Goal: Task Accomplishment & Management: Use online tool/utility

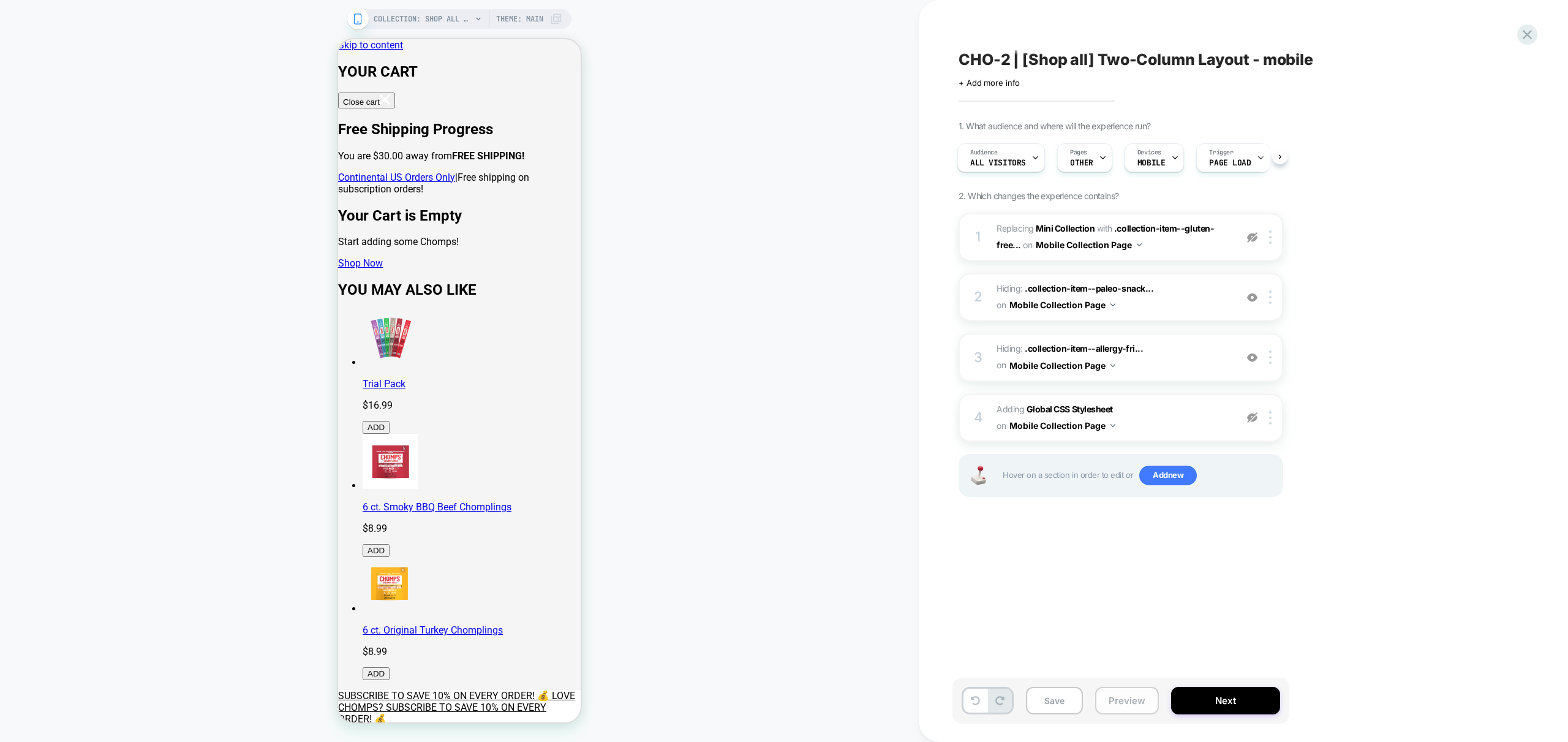
click at [1134, 698] on button "Preview" at bounding box center [1126, 701] width 63 height 27
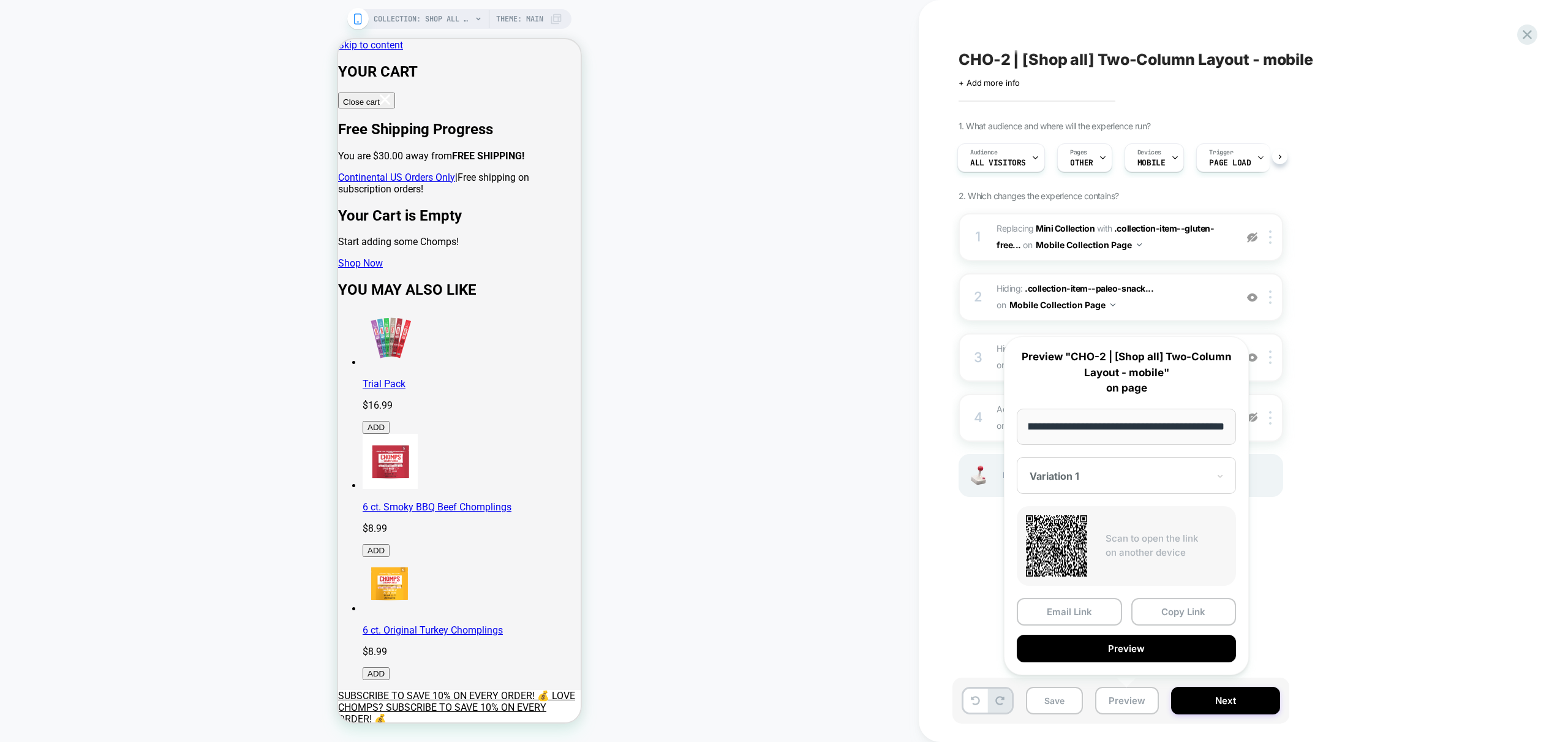
click at [1154, 657] on button "Preview" at bounding box center [1126, 649] width 220 height 27
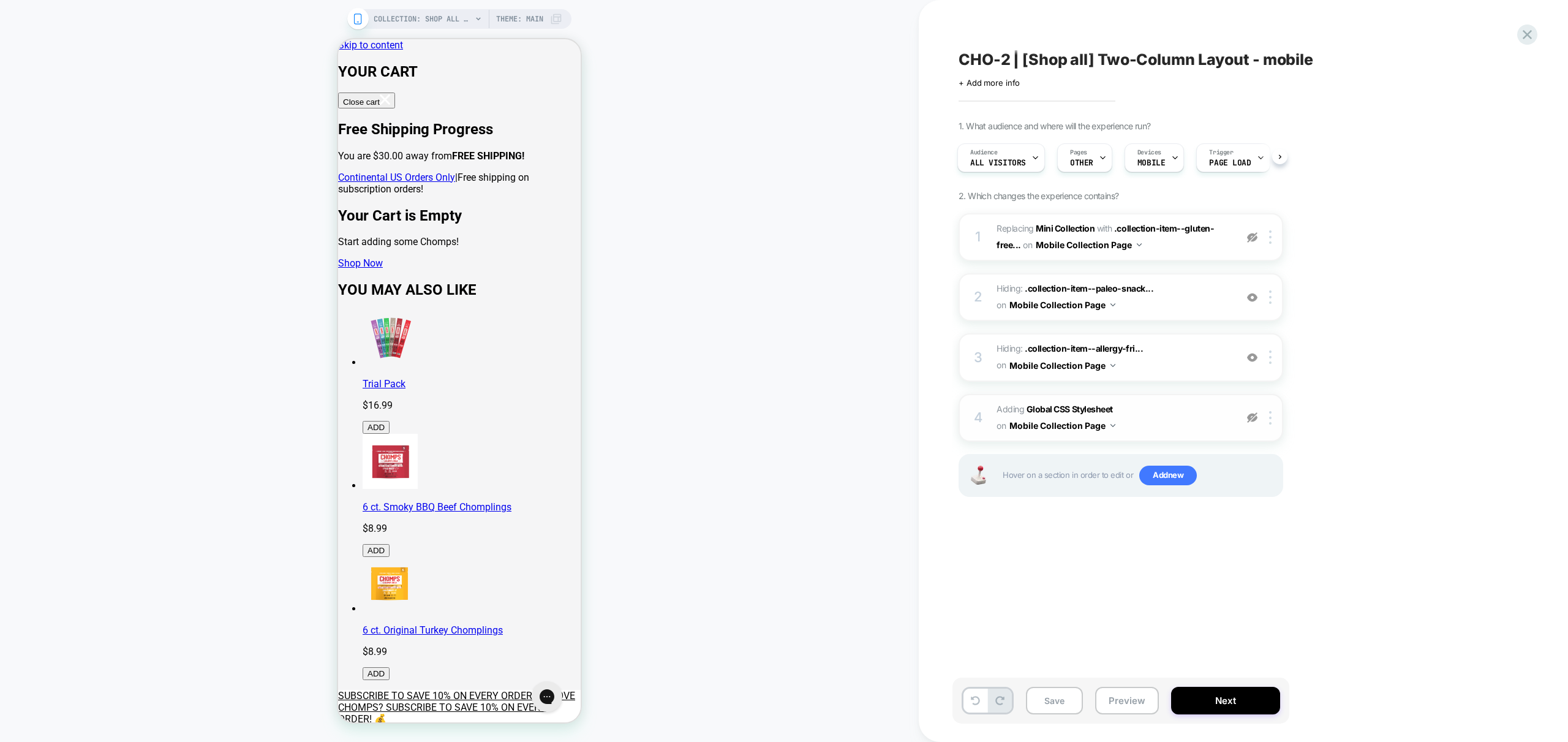
click at [1253, 418] on img at bounding box center [1252, 417] width 10 height 10
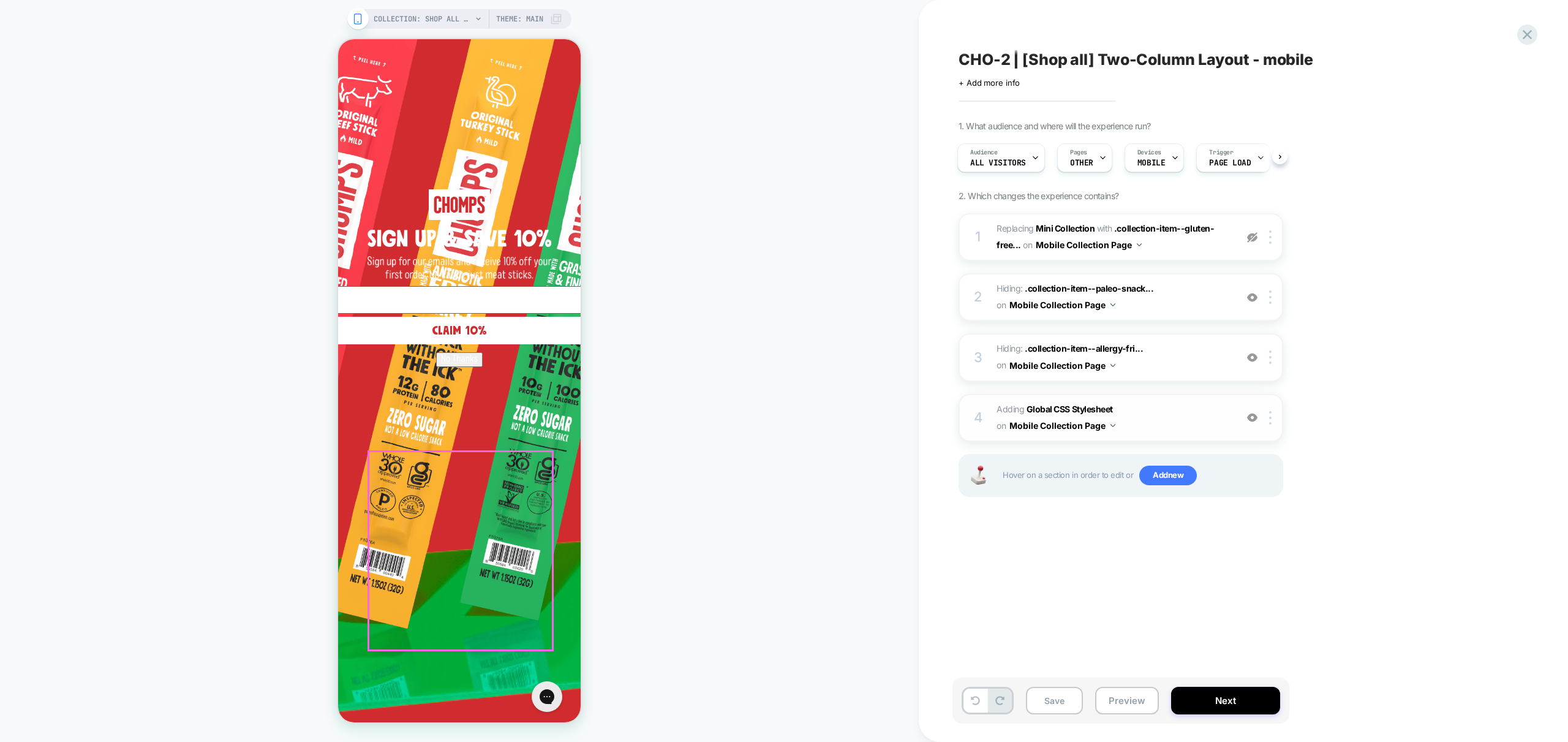
scroll to position [911, 0]
click at [835, 51] on circle "Close dialog" at bounding box center [847, 56] width 23 height 23
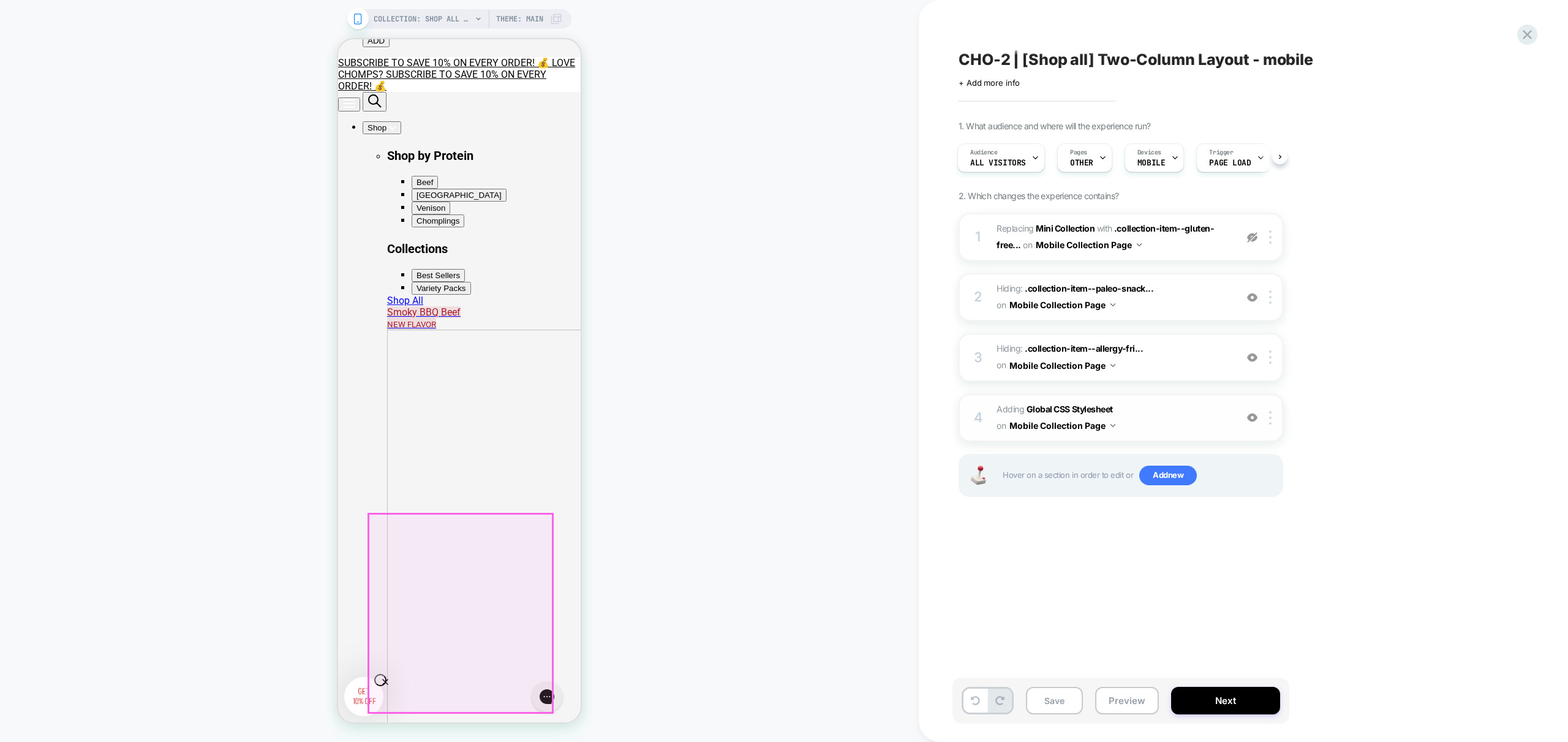
scroll to position [450, 0]
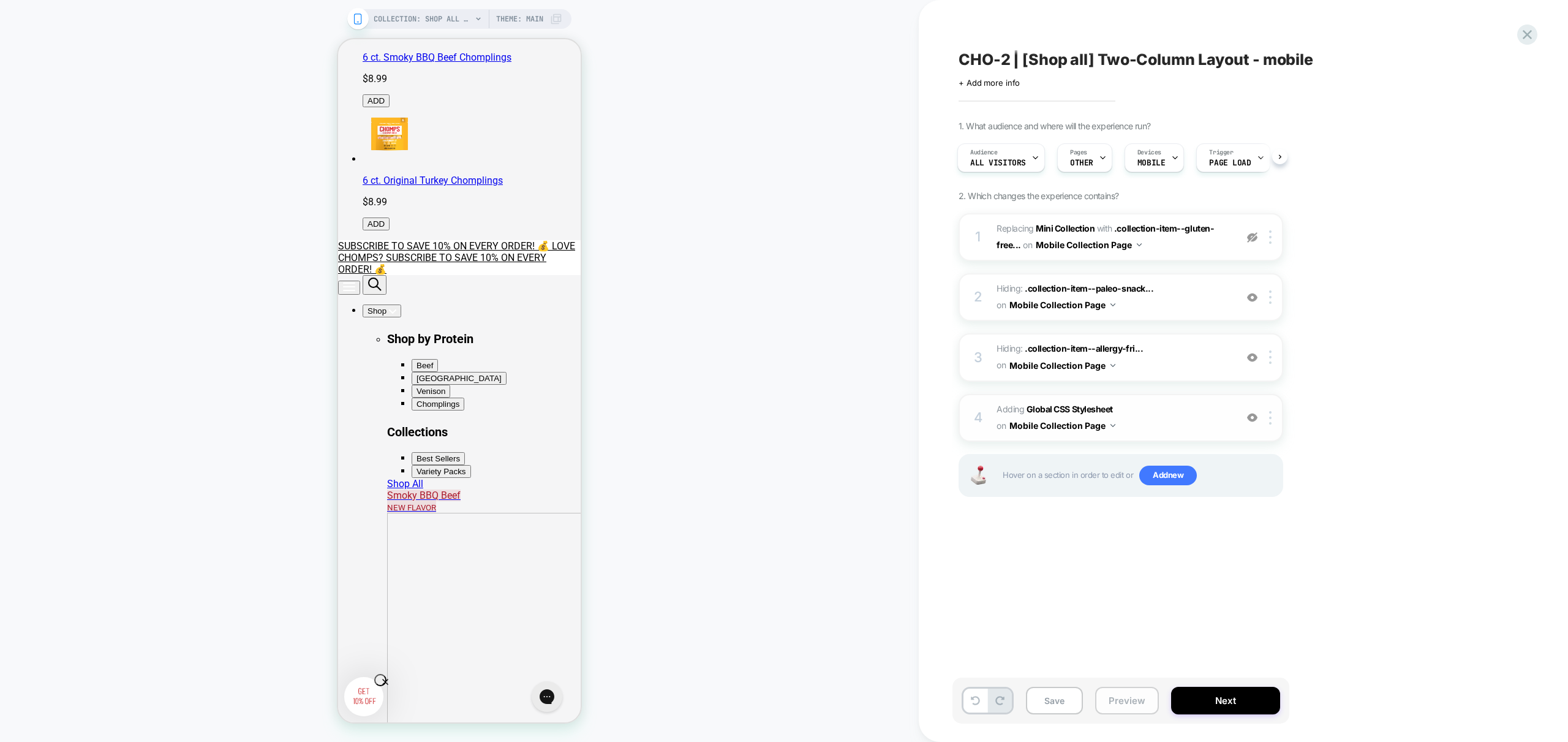
drag, startPoint x: 1144, startPoint y: 677, endPoint x: 1136, endPoint y: 688, distance: 13.6
click at [1145, 678] on div "Save Preview Next" at bounding box center [1121, 700] width 337 height 46
click at [1129, 695] on button "Preview" at bounding box center [1126, 701] width 63 height 27
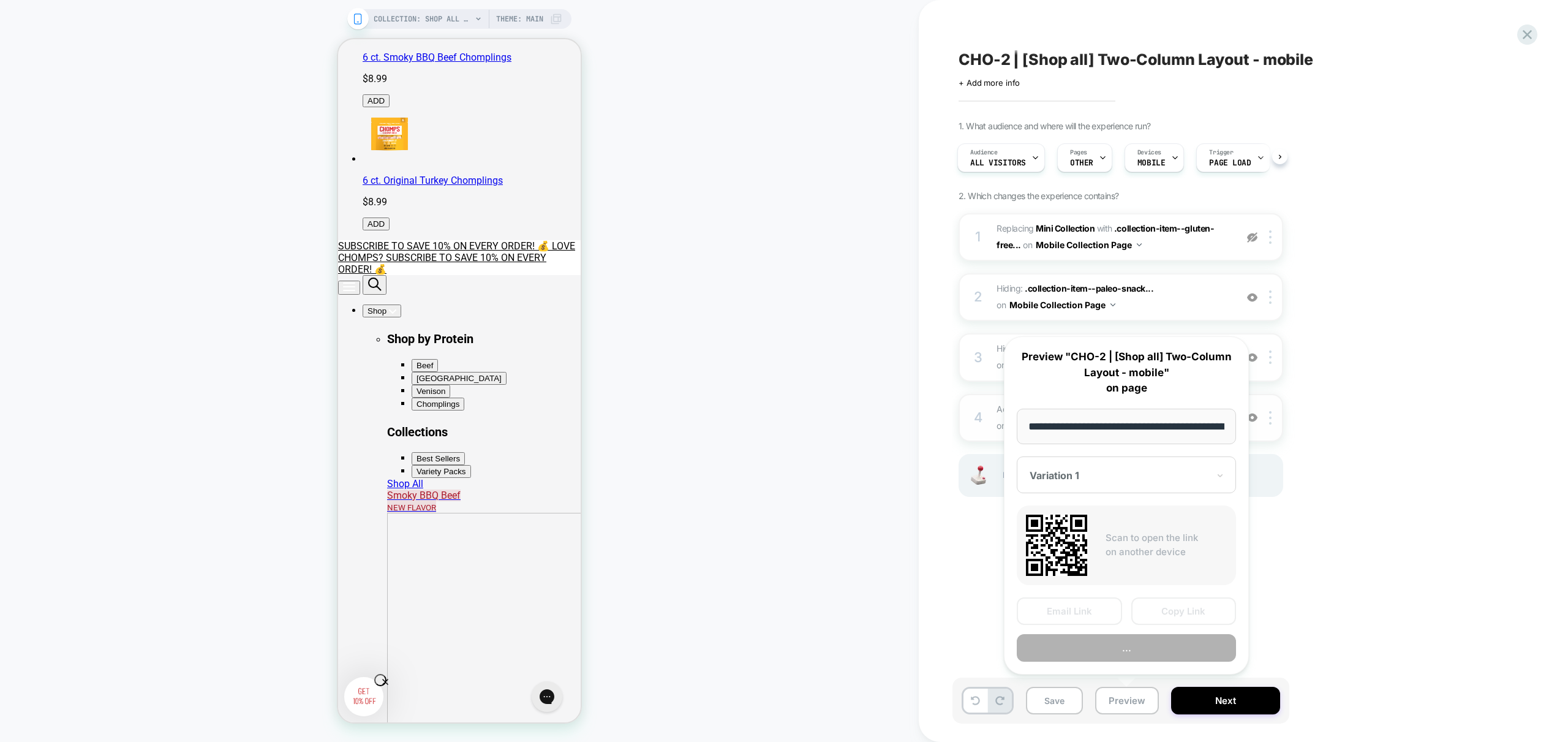
scroll to position [0, 71]
click at [1137, 648] on button "Preview" at bounding box center [1126, 649] width 220 height 27
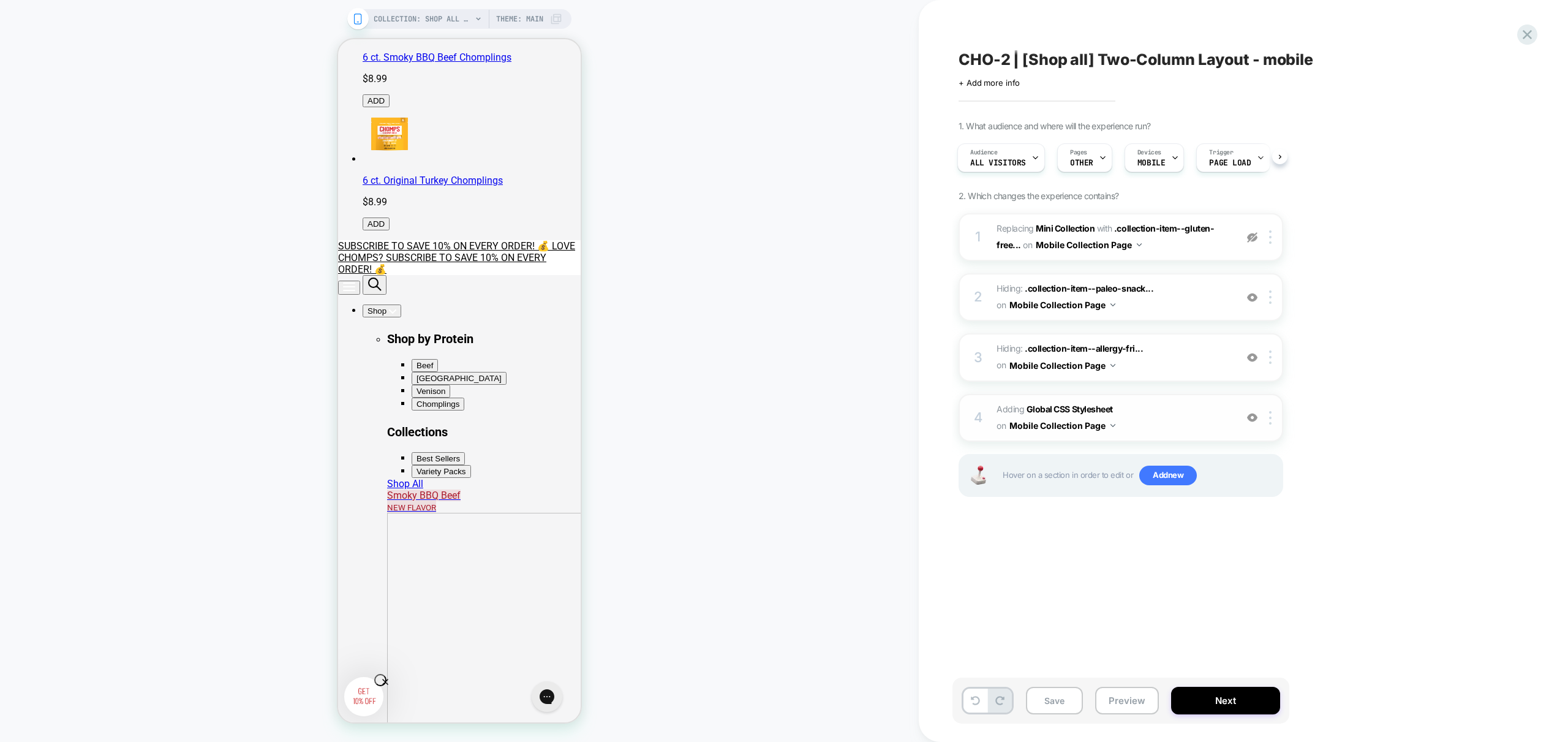
click at [1140, 424] on span "Adding Global CSS Stylesheet on Mobile Collection Page" at bounding box center [1113, 418] width 233 height 33
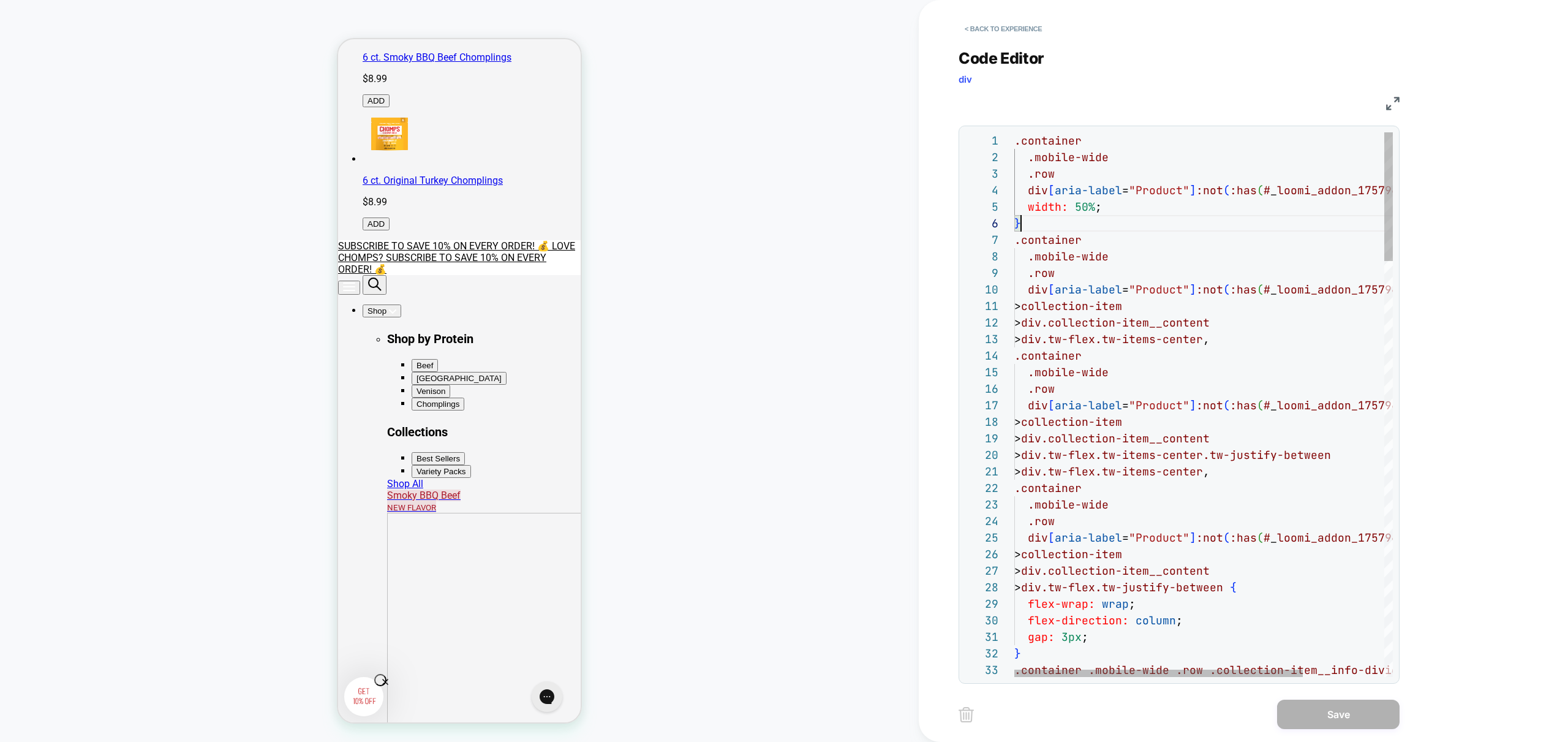
scroll to position [0, 0]
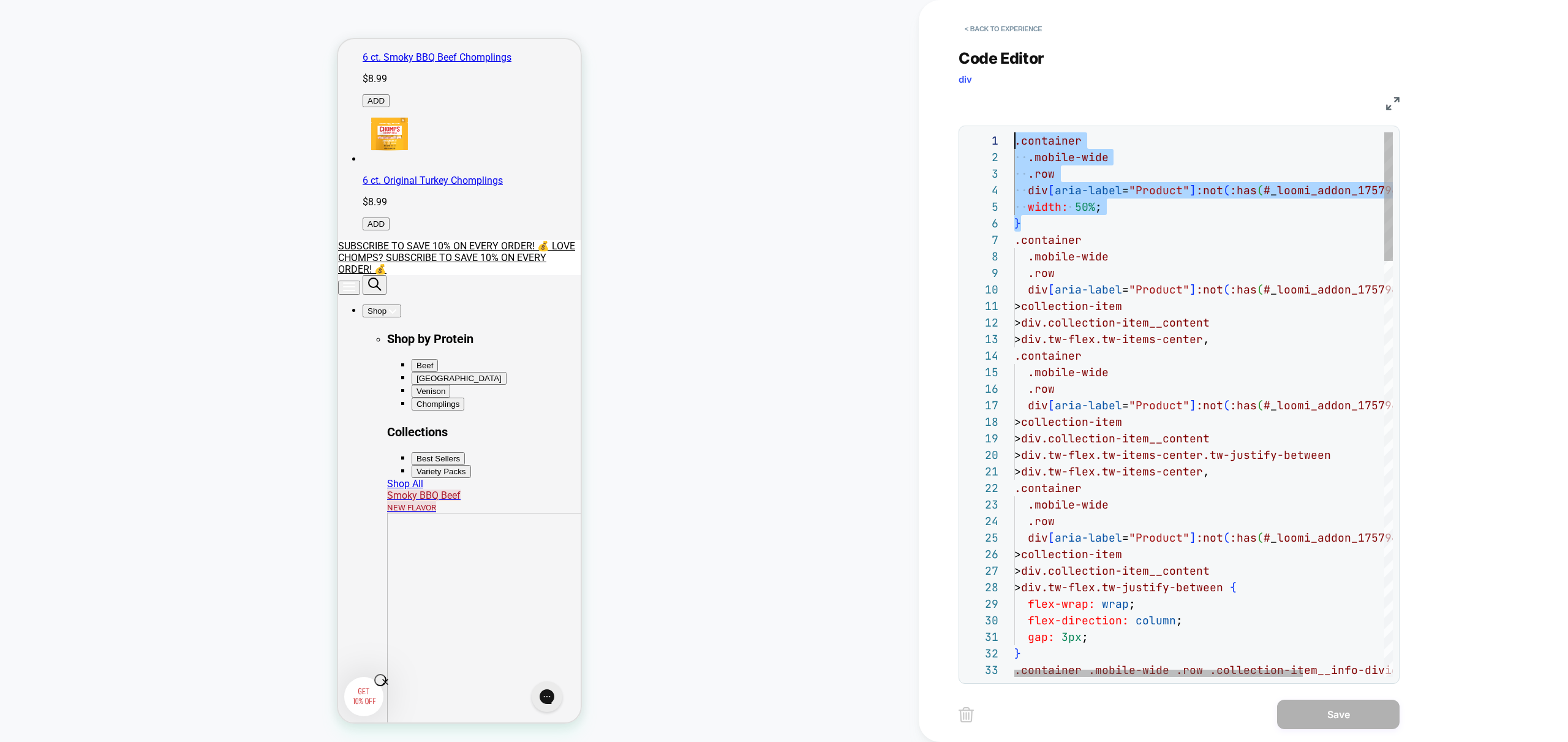
drag, startPoint x: 1039, startPoint y: 220, endPoint x: 965, endPoint y: 128, distance: 118.1
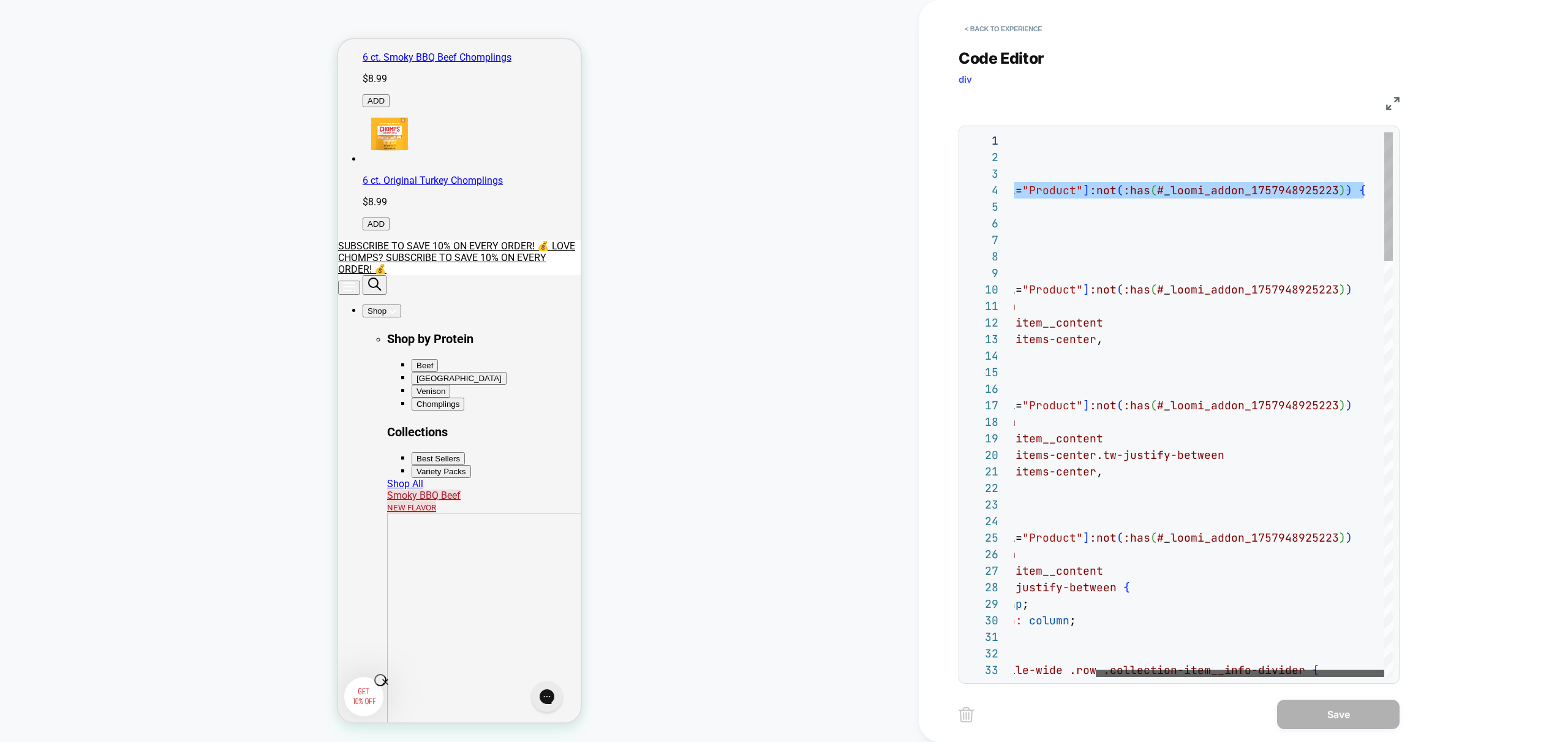
click at [1204, 677] on div at bounding box center [1240, 673] width 289 height 7
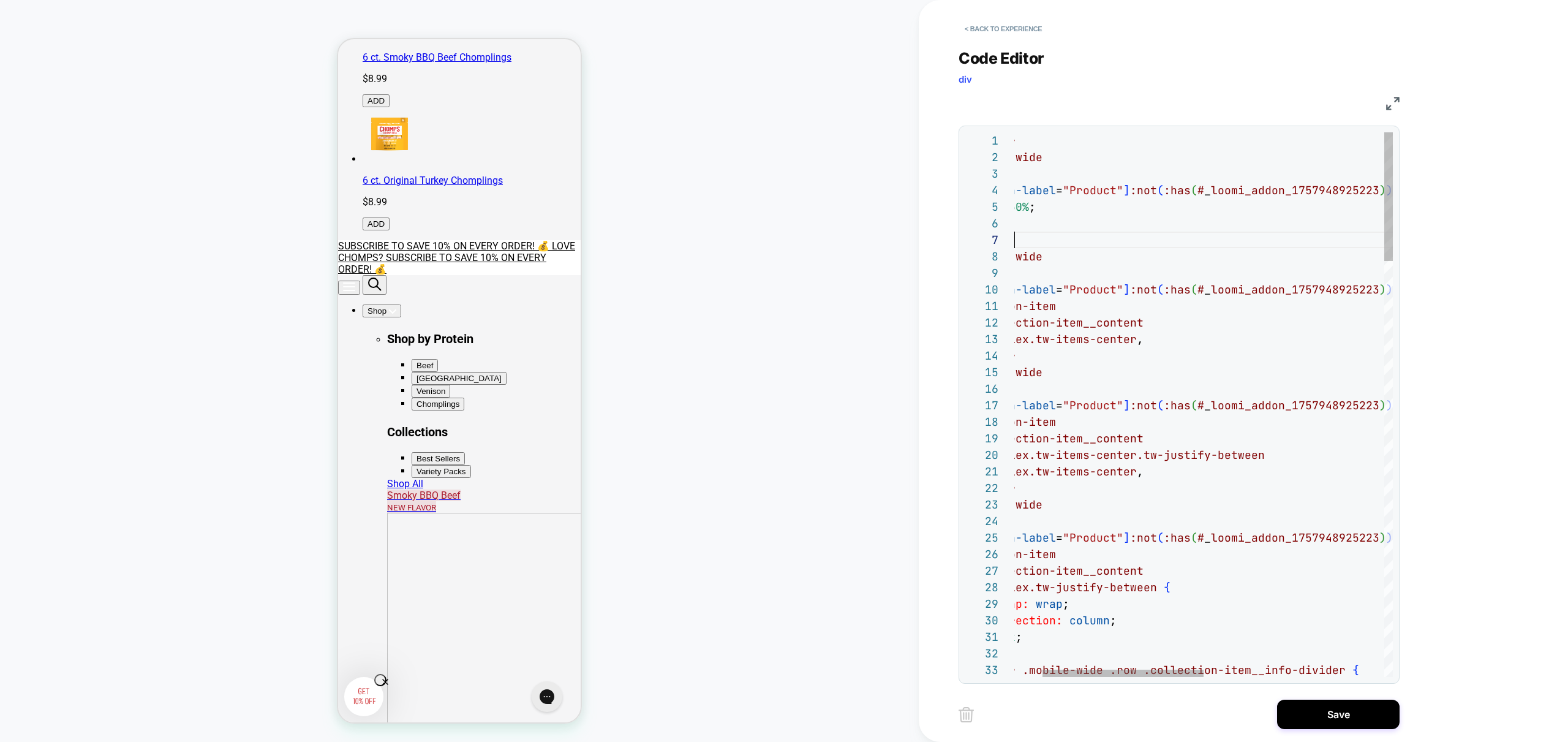
scroll to position [99, 67]
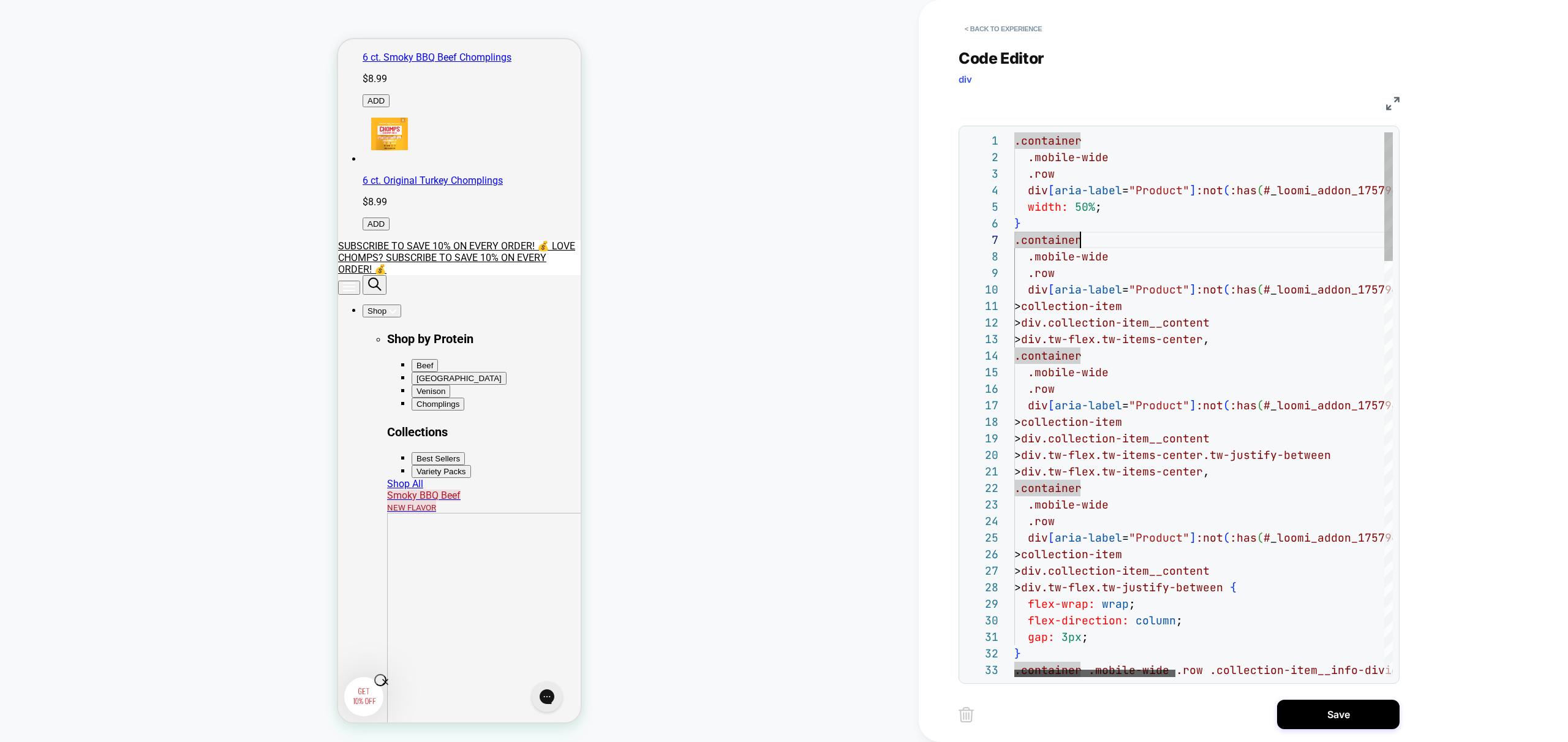
click at [1014, 670] on div at bounding box center [1094, 673] width 161 height 7
type textarea "**********"
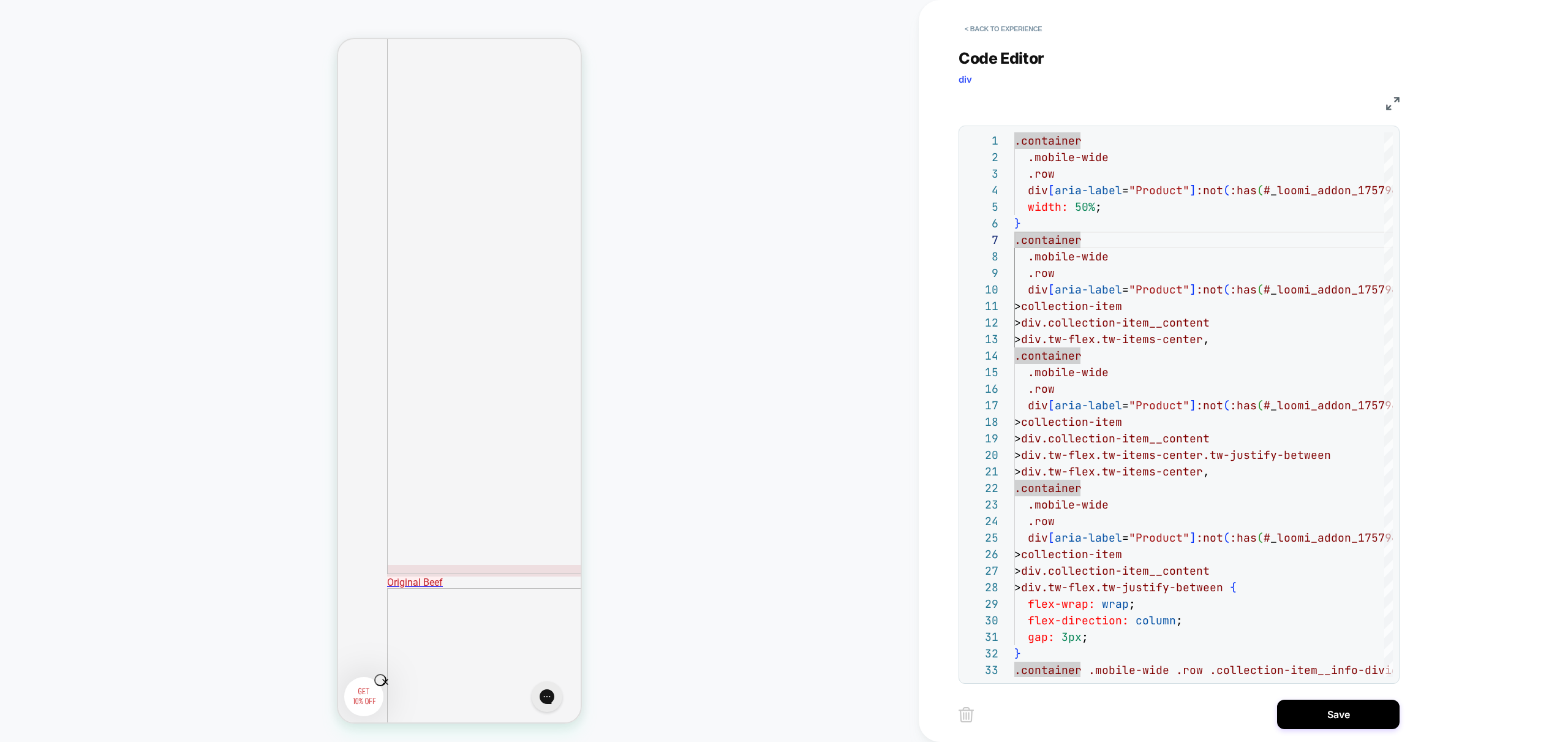
scroll to position [1352, 0]
click at [1327, 721] on button "Save" at bounding box center [1338, 715] width 123 height 30
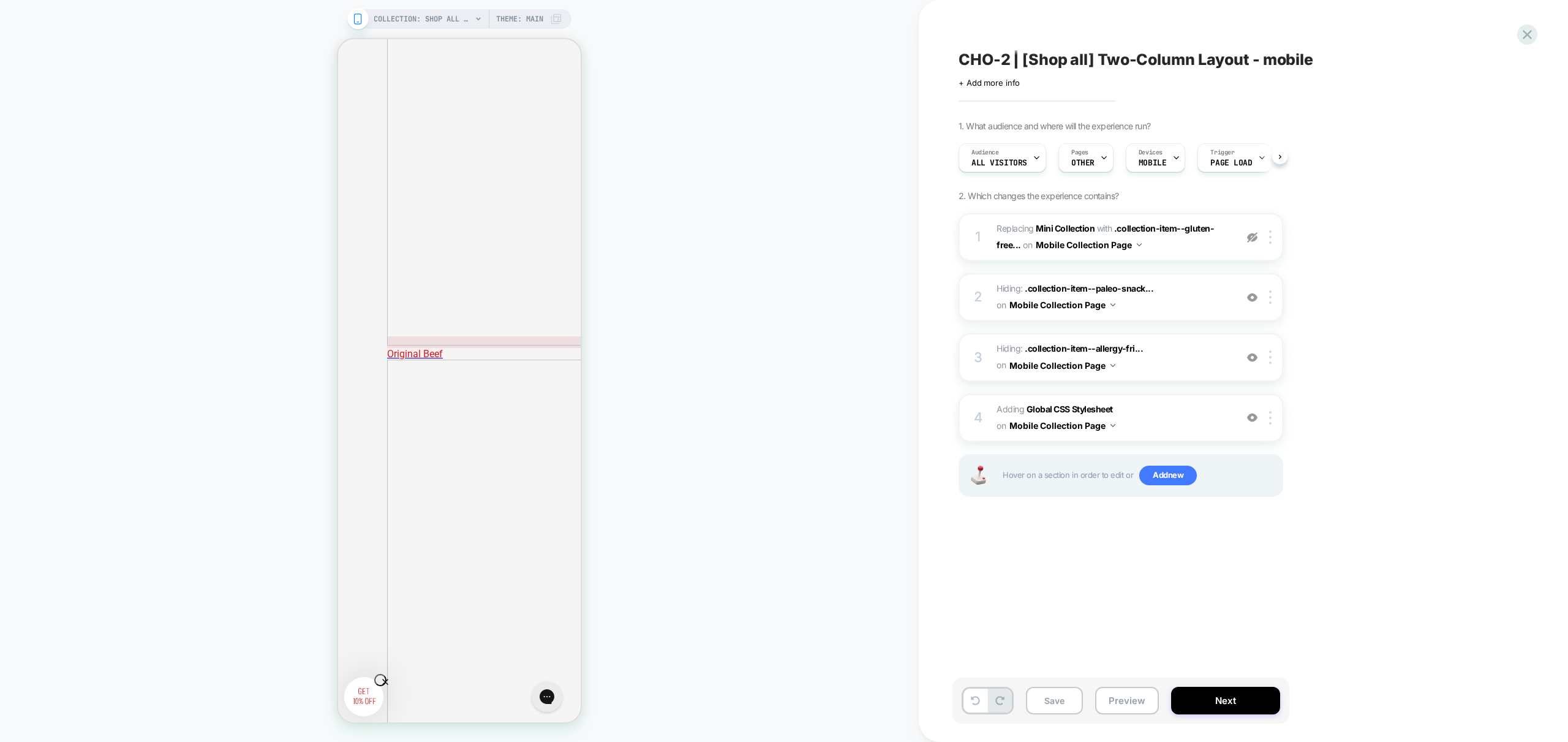
scroll to position [0, 1]
click at [1053, 708] on button "Save" at bounding box center [1054, 701] width 57 height 27
click at [1129, 704] on button "Preview" at bounding box center [1126, 701] width 63 height 27
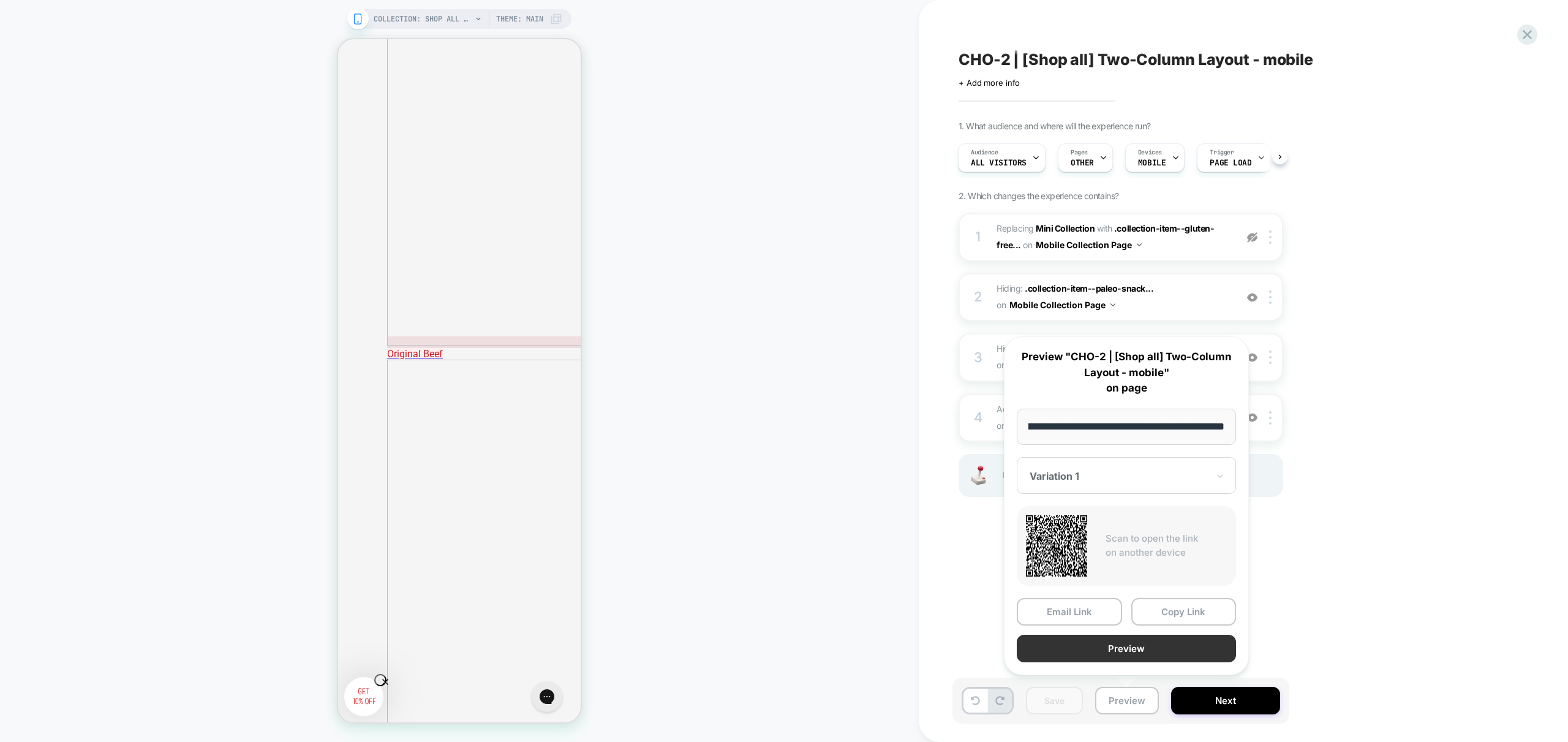
scroll to position [0, 0]
click at [1142, 652] on button "Preview" at bounding box center [1126, 649] width 220 height 27
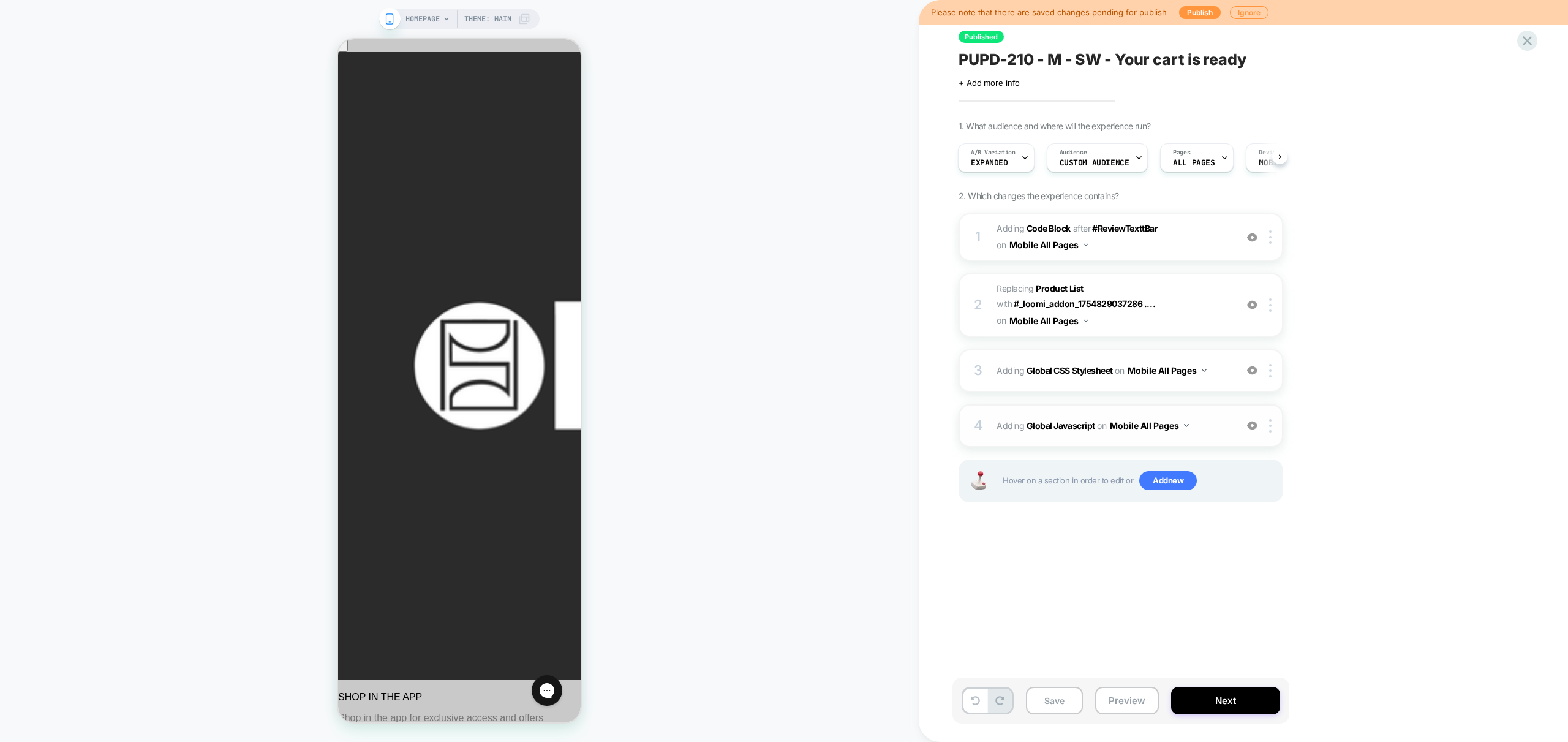
click at [1217, 437] on div "4 Adding Global Javascript on Mobile All Pages Add Before Add After Copy to Des…" at bounding box center [1121, 425] width 325 height 43
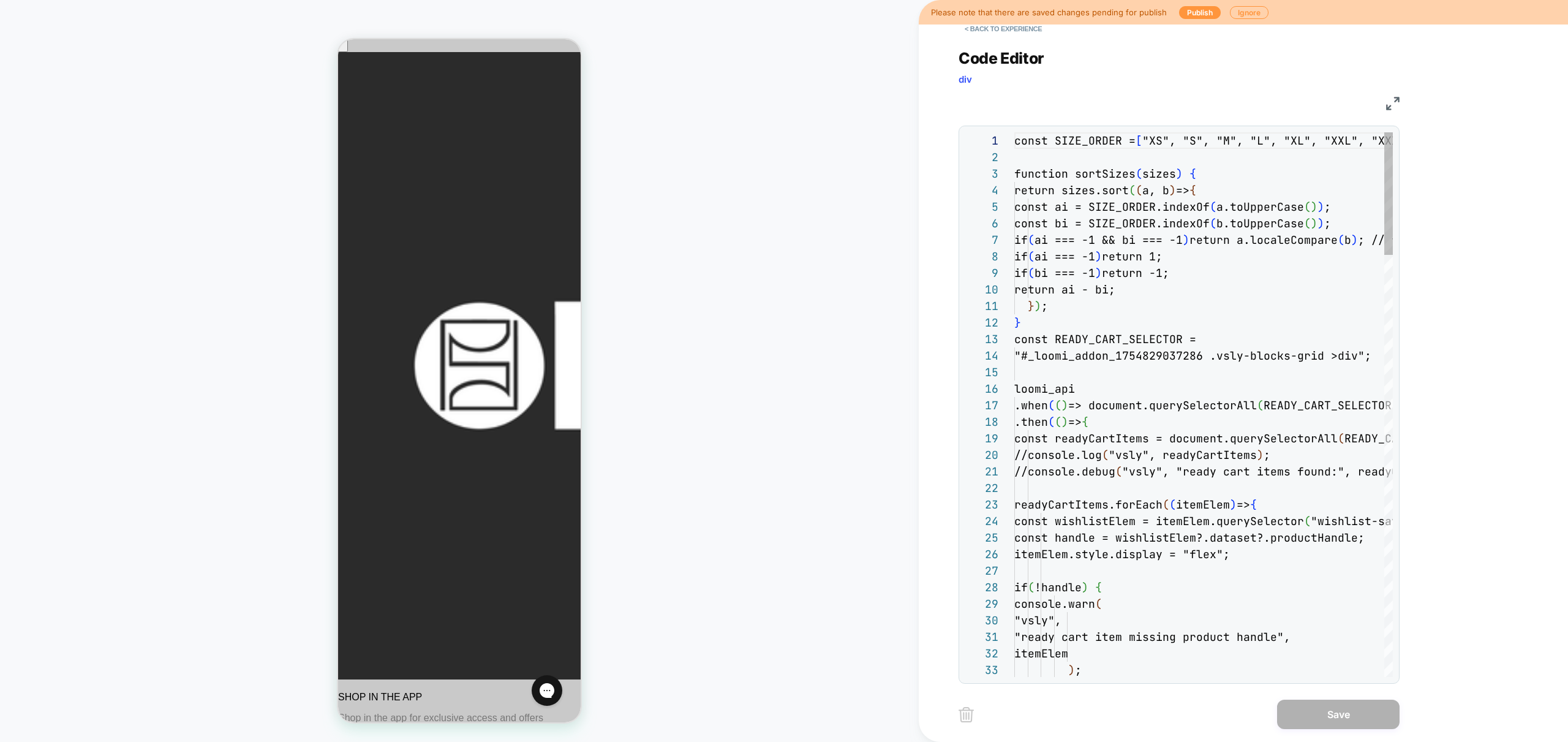
scroll to position [165, 0]
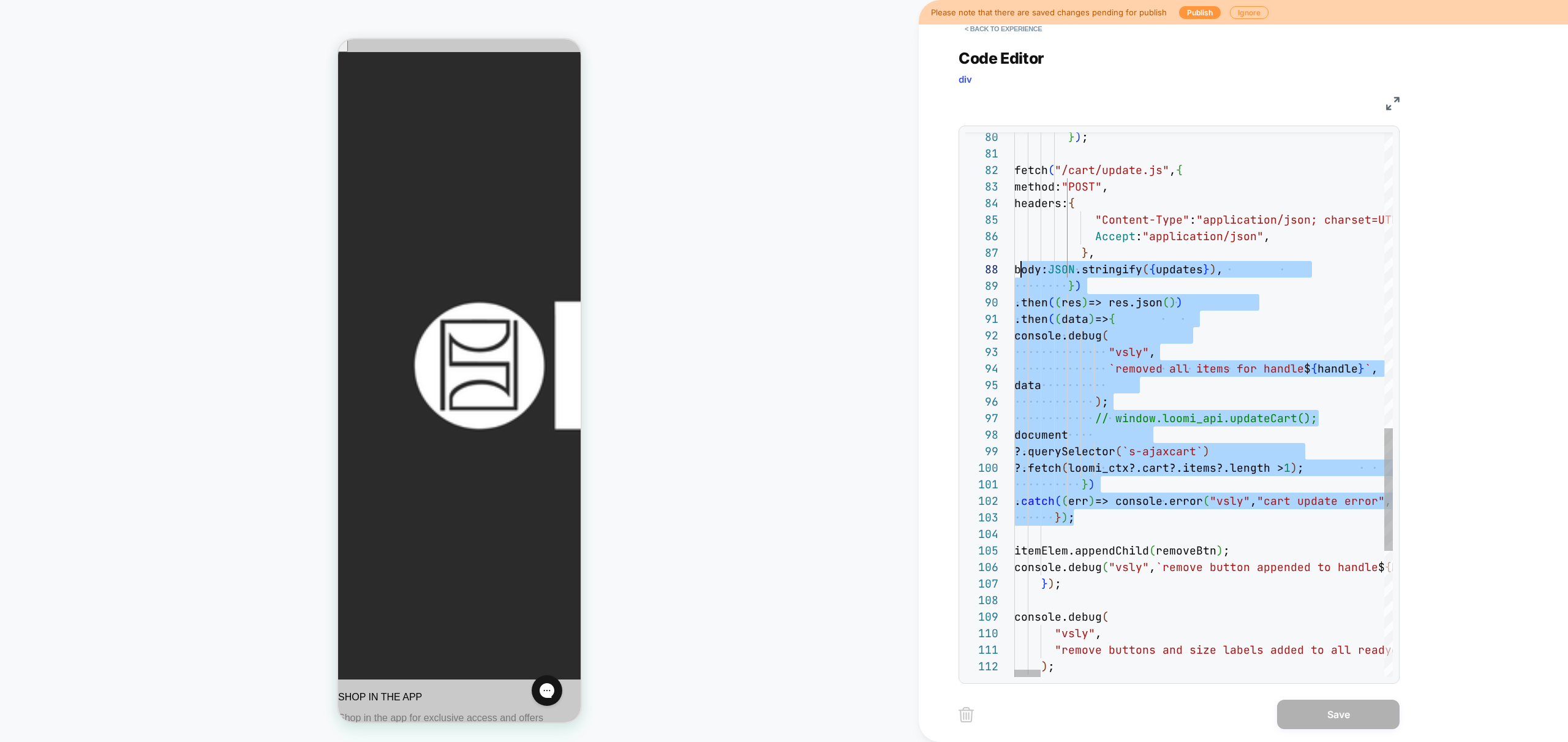
scroll to position [17, 0]
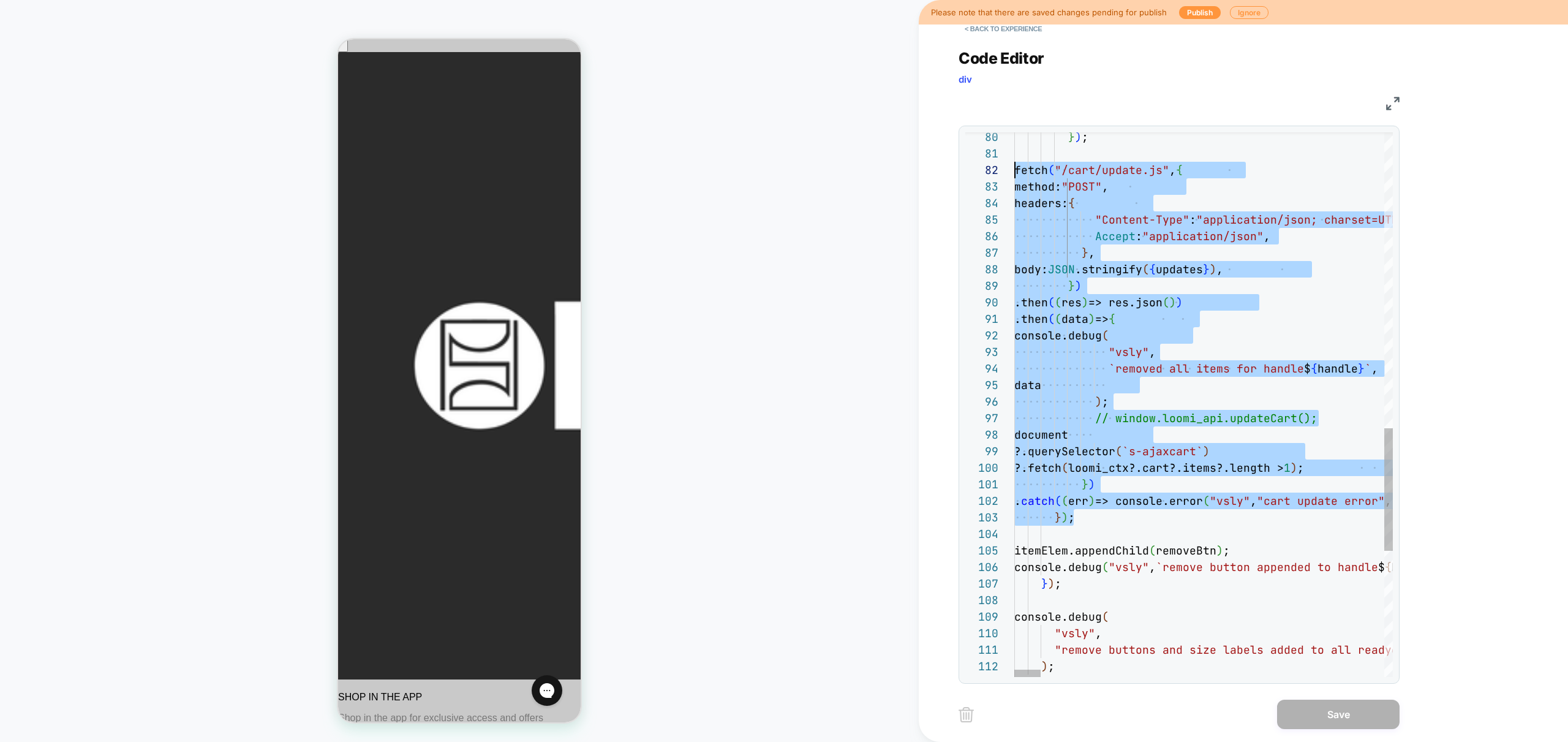
drag, startPoint x: 1085, startPoint y: 517, endPoint x: 991, endPoint y: 162, distance: 367.2
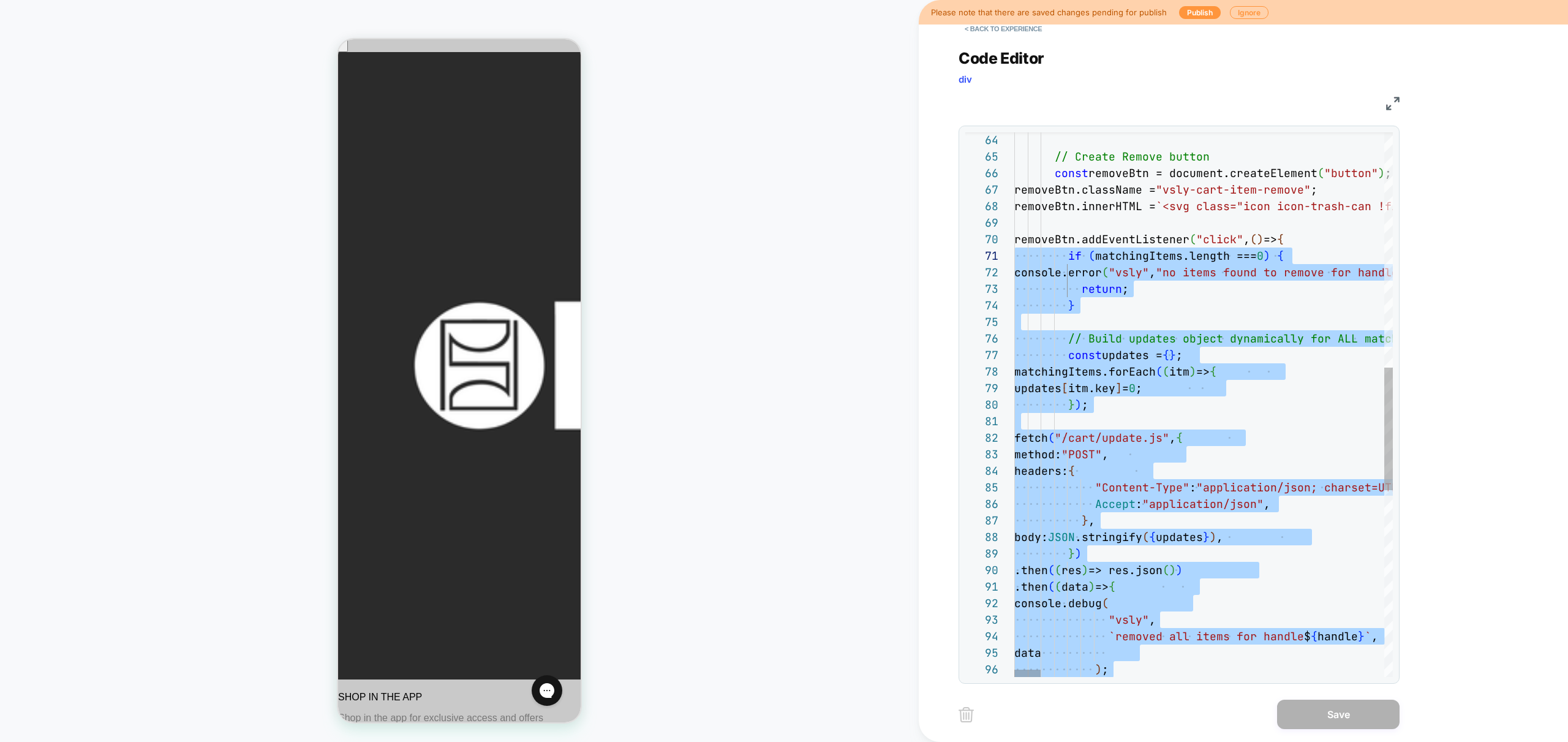
scroll to position [33, 0]
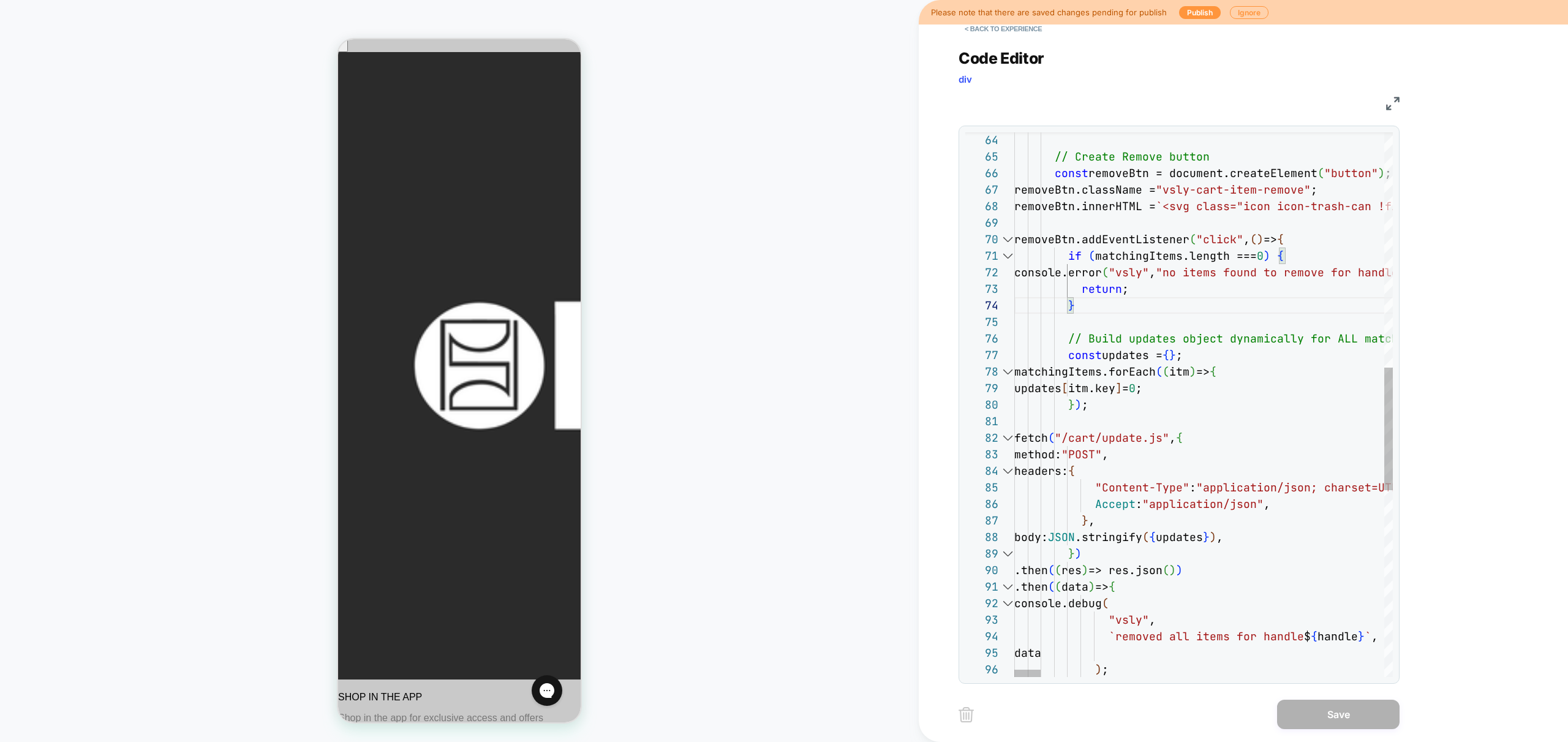
click at [1004, 241] on div at bounding box center [1008, 239] width 16 height 17
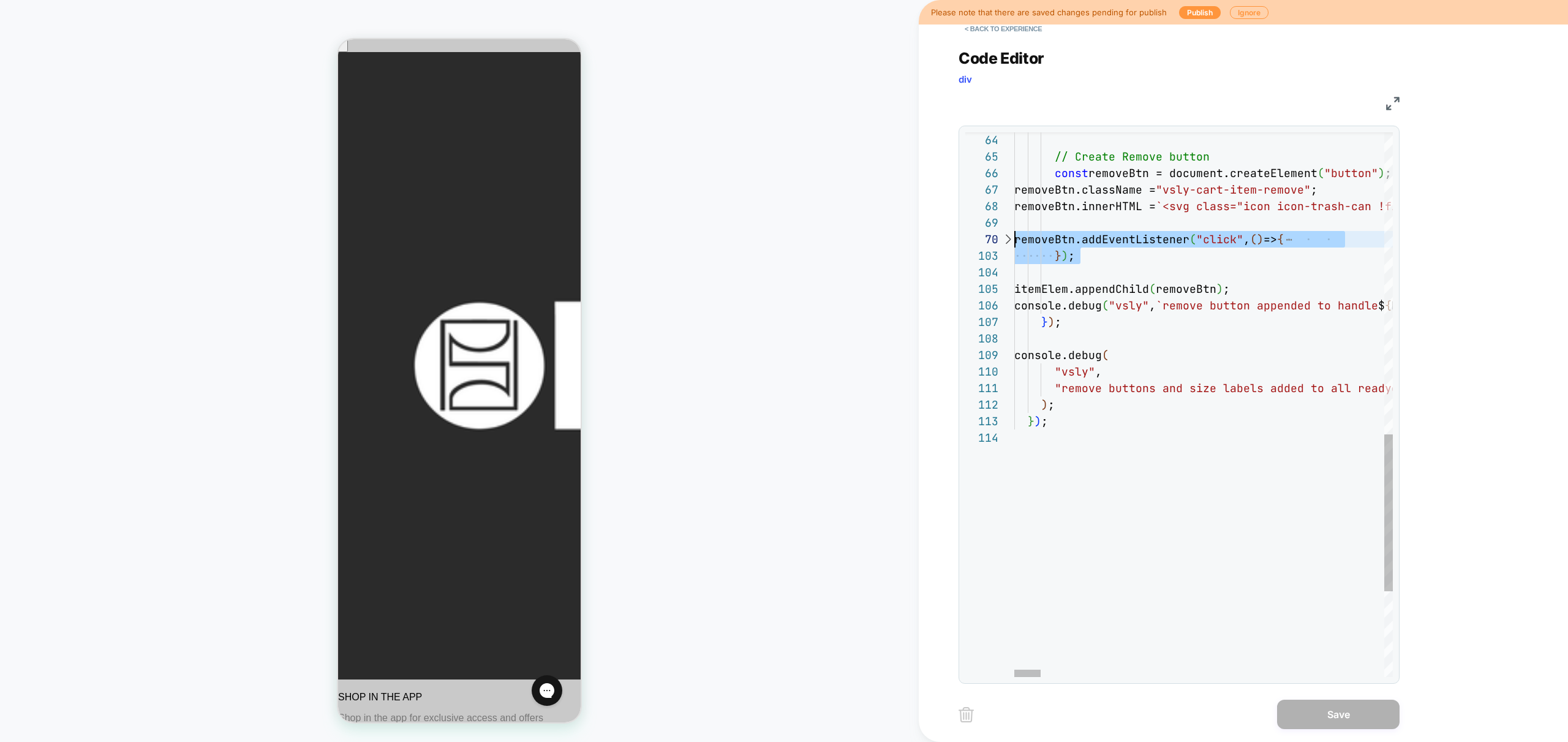
drag, startPoint x: 1084, startPoint y: 275, endPoint x: 993, endPoint y: 240, distance: 97.5
click at [1006, 237] on div at bounding box center [1008, 239] width 16 height 17
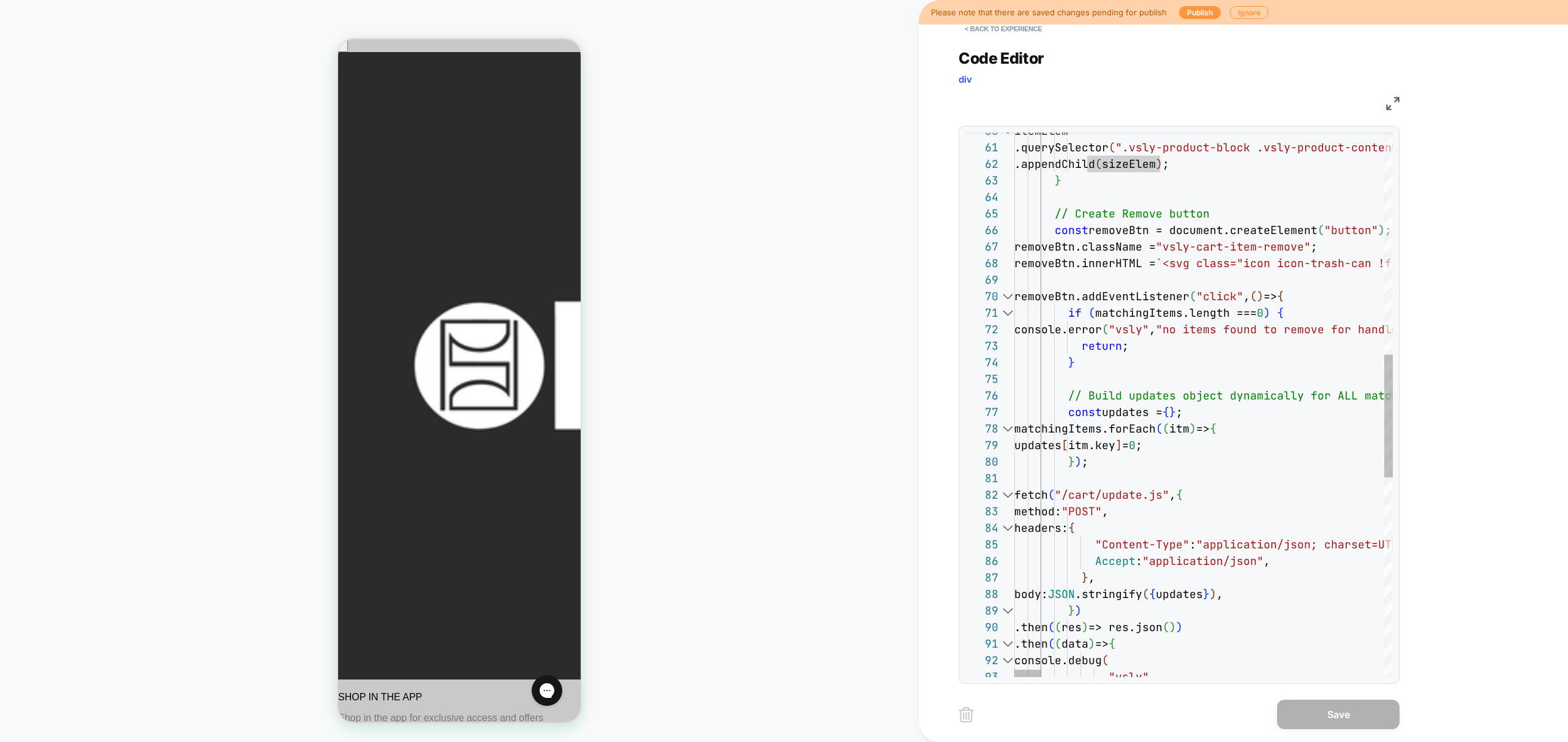
click at [1004, 295] on div at bounding box center [1008, 296] width 16 height 17
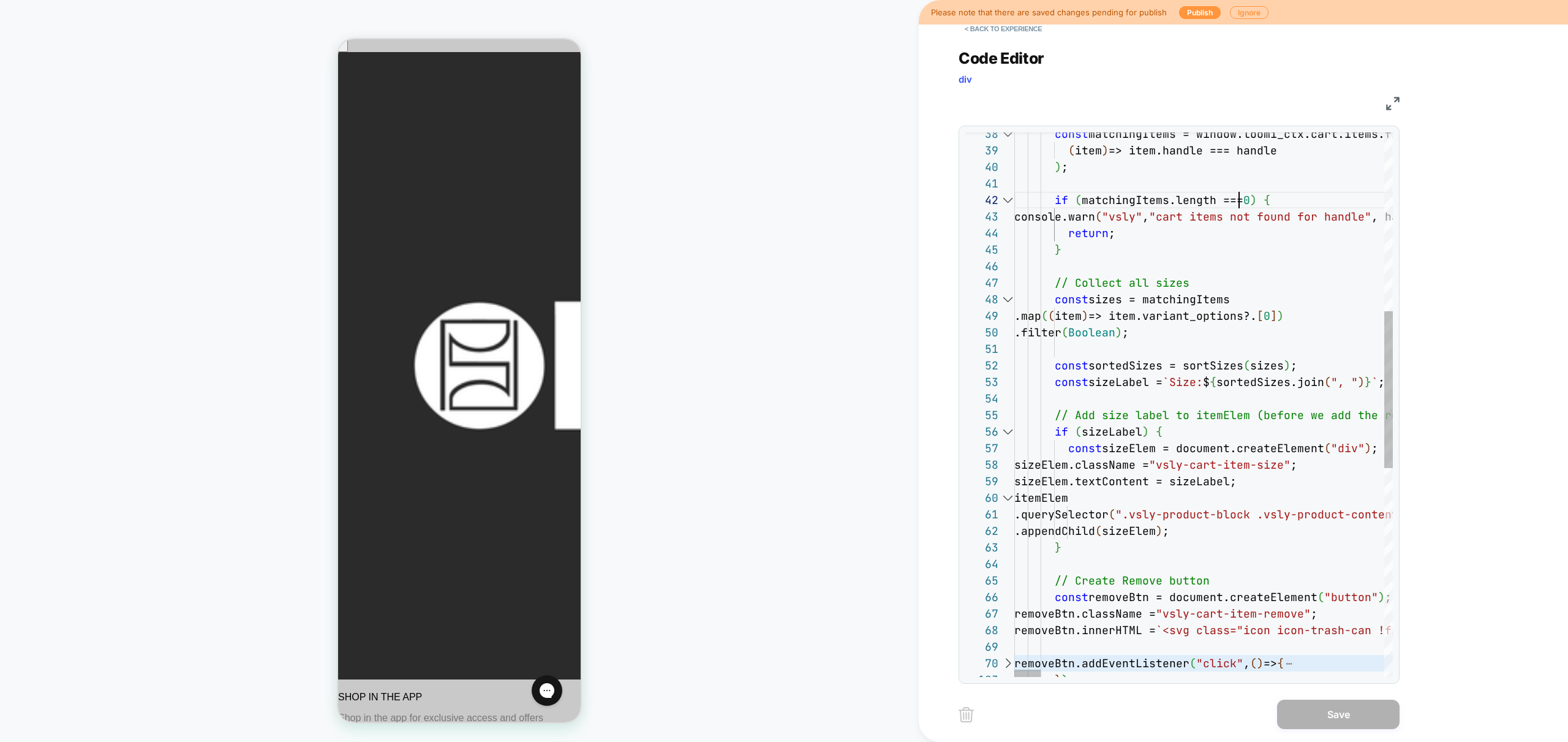
scroll to position [17, 224]
drag, startPoint x: 1232, startPoint y: 201, endPoint x: 1221, endPoint y: 201, distance: 11.0
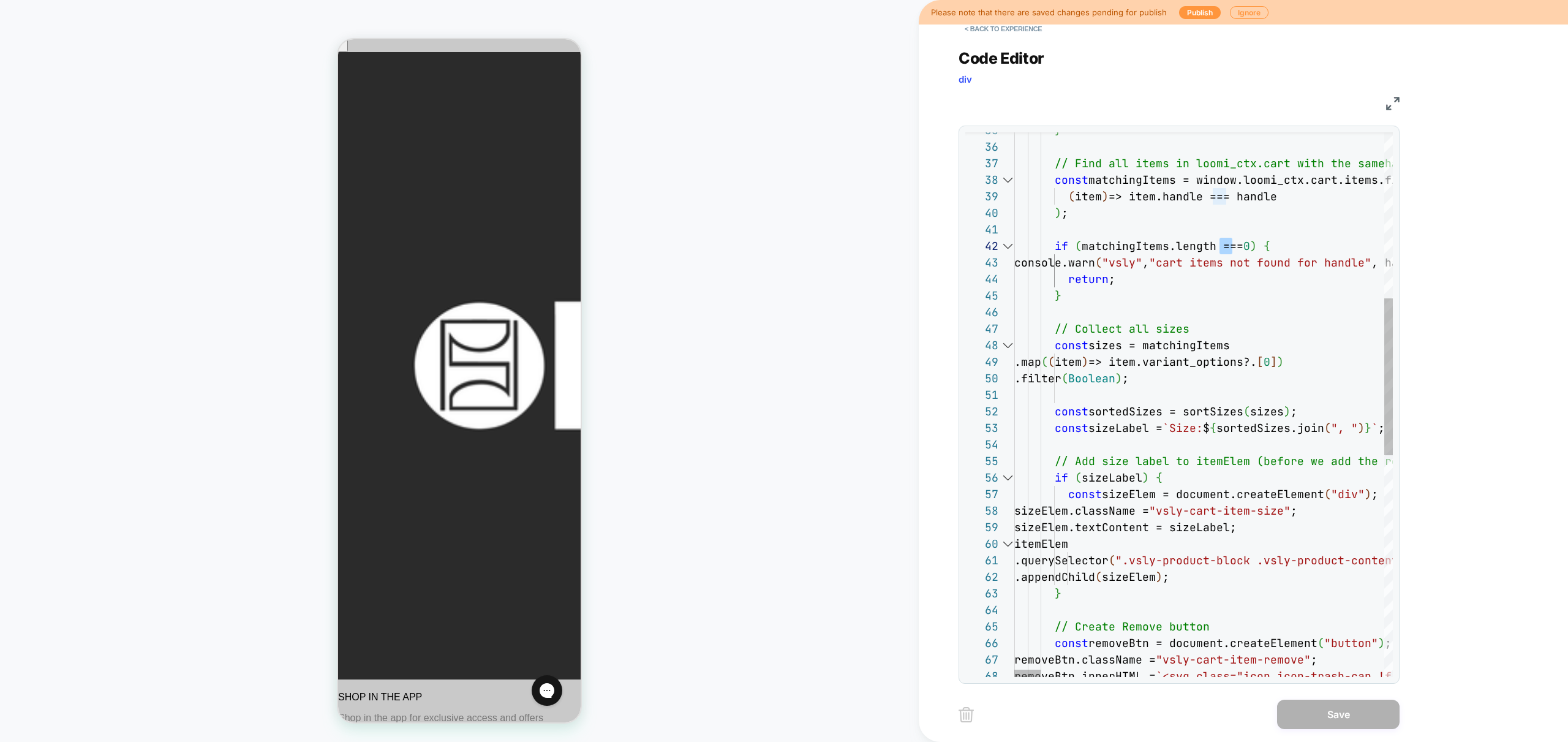
scroll to position [17, 212]
click at [1014, 672] on div at bounding box center [1027, 673] width 26 height 7
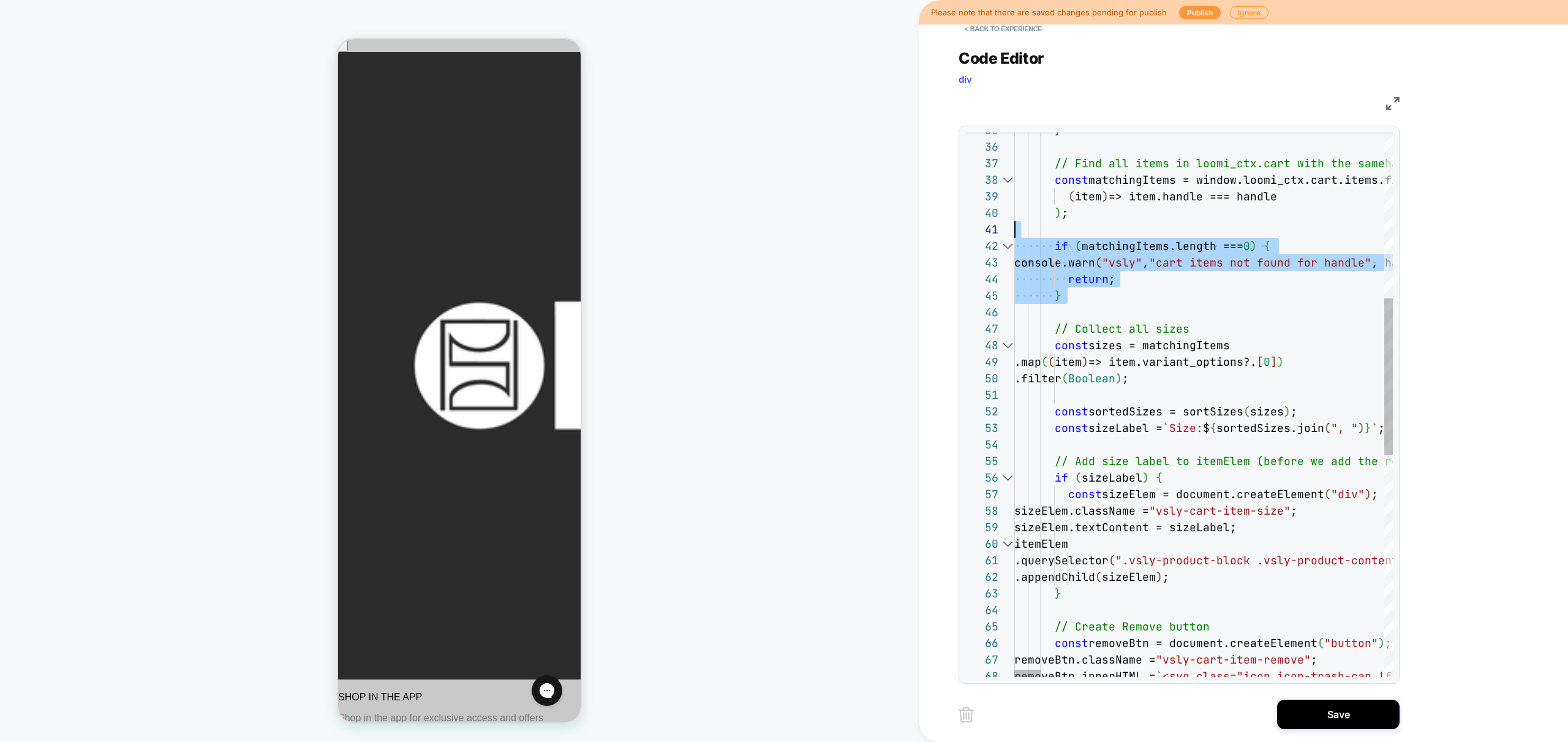
scroll to position [17, 0]
drag, startPoint x: 1074, startPoint y: 306, endPoint x: 977, endPoint y: 245, distance: 114.6
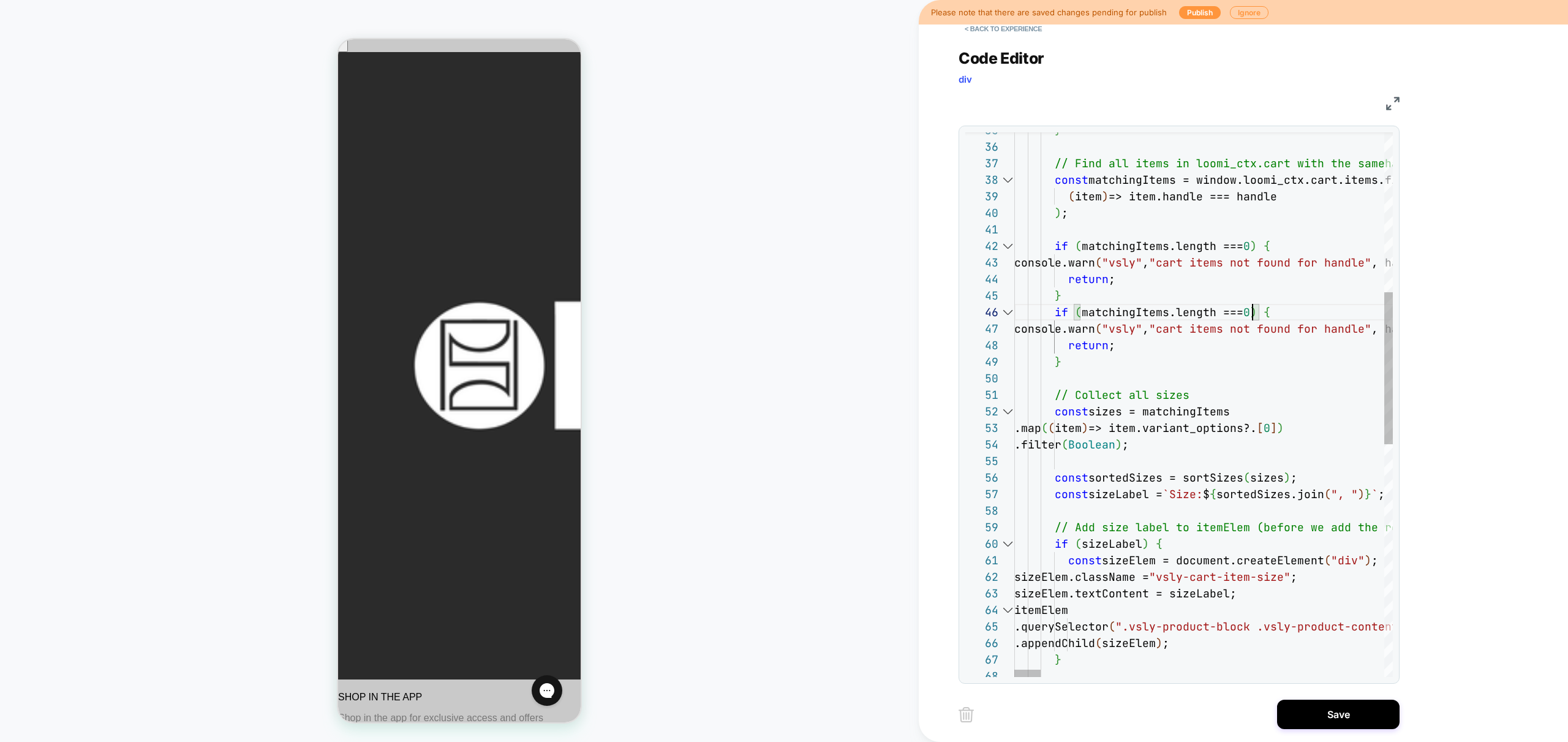
scroll to position [83, 224]
drag, startPoint x: 1251, startPoint y: 311, endPoint x: 1239, endPoint y: 313, distance: 12.2
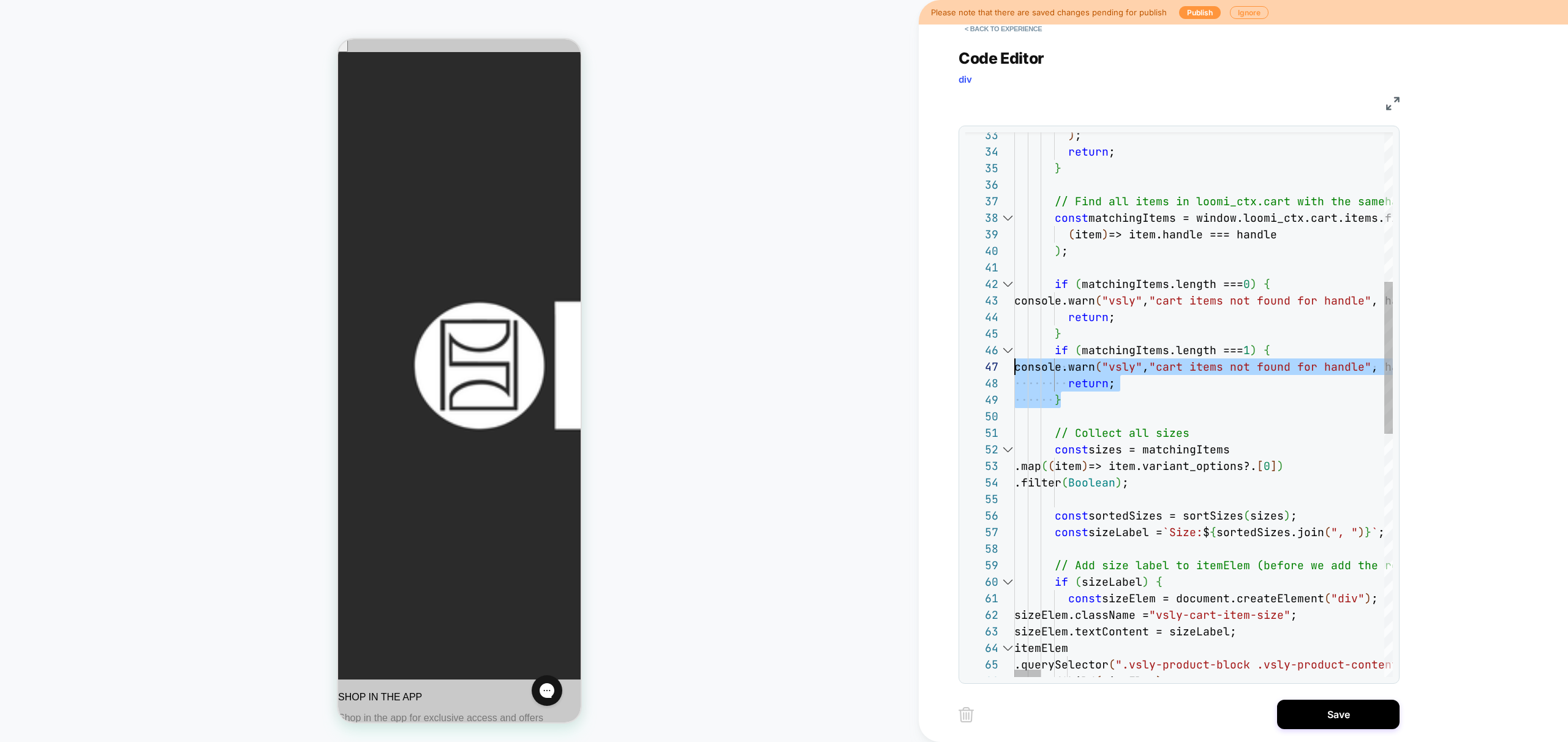
scroll to position [83, 0]
drag, startPoint x: 1105, startPoint y: 402, endPoint x: 972, endPoint y: 352, distance: 142.1
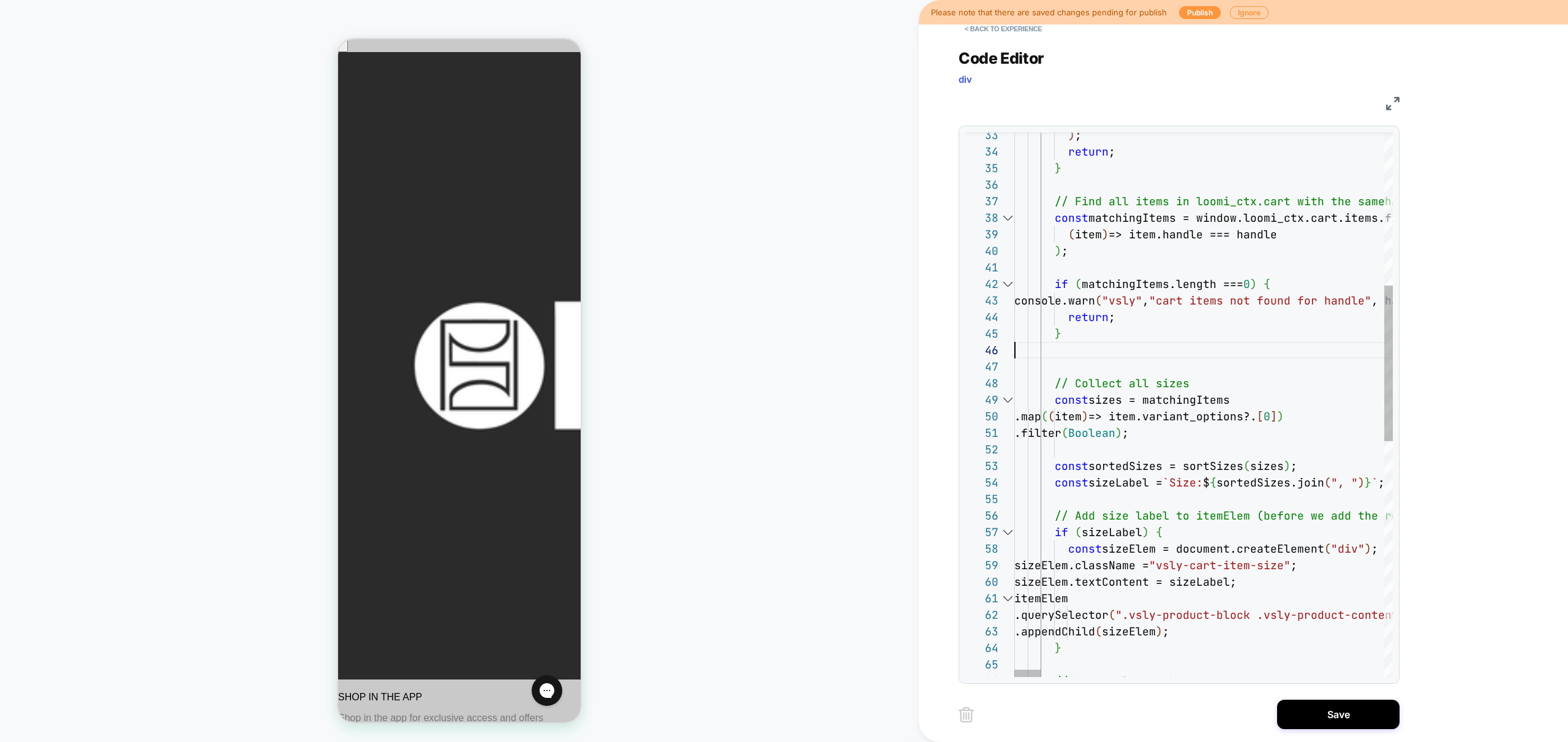
scroll to position [67, 46]
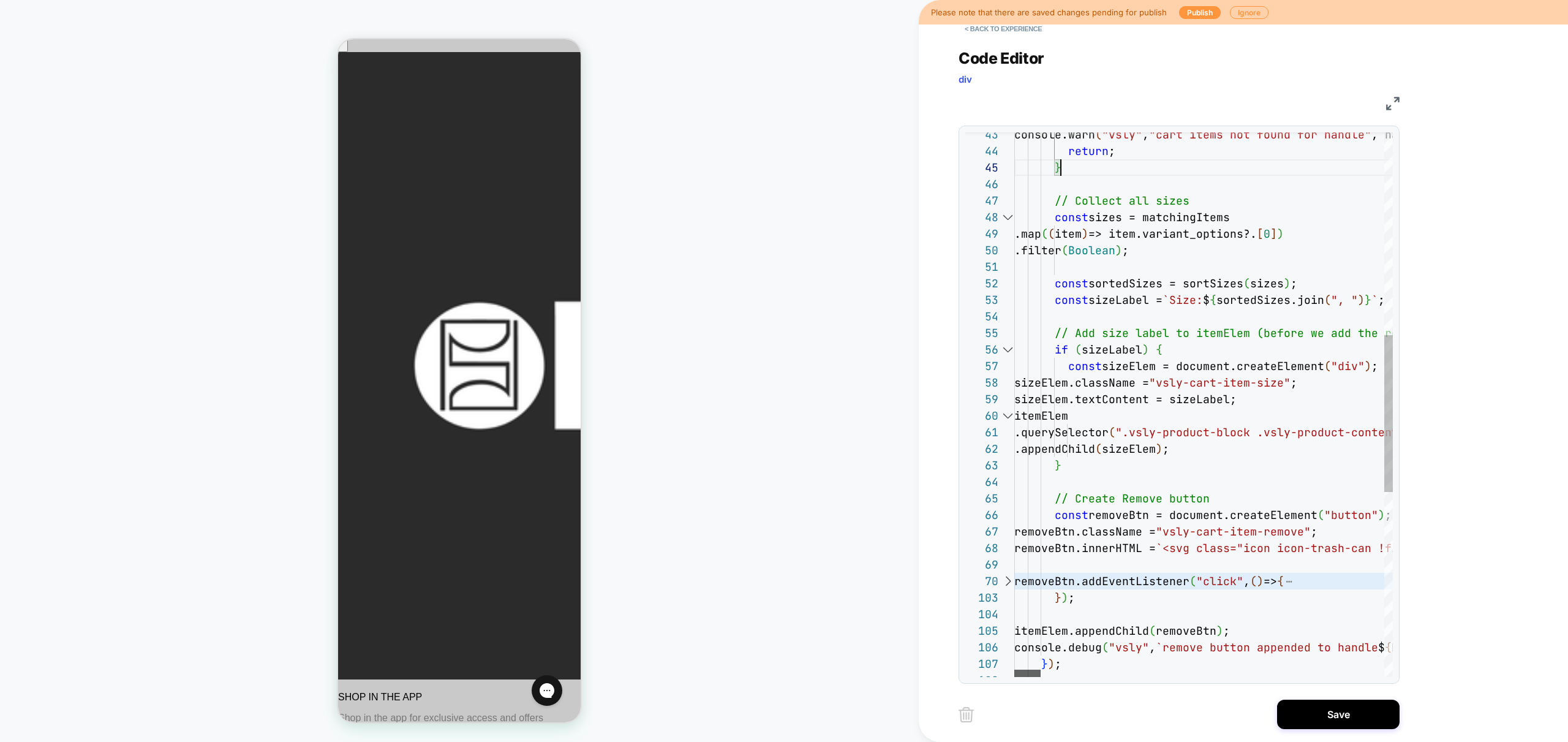
click at [1028, 672] on div at bounding box center [1027, 673] width 26 height 7
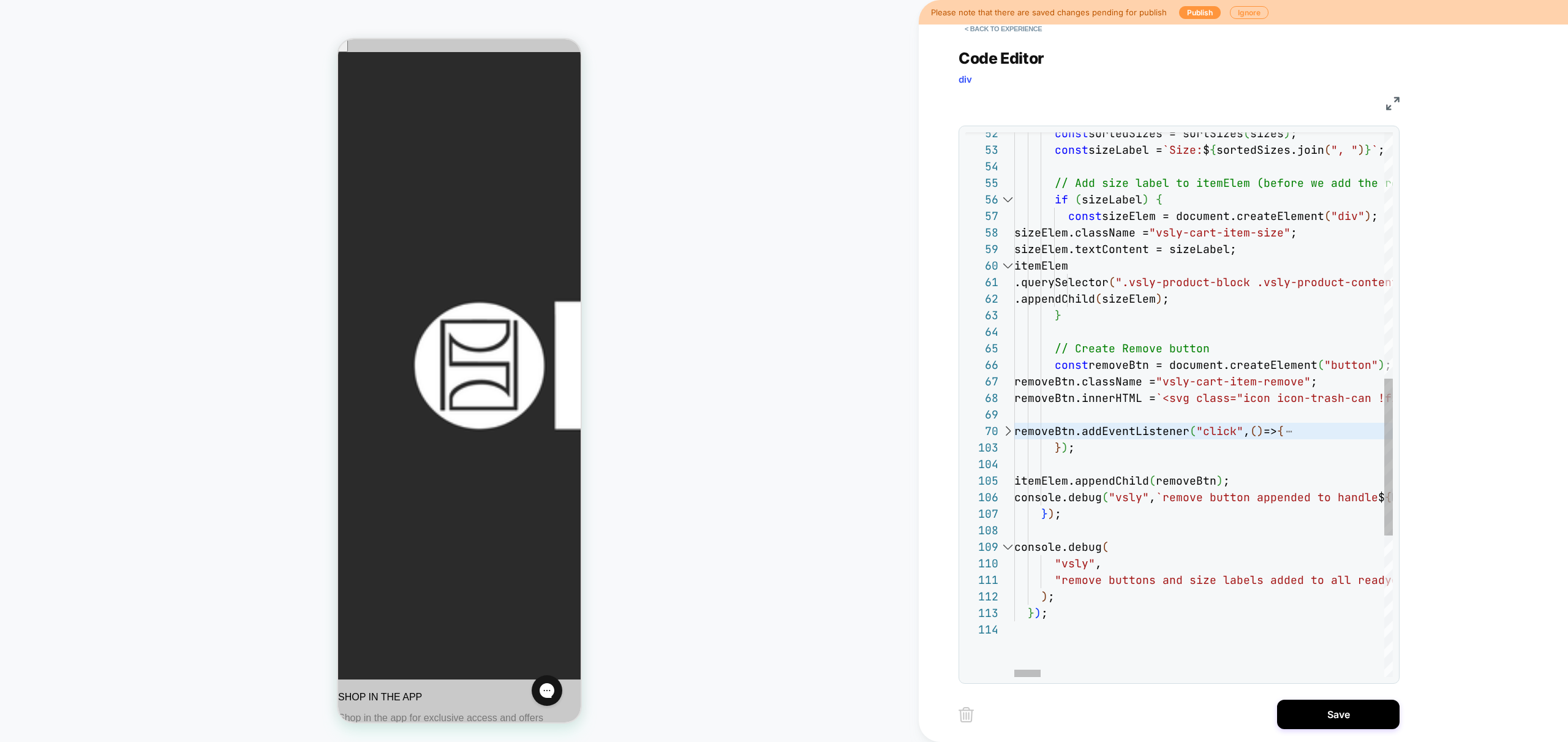
click at [1010, 435] on div at bounding box center [1008, 431] width 16 height 17
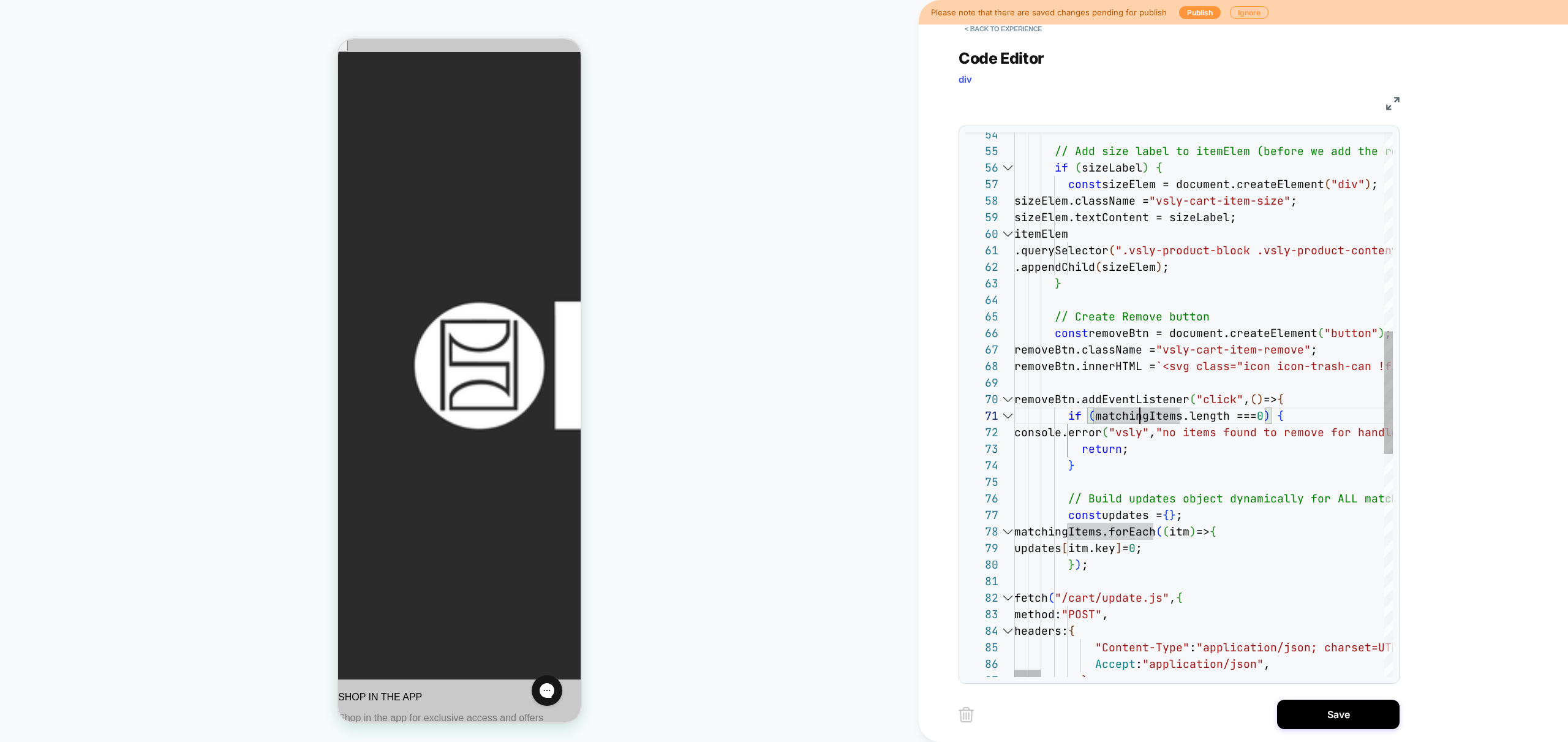
scroll to position [0, 165]
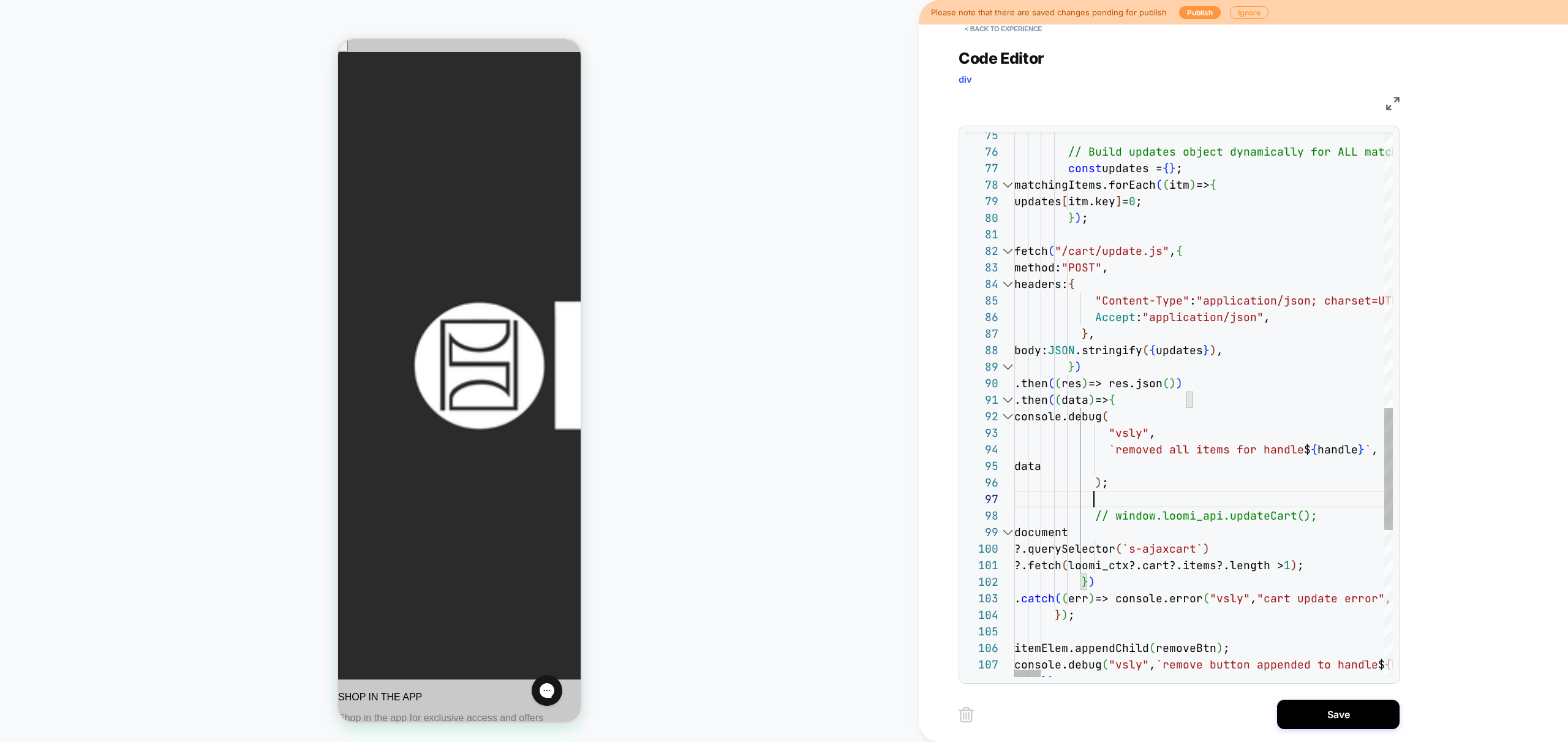
scroll to position [149, 46]
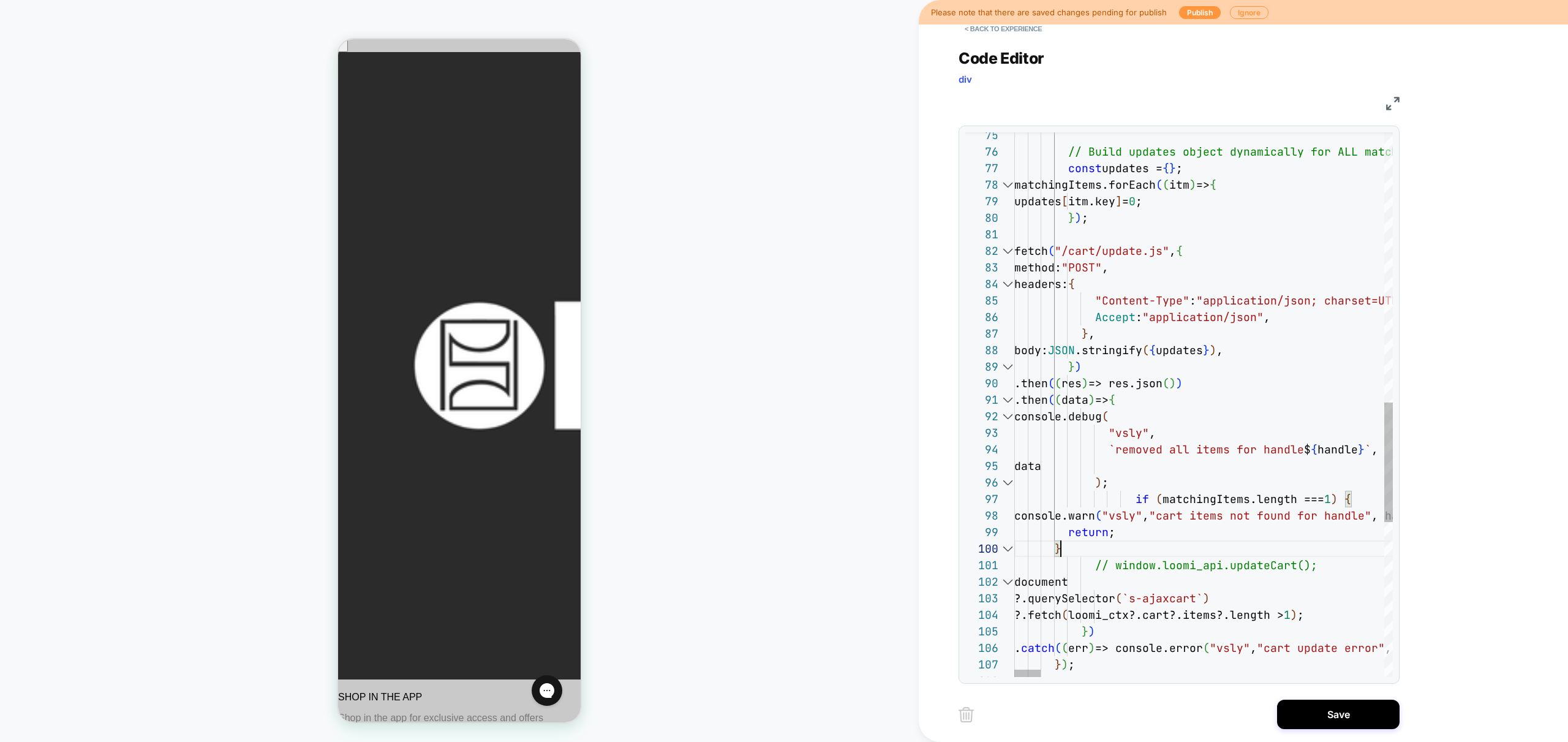
drag, startPoint x: 1315, startPoint y: 566, endPoint x: 1110, endPoint y: 566, distance: 205.0
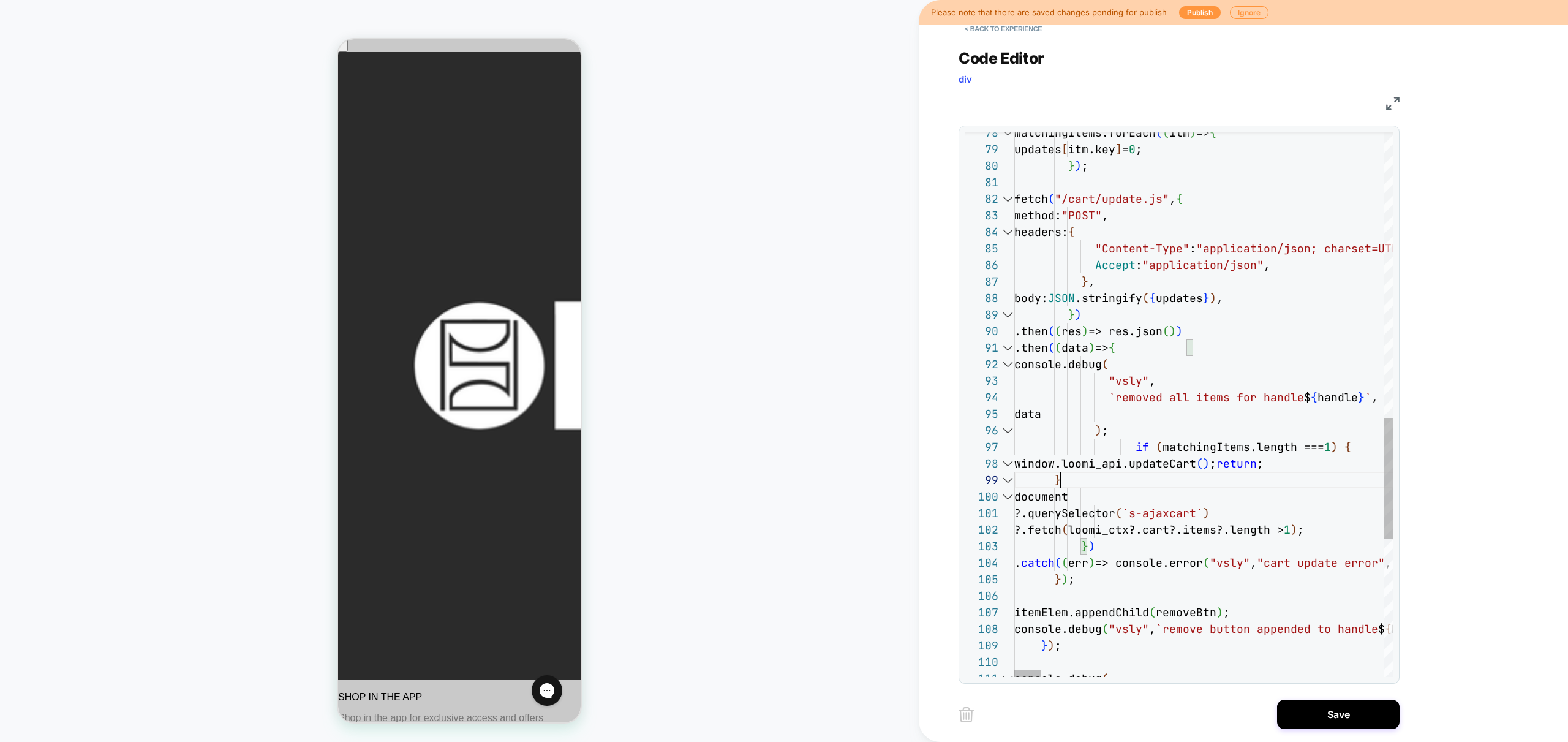
scroll to position [132, 46]
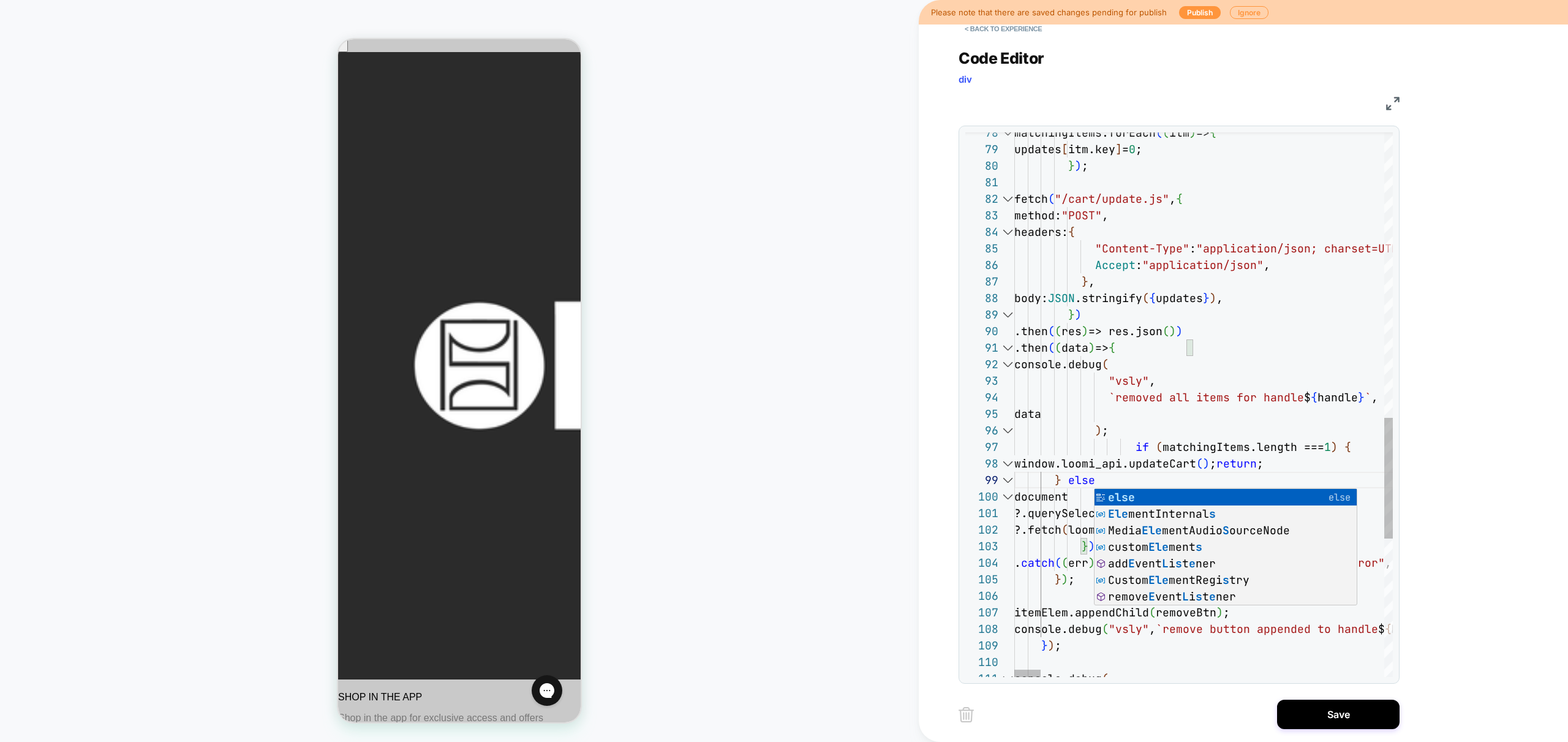
scroll to position [132, 86]
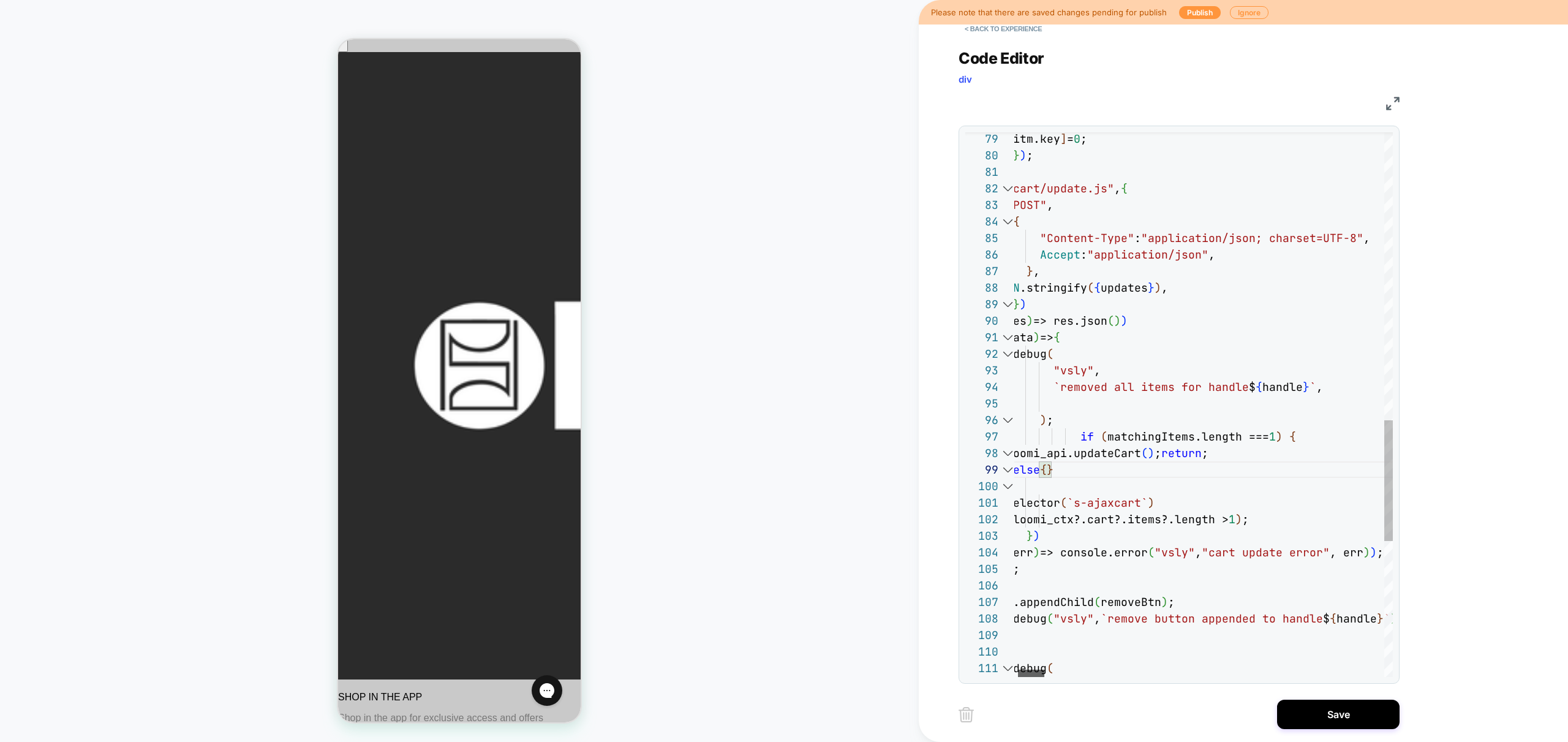
click at [1029, 675] on div at bounding box center [1031, 673] width 26 height 7
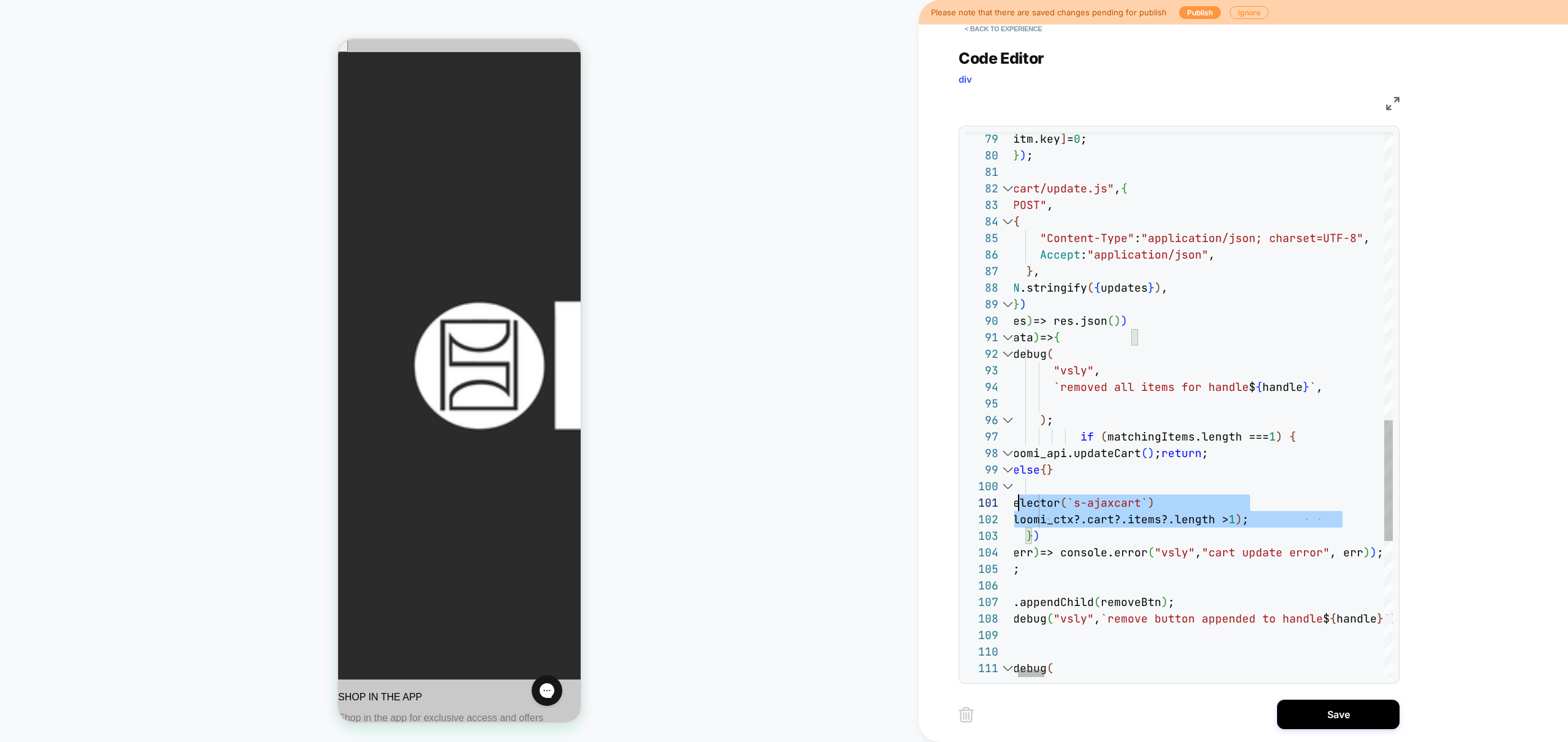
scroll to position [149, 0]
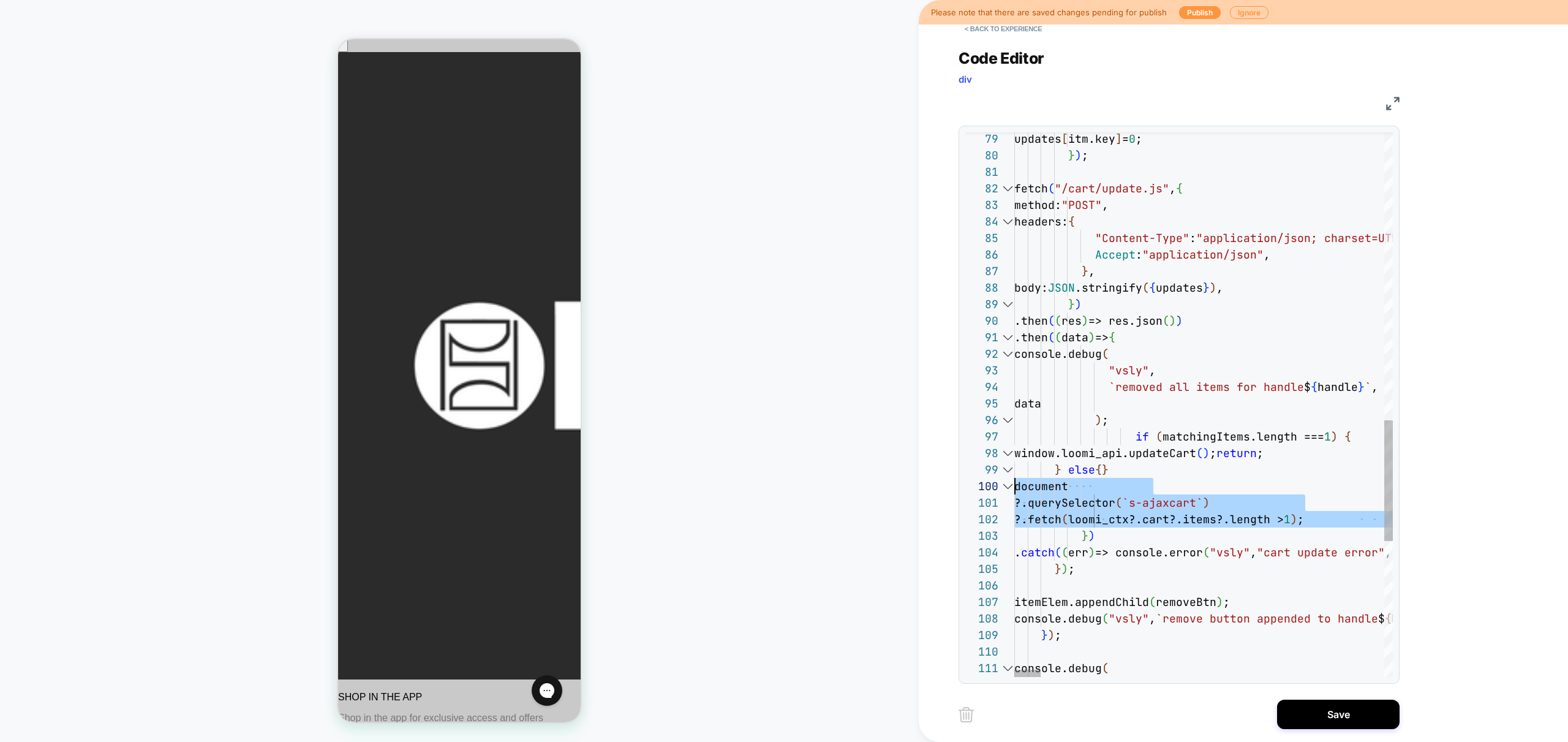
drag, startPoint x: 1349, startPoint y: 519, endPoint x: 960, endPoint y: 488, distance: 390.2
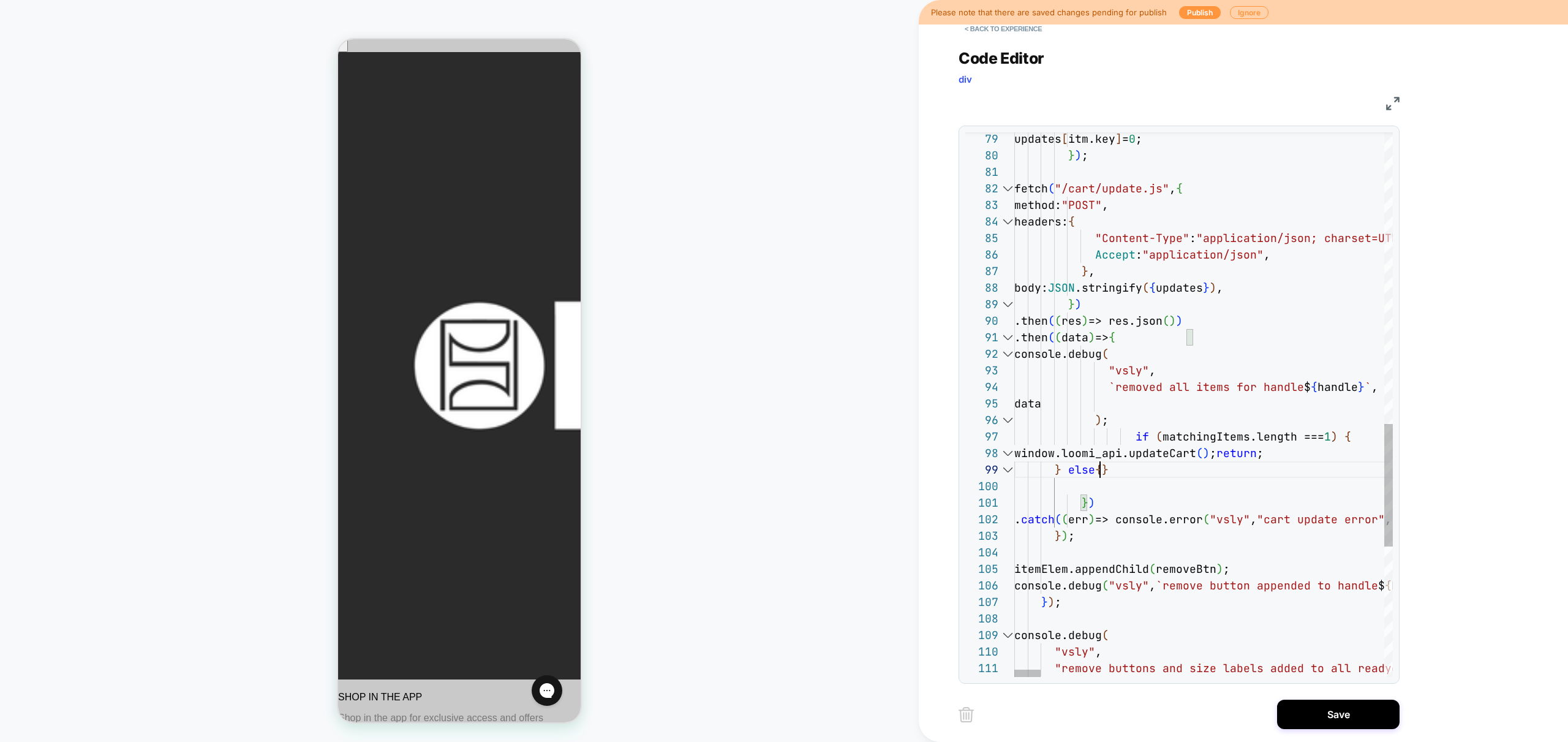
scroll to position [132, 86]
drag, startPoint x: 1102, startPoint y: 469, endPoint x: 1116, endPoint y: 485, distance: 21.3
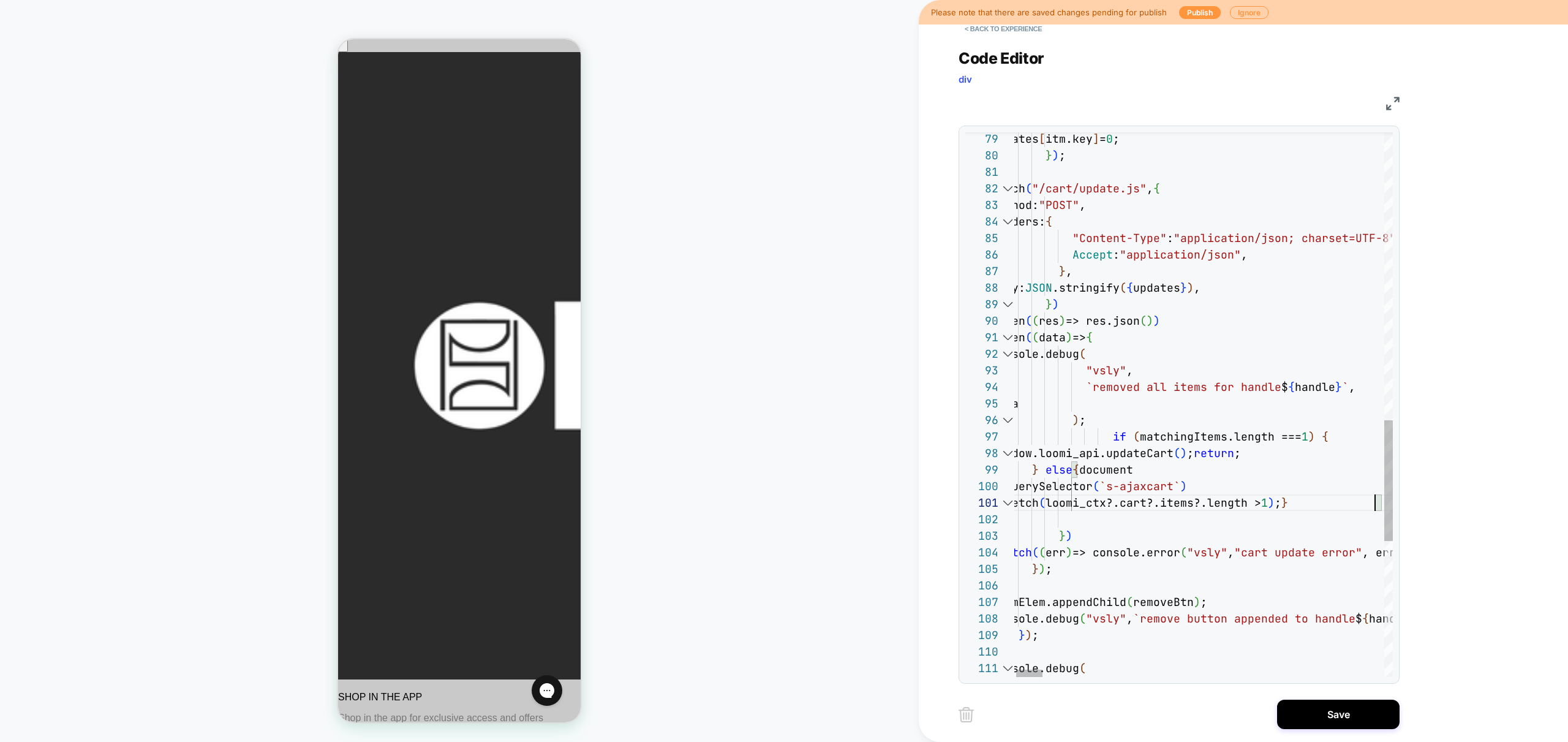
scroll to position [0, 383]
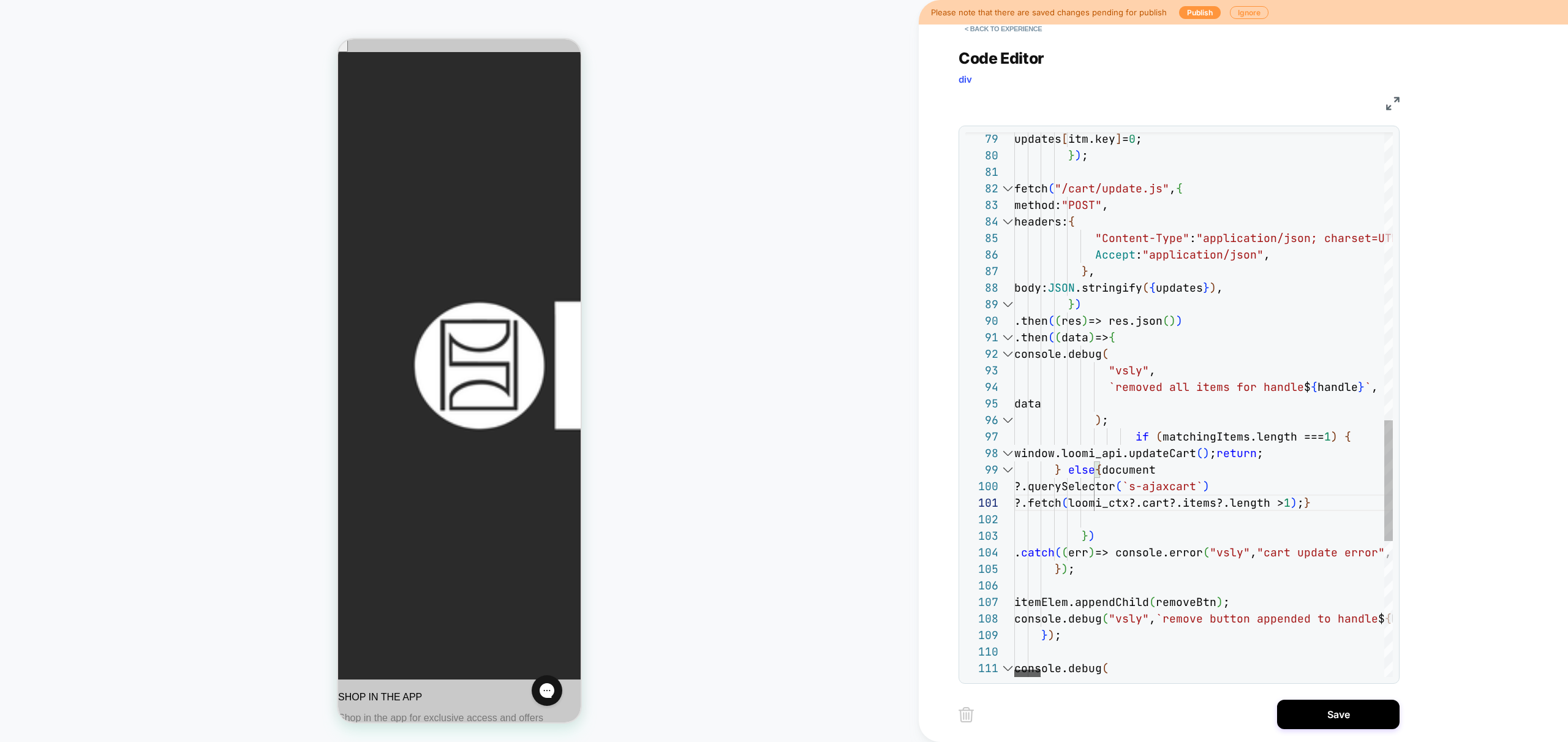
click at [1014, 675] on div at bounding box center [1027, 673] width 26 height 7
drag, startPoint x: 1317, startPoint y: 451, endPoint x: 1267, endPoint y: 456, distance: 50.2
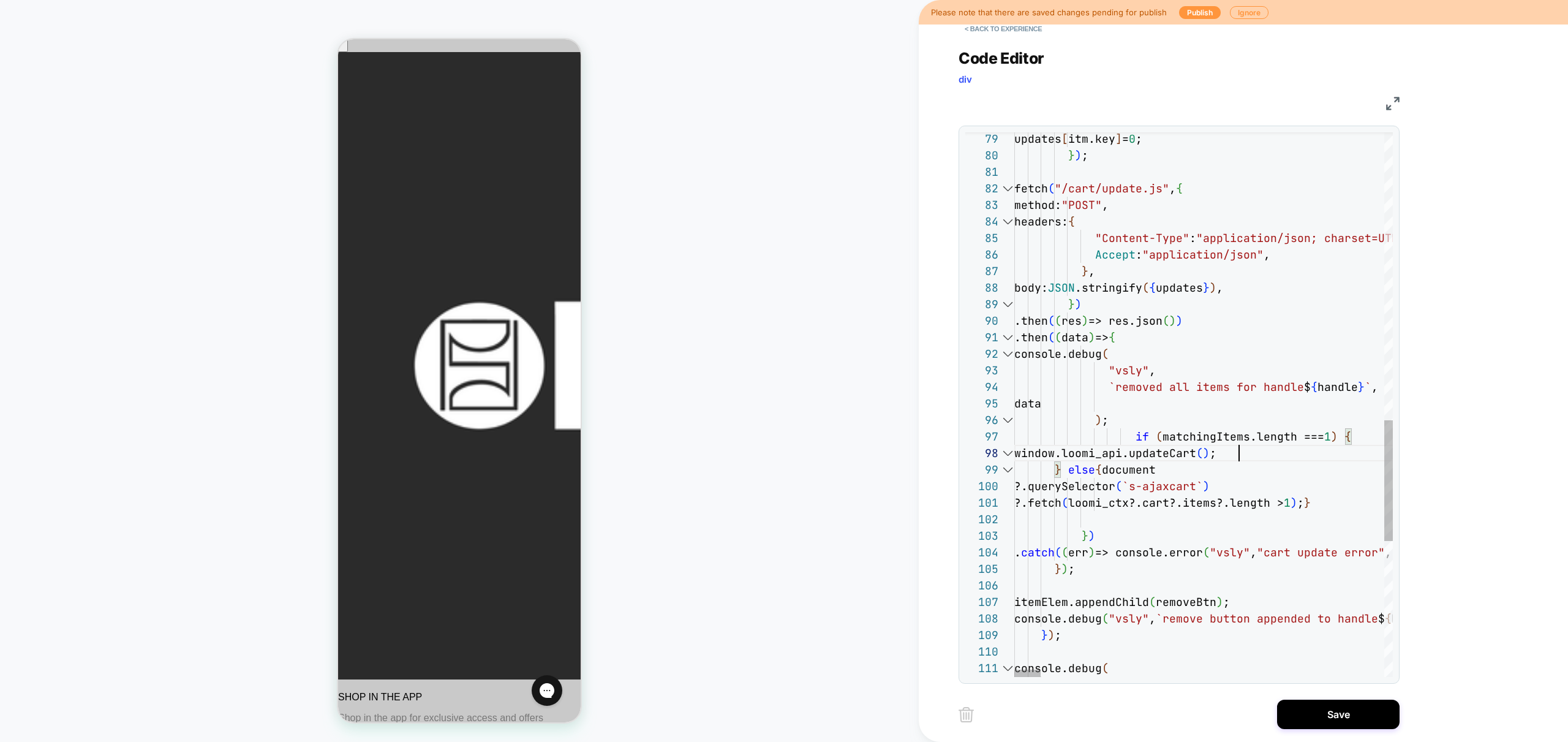
scroll to position [116, 218]
type textarea "**********"
click at [1345, 716] on button "Save" at bounding box center [1338, 715] width 123 height 30
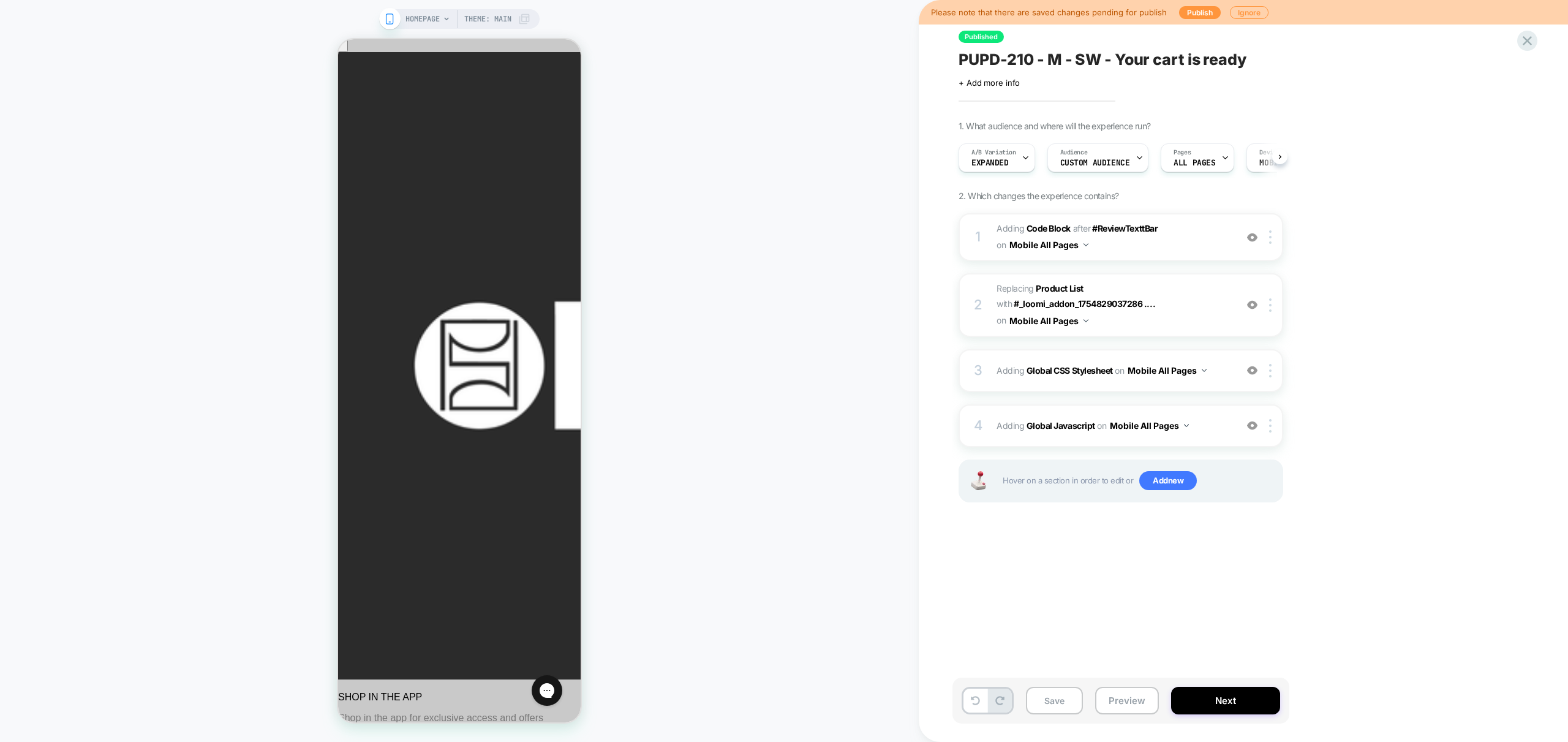
scroll to position [0, 1]
click at [1109, 706] on button "Preview" at bounding box center [1126, 701] width 63 height 27
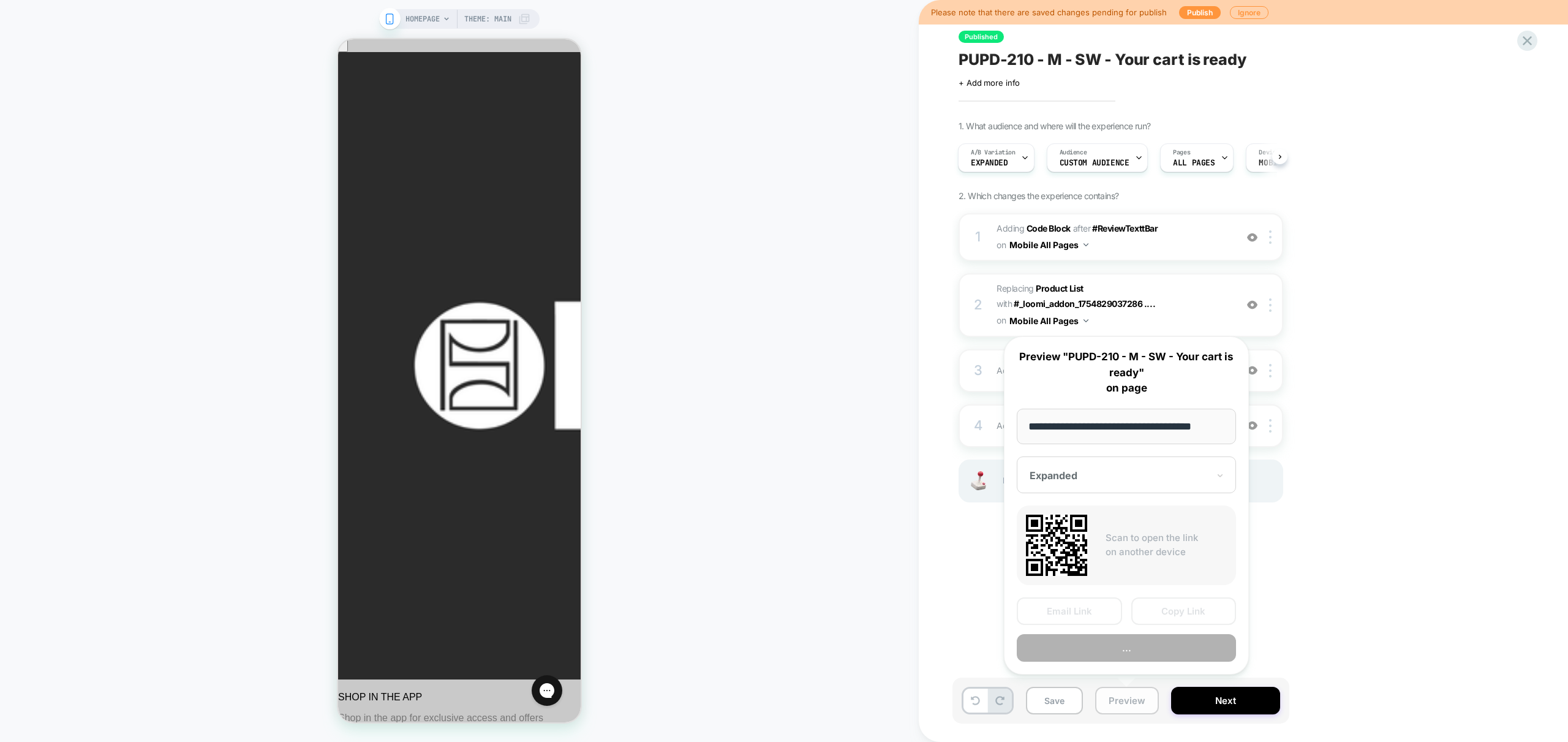
scroll to position [0, 10]
click at [1133, 646] on button "Preview" at bounding box center [1126, 649] width 220 height 27
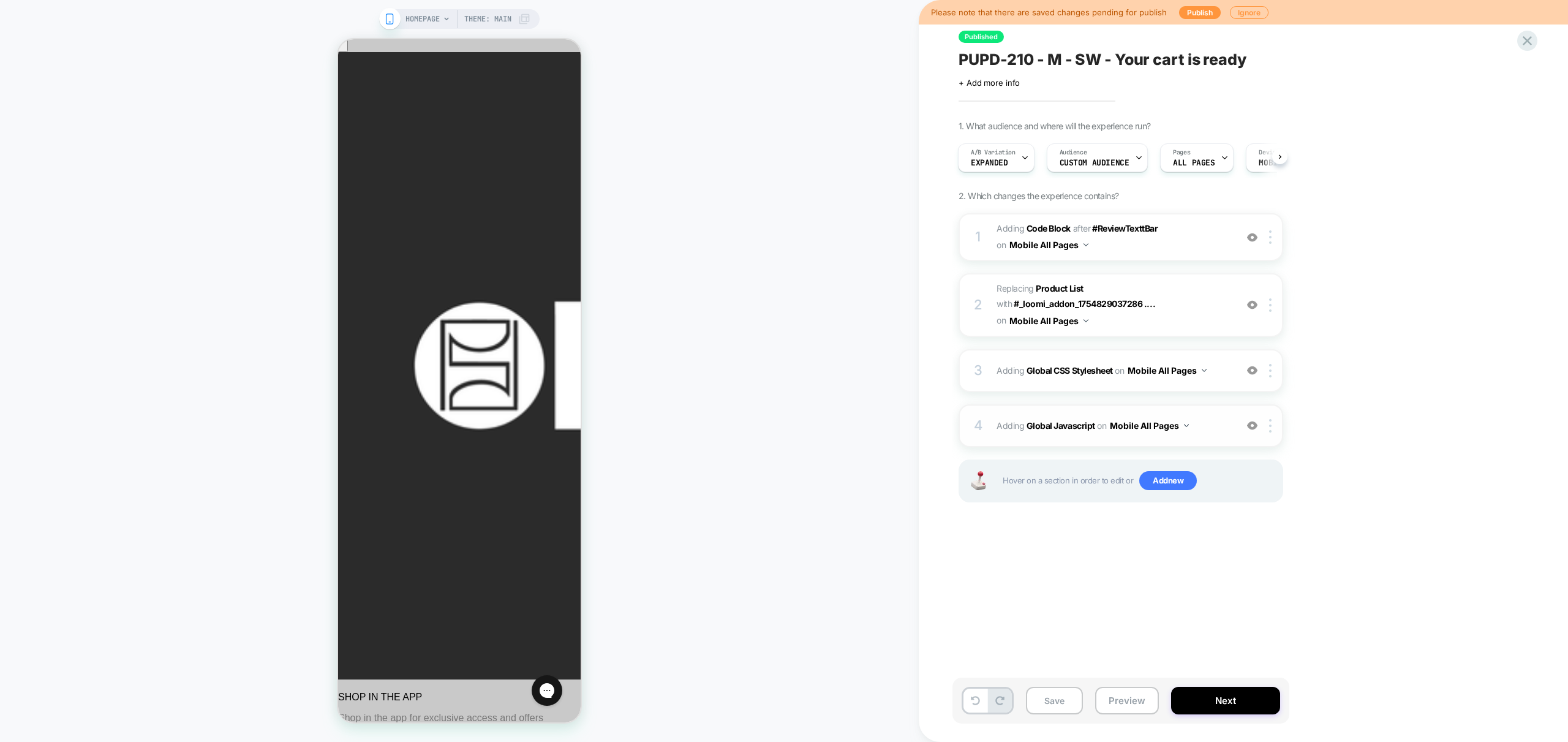
click at [1214, 430] on span "Adding Global Javascript on Mobile All Pages" at bounding box center [1113, 426] width 233 height 18
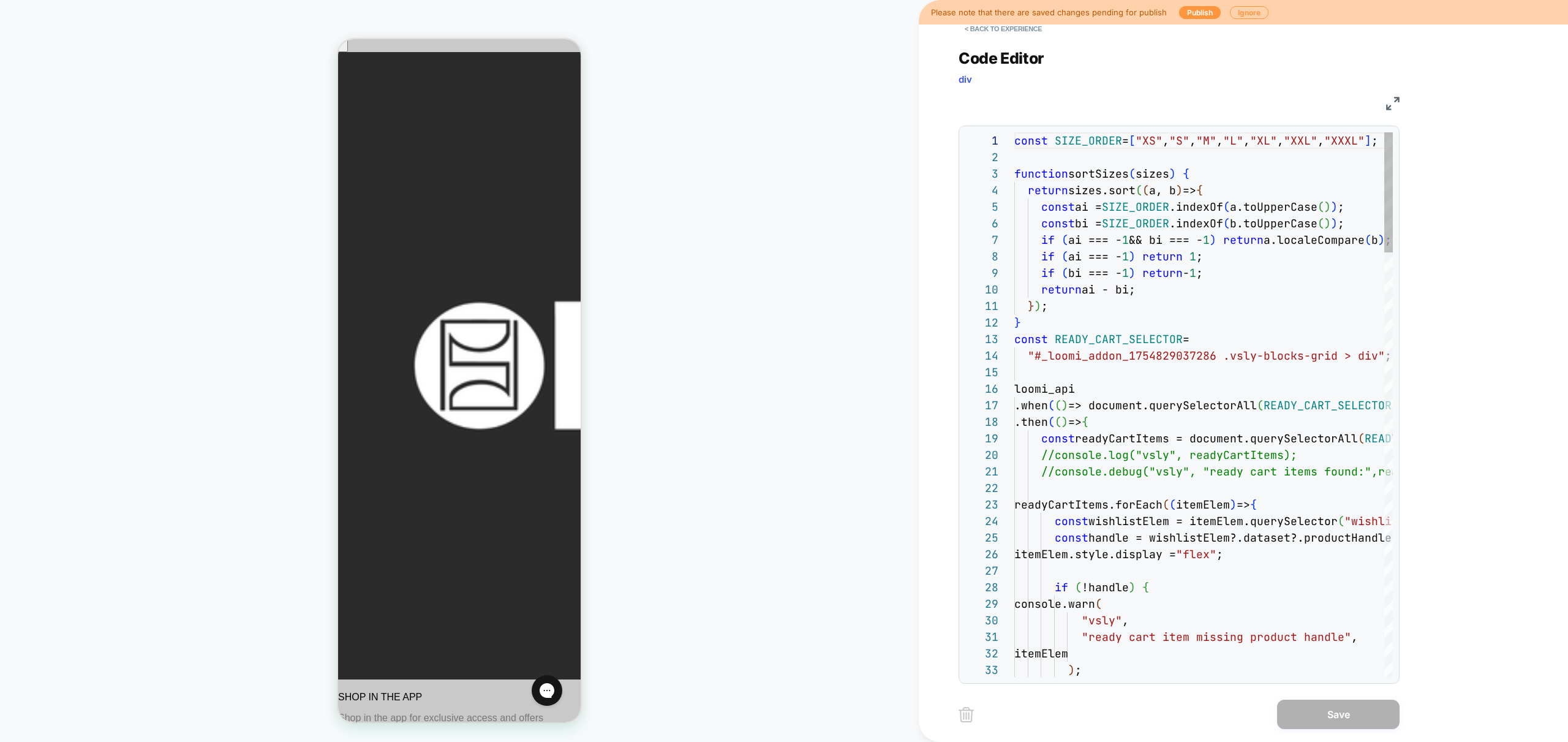
scroll to position [165, 0]
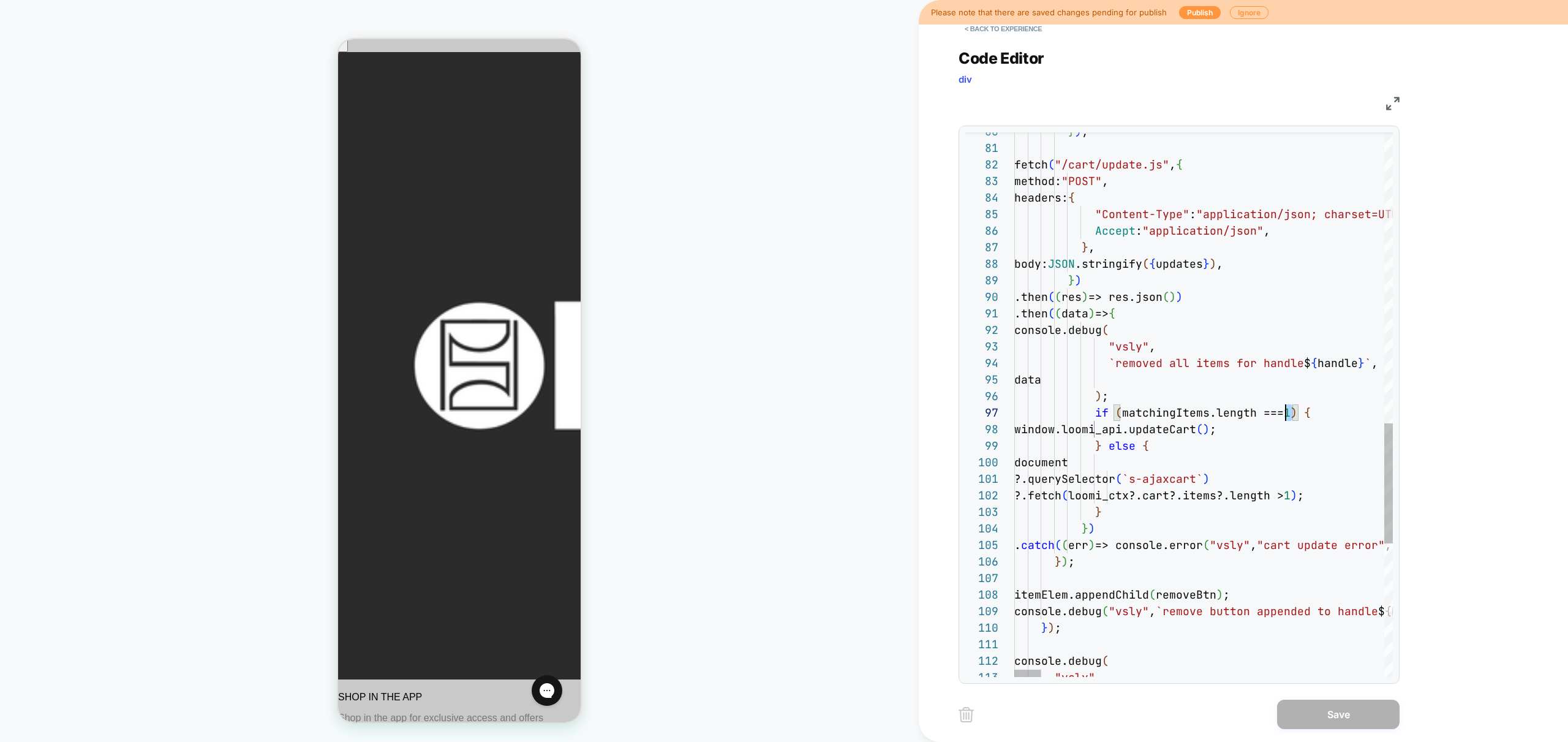
scroll to position [99, 272]
drag, startPoint x: 1295, startPoint y: 416, endPoint x: 1287, endPoint y: 415, distance: 8.1
type textarea "**********"
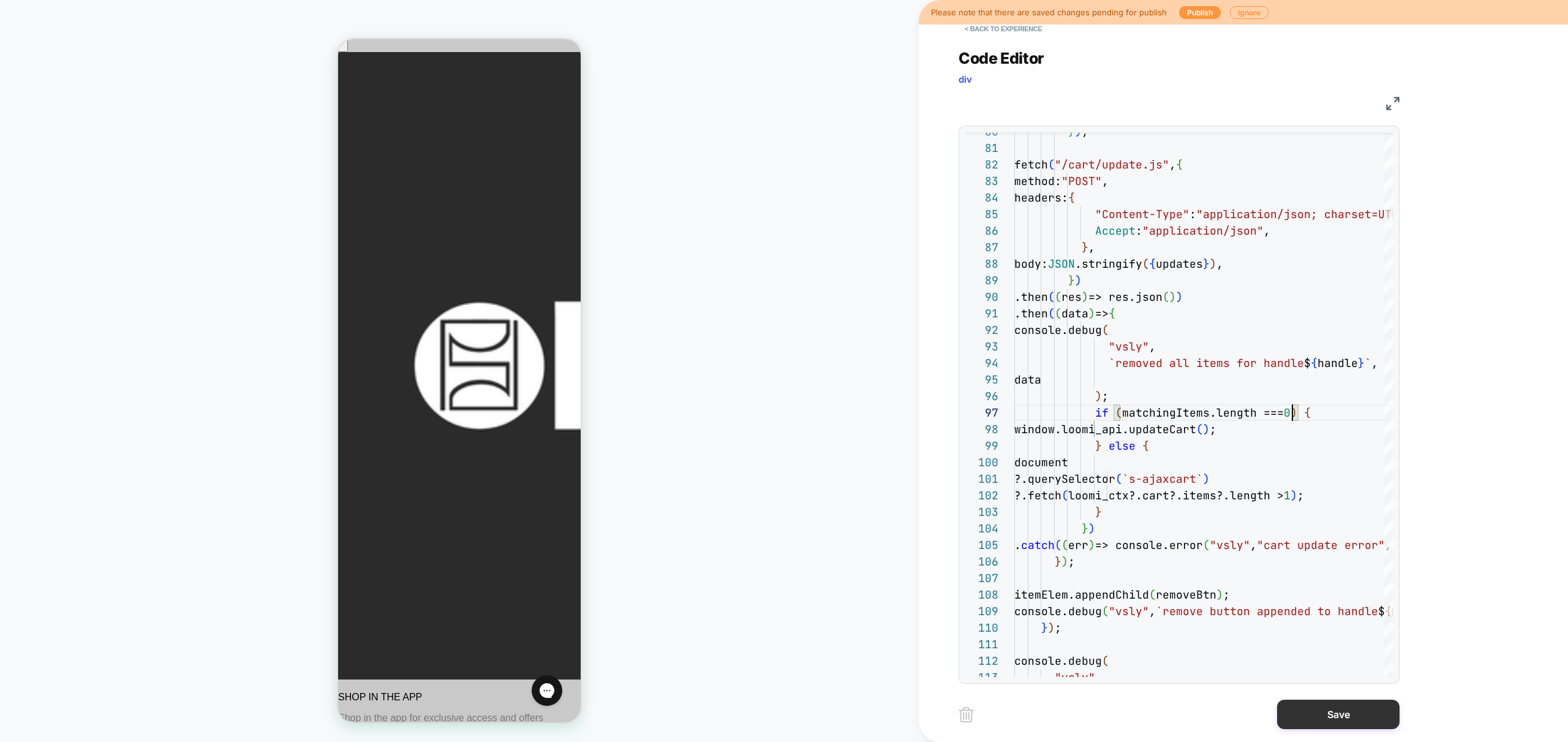
click at [1345, 721] on button "Save" at bounding box center [1338, 715] width 123 height 30
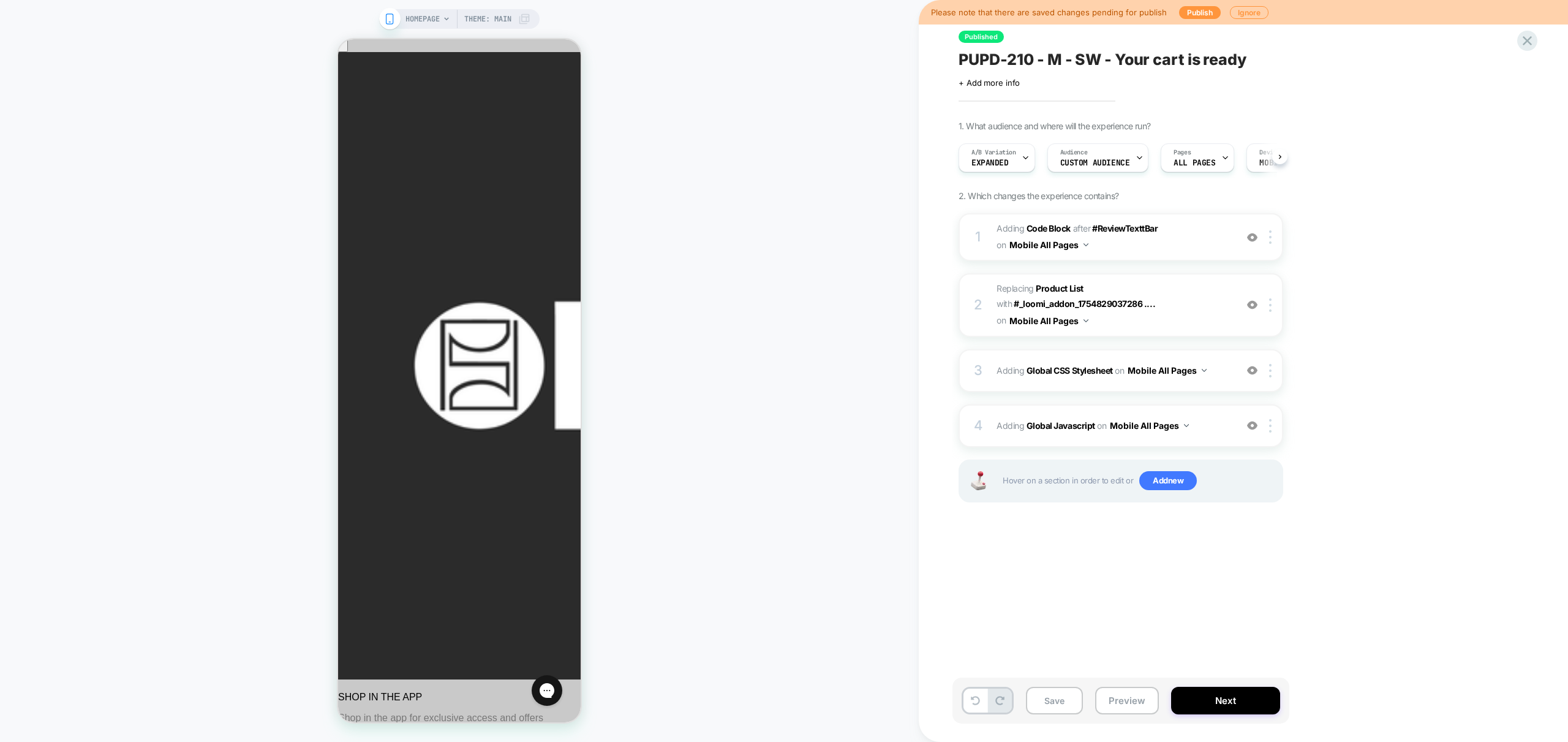
scroll to position [0, 1]
click at [1110, 707] on button "Preview" at bounding box center [1126, 701] width 63 height 27
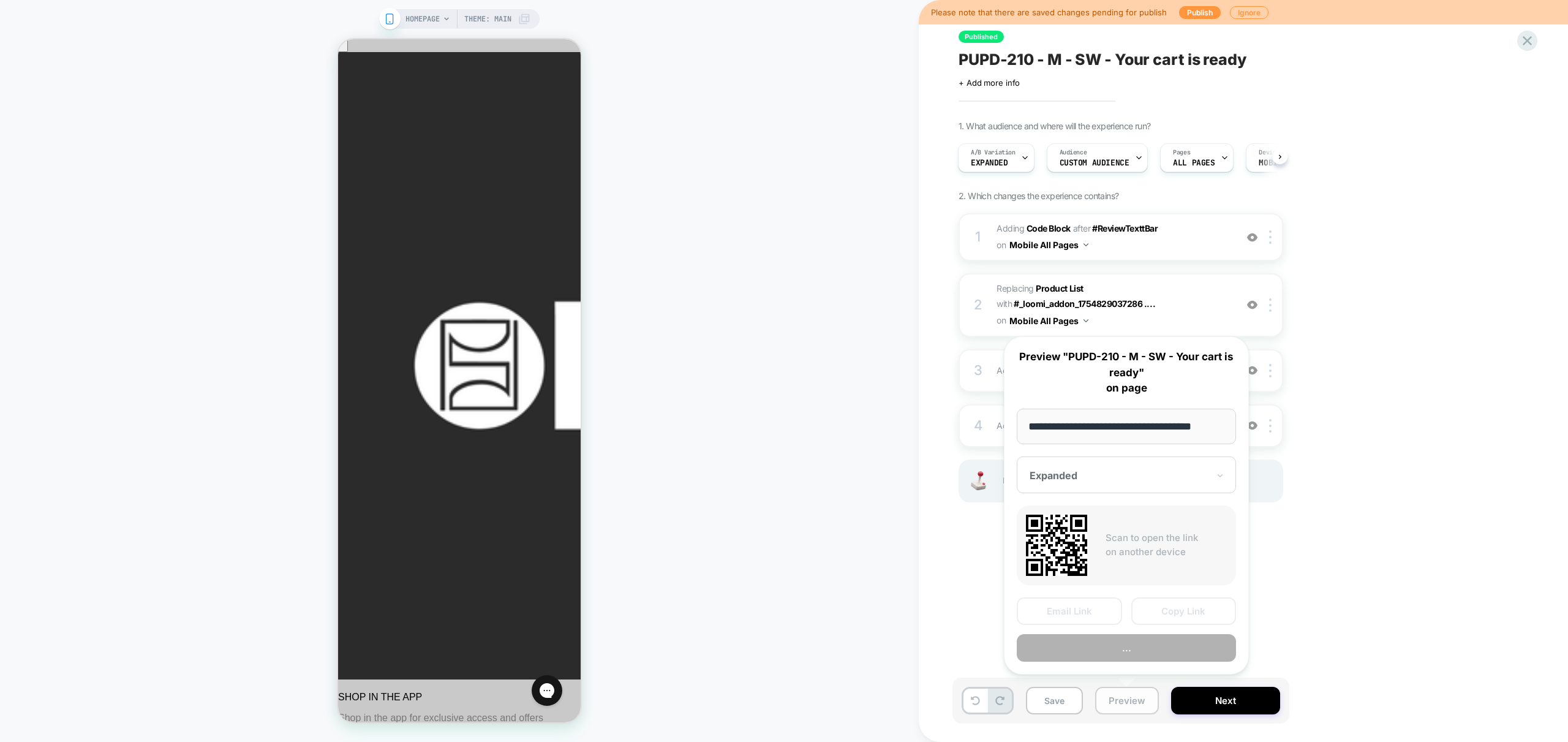
scroll to position [0, 10]
click at [1144, 652] on button "Preview" at bounding box center [1126, 649] width 220 height 27
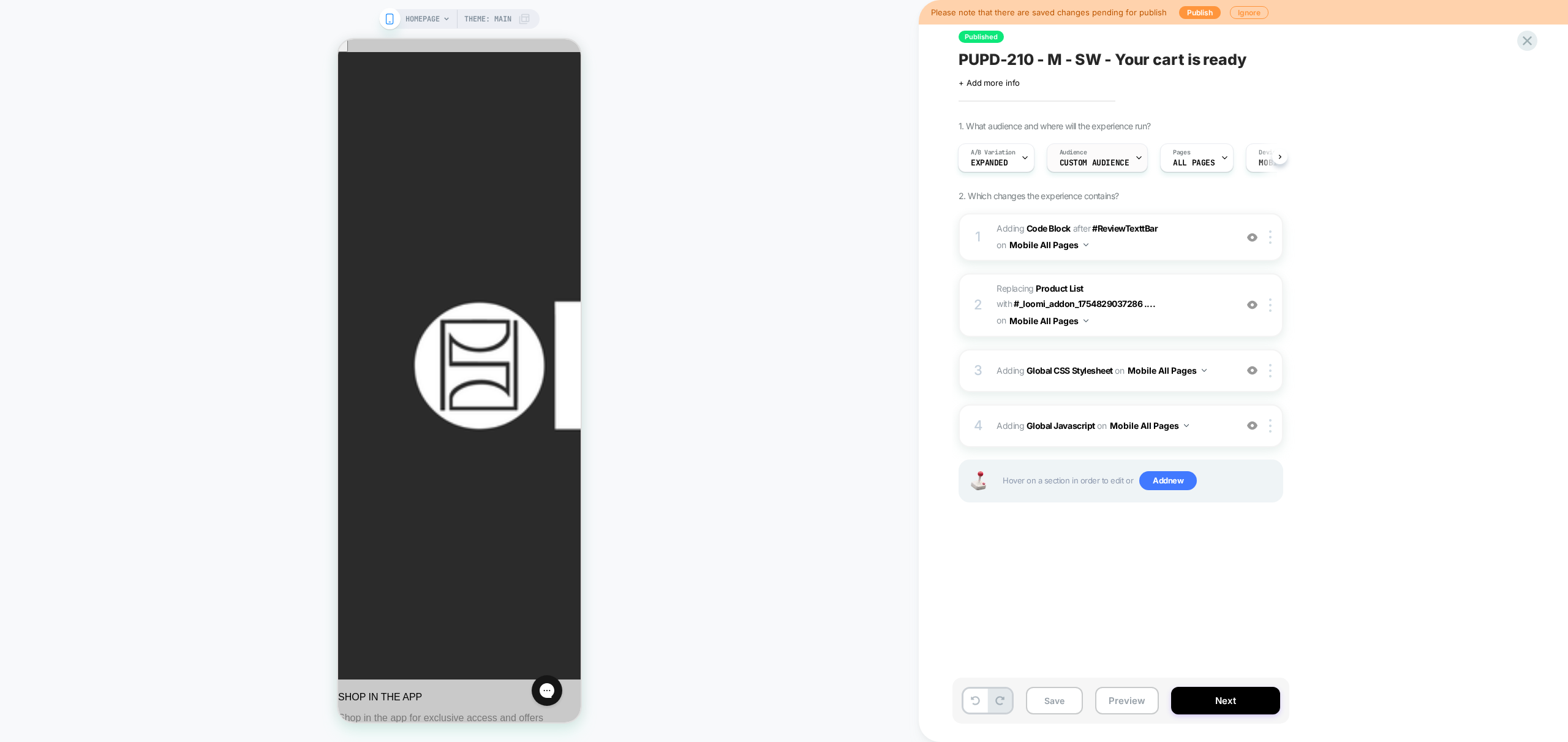
click at [1126, 165] on span "Custom Audience" at bounding box center [1094, 163] width 70 height 9
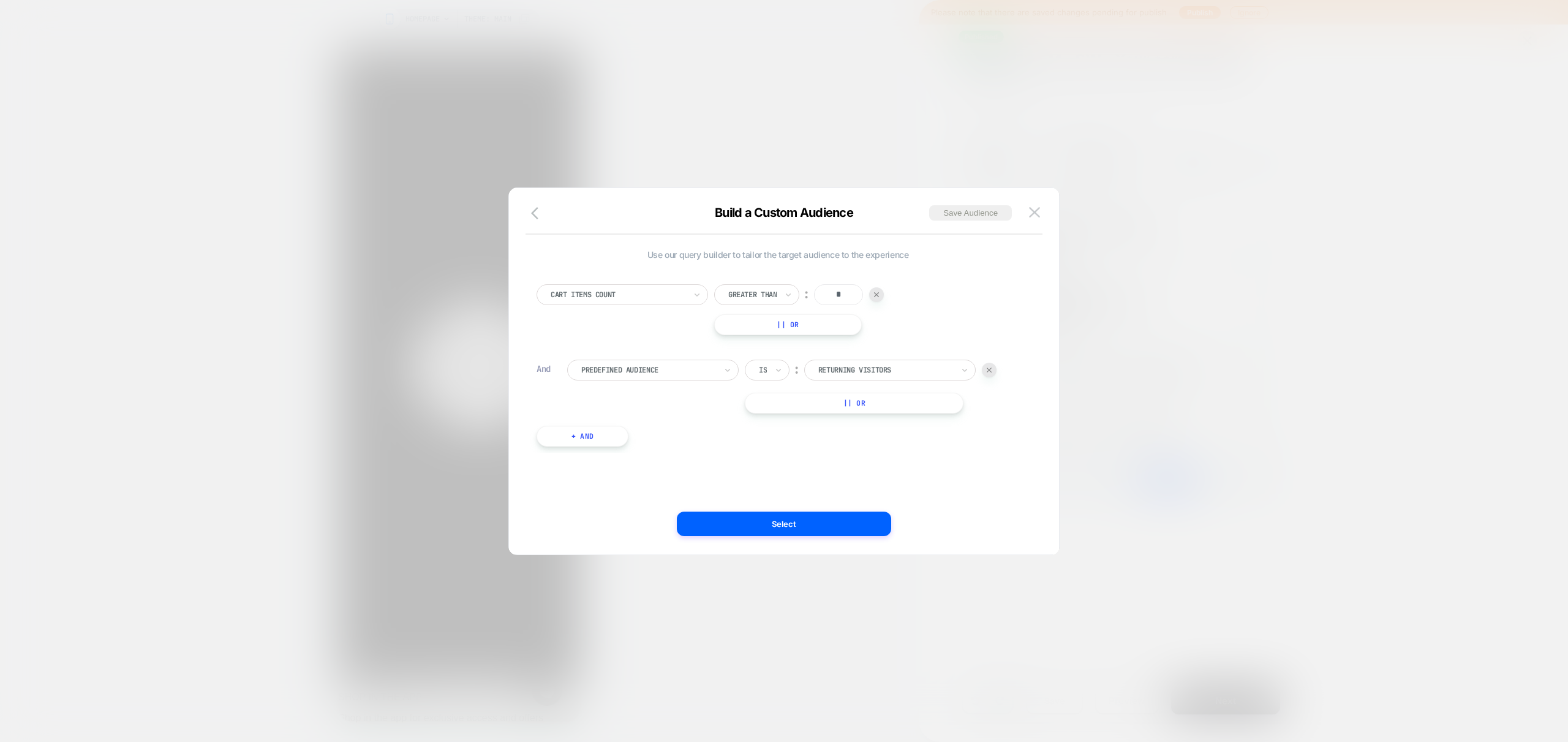
click at [844, 410] on button "|| Or" at bounding box center [854, 403] width 219 height 21
click at [913, 406] on div at bounding box center [886, 403] width 135 height 11
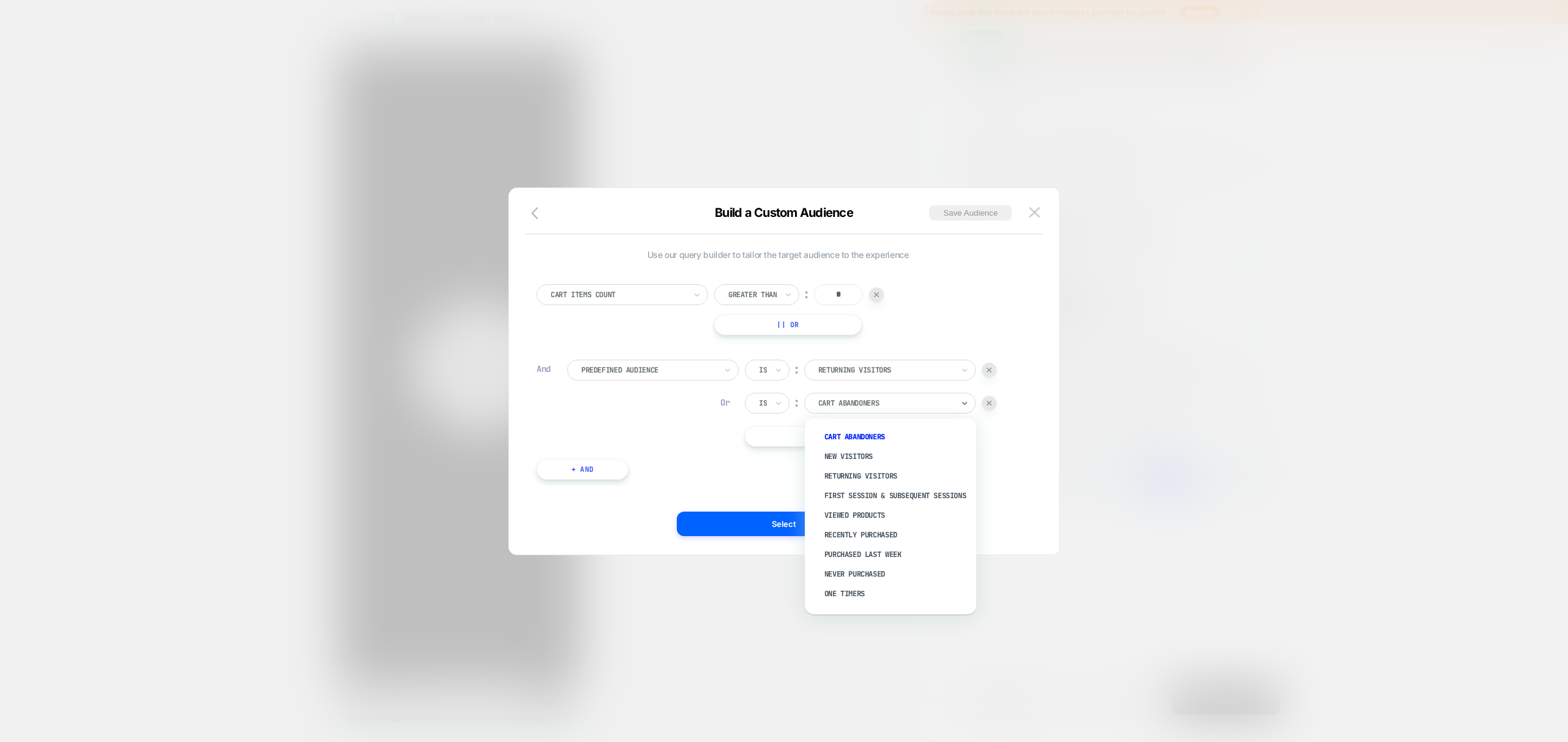
click at [727, 468] on div "Cart Items Count Greater Than ︰ * || Or And Predefined Audience Is ︰ Returning …" at bounding box center [778, 376] width 495 height 220
click at [994, 403] on div at bounding box center [989, 403] width 14 height 14
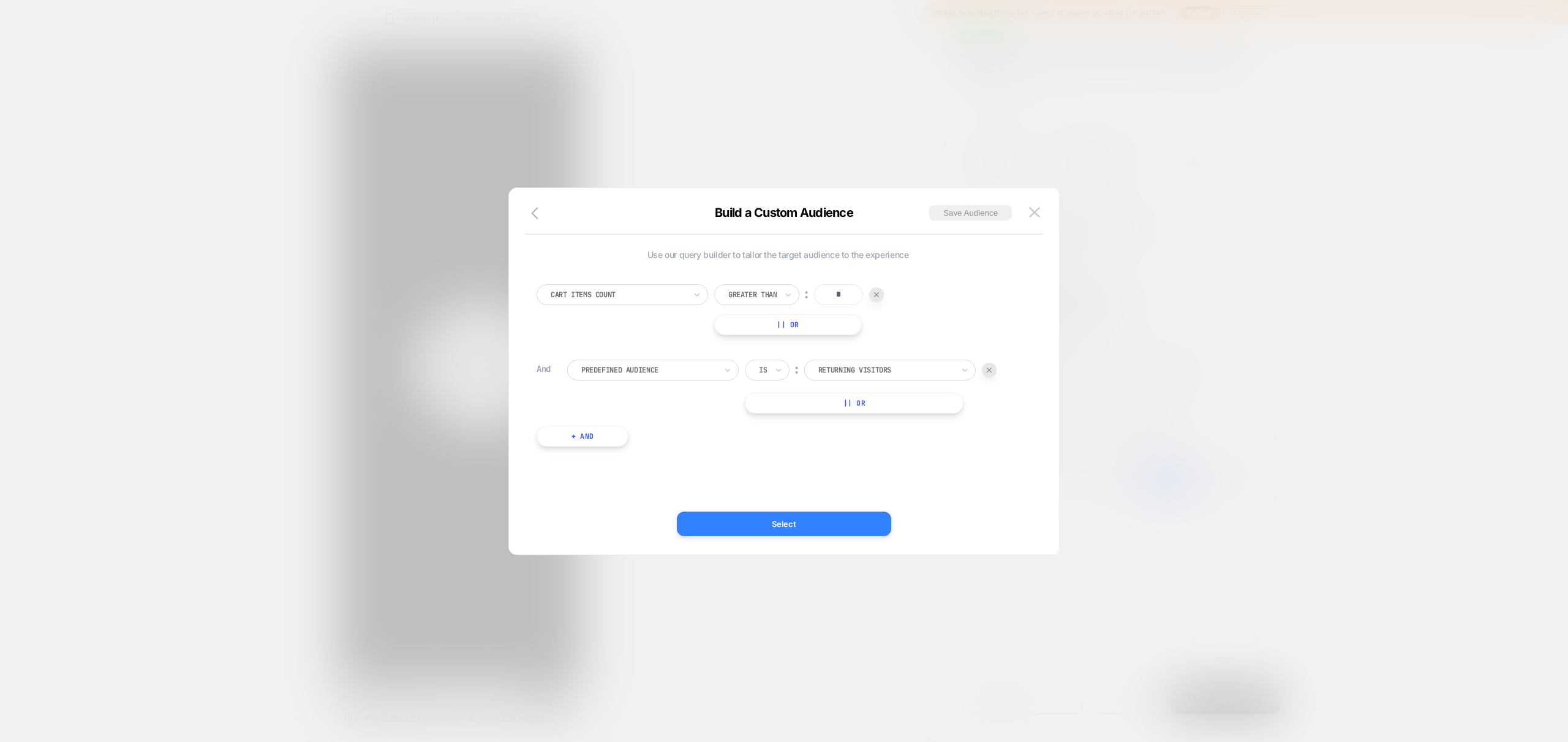
click at [772, 525] on button "Select" at bounding box center [783, 524] width 214 height 25
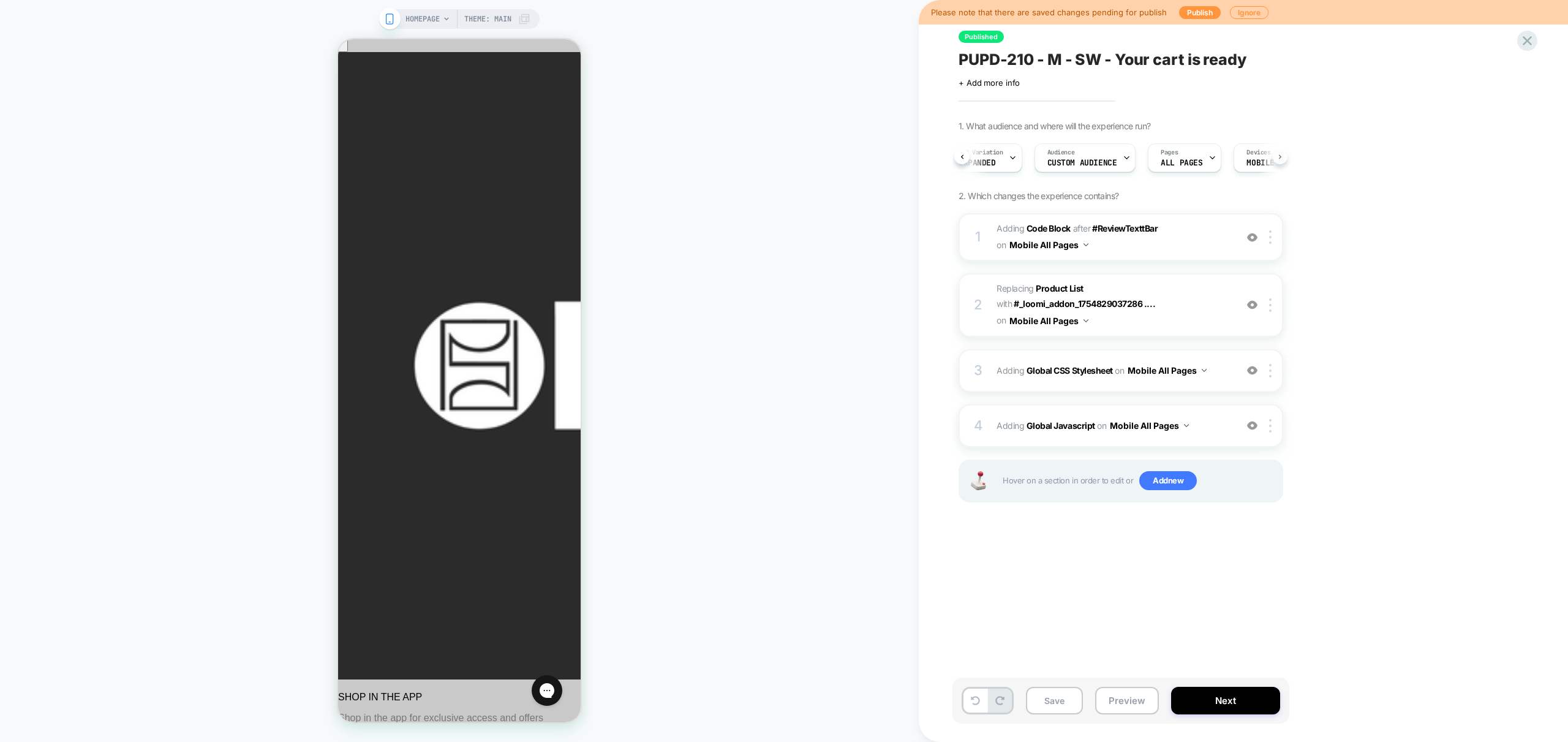
click at [1284, 157] on button at bounding box center [1279, 156] width 15 height 15
click at [1283, 157] on button at bounding box center [1279, 156] width 15 height 15
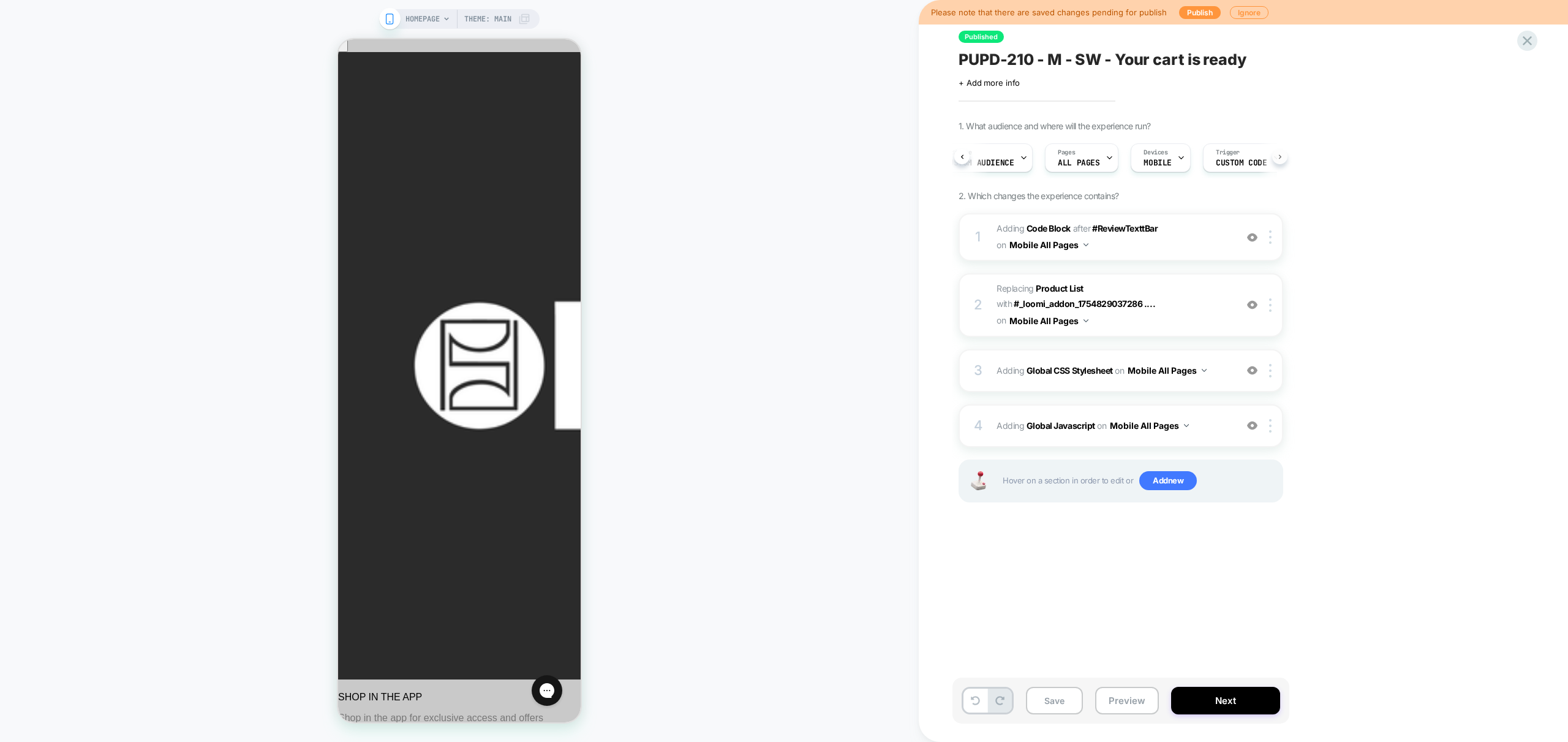
click at [1283, 157] on button at bounding box center [1279, 156] width 15 height 15
click at [1217, 159] on span "Custom Code" at bounding box center [1229, 163] width 51 height 9
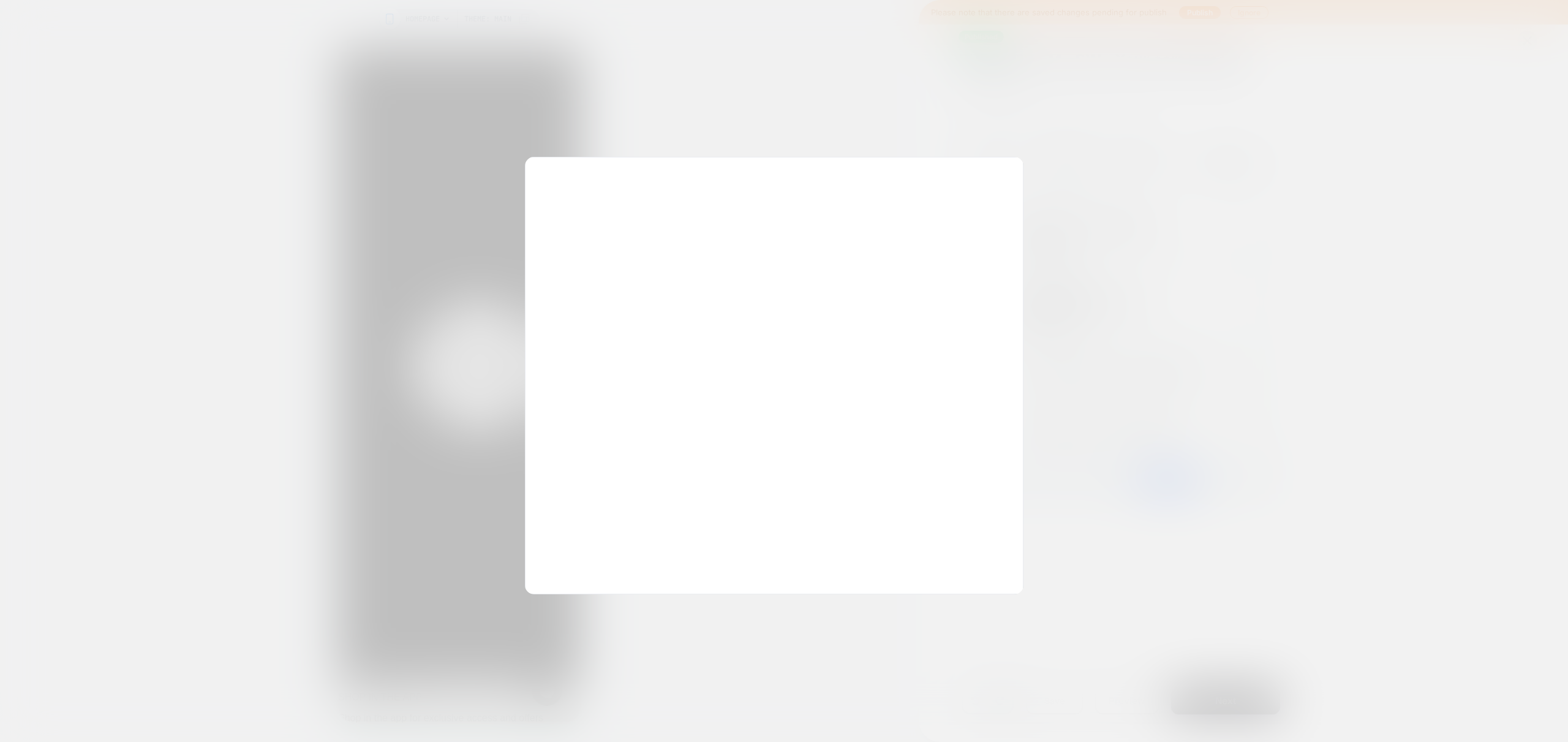
scroll to position [165, 0]
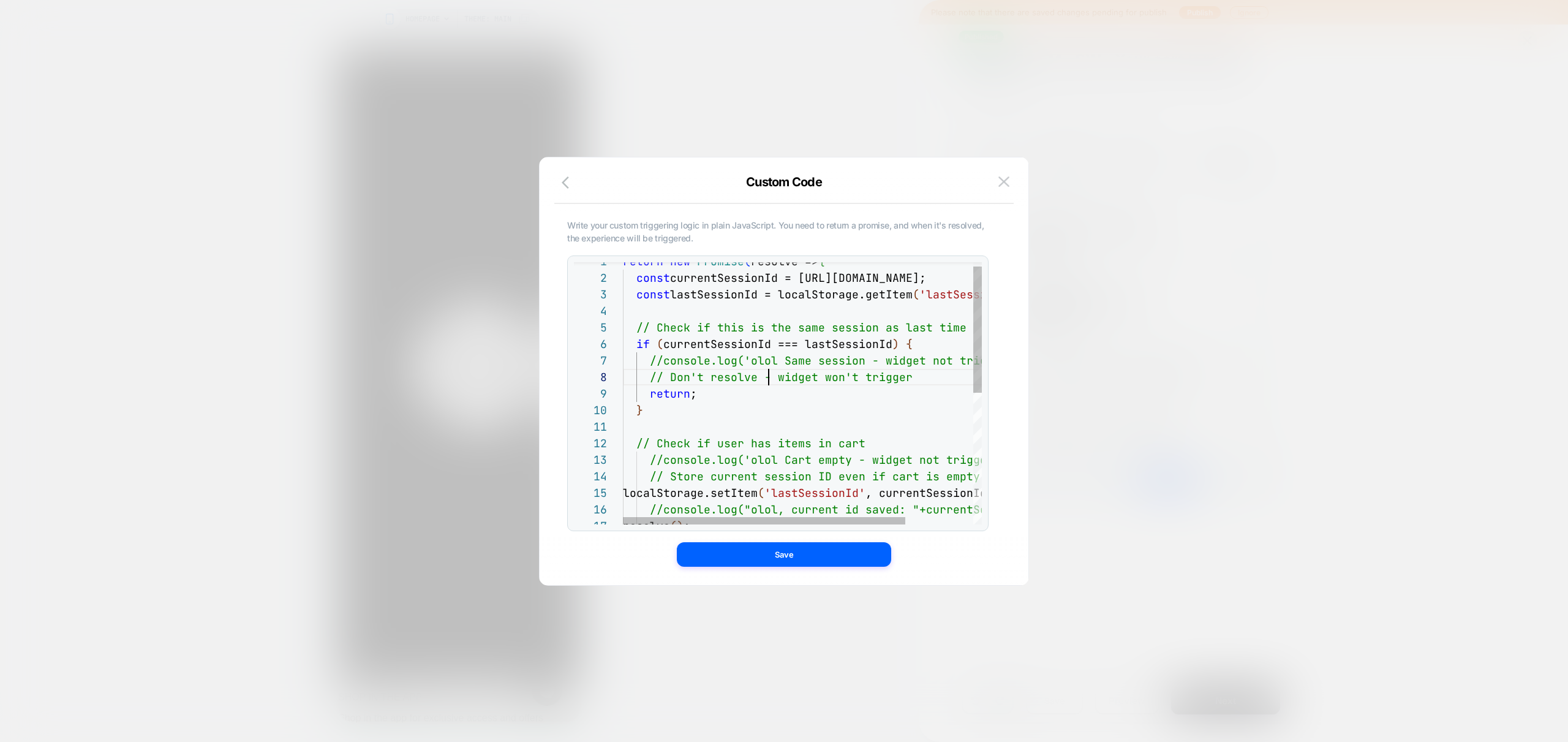
click at [770, 375] on div "return new Promise ( resolve => { const currentSessionId = loomi_ctx.session.id…" at bounding box center [846, 525] width 446 height 544
click at [721, 374] on div "return new Promise ( resolve => { const currentSessionId = loomi_ctx.session.id…" at bounding box center [846, 525] width 446 height 544
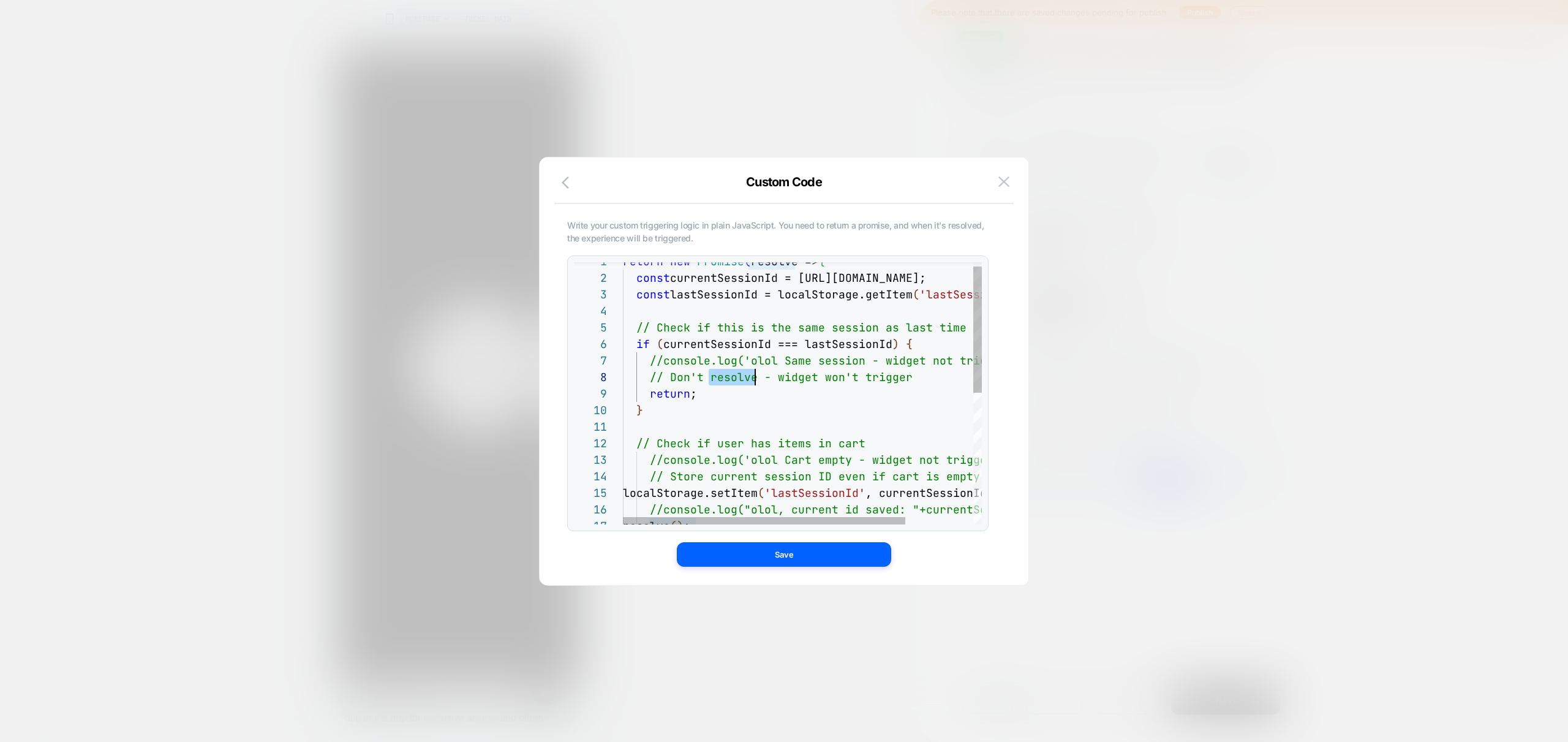
click at [721, 374] on div "return new Promise ( resolve => { const currentSessionId = loomi_ctx.session.id…" at bounding box center [846, 525] width 446 height 544
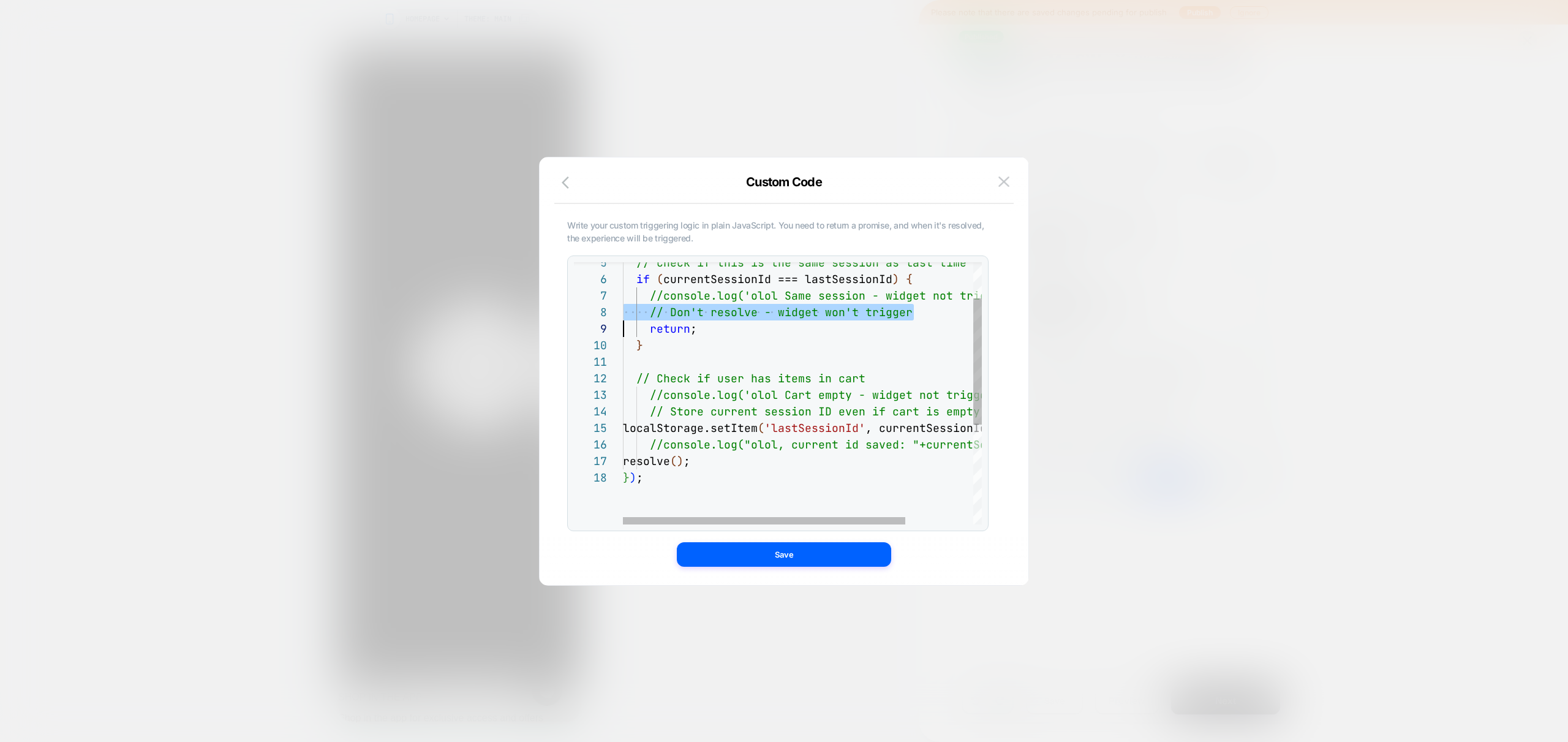
click at [730, 458] on div "//console.log('olol Same session - widget not trig gered'); // Don't resolve - …" at bounding box center [846, 460] width 446 height 544
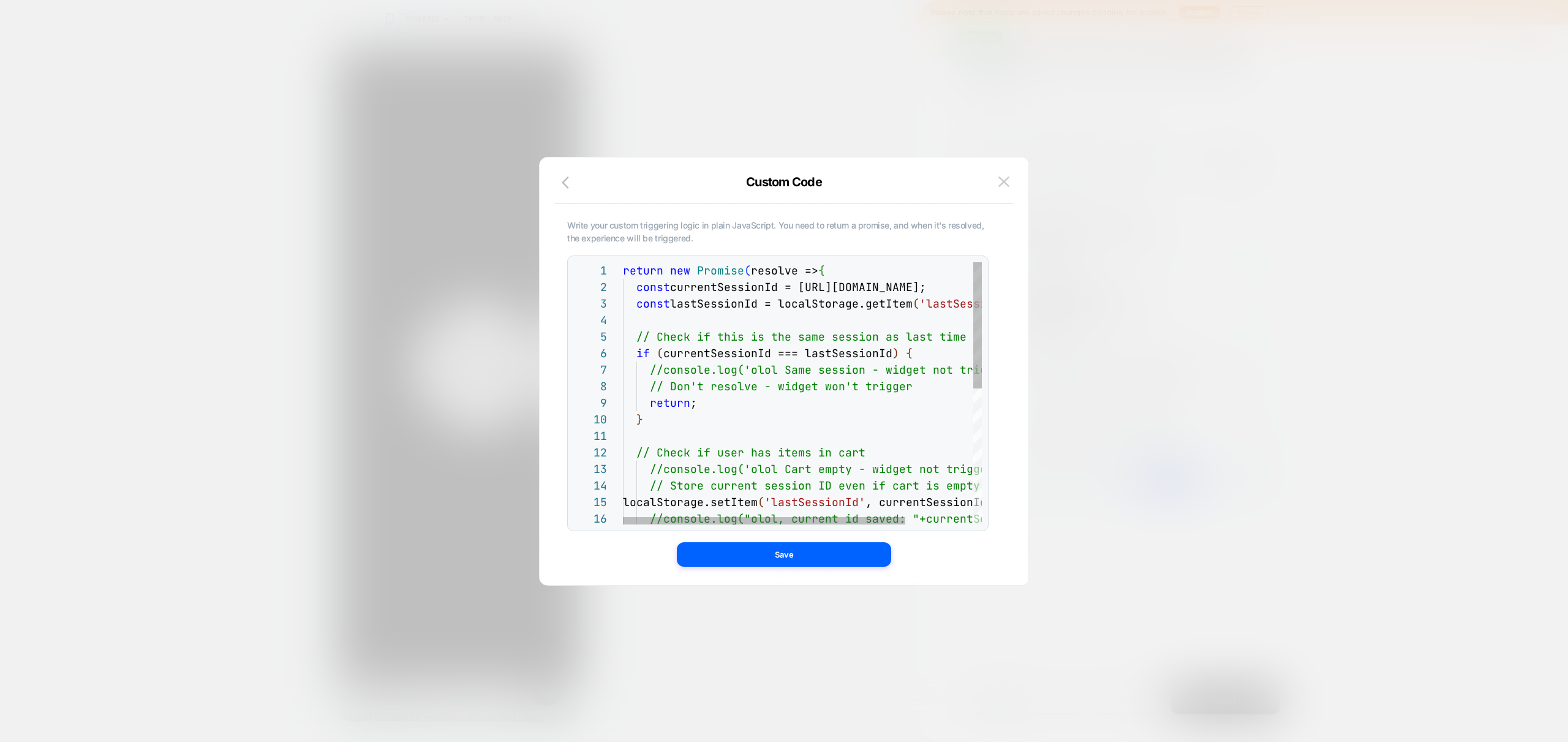
scroll to position [0, 205]
click at [850, 269] on div "//console.log('olol Same session - widget not trig gered'); // Don't resolve - …" at bounding box center [846, 534] width 446 height 544
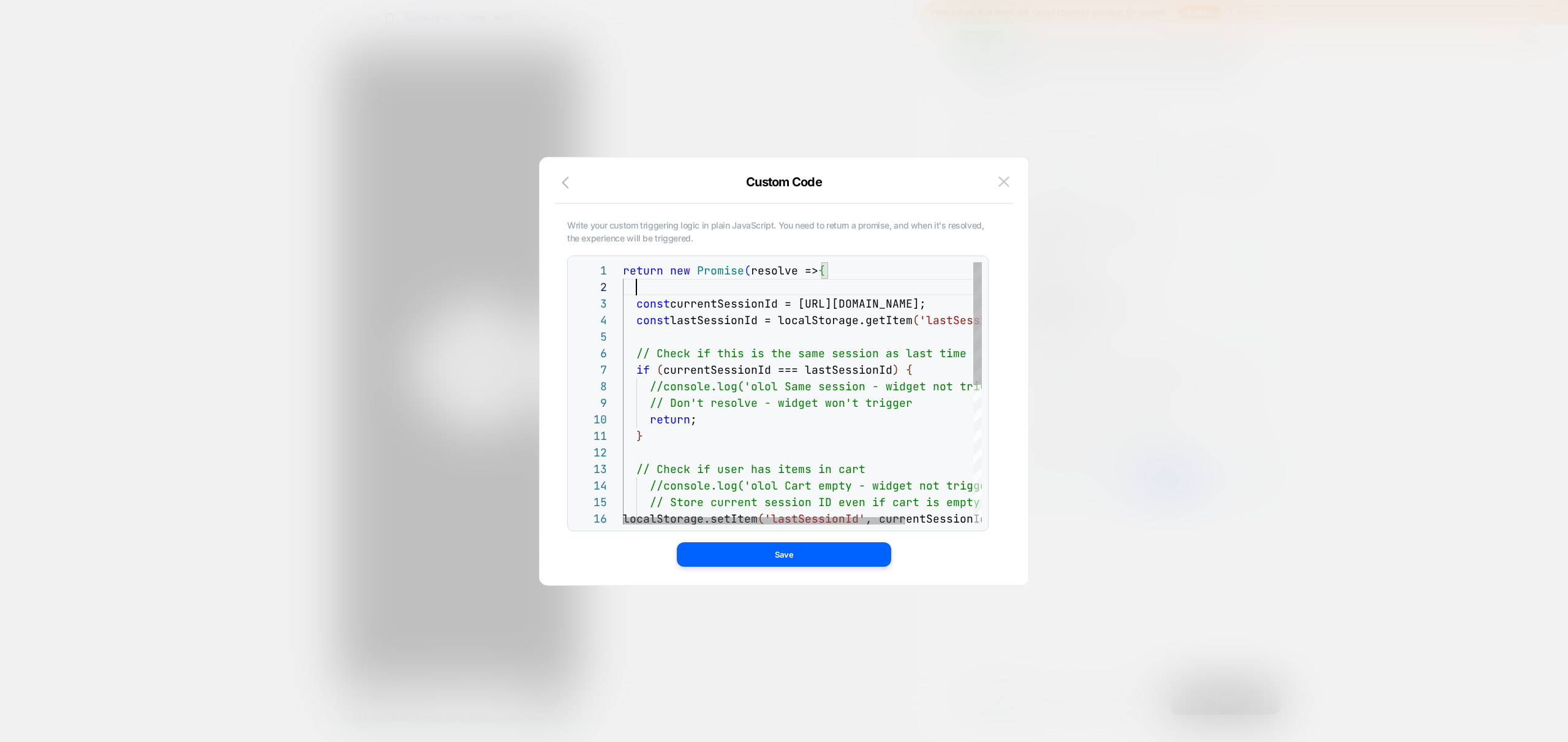
scroll to position [33, 0]
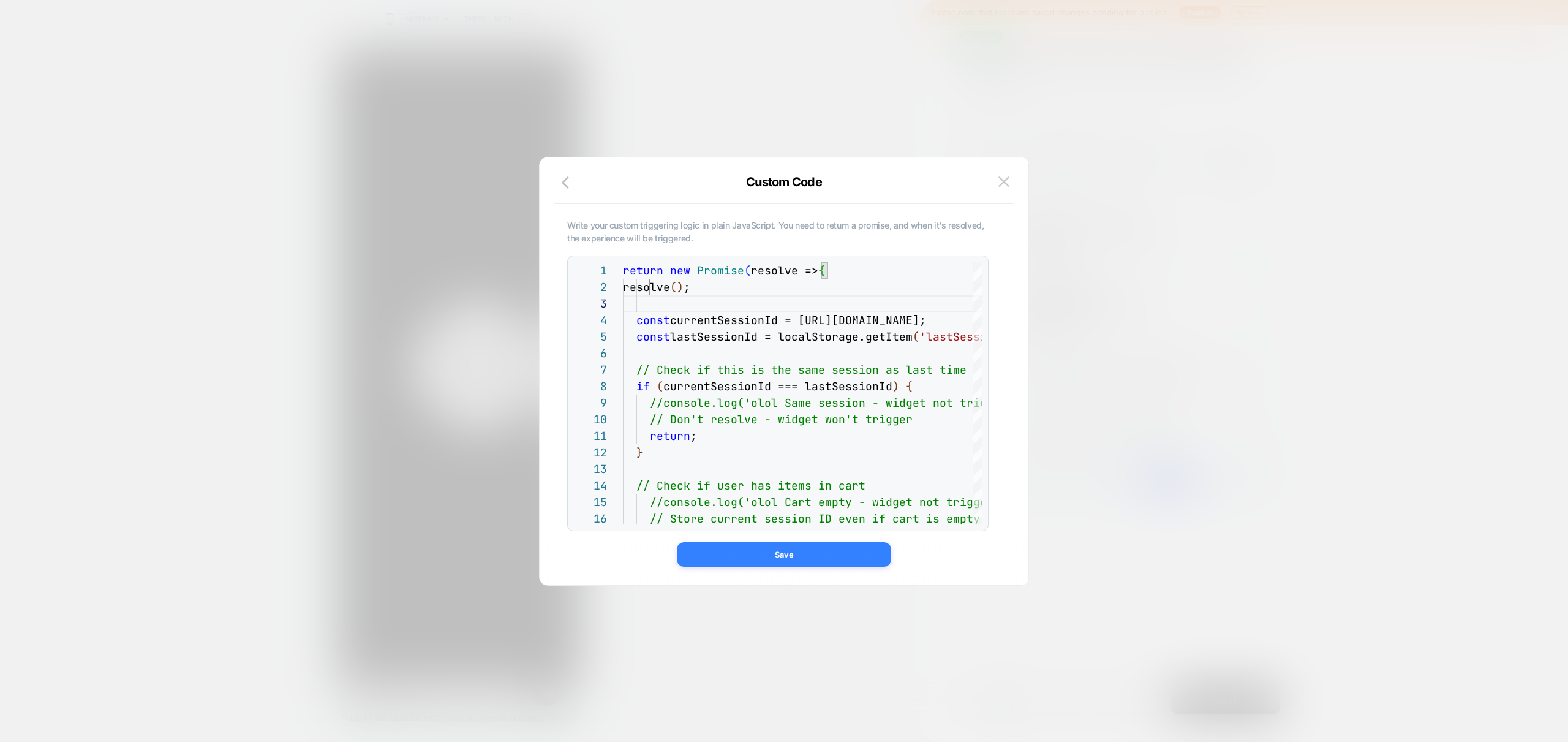
type textarea "**********"
click at [782, 553] on button "Save" at bounding box center [783, 554] width 214 height 25
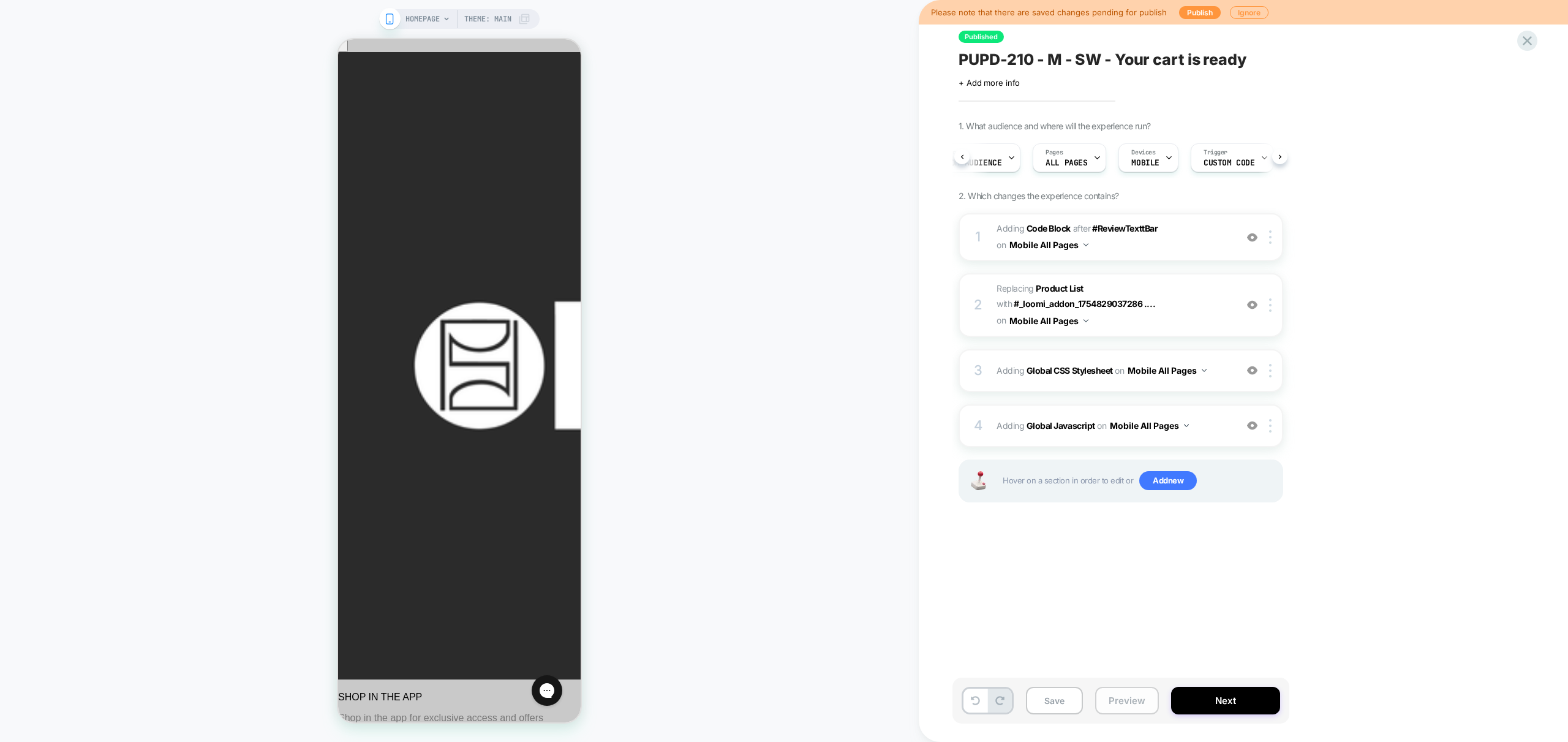
click at [1125, 699] on button "Preview" at bounding box center [1126, 701] width 63 height 27
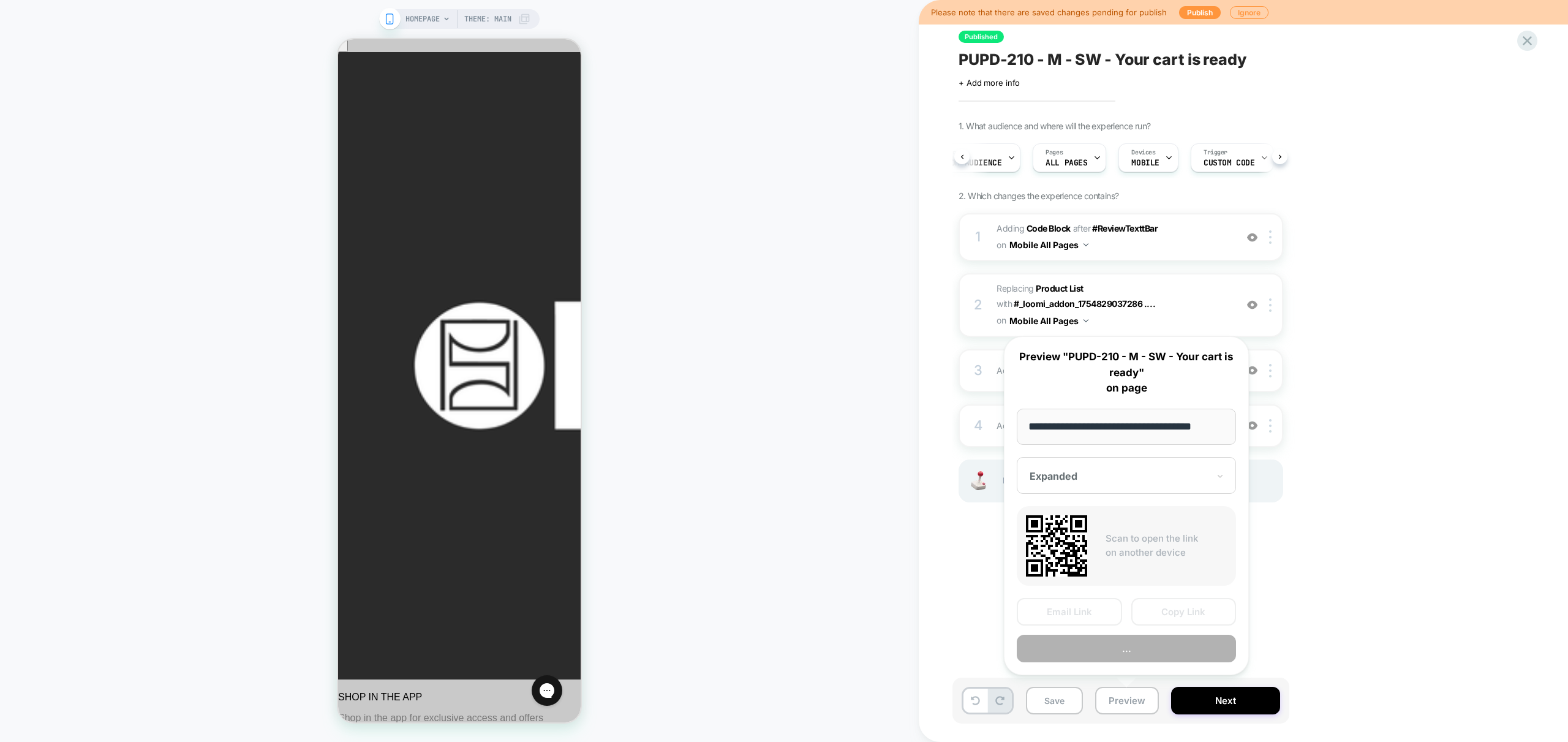
scroll to position [0, 0]
click at [1134, 654] on button "Preview" at bounding box center [1126, 649] width 220 height 27
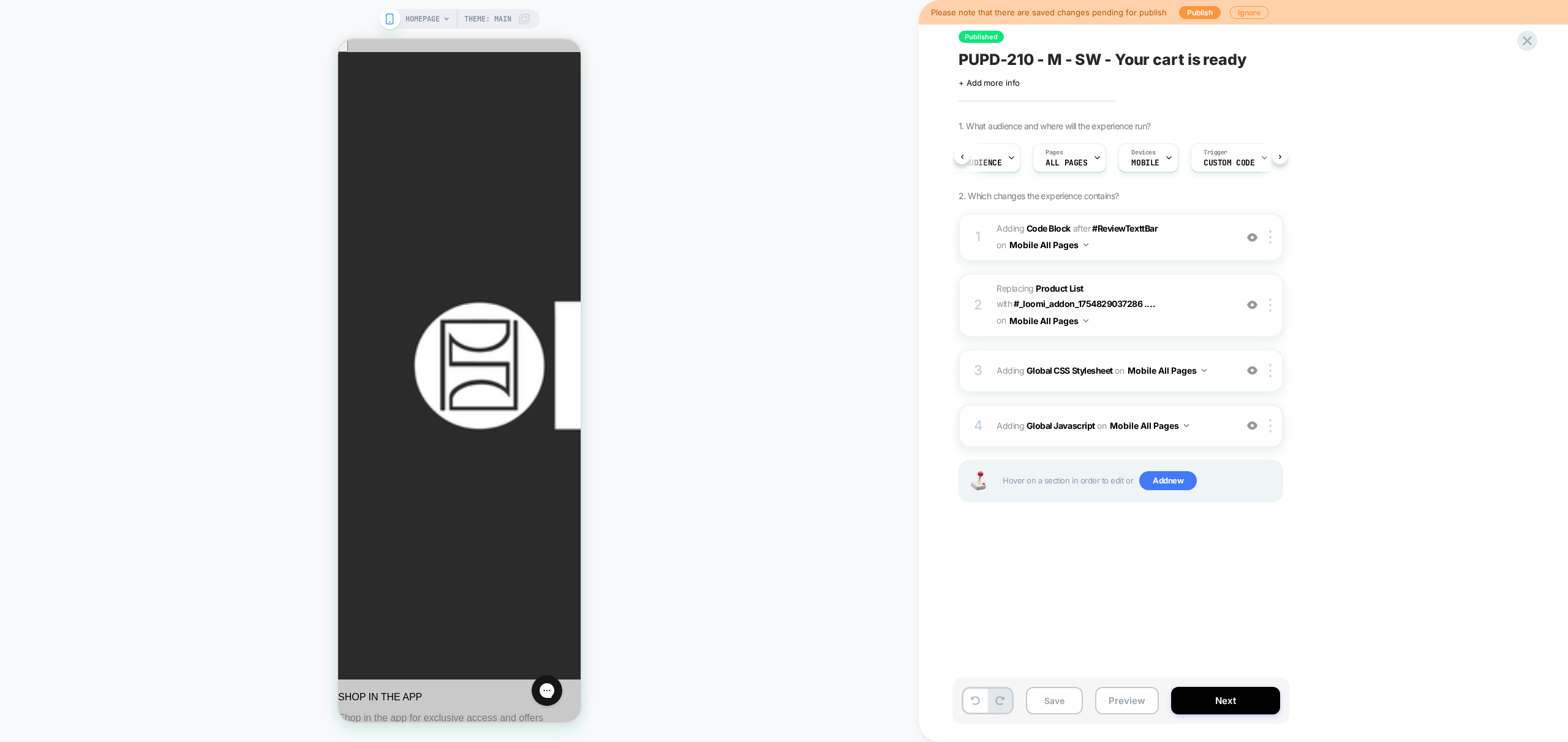
click at [1209, 438] on div "4 Adding Global Javascript on Mobile All Pages Add Before Add After Copy to Des…" at bounding box center [1121, 425] width 325 height 43
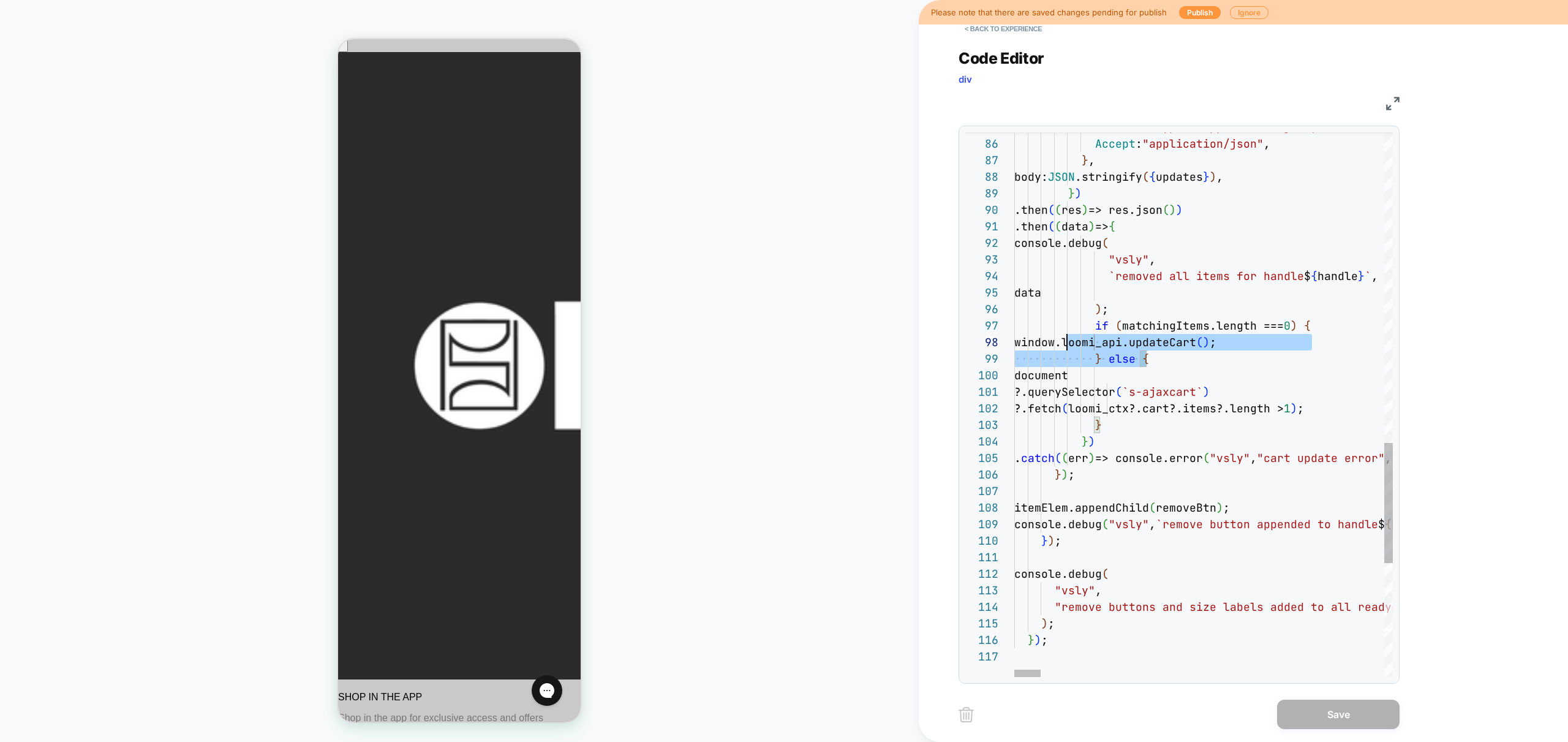
scroll to position [99, 0]
drag, startPoint x: 1164, startPoint y: 360, endPoint x: 958, endPoint y: 330, distance: 208.2
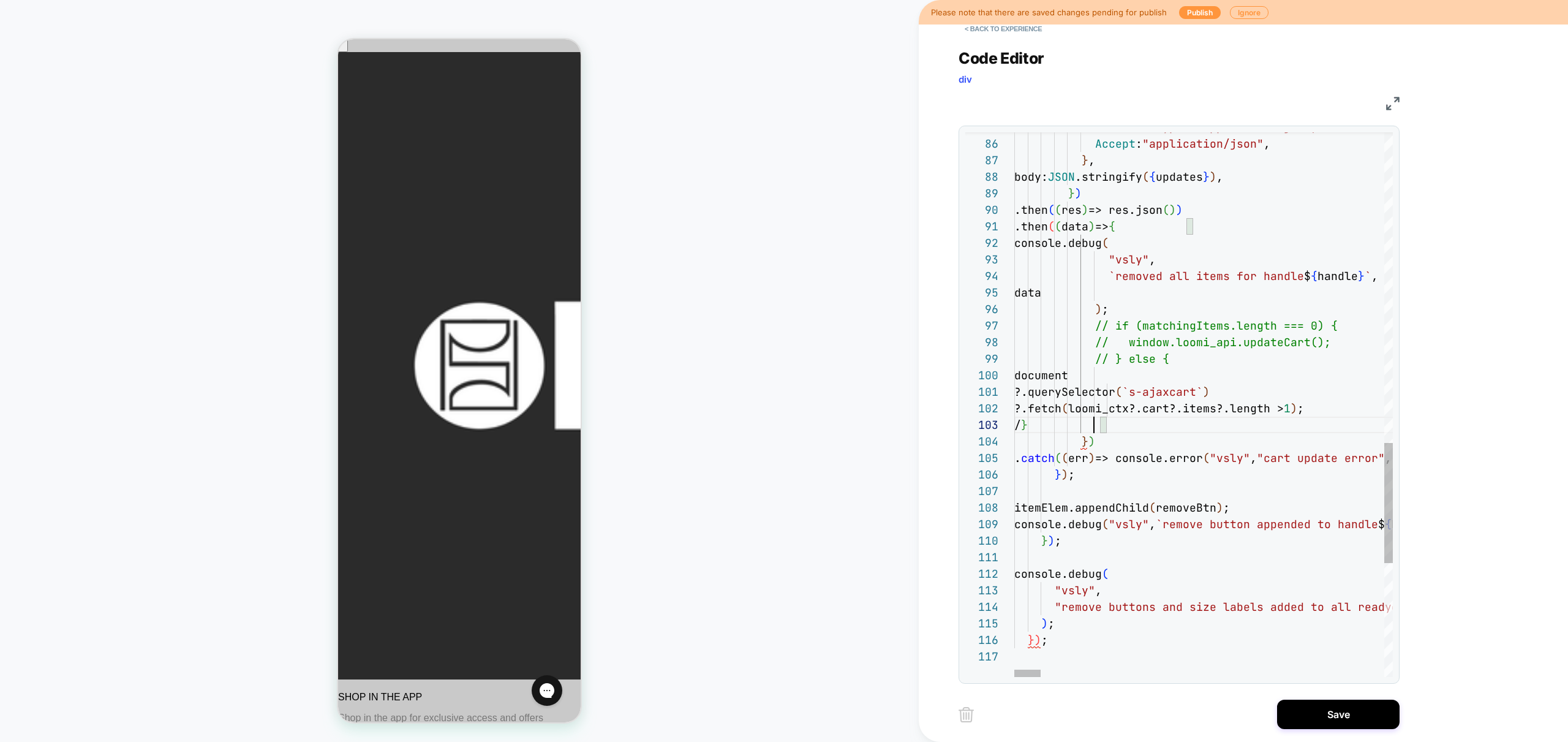
scroll to position [33, 86]
type textarea "**********"
click at [1340, 711] on button "Save" at bounding box center [1338, 715] width 123 height 30
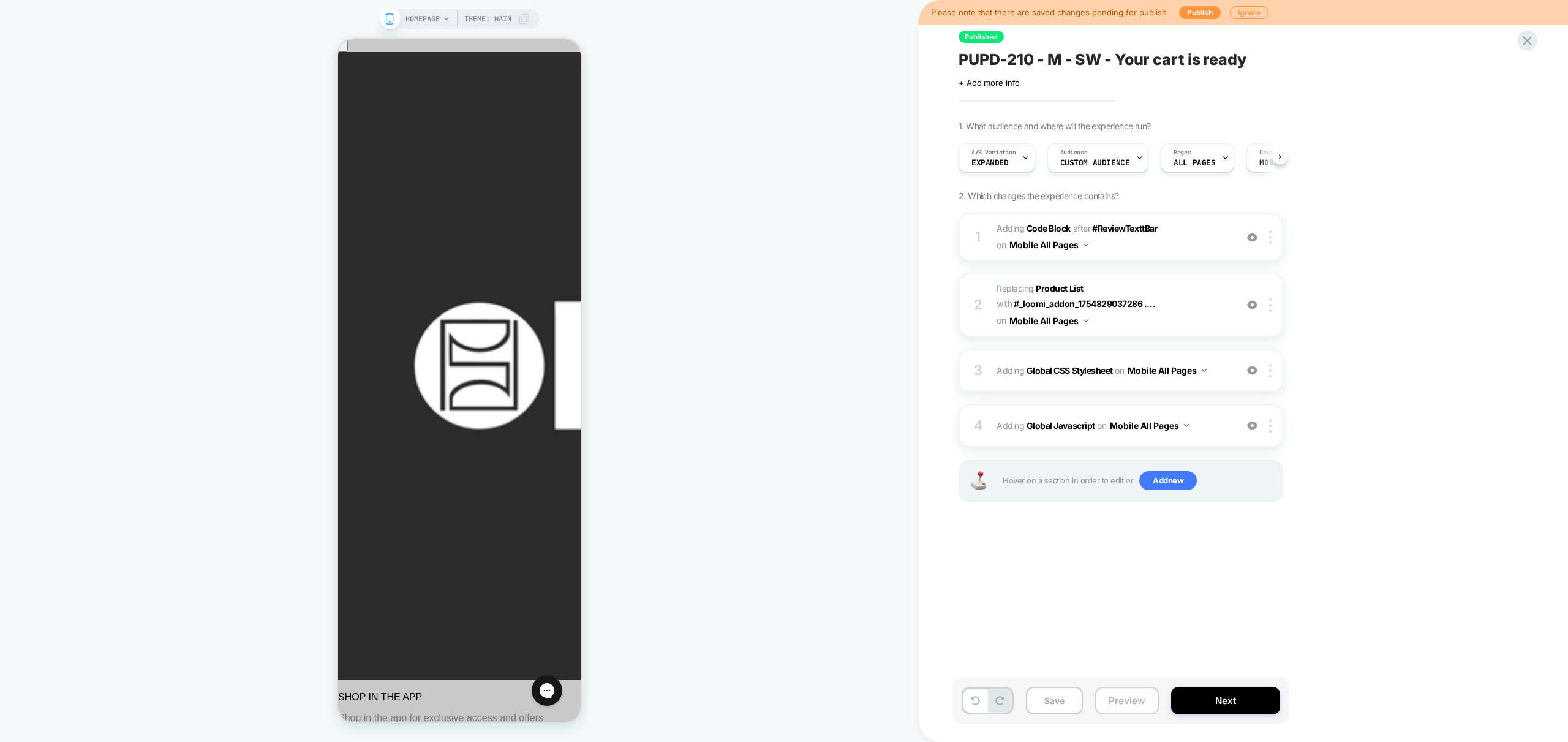
click at [1123, 703] on button "Preview" at bounding box center [1126, 701] width 63 height 27
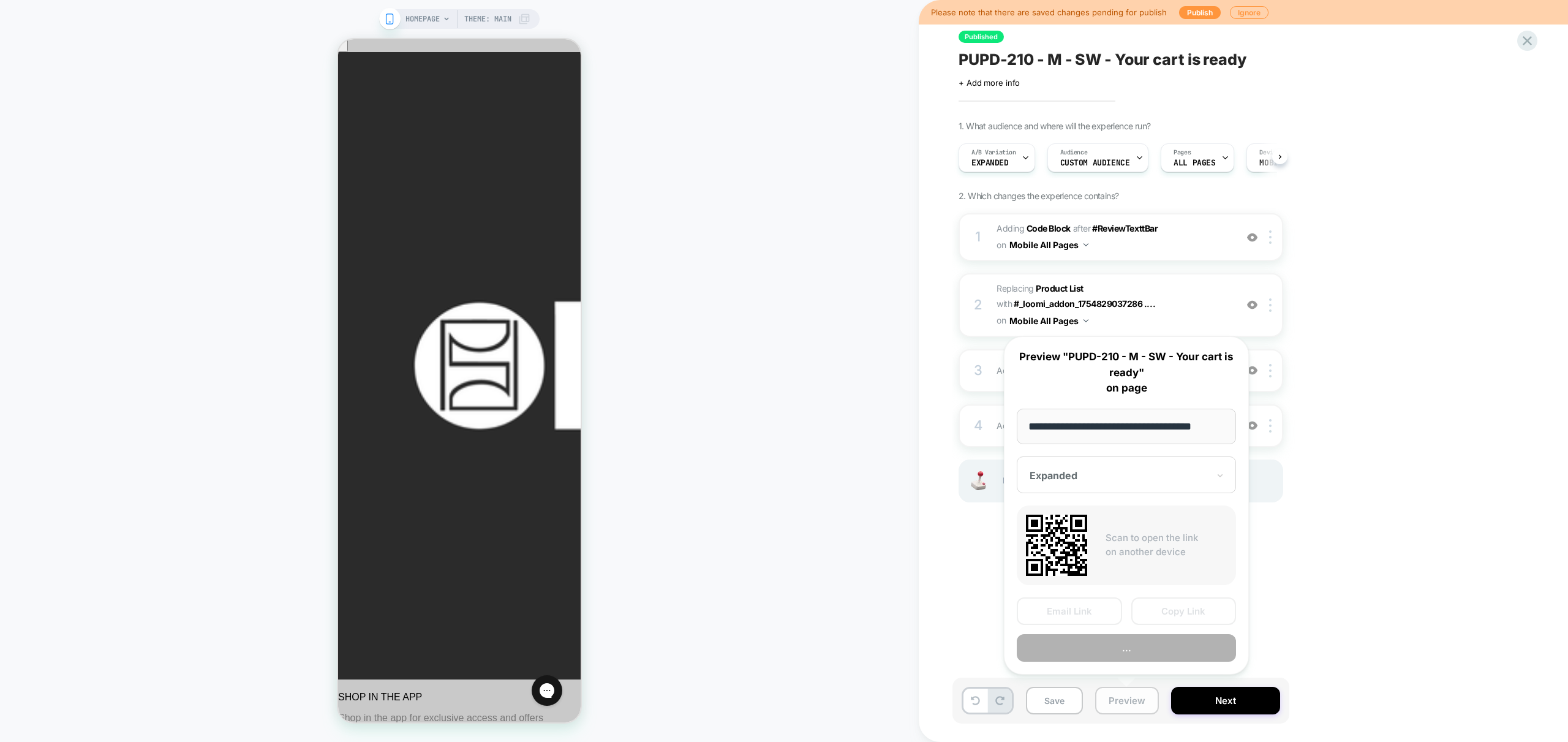
scroll to position [0, 10]
click at [1125, 652] on button "Preview" at bounding box center [1126, 649] width 220 height 27
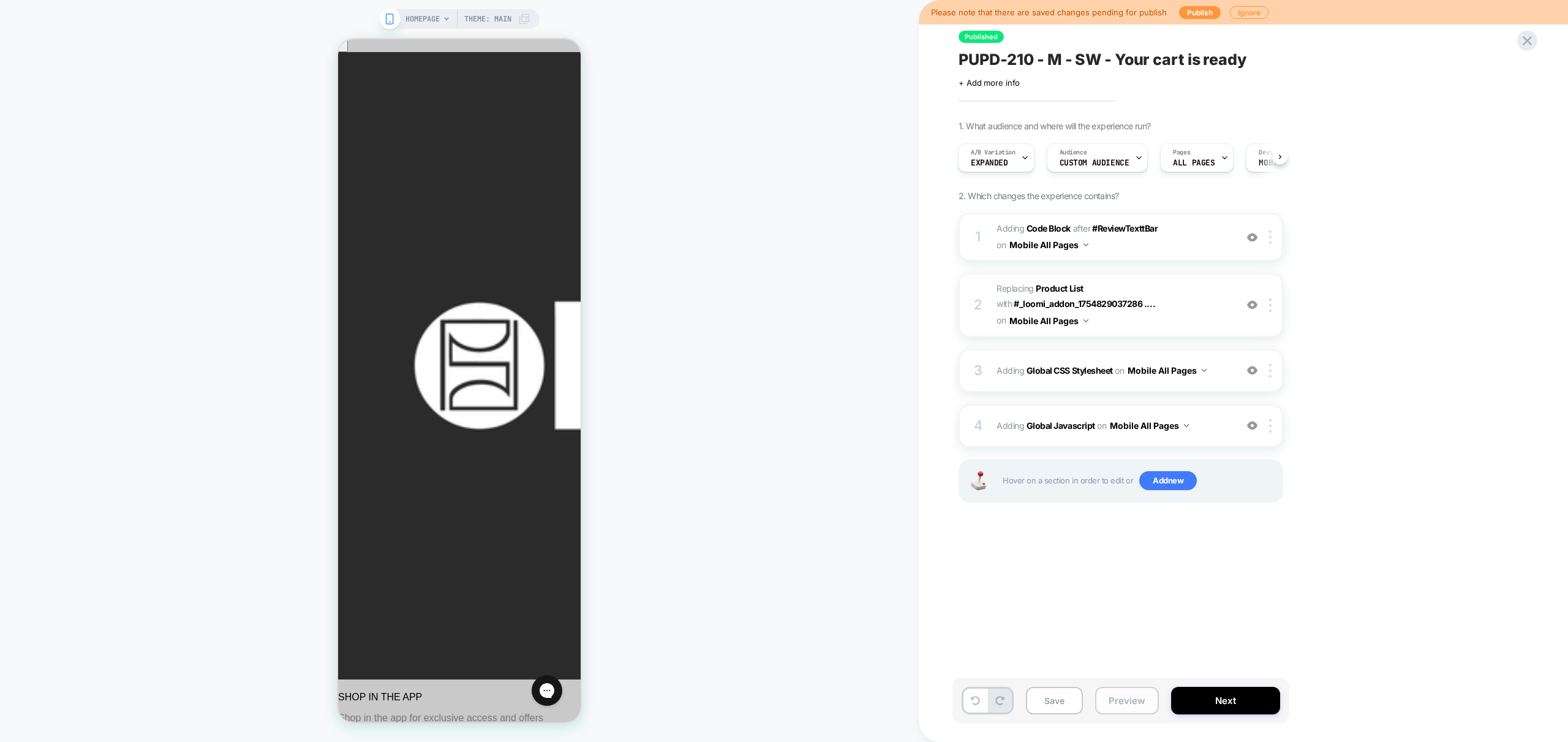
click at [1144, 703] on button "Preview" at bounding box center [1126, 701] width 63 height 27
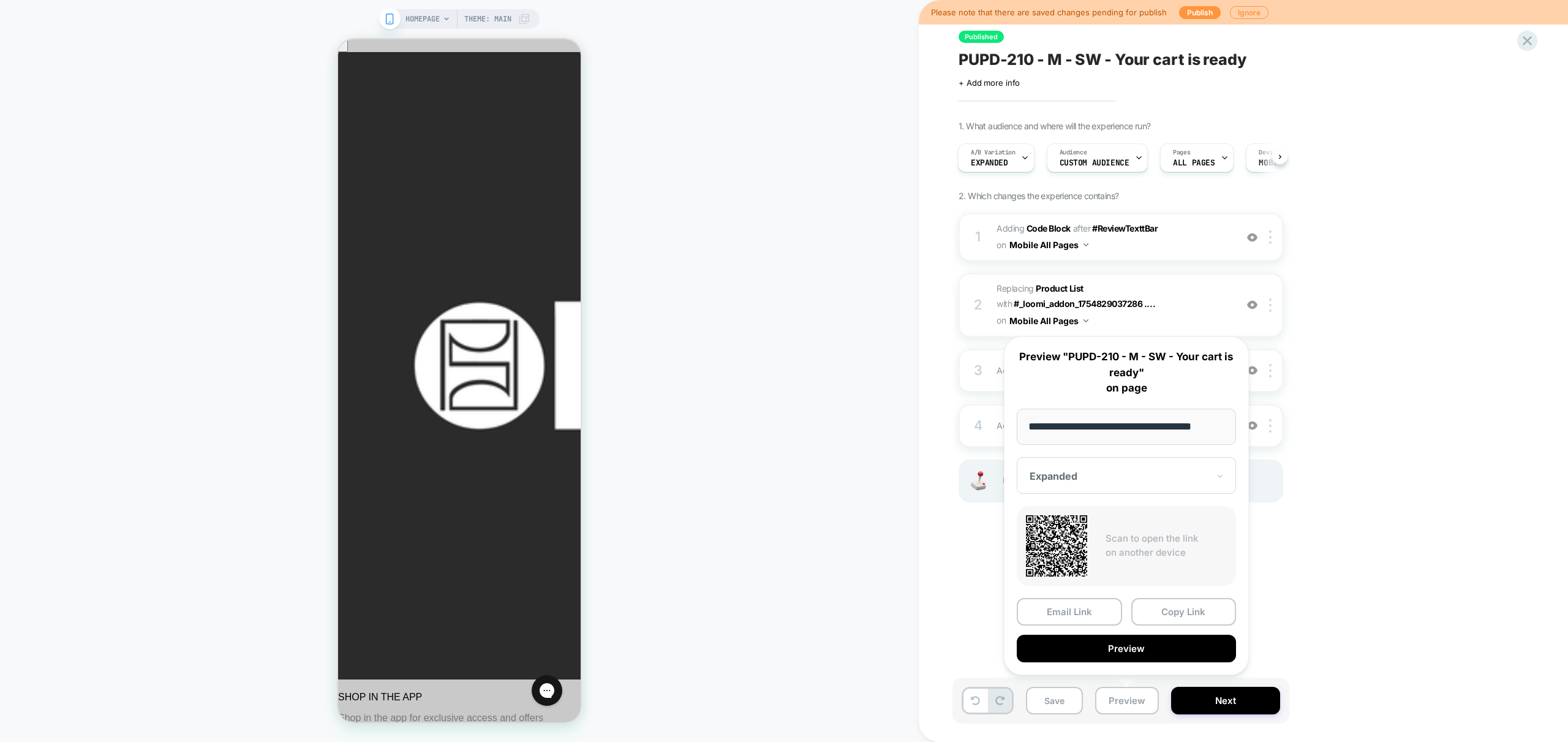
drag, startPoint x: 1368, startPoint y: 521, endPoint x: 1349, endPoint y: 504, distance: 25.5
click at [1369, 521] on div "1. What audience and where will the experience run? A/B Variation Expanded Audi…" at bounding box center [1182, 327] width 447 height 412
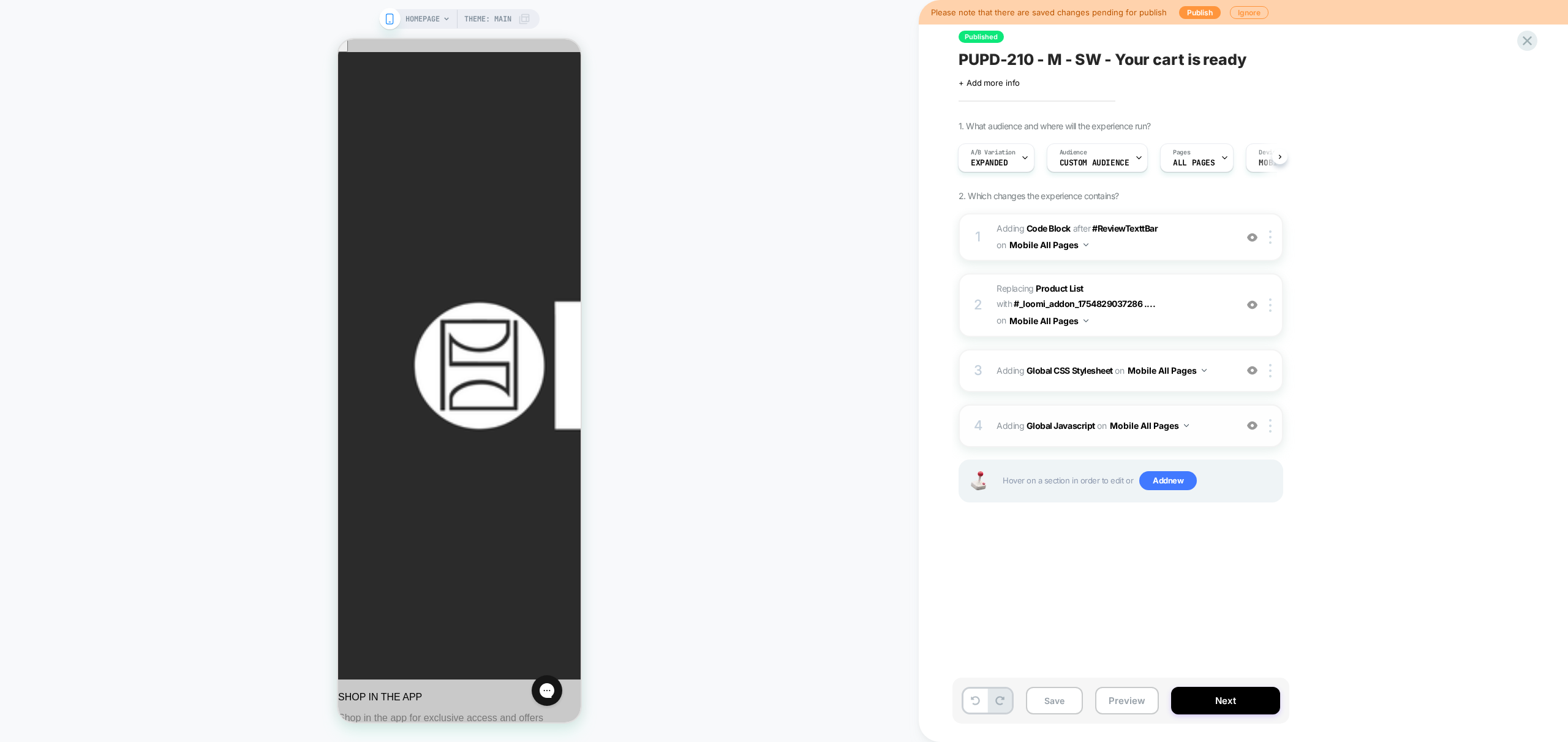
click at [1206, 424] on span "Adding Global Javascript on Mobile All Pages" at bounding box center [1113, 426] width 233 height 18
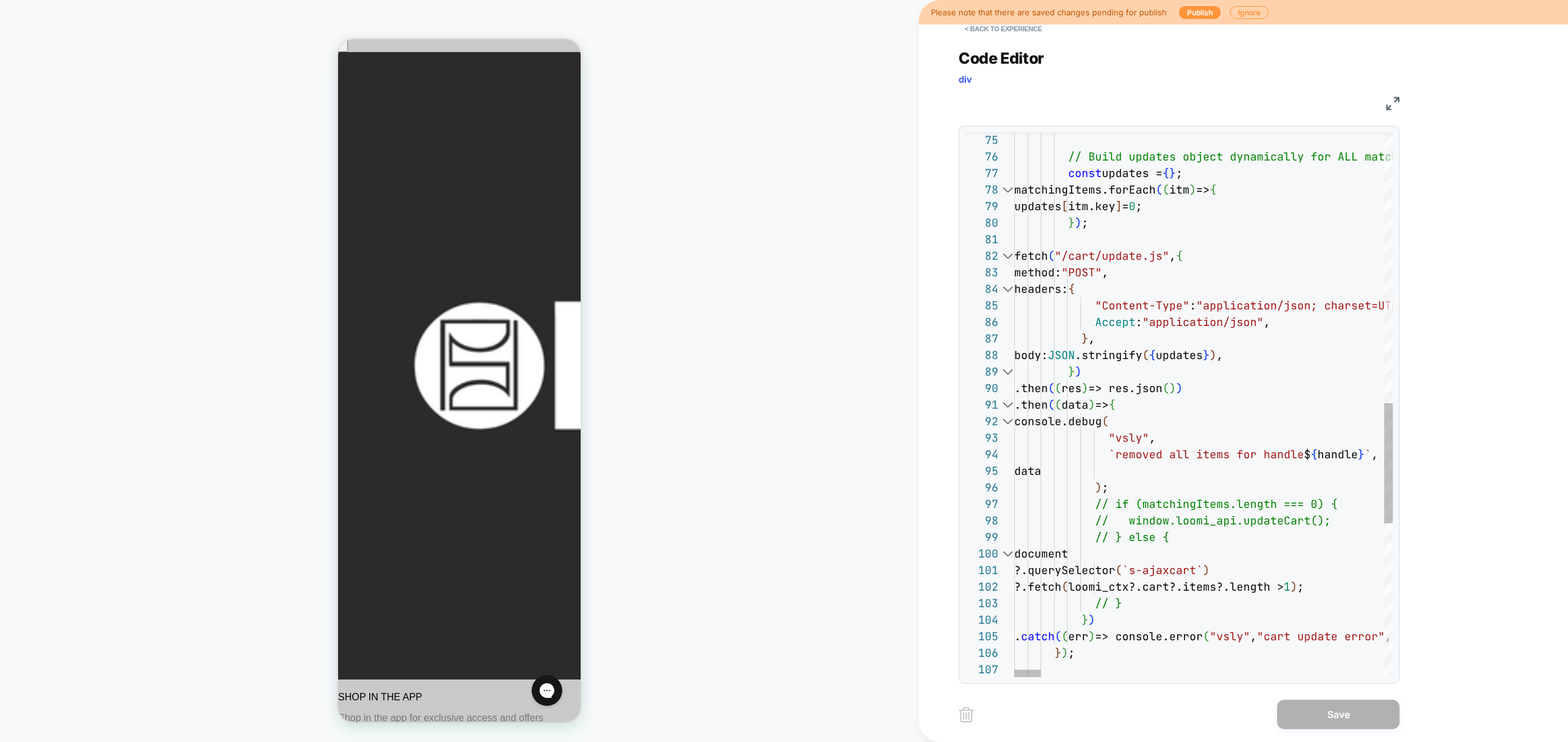
scroll to position [132, 73]
drag, startPoint x: 1109, startPoint y: 537, endPoint x: 1085, endPoint y: 534, distance: 24.2
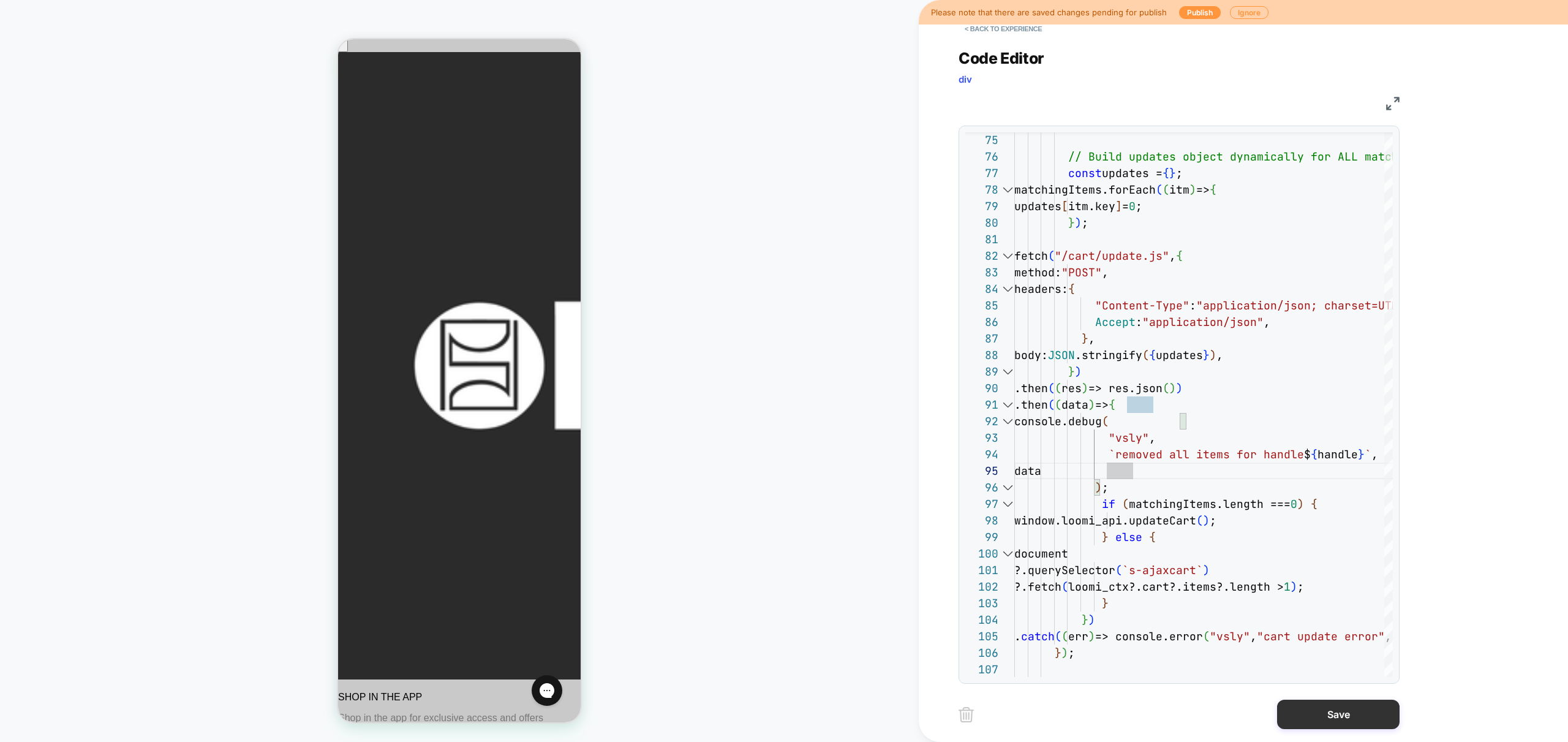
type textarea "**********"
click at [1365, 716] on button "Save" at bounding box center [1338, 715] width 123 height 30
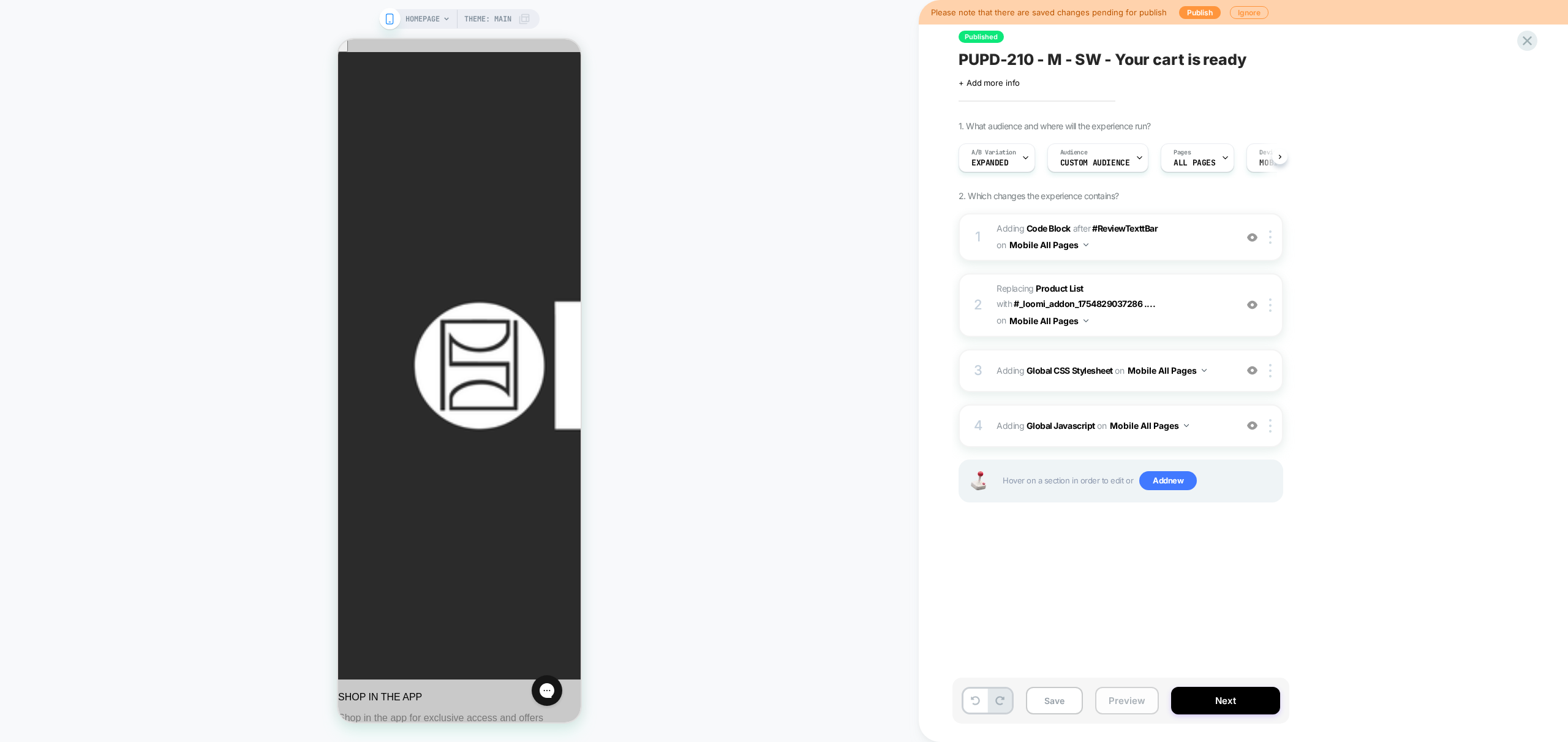
click at [1112, 703] on button "Preview" at bounding box center [1126, 701] width 63 height 27
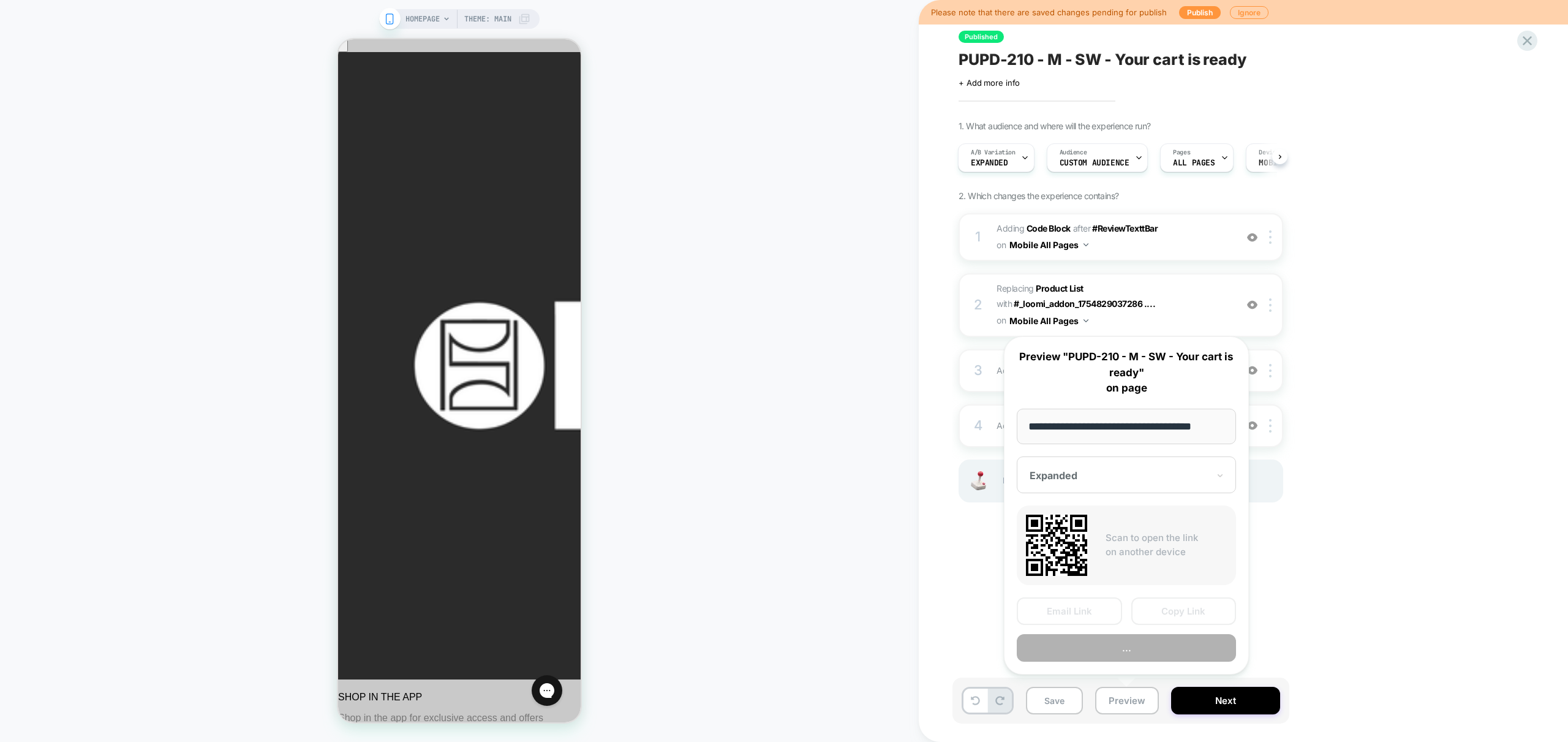
scroll to position [0, 10]
click at [1113, 652] on button "Preview" at bounding box center [1126, 649] width 220 height 27
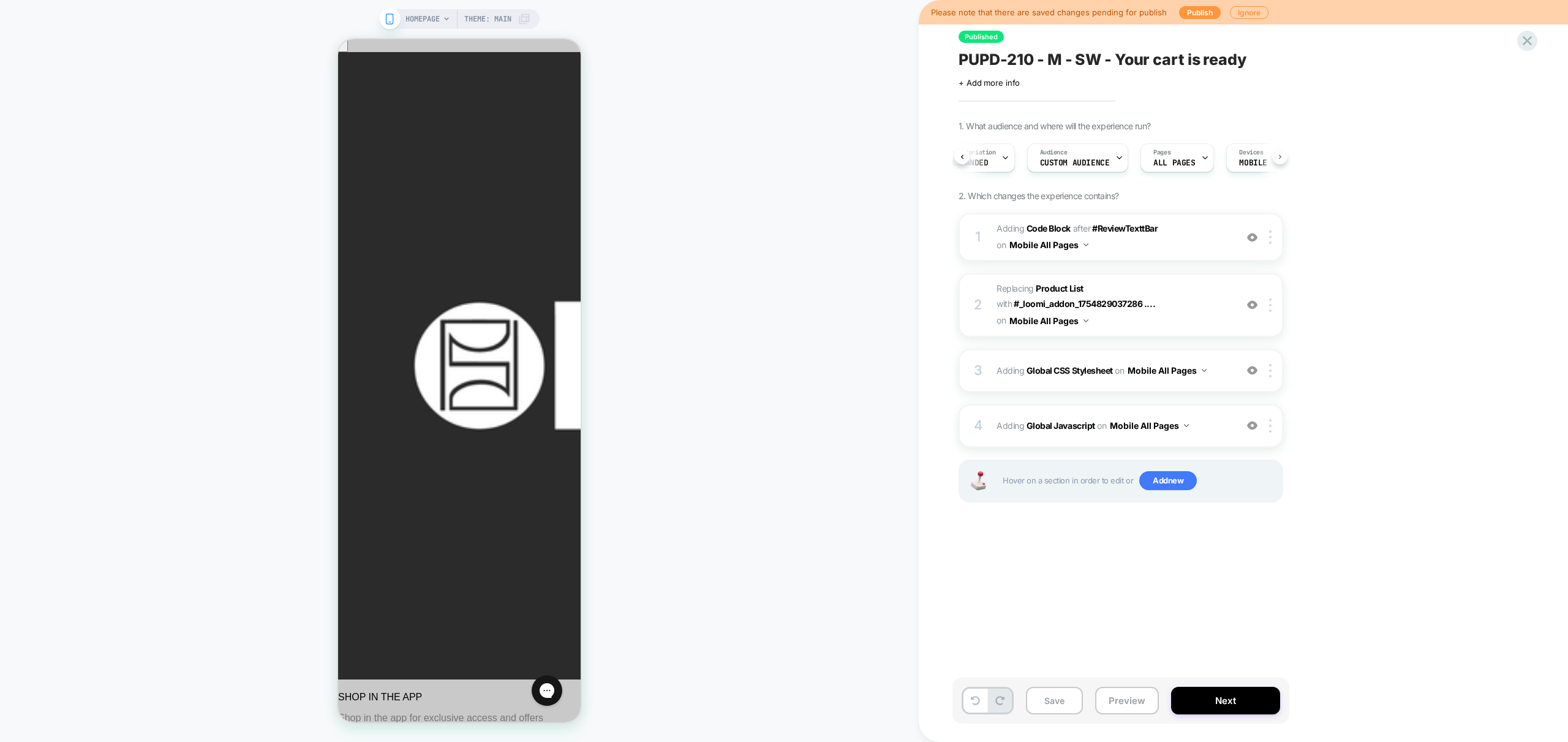
click at [1279, 156] on icon at bounding box center [1279, 156] width 2 height 4
click at [1236, 168] on div "Trigger Custom Code" at bounding box center [1259, 158] width 75 height 27
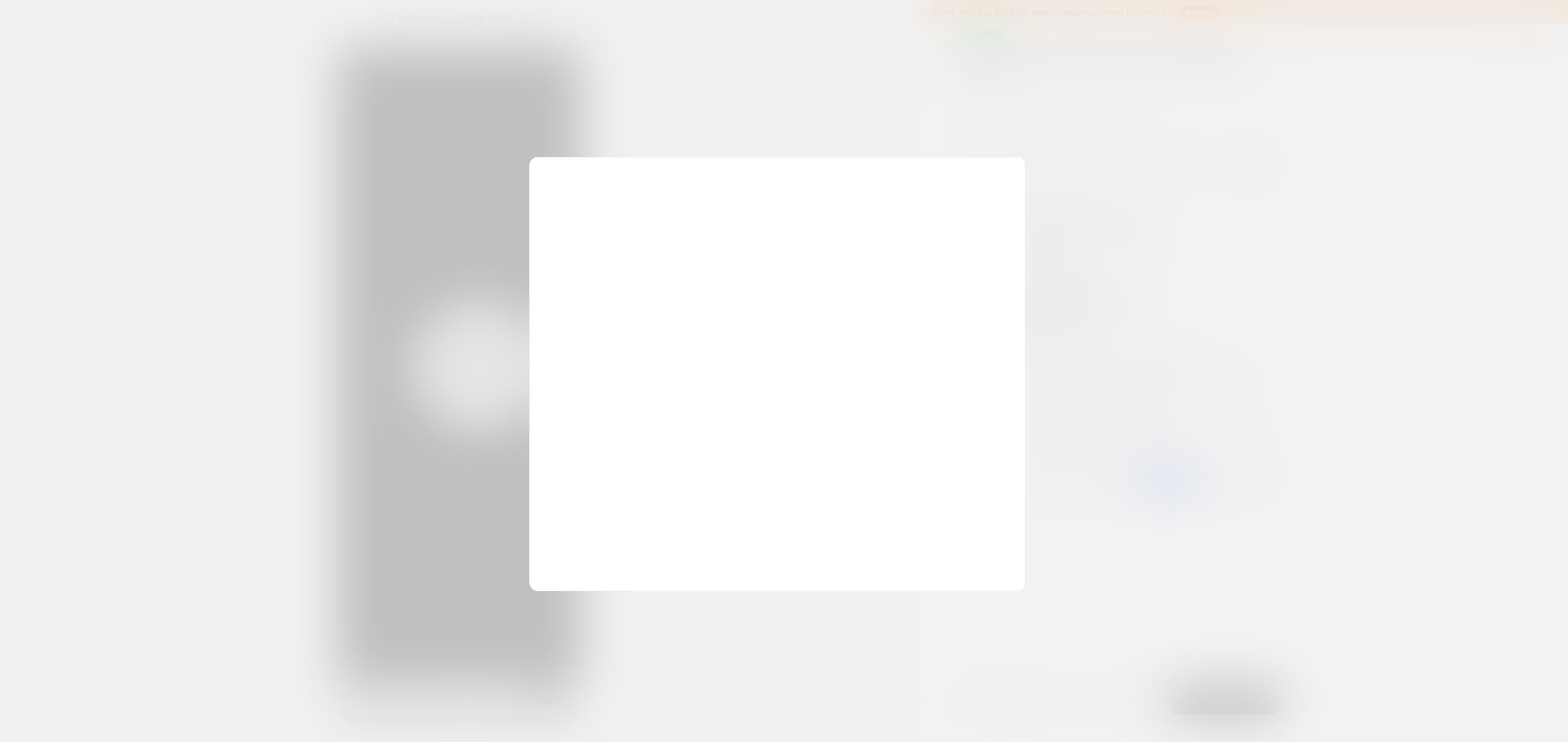
scroll to position [165, 0]
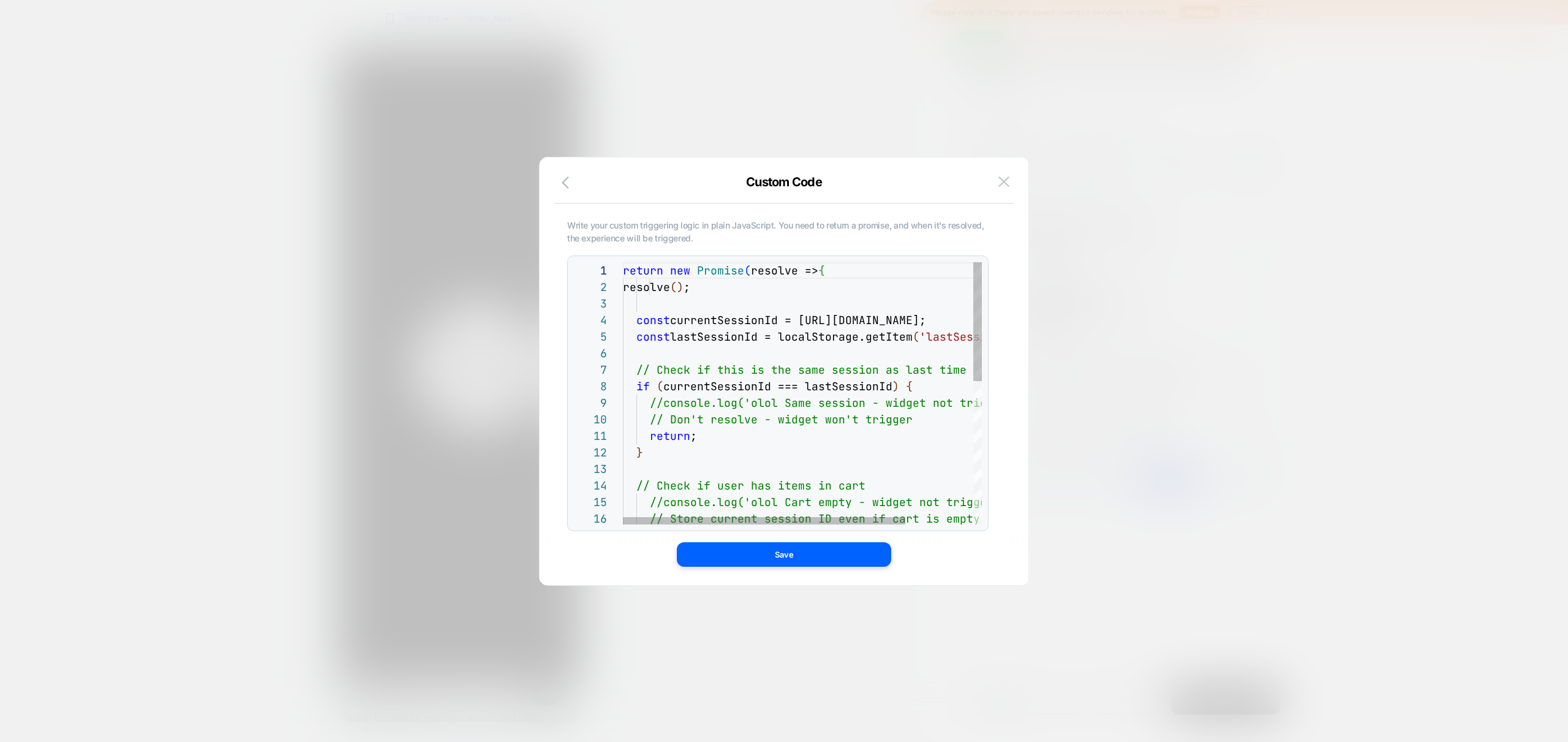
click at [658, 295] on div "return new Promise ( resolve => { resolve ( ) ; const currentSessionId = loomi_…" at bounding box center [846, 550] width 446 height 577
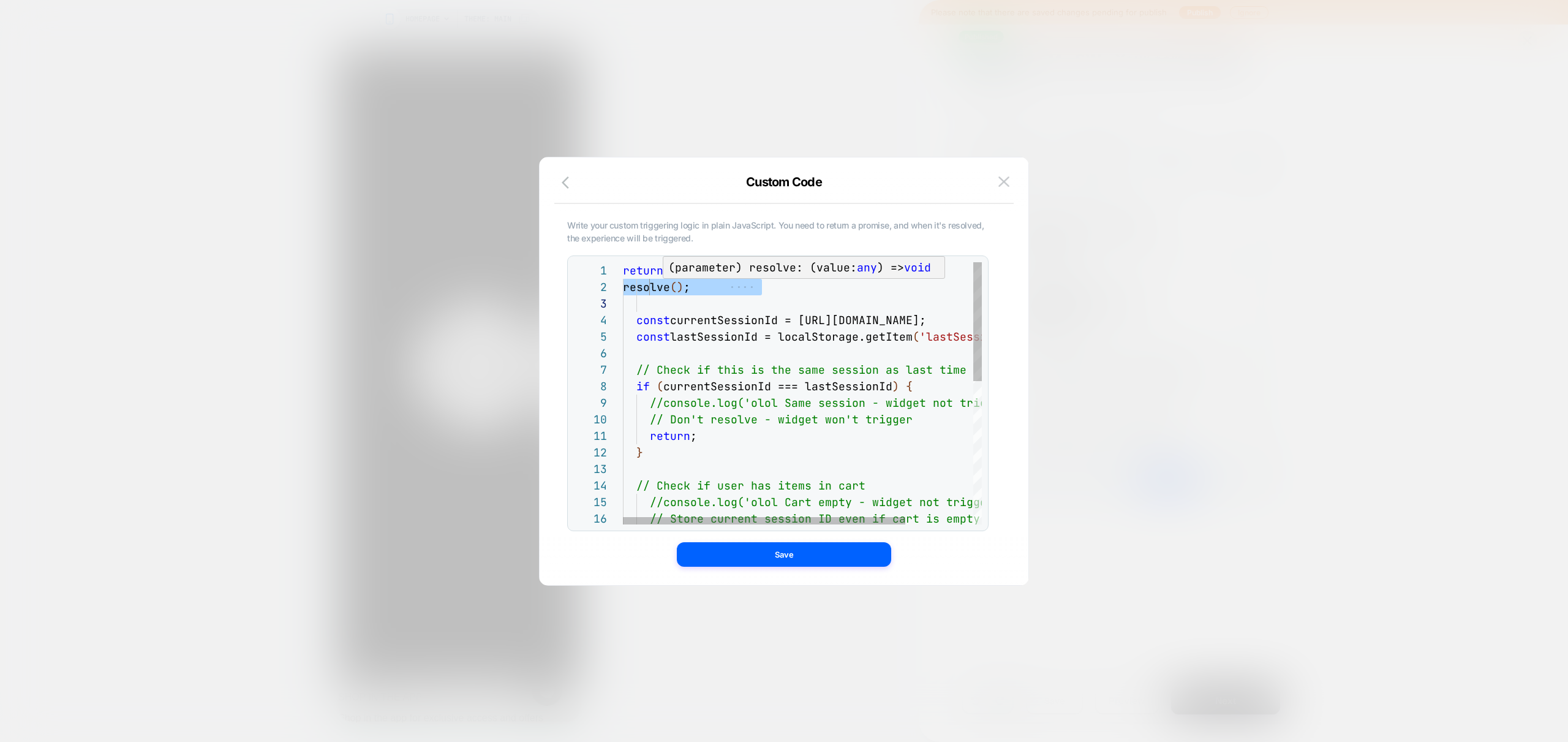
type textarea "**********"
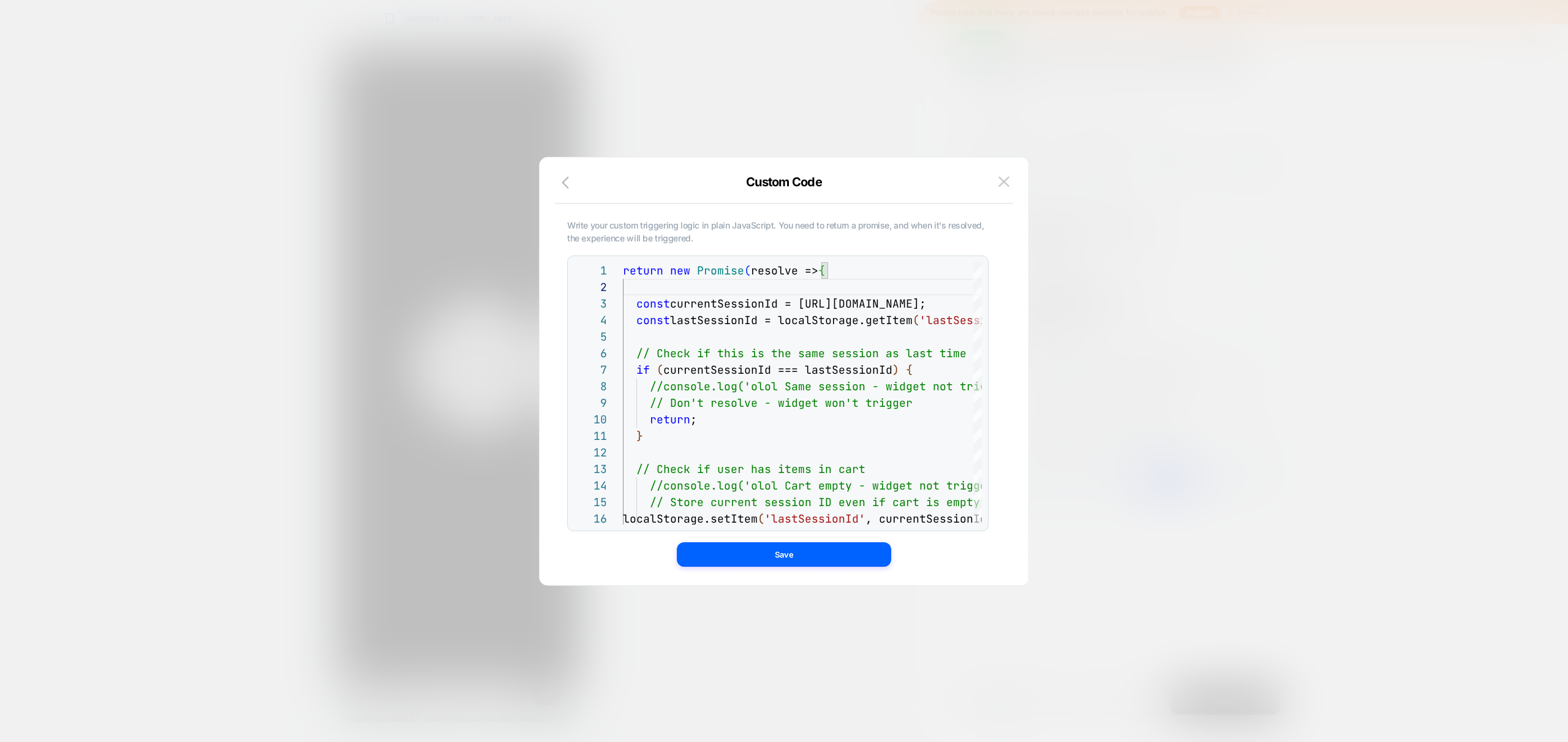
drag, startPoint x: 777, startPoint y: 552, endPoint x: 809, endPoint y: 605, distance: 61.9
click at [777, 552] on button "Save" at bounding box center [783, 554] width 214 height 25
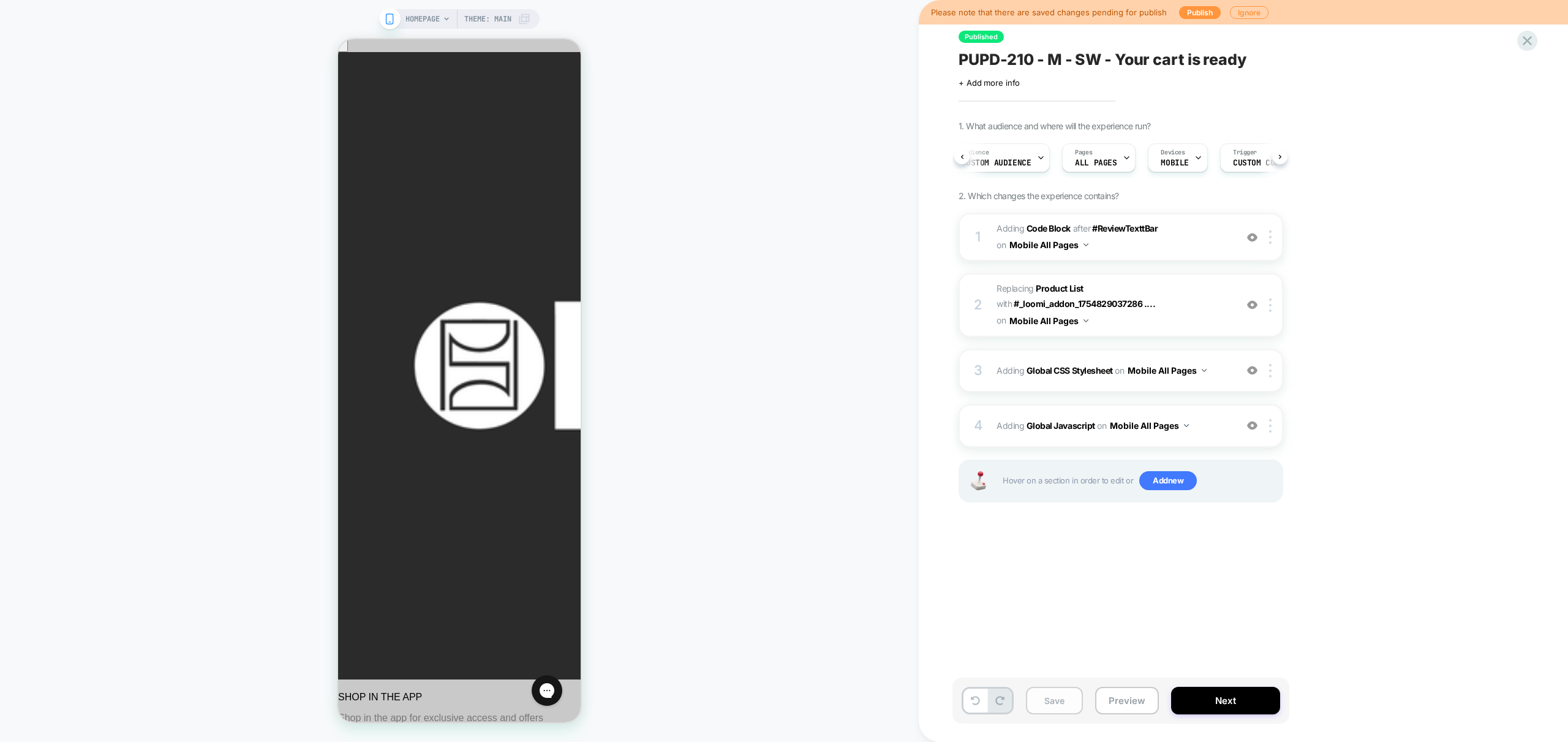
click at [1065, 697] on button "Save" at bounding box center [1054, 701] width 57 height 27
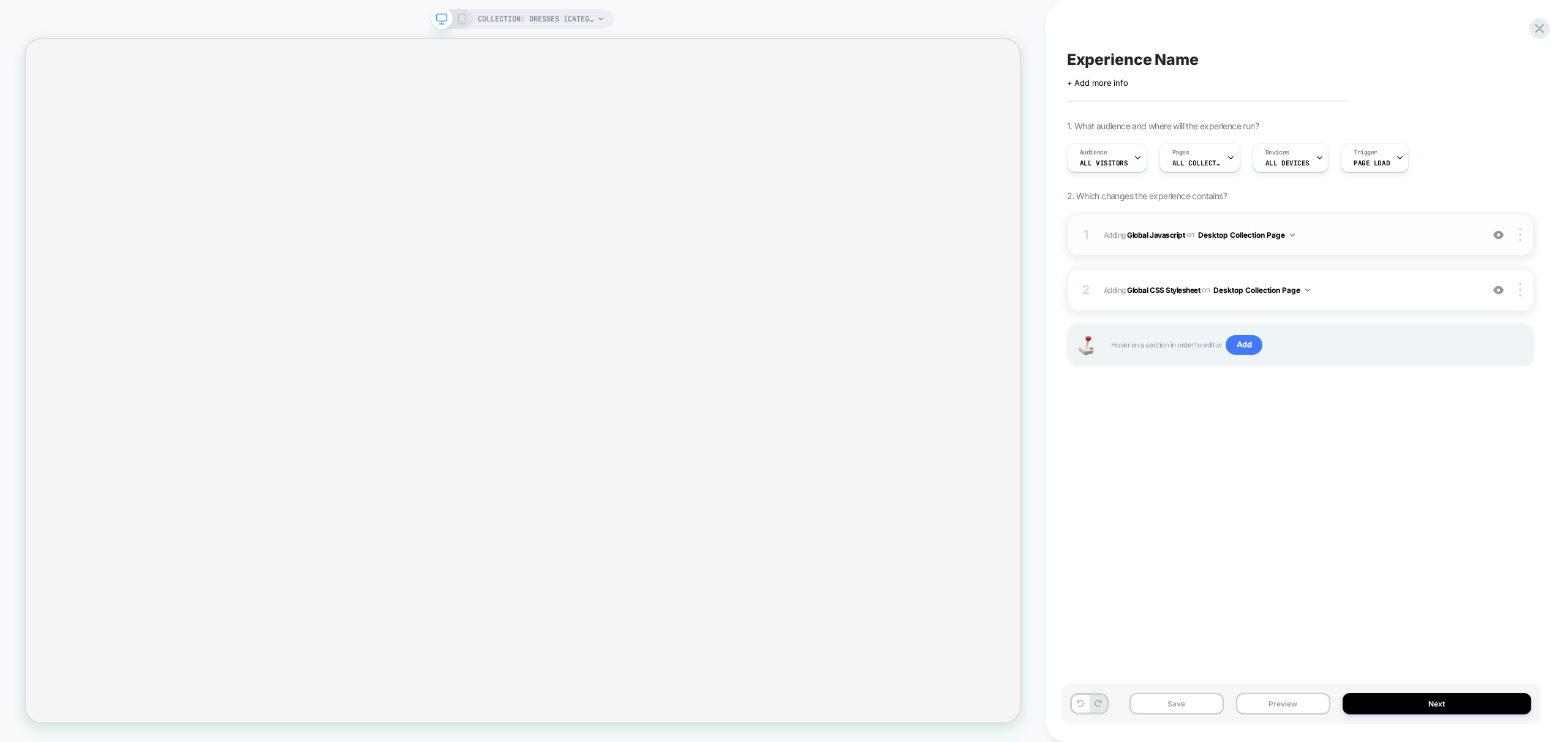
click at [1358, 230] on span "Adding Global Javascript on Desktop Collection Page" at bounding box center [1290, 234] width 373 height 15
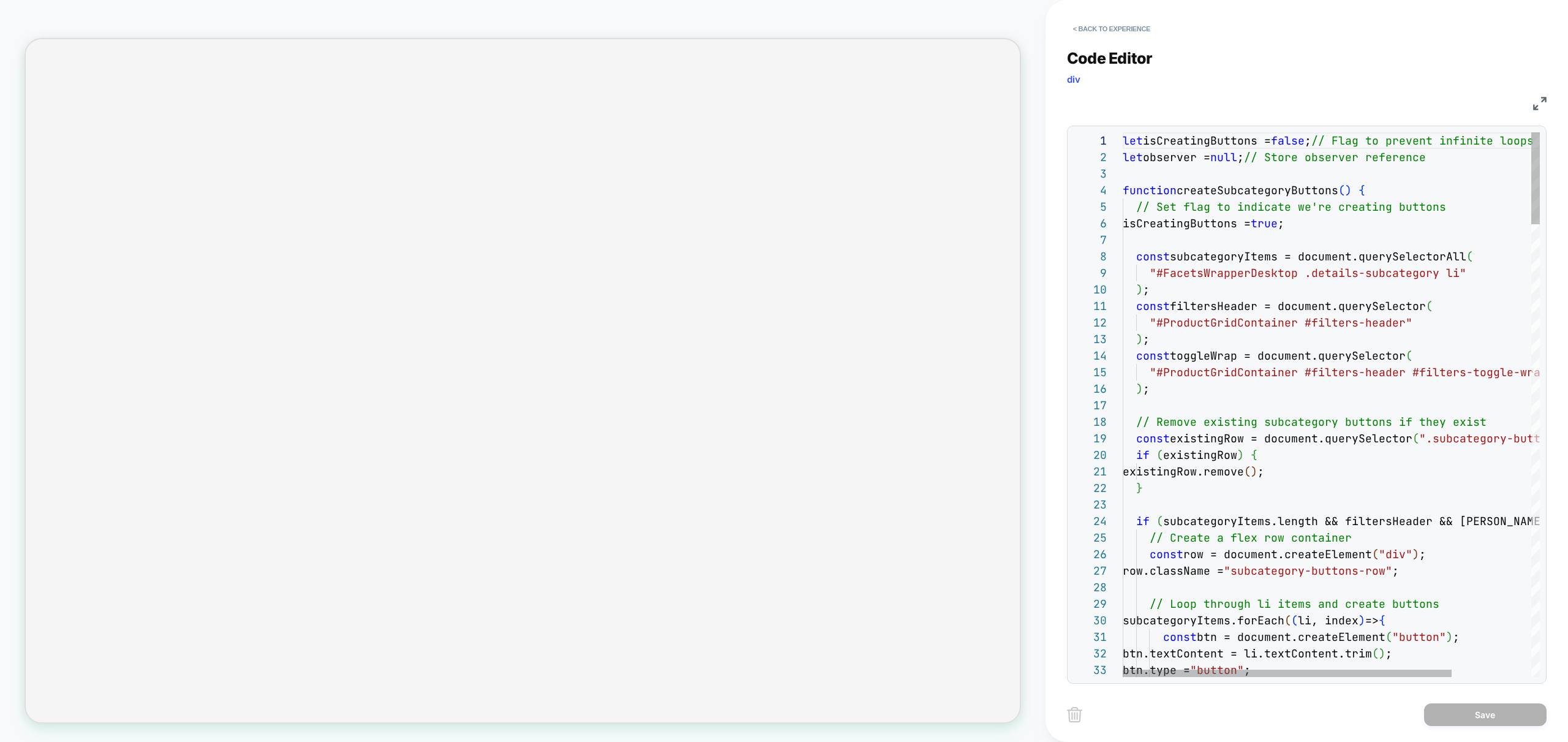
scroll to position [0, 126]
type textarea "**********"
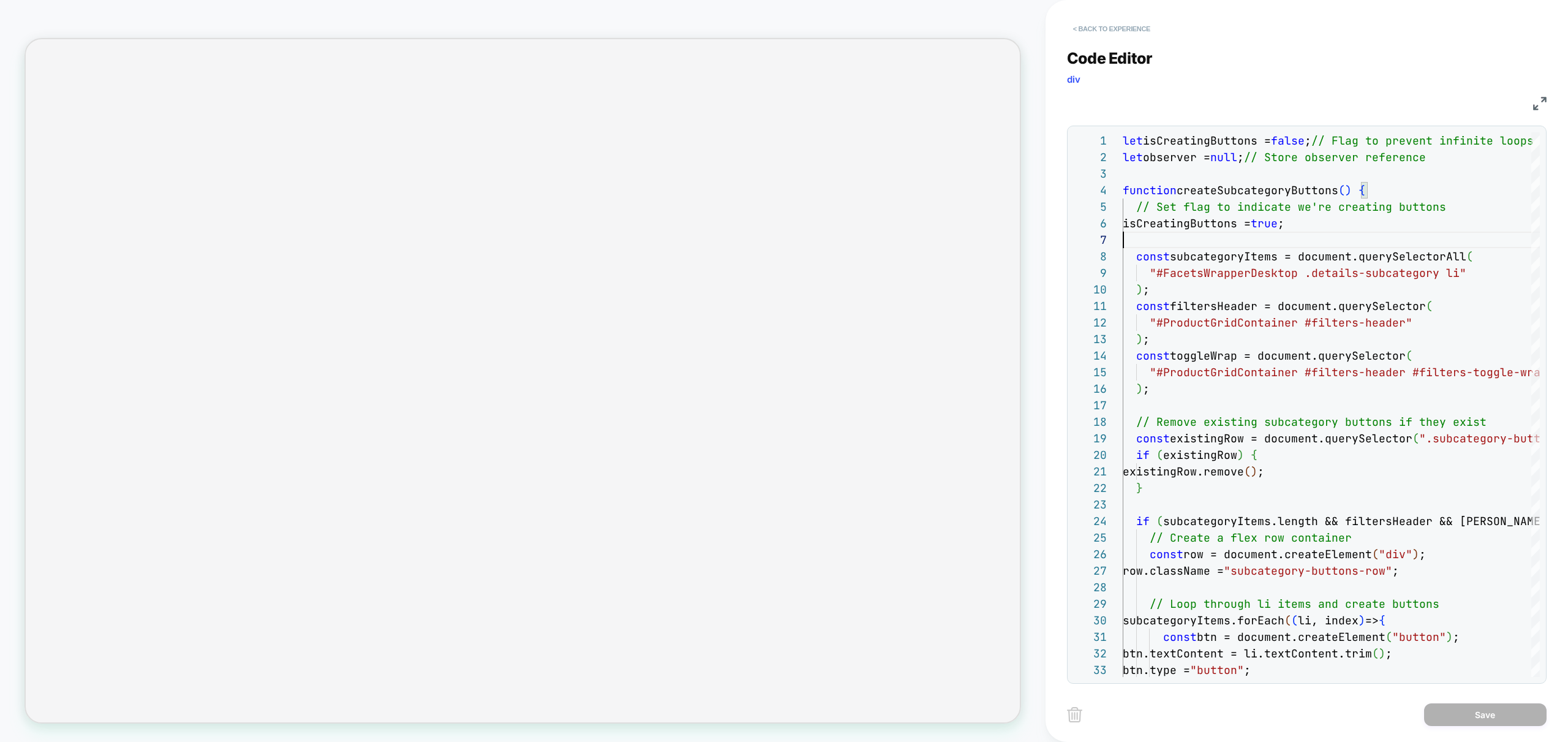
click at [1100, 28] on button "< Back to experience" at bounding box center [1112, 29] width 90 height 19
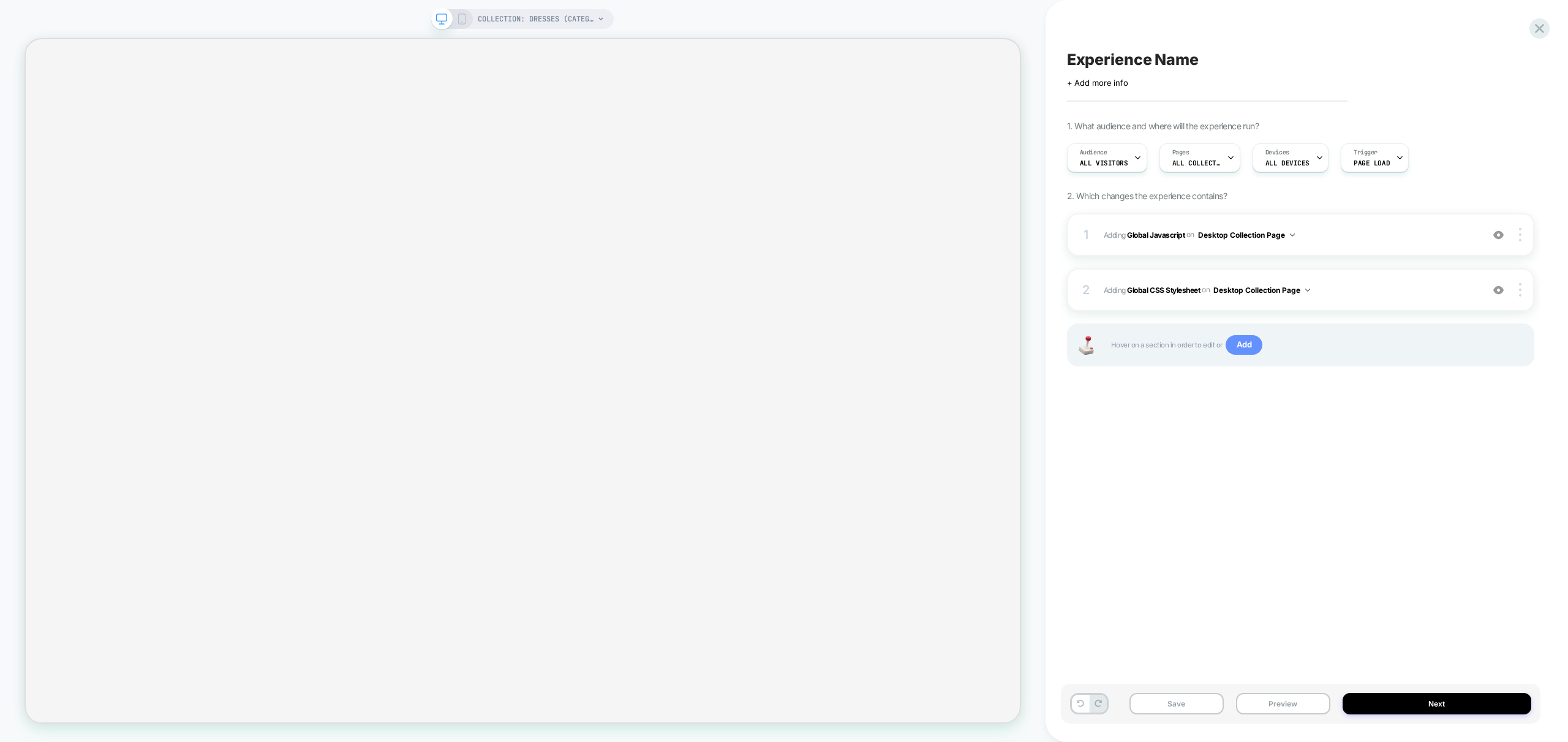
click at [1238, 349] on span "Add" at bounding box center [1244, 345] width 38 height 19
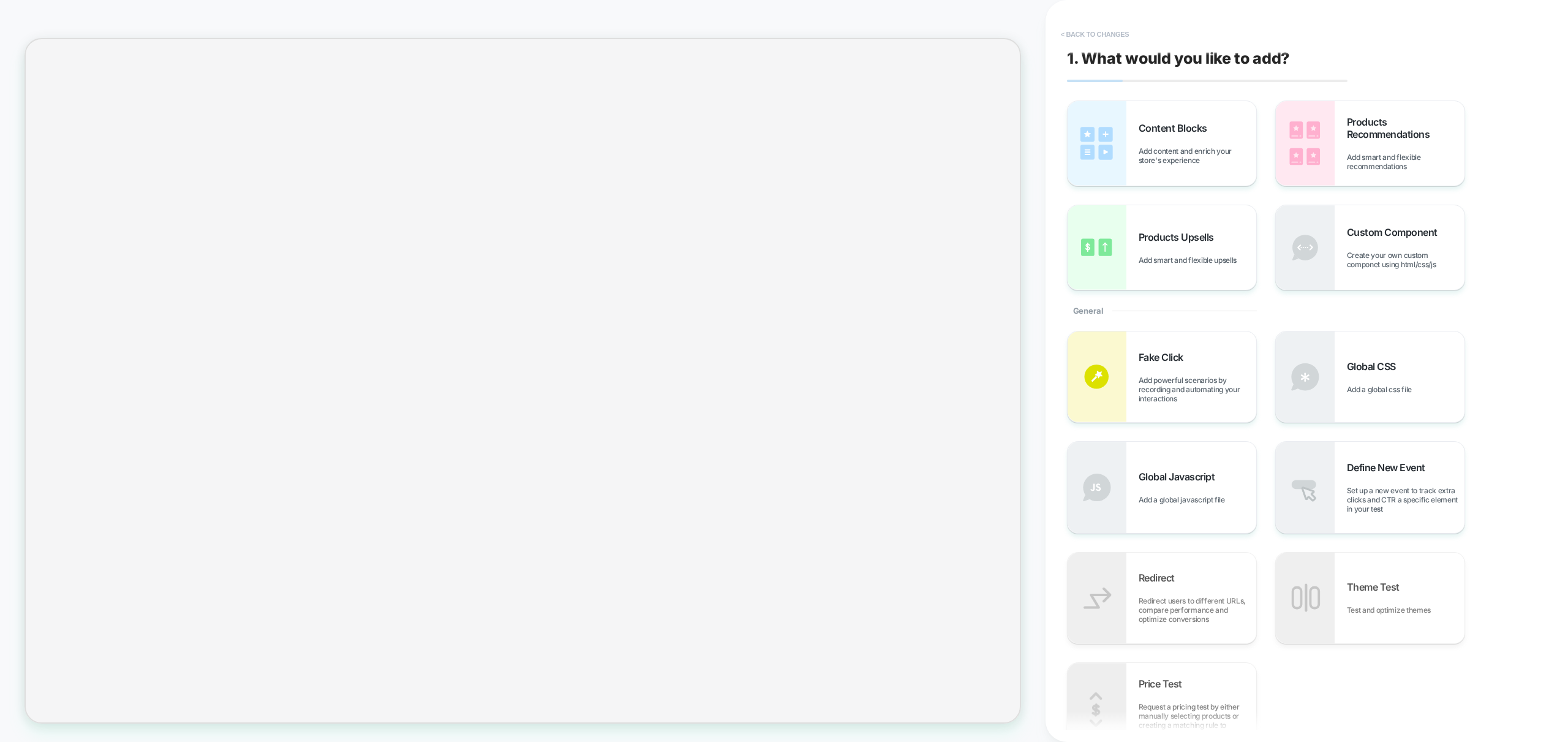
click at [1105, 32] on button "< Back to changes" at bounding box center [1095, 34] width 81 height 19
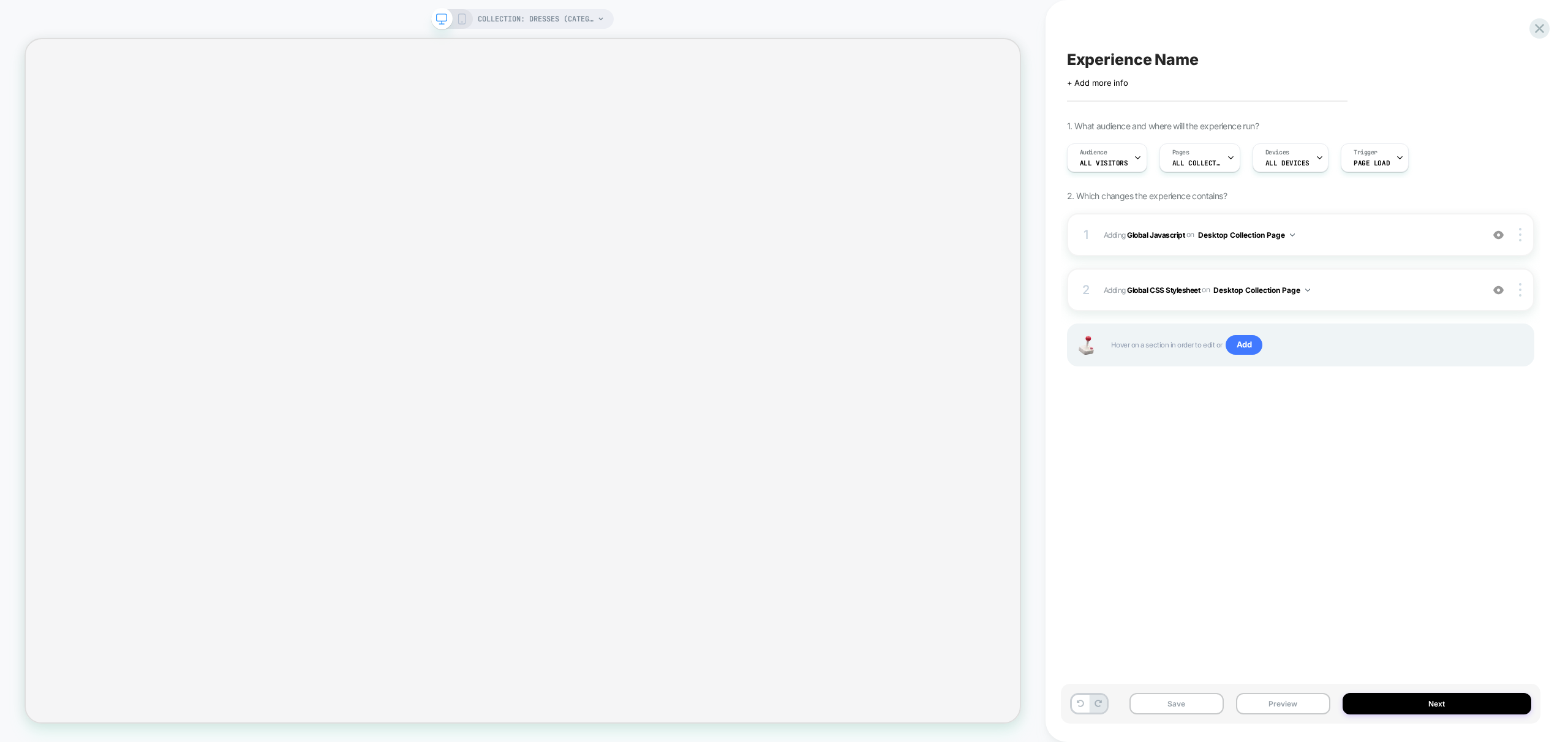
click at [462, 21] on icon at bounding box center [462, 19] width 11 height 11
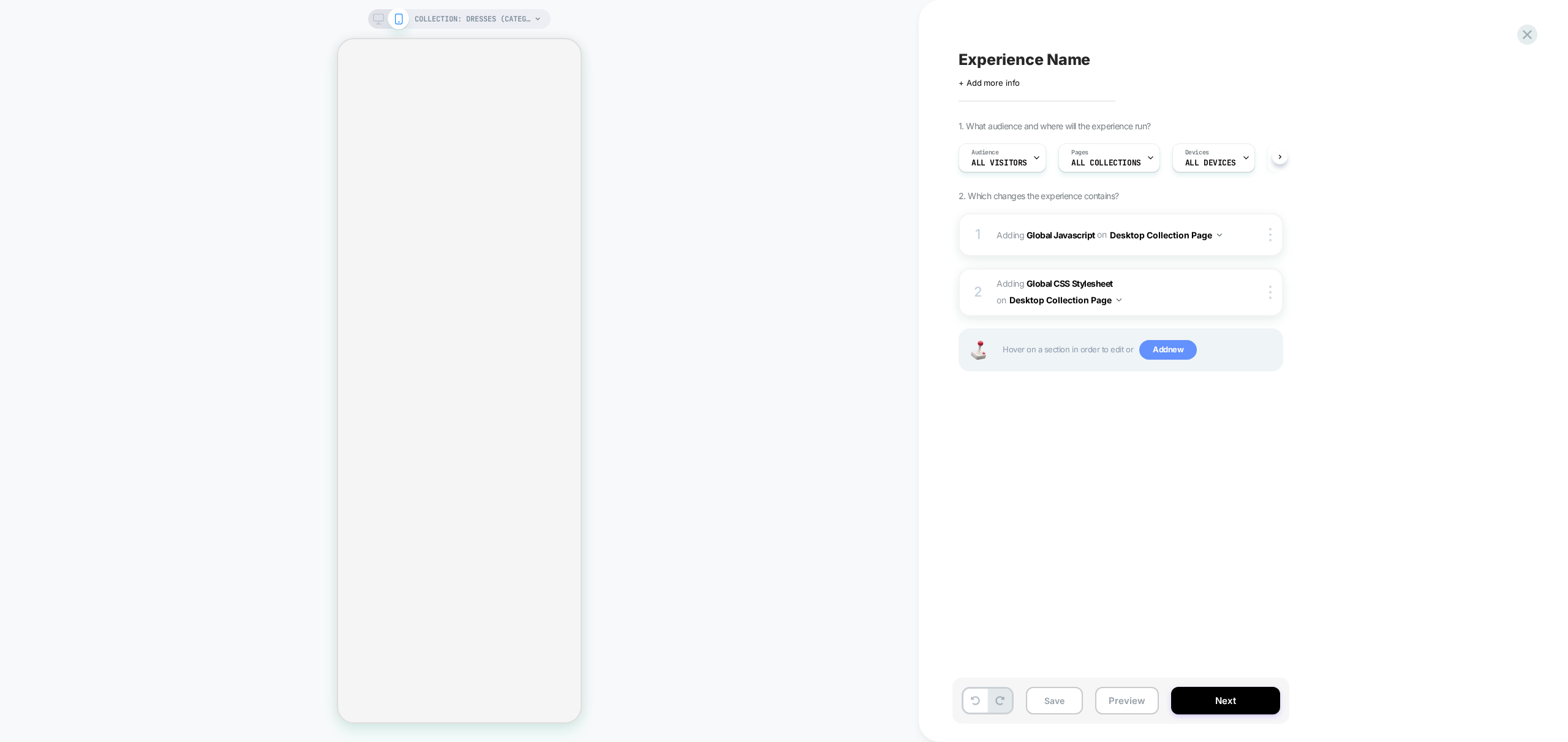
click at [1186, 358] on span "Add new" at bounding box center [1168, 350] width 58 height 19
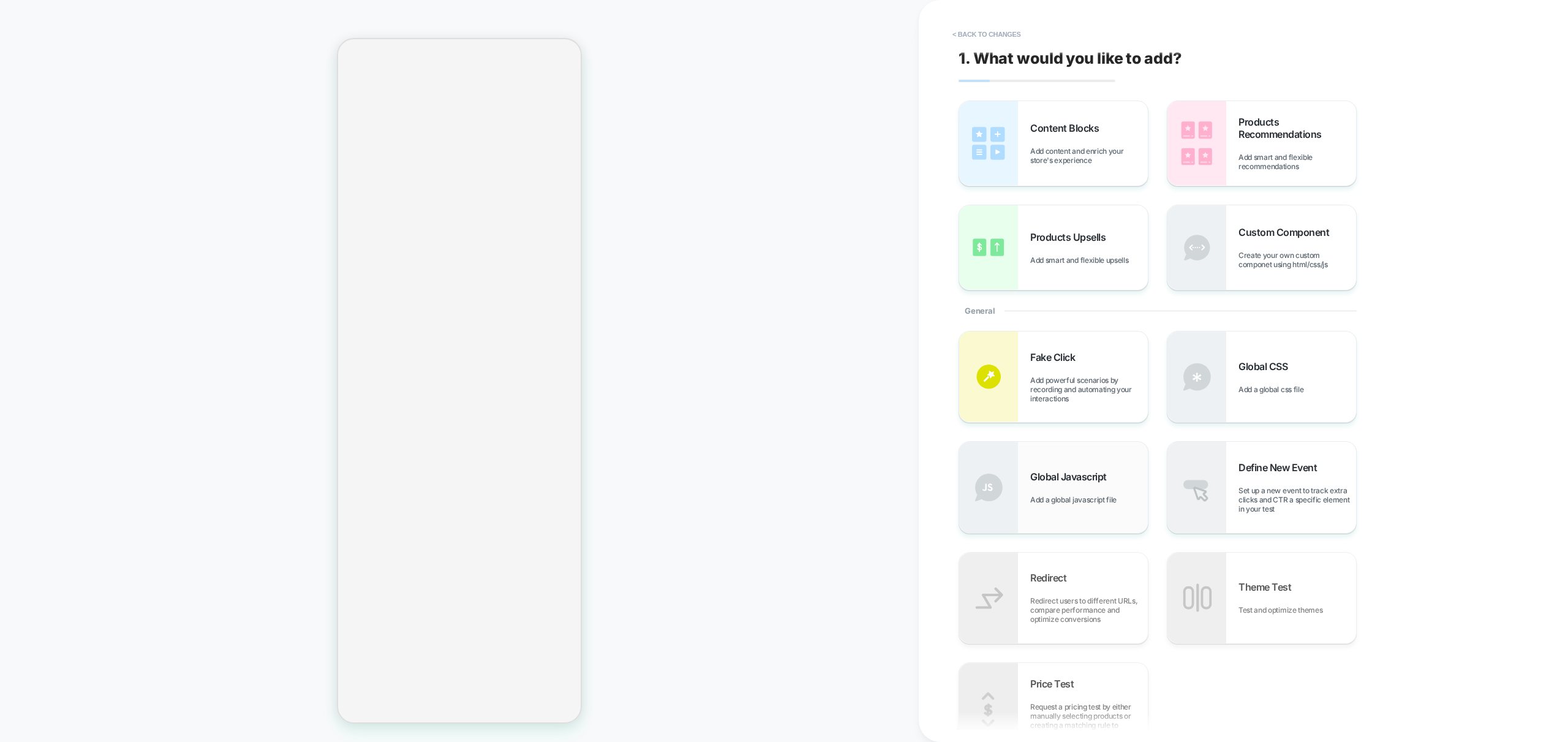
click at [1075, 492] on div "Global Javascript Add a global javascript file" at bounding box center [1089, 488] width 118 height 34
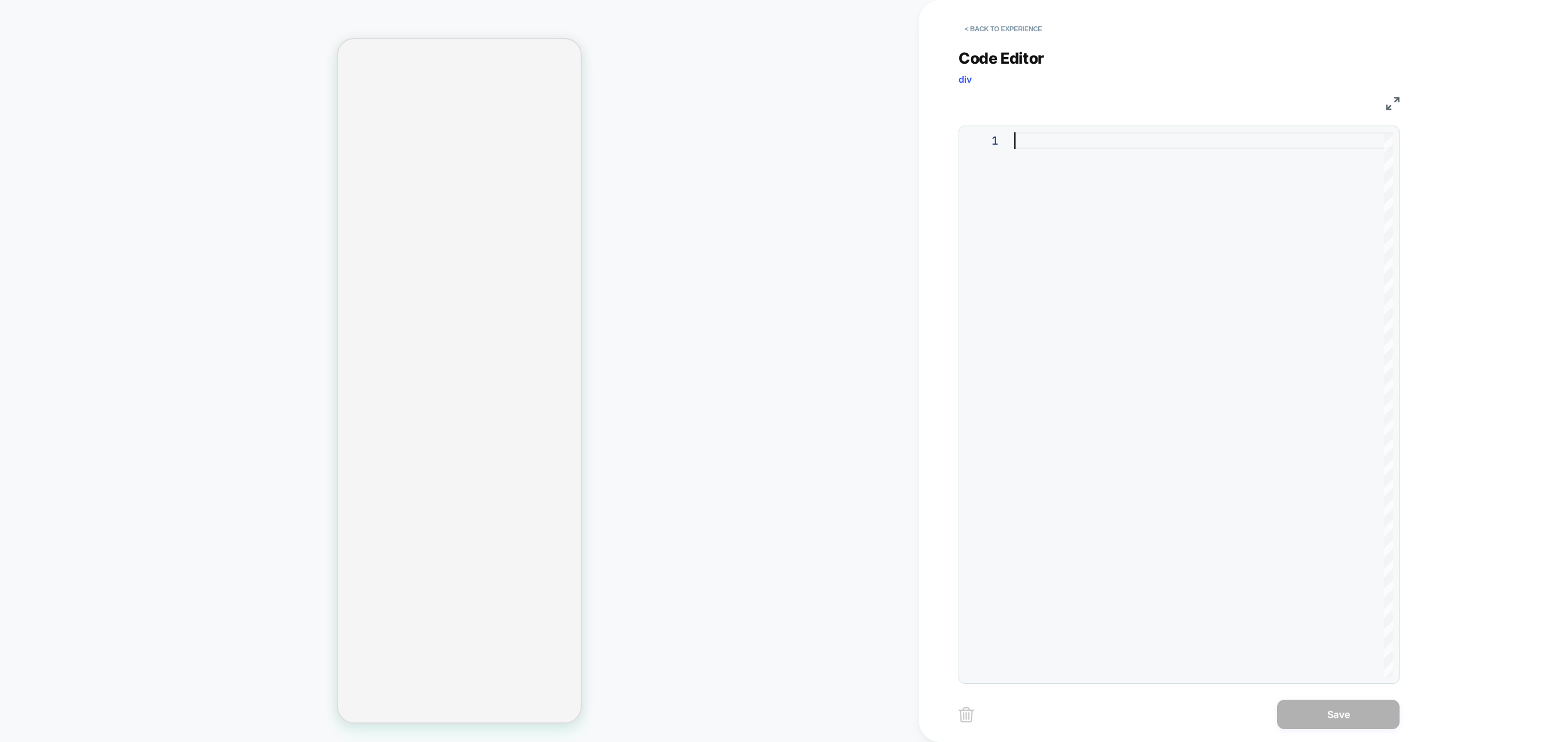
click at [1288, 233] on div at bounding box center [1203, 404] width 378 height 545
type textarea "**********"
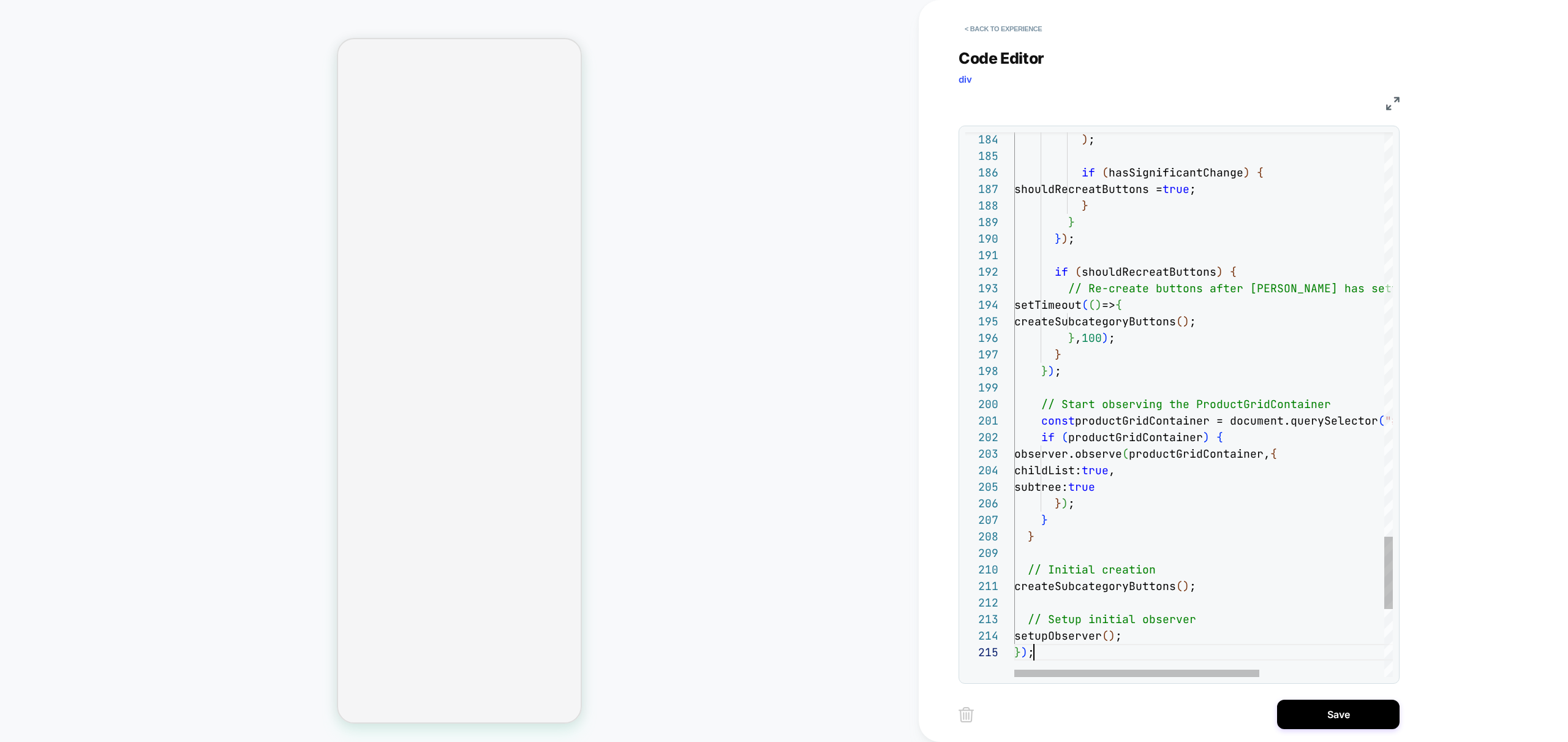
scroll to position [67, 19]
click at [1350, 715] on button "Save" at bounding box center [1338, 715] width 123 height 30
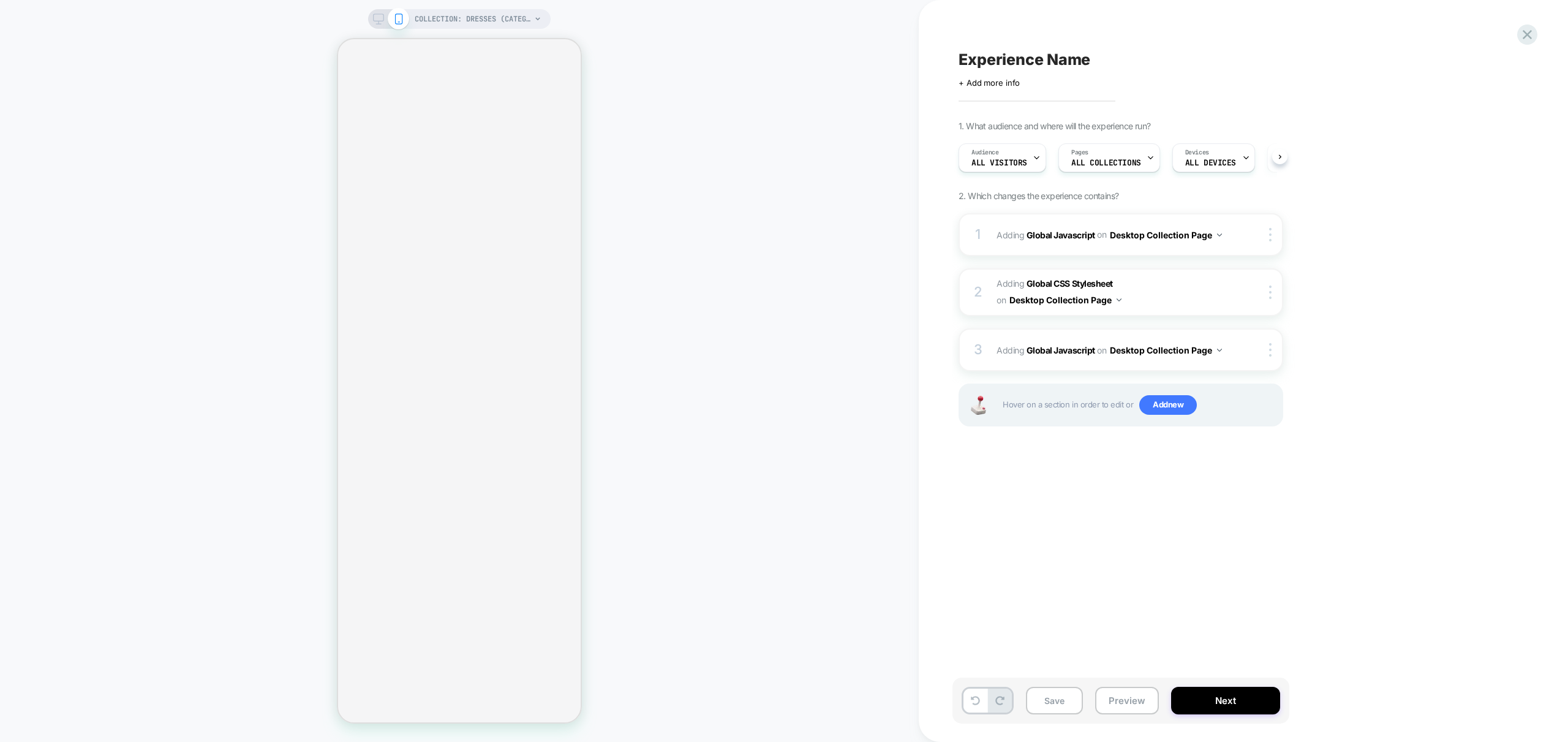
scroll to position [0, 1]
click at [1270, 355] on img at bounding box center [1270, 350] width 2 height 14
click at [1116, 493] on div "Experience Name Click to edit experience details + Add more info 1. What audien…" at bounding box center [1182, 371] width 459 height 718
click at [1274, 347] on div at bounding box center [1272, 350] width 20 height 14
click at [1267, 487] on div "Target All Devices" at bounding box center [1271, 482] width 109 height 34
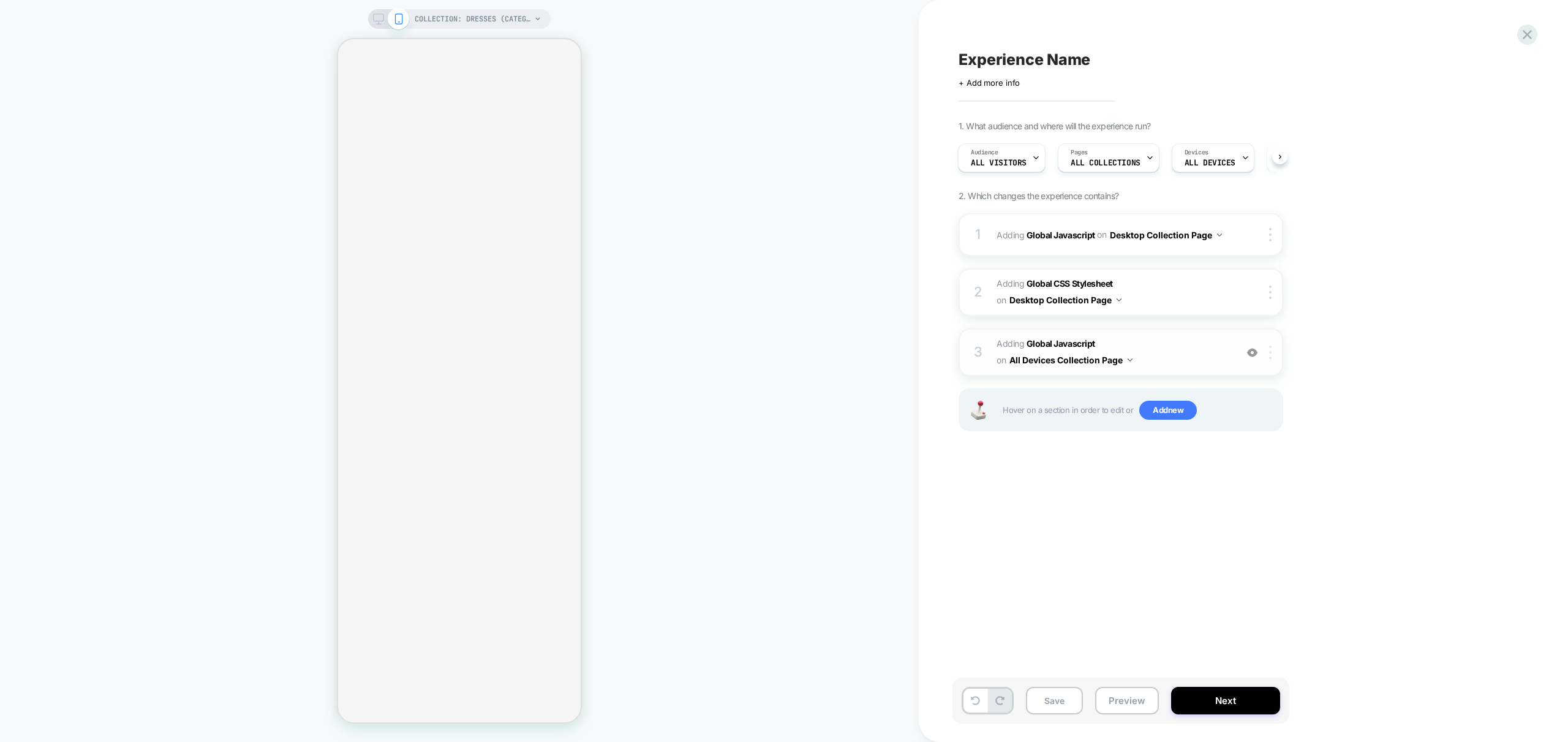
click at [1273, 353] on div at bounding box center [1272, 352] width 20 height 14
click at [1274, 453] on div "Target Mobile" at bounding box center [1271, 451] width 109 height 34
click at [1190, 498] on div "Experience Name Click to edit experience details + Add more info 1. What audien…" at bounding box center [1182, 371] width 459 height 718
click at [1174, 294] on span "Adding Global CSS Stylesheet on Desktop Collection Page" at bounding box center [1113, 292] width 233 height 33
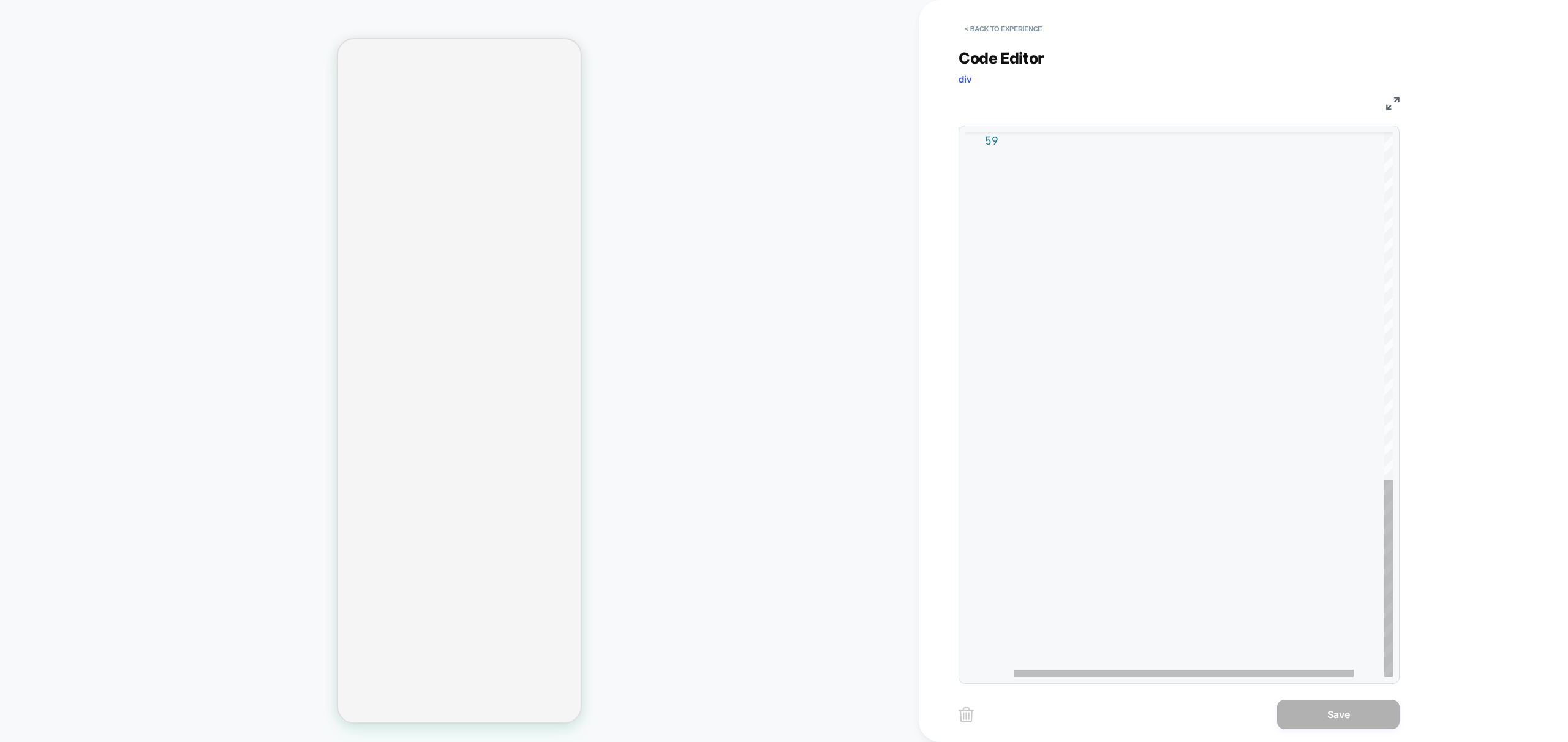
scroll to position [132, 0]
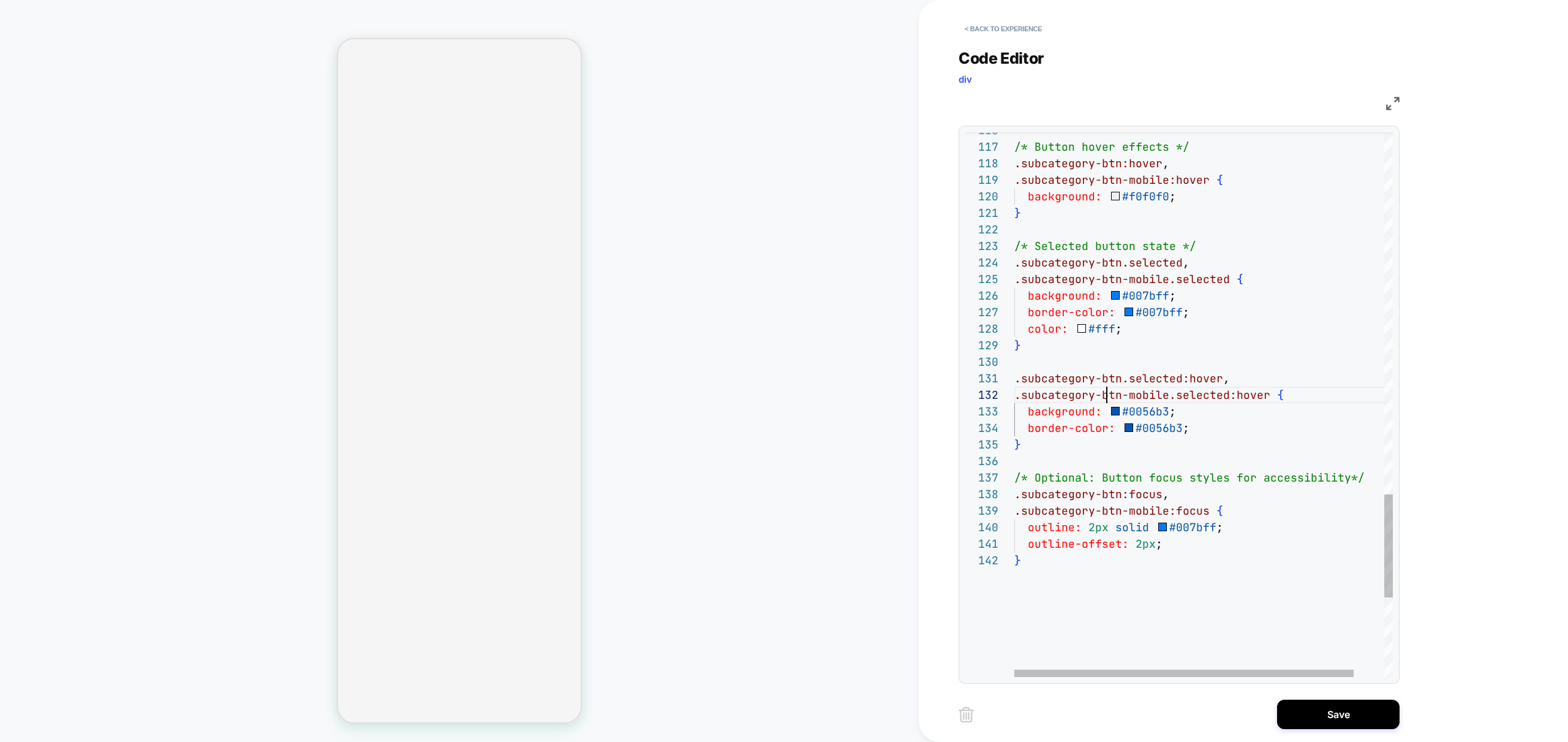
scroll to position [17, 106]
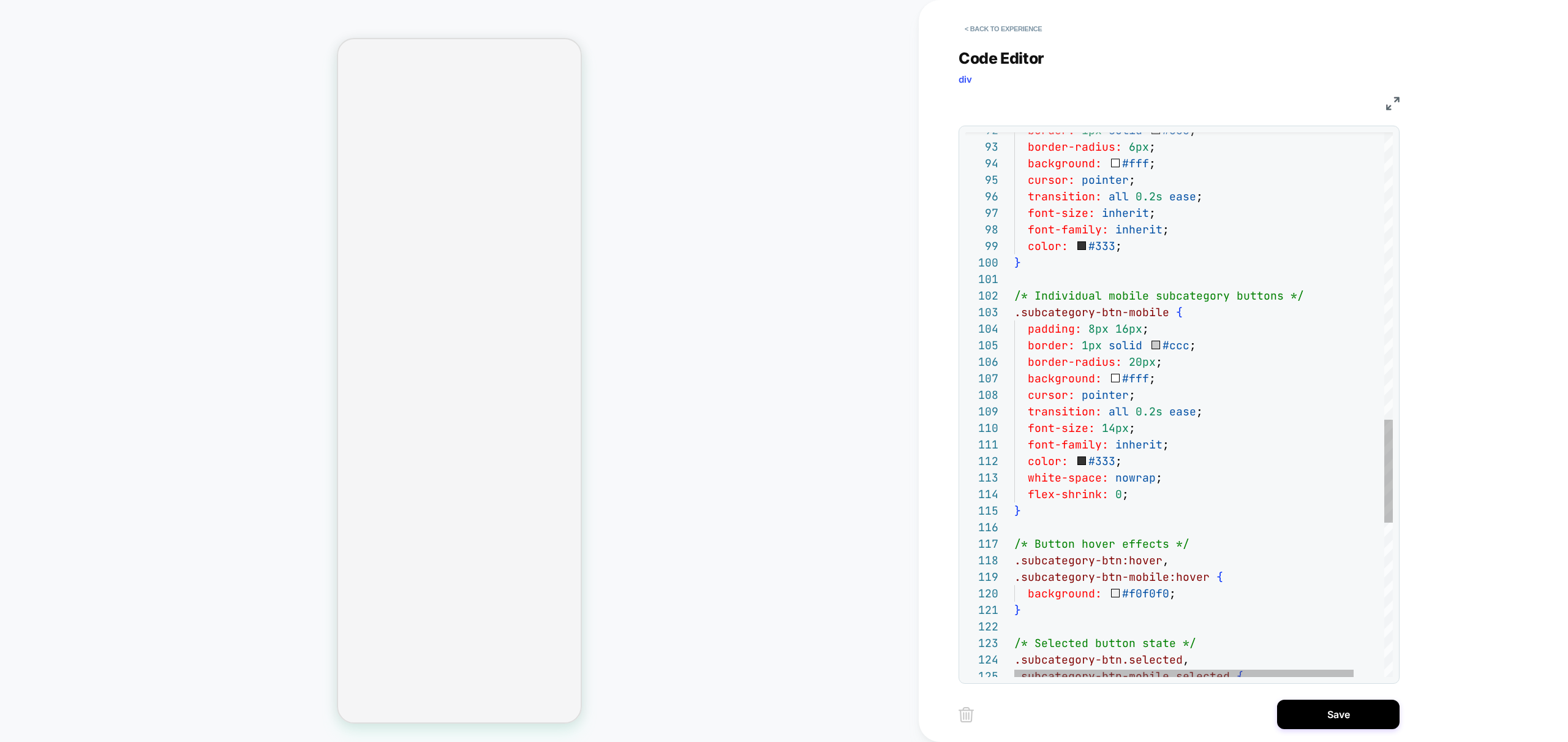
click at [1083, 313] on div "/* Button hover effects */ .subcategory-btn:hover , .subcategory-btn-mobile:hov…" at bounding box center [1220, 55] width 412 height 2878
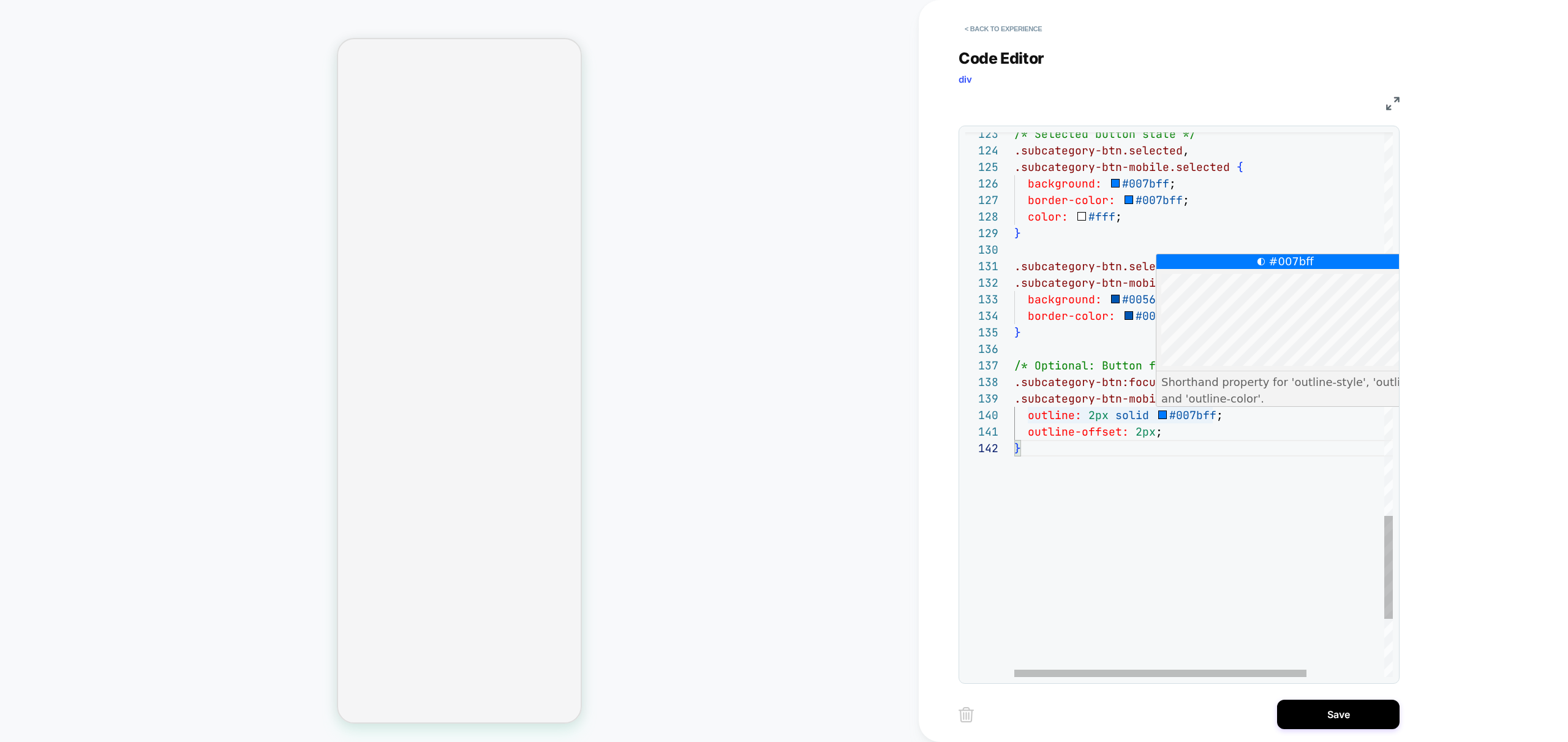
type textarea "**********"
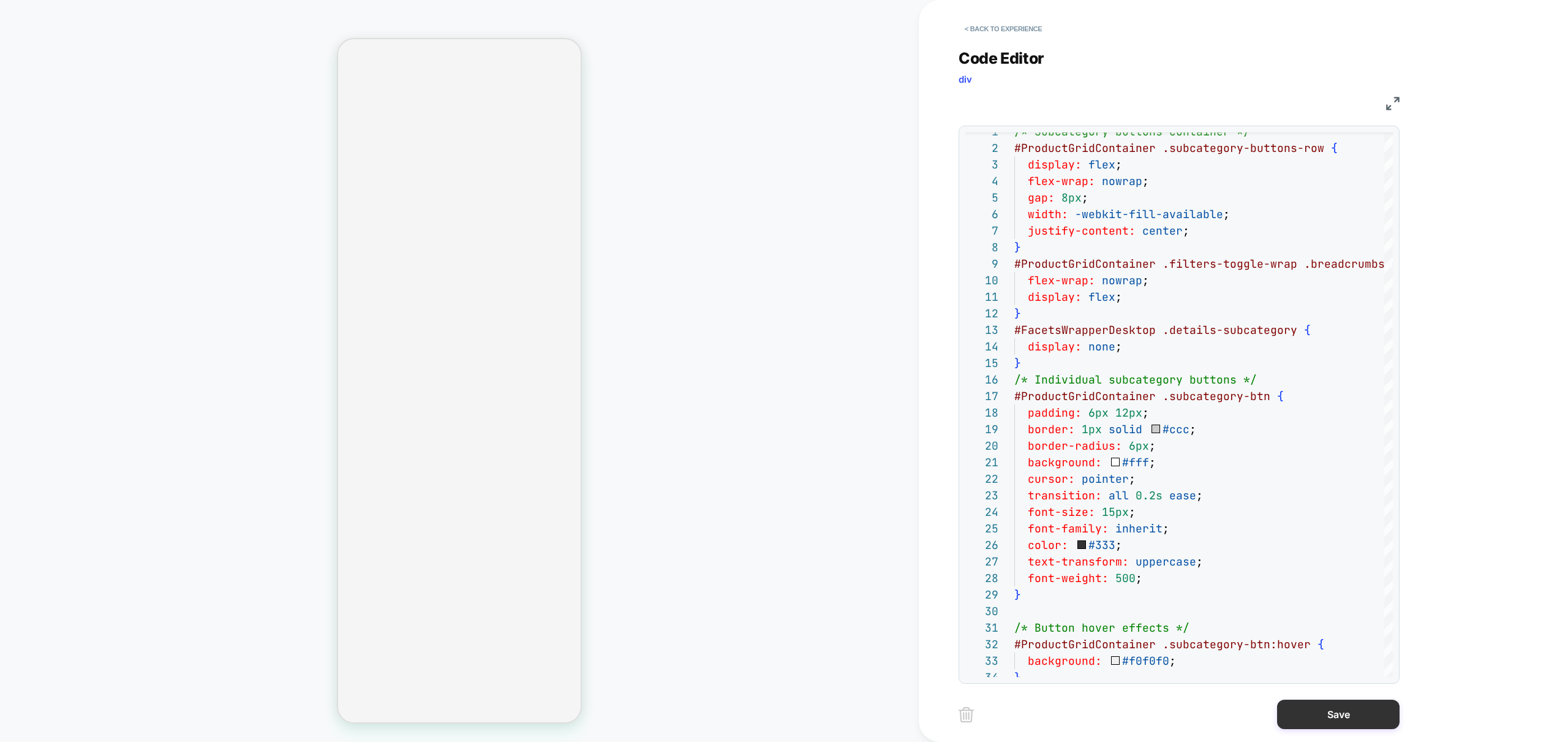
click at [1336, 720] on button "Save" at bounding box center [1338, 715] width 123 height 30
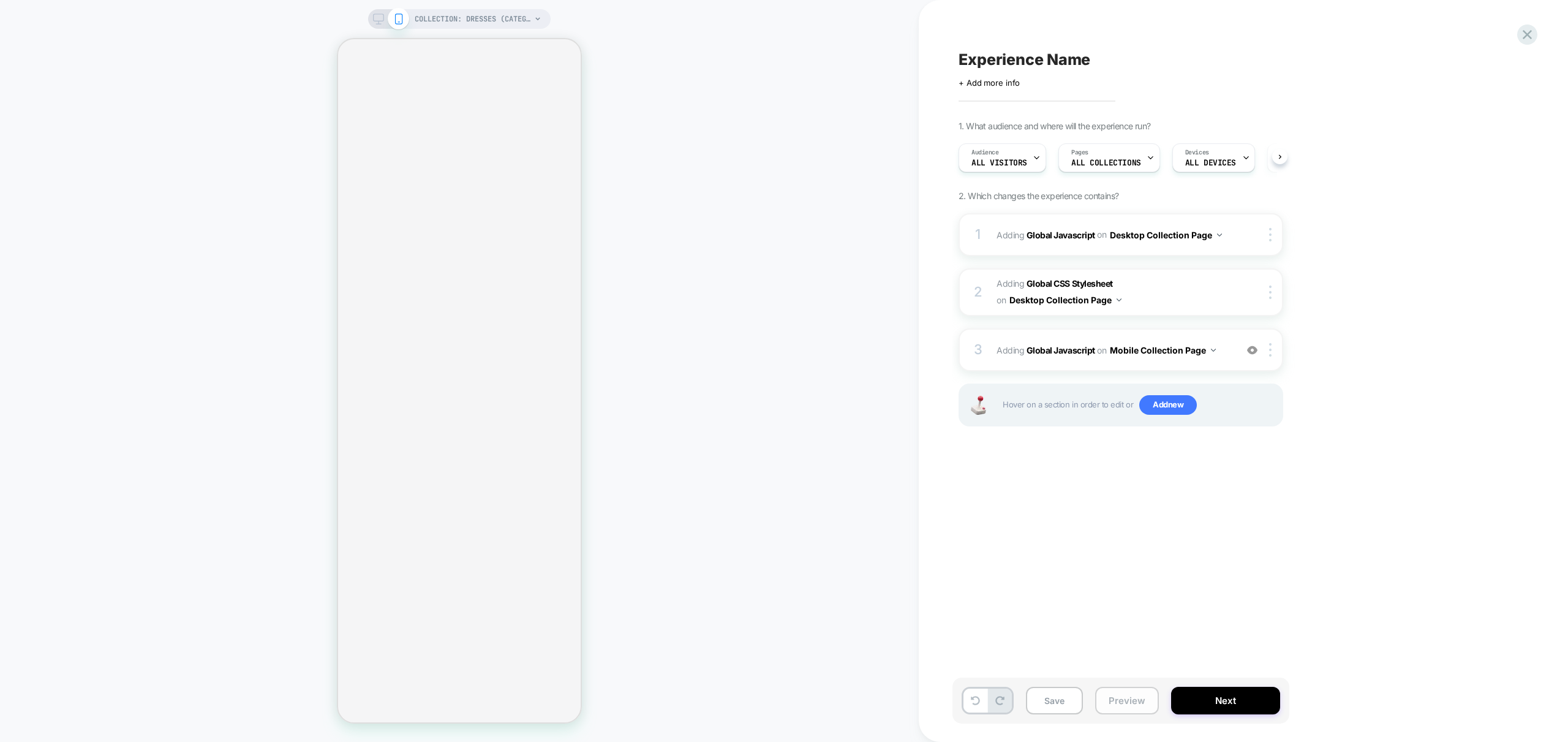
scroll to position [0, 1]
click at [1131, 710] on button "Preview" at bounding box center [1126, 701] width 63 height 27
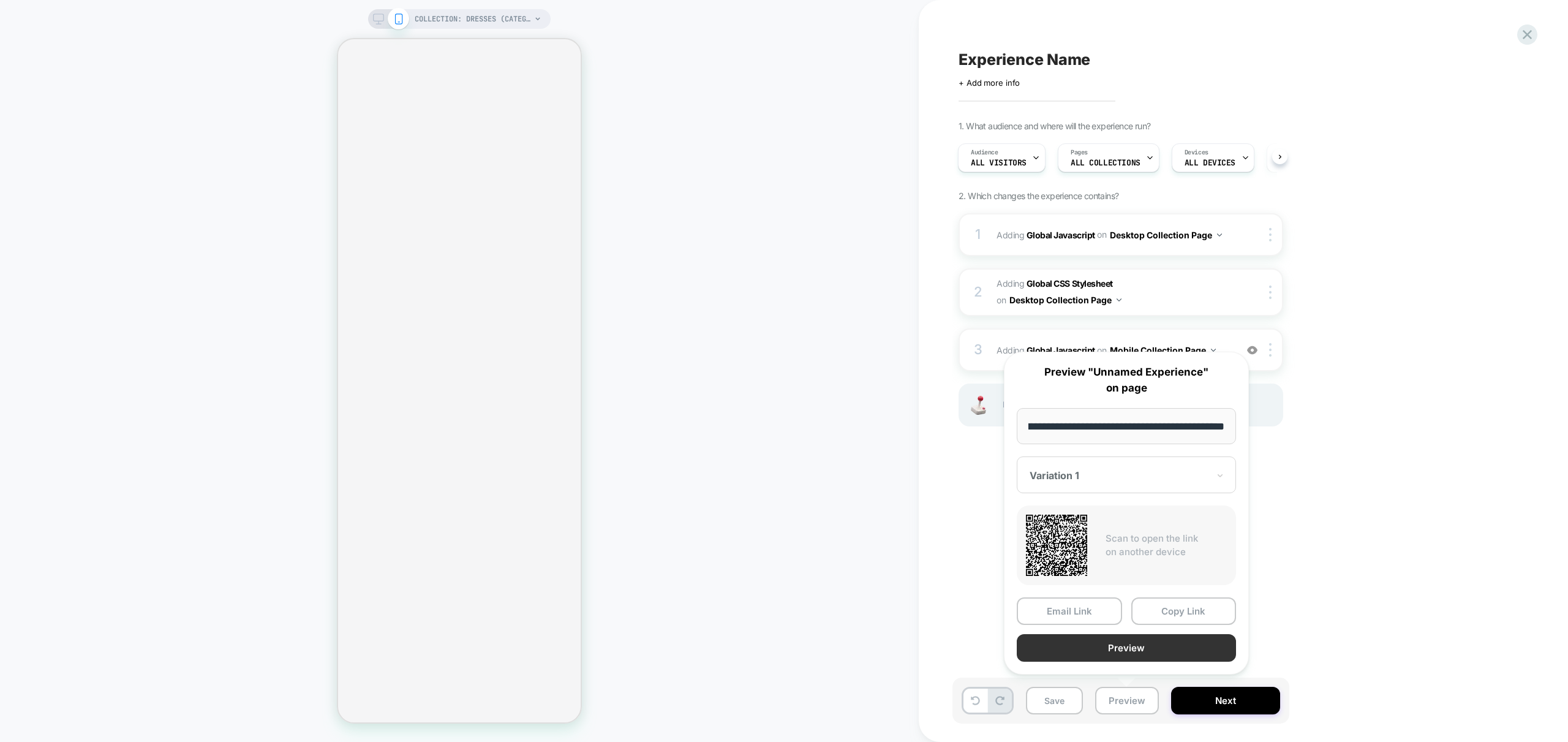
scroll to position [0, 0]
click at [1138, 658] on button "Preview" at bounding box center [1126, 648] width 220 height 27
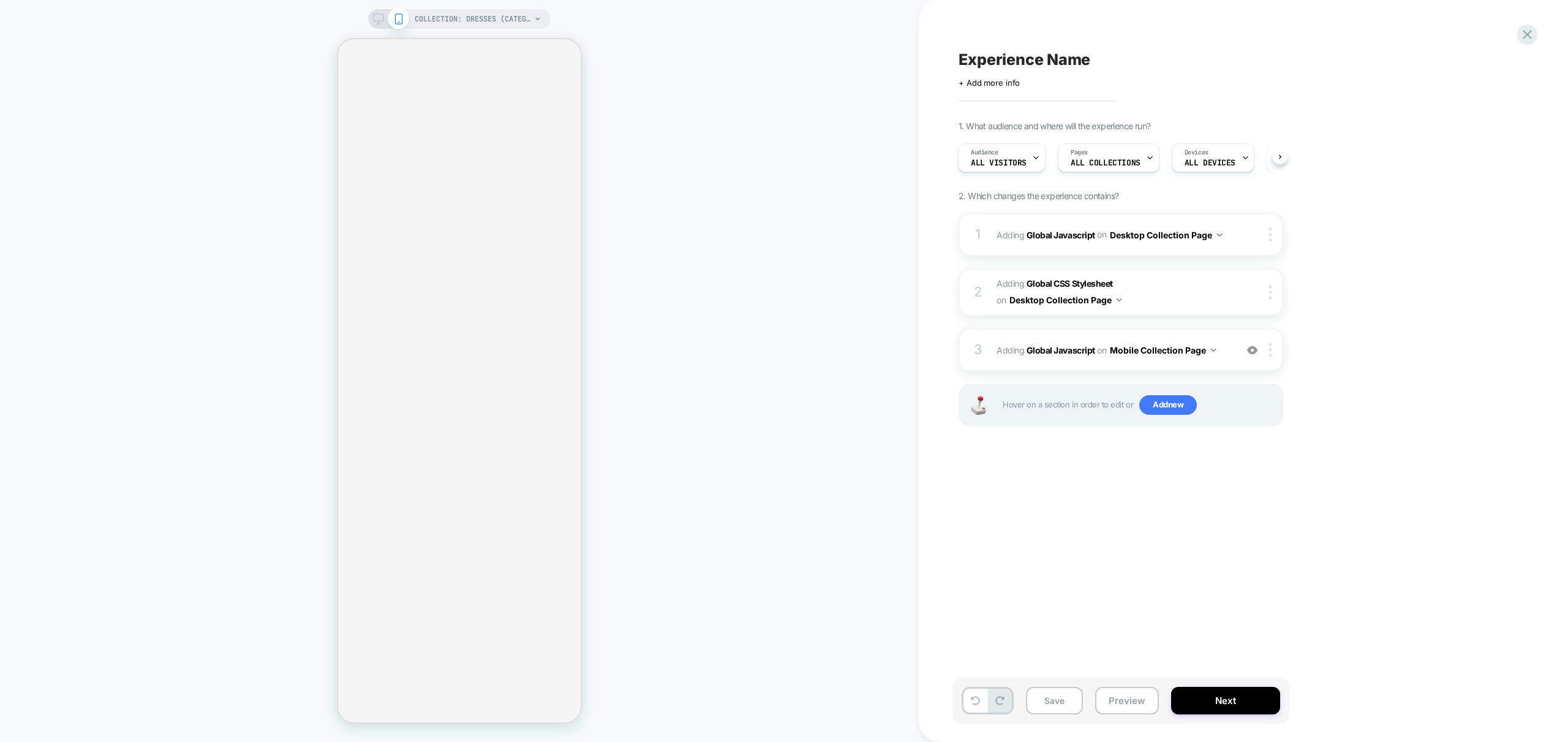
drag, startPoint x: 1380, startPoint y: 360, endPoint x: 1356, endPoint y: 355, distance: 24.5
click at [1380, 360] on div "1. What audience and where will the experience run? Audience All Visitors Pages…" at bounding box center [1182, 290] width 447 height 337
click at [1229, 359] on div "3 Adding Global Javascript on Mobile Collection Page Copy to Desktop Target All…" at bounding box center [1121, 350] width 325 height 43
click at [1243, 341] on div "3 Adding Global Javascript on Mobile Collection Page Copy to Desktop Target All…" at bounding box center [1121, 350] width 325 height 43
click at [1157, 360] on div "3 Adding Global Javascript on Mobile Collection Page Copy to Desktop Target All…" at bounding box center [1121, 350] width 325 height 43
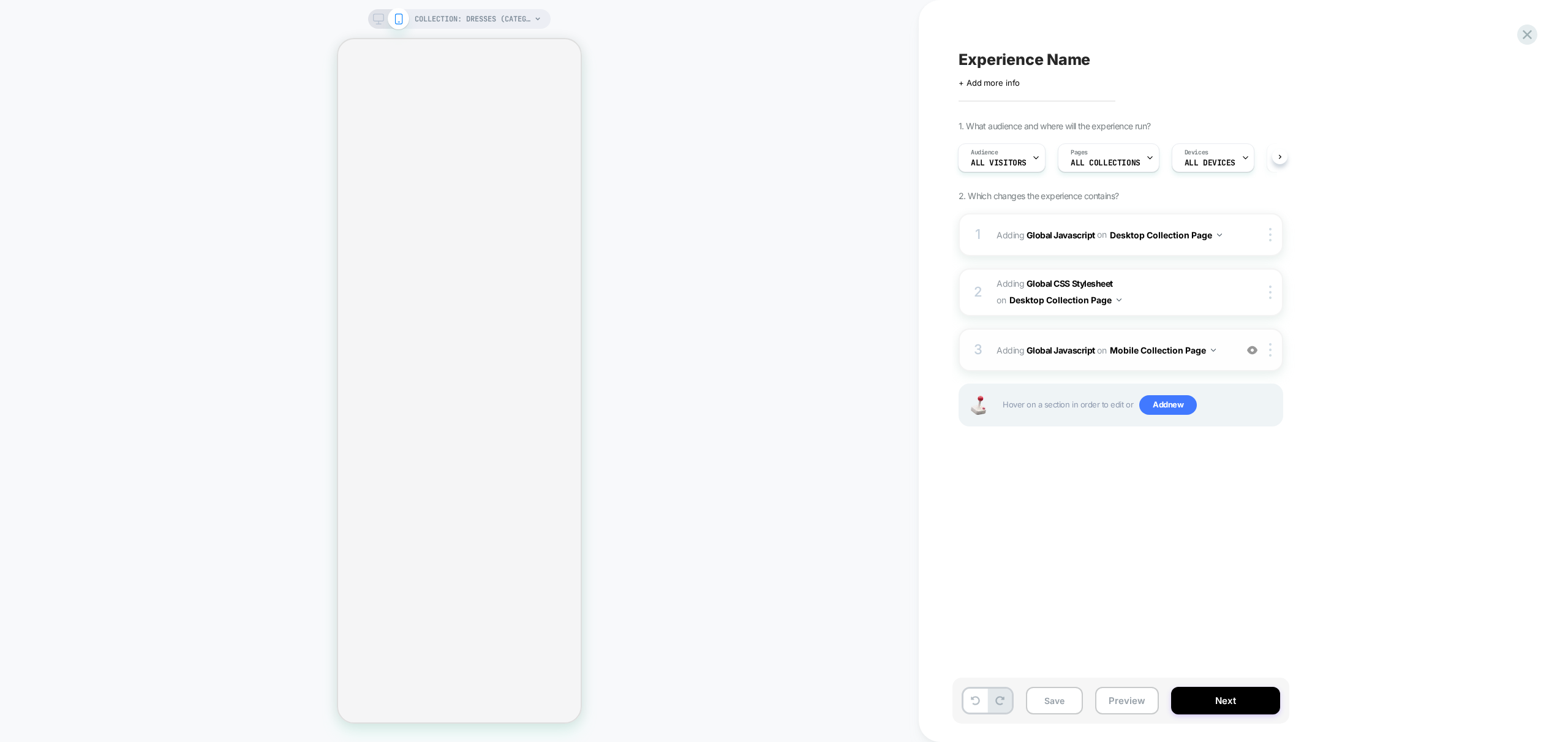
click at [1217, 367] on div "3 Adding Global Javascript on Mobile Collection Page Copy to Desktop Target All…" at bounding box center [1121, 350] width 325 height 43
click at [1222, 362] on div "3 Adding Global Javascript on Mobile Collection Page Copy to Desktop Target All…" at bounding box center [1121, 350] width 325 height 43
click at [1269, 351] on img at bounding box center [1270, 350] width 2 height 14
click at [1365, 347] on div "1. What audience and where will the experience run? Audience All Visitors Pages…" at bounding box center [1182, 290] width 447 height 337
click at [1222, 364] on div "3 Adding Global Javascript on Mobile Collection Page Copy to Desktop Target All…" at bounding box center [1121, 350] width 325 height 43
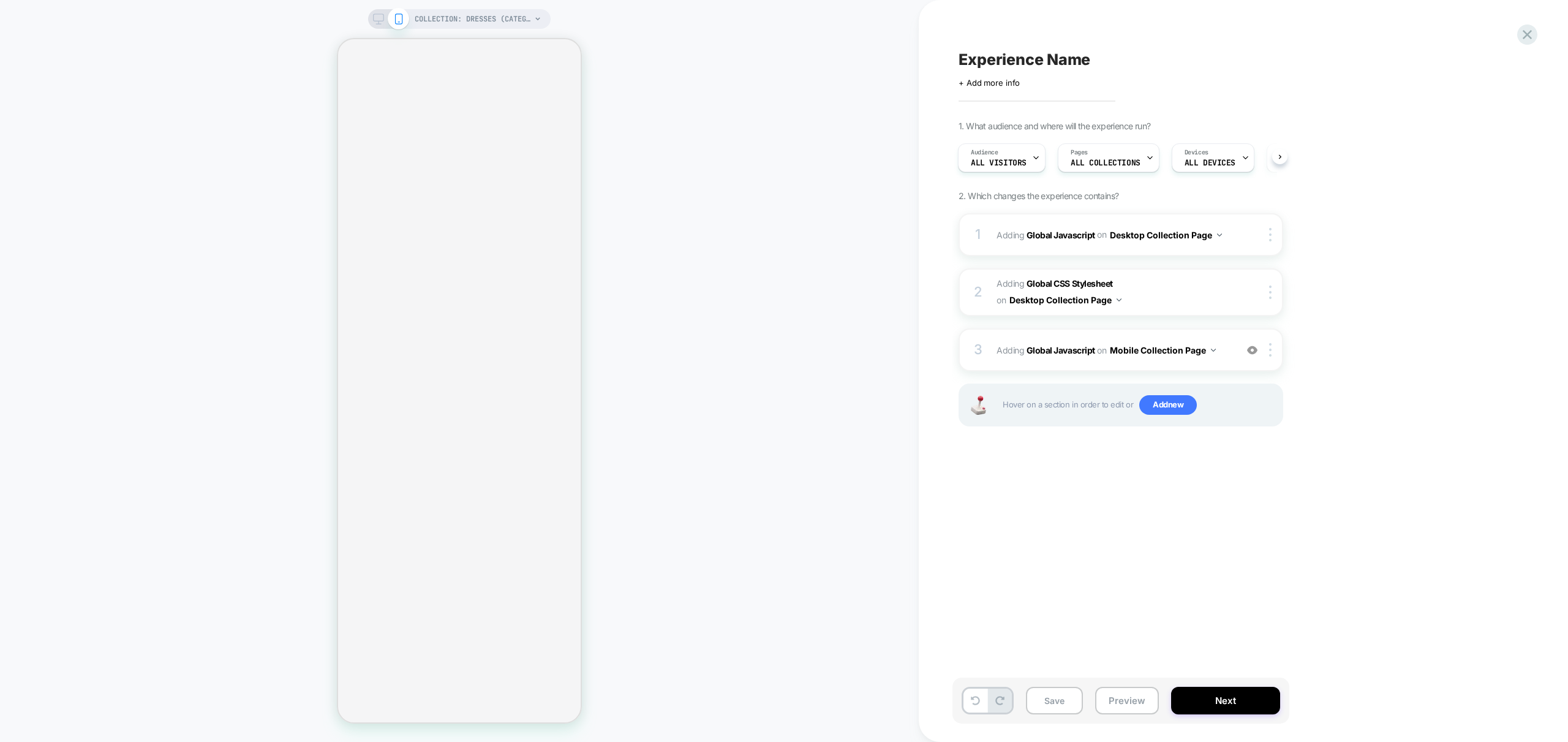
click at [1396, 420] on div "1. What audience and where will the experience run? Audience All Visitors Pages…" at bounding box center [1182, 290] width 447 height 337
click at [1352, 383] on div "1. What audience and where will the experience run? Audience All Visitors Pages…" at bounding box center [1182, 290] width 447 height 337
click at [1223, 363] on div "3 Adding Global Javascript on Mobile Collection Page Add Before Add After Copy …" at bounding box center [1121, 350] width 325 height 43
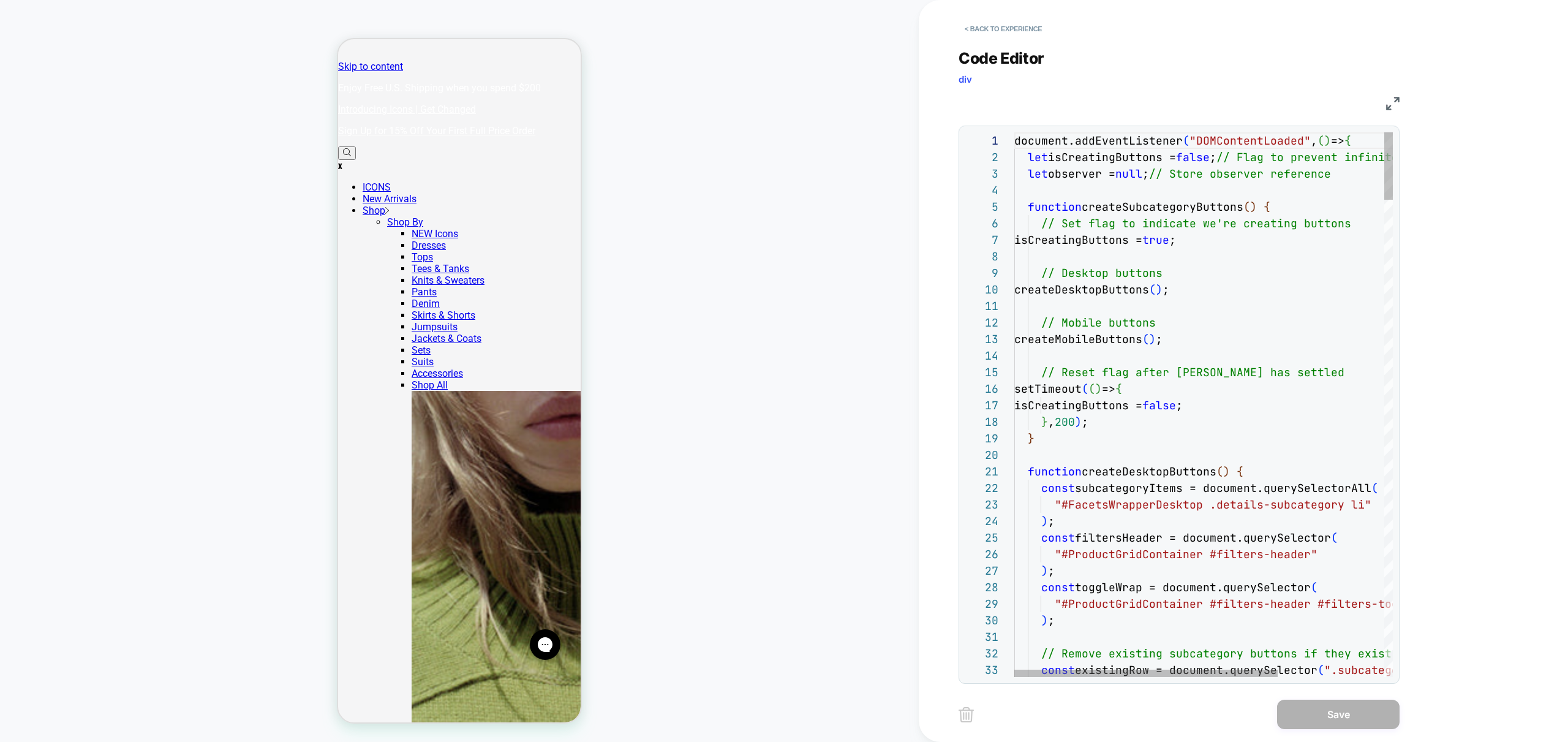
scroll to position [0, 0]
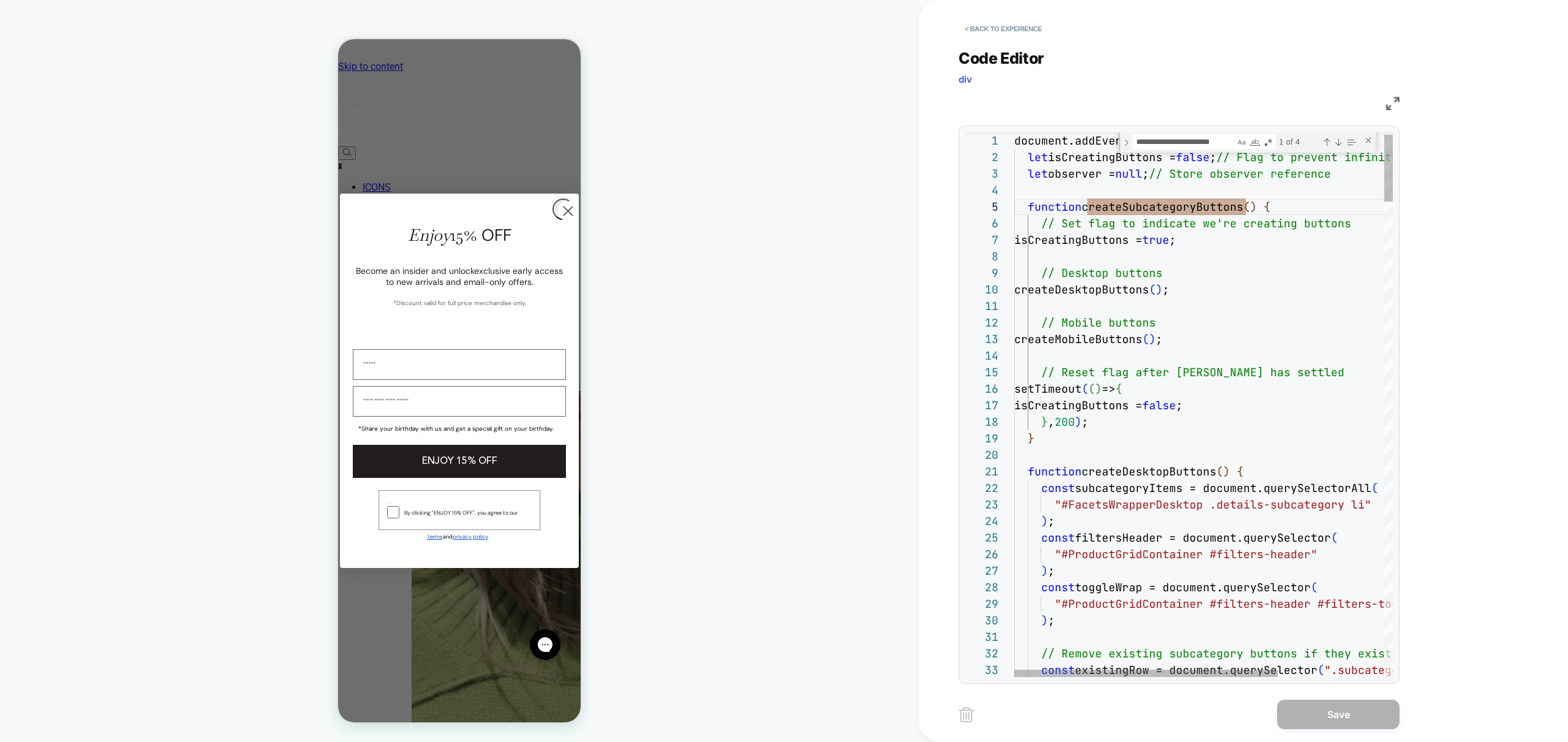
click at [1182, 145] on textarea "**********" at bounding box center [1184, 142] width 103 height 14
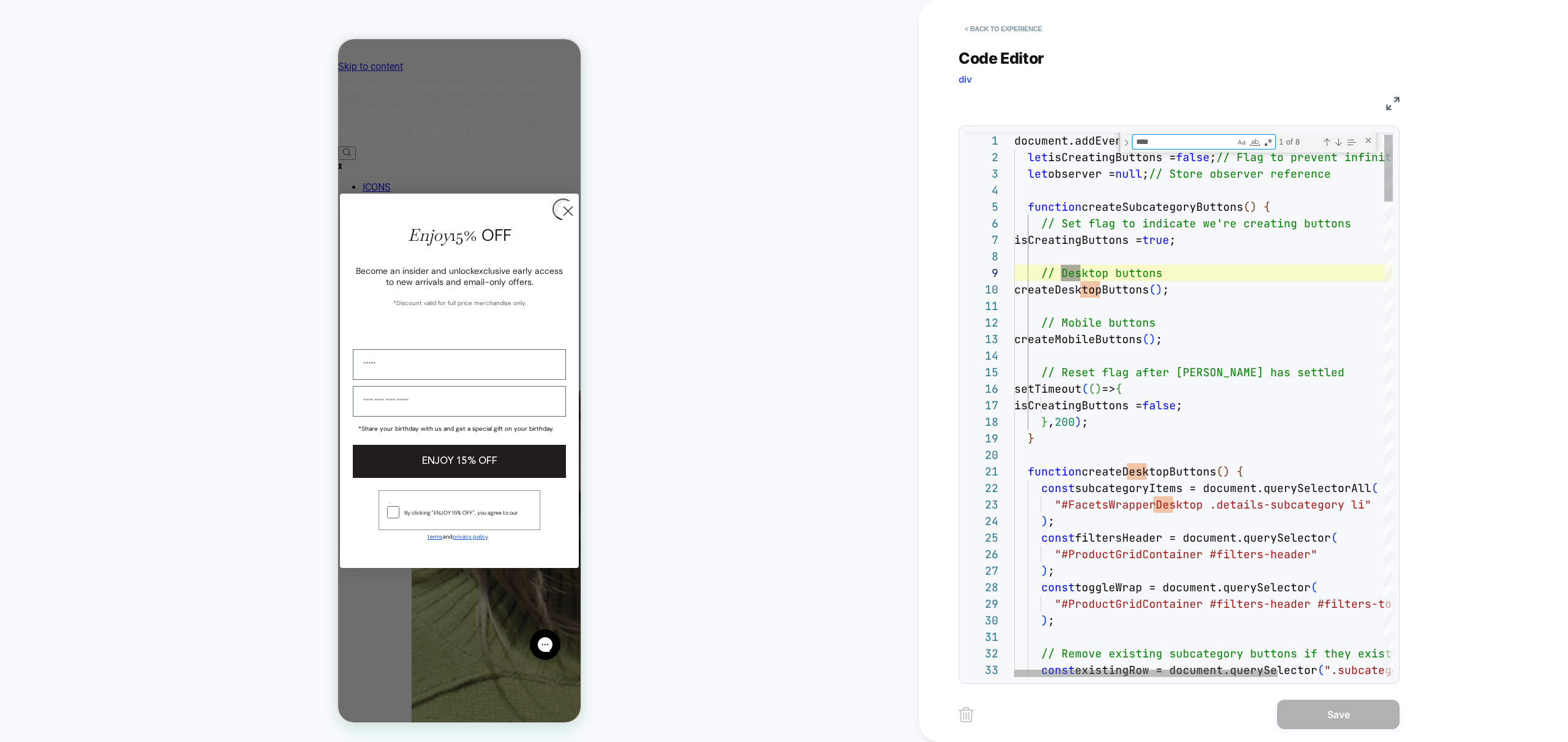
scroll to position [67, 73]
type textarea "****"
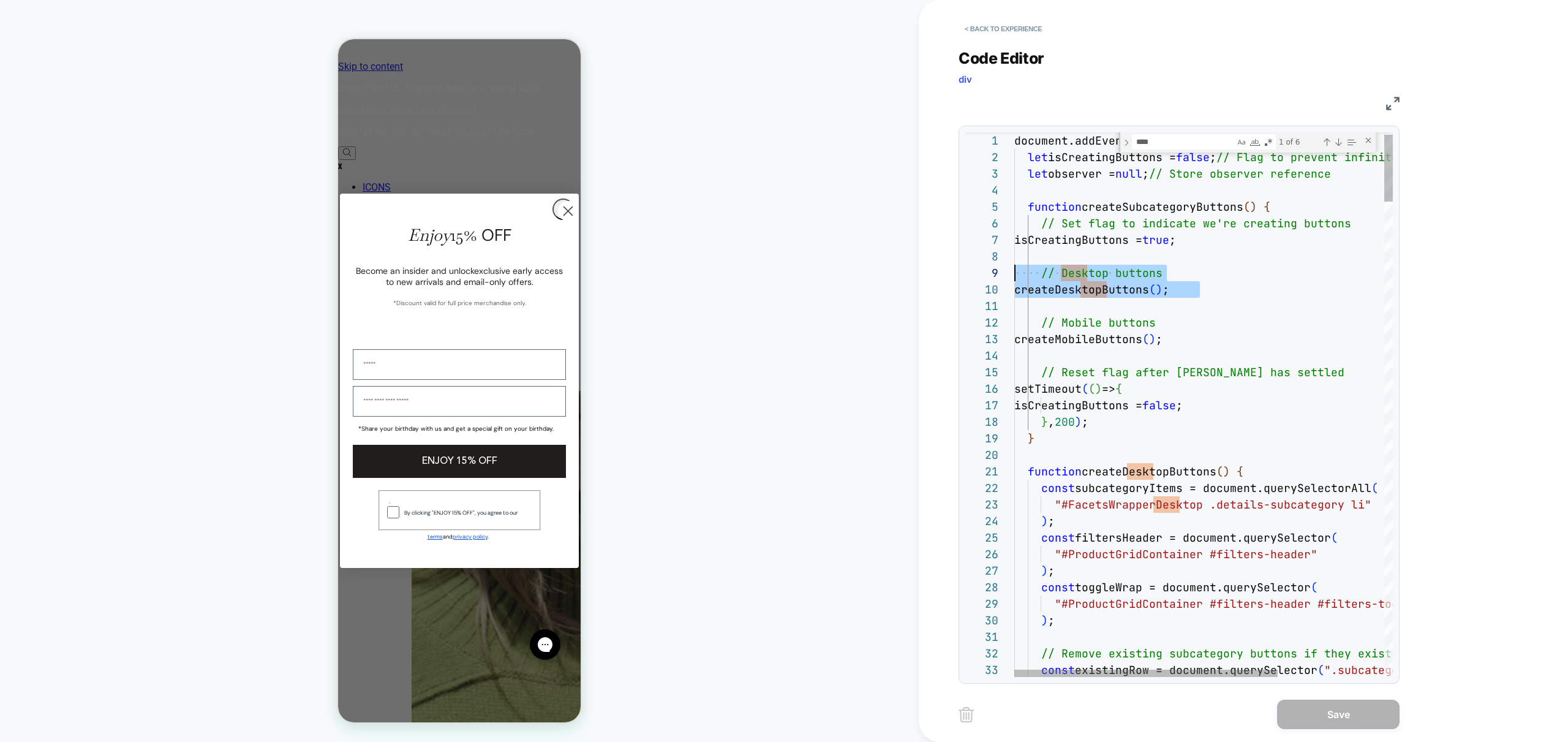
scroll to position [132, 0]
drag, startPoint x: 1117, startPoint y: 306, endPoint x: 982, endPoint y: 269, distance: 140.0
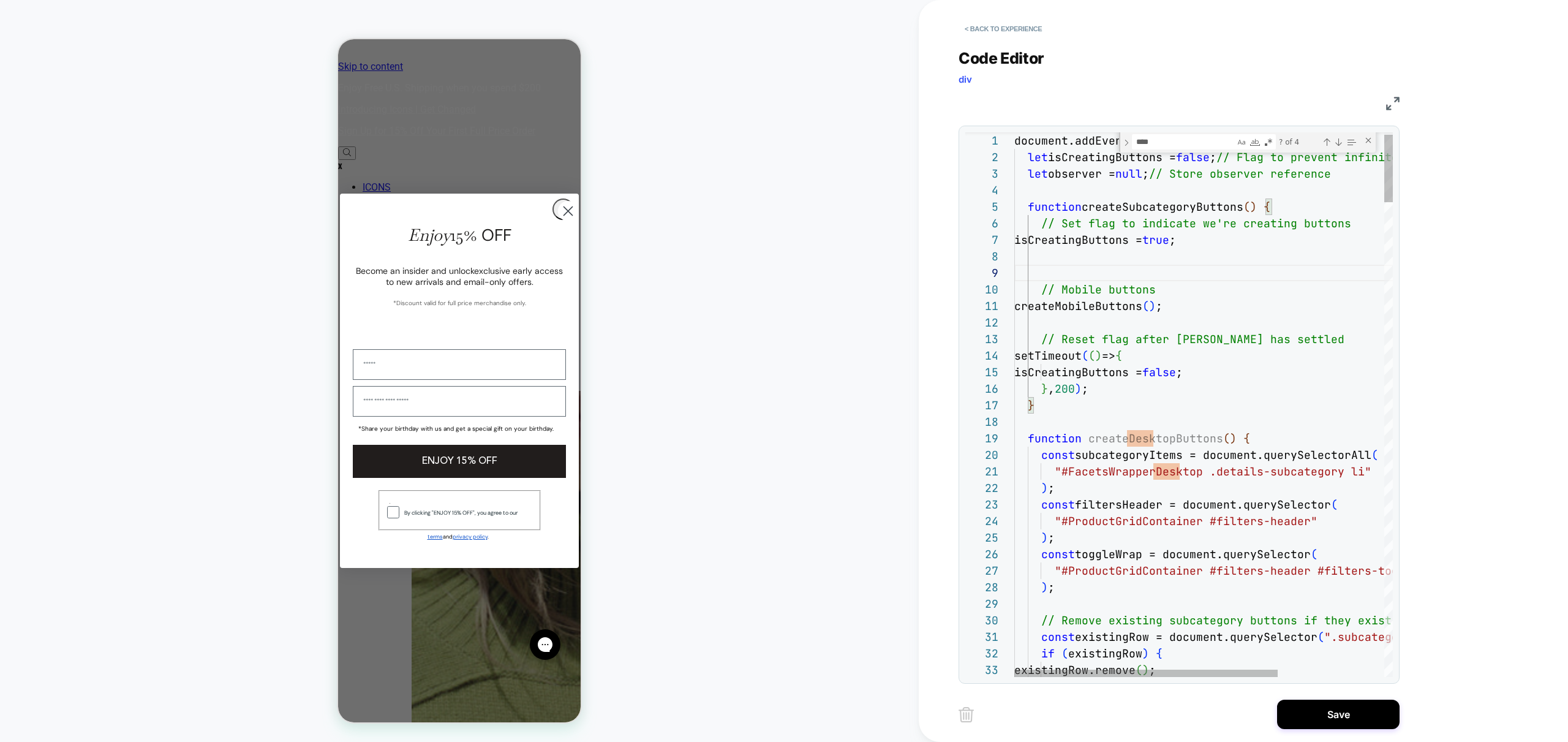
scroll to position [116, 0]
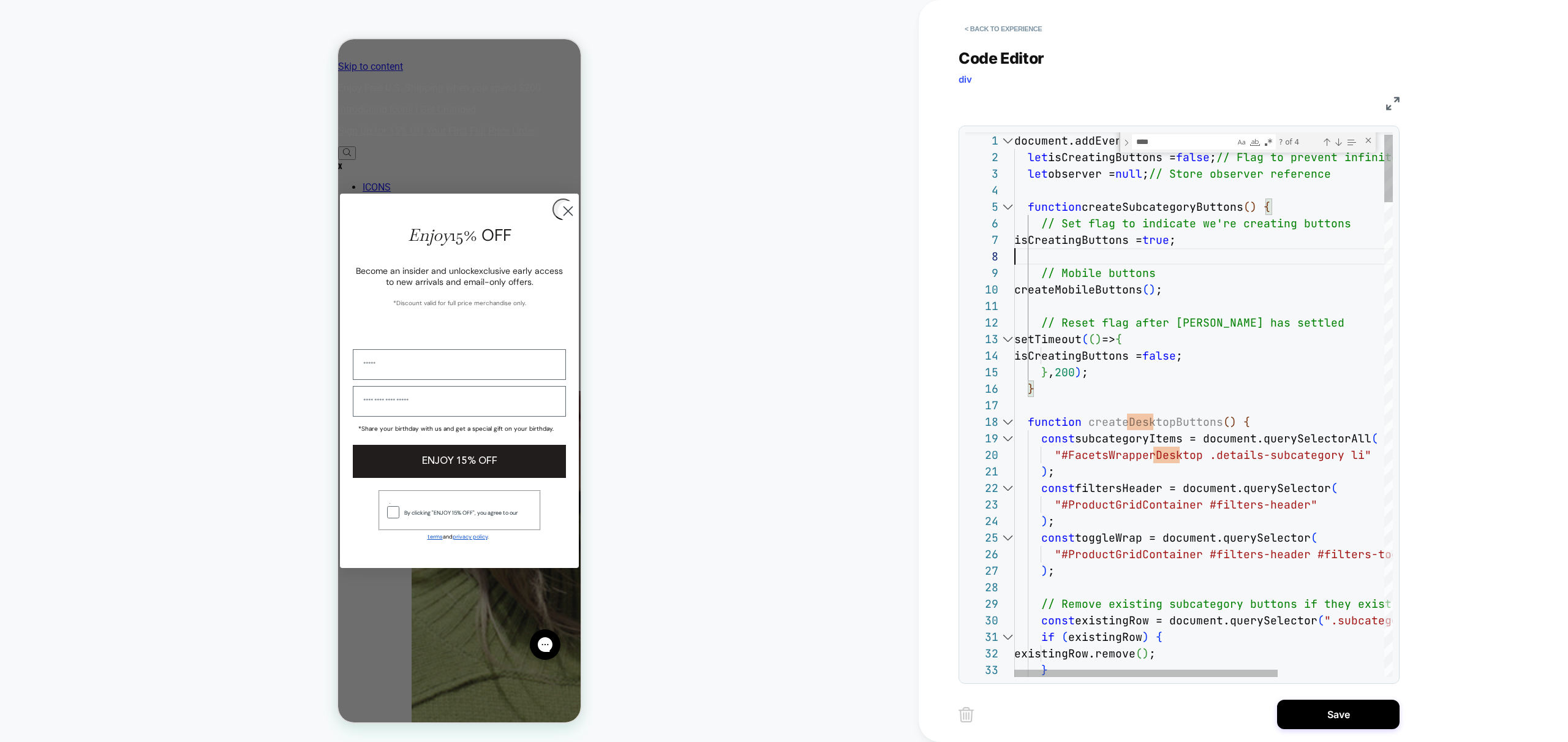
click at [1009, 425] on div at bounding box center [1008, 422] width 16 height 17
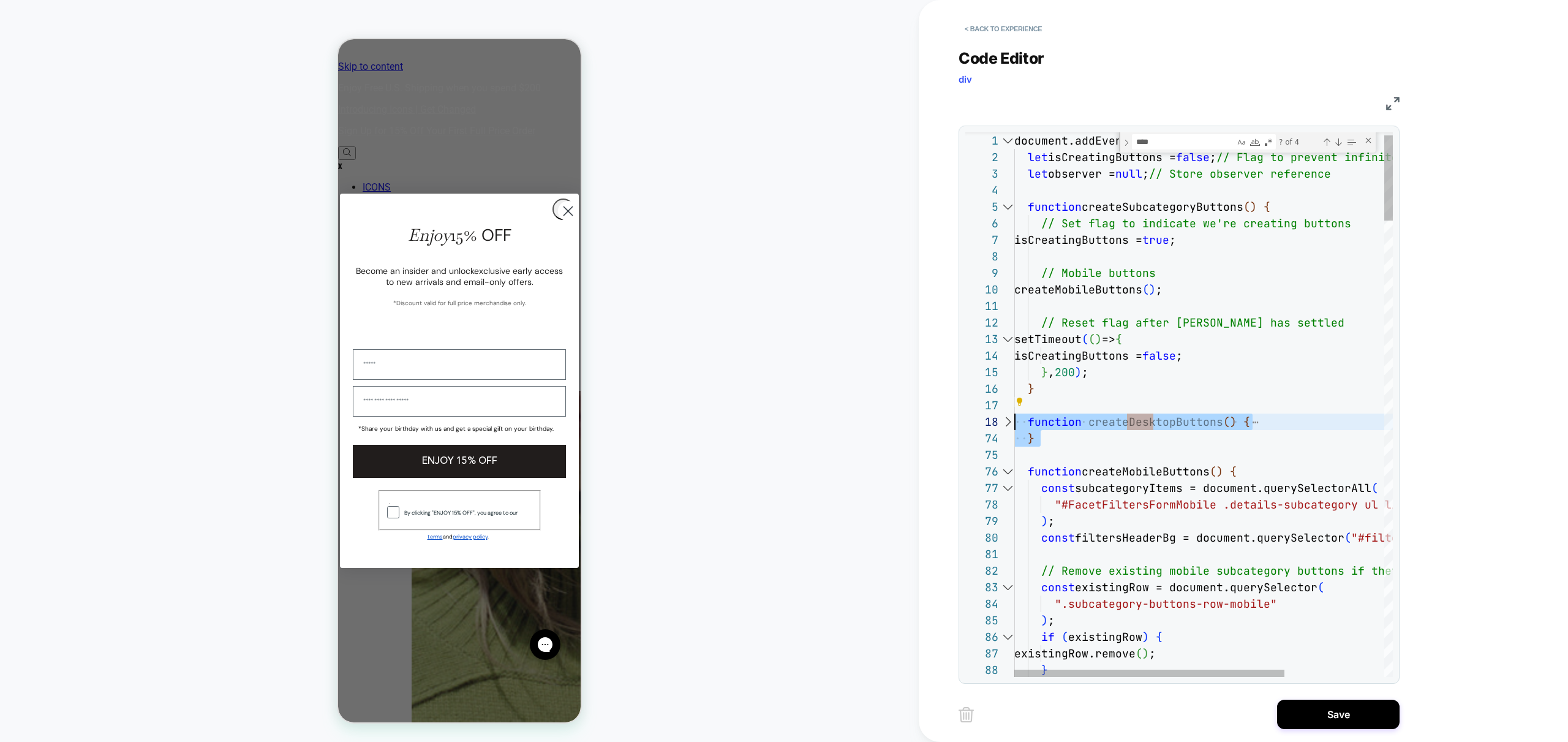
drag, startPoint x: 1066, startPoint y: 460, endPoint x: 989, endPoint y: 425, distance: 84.6
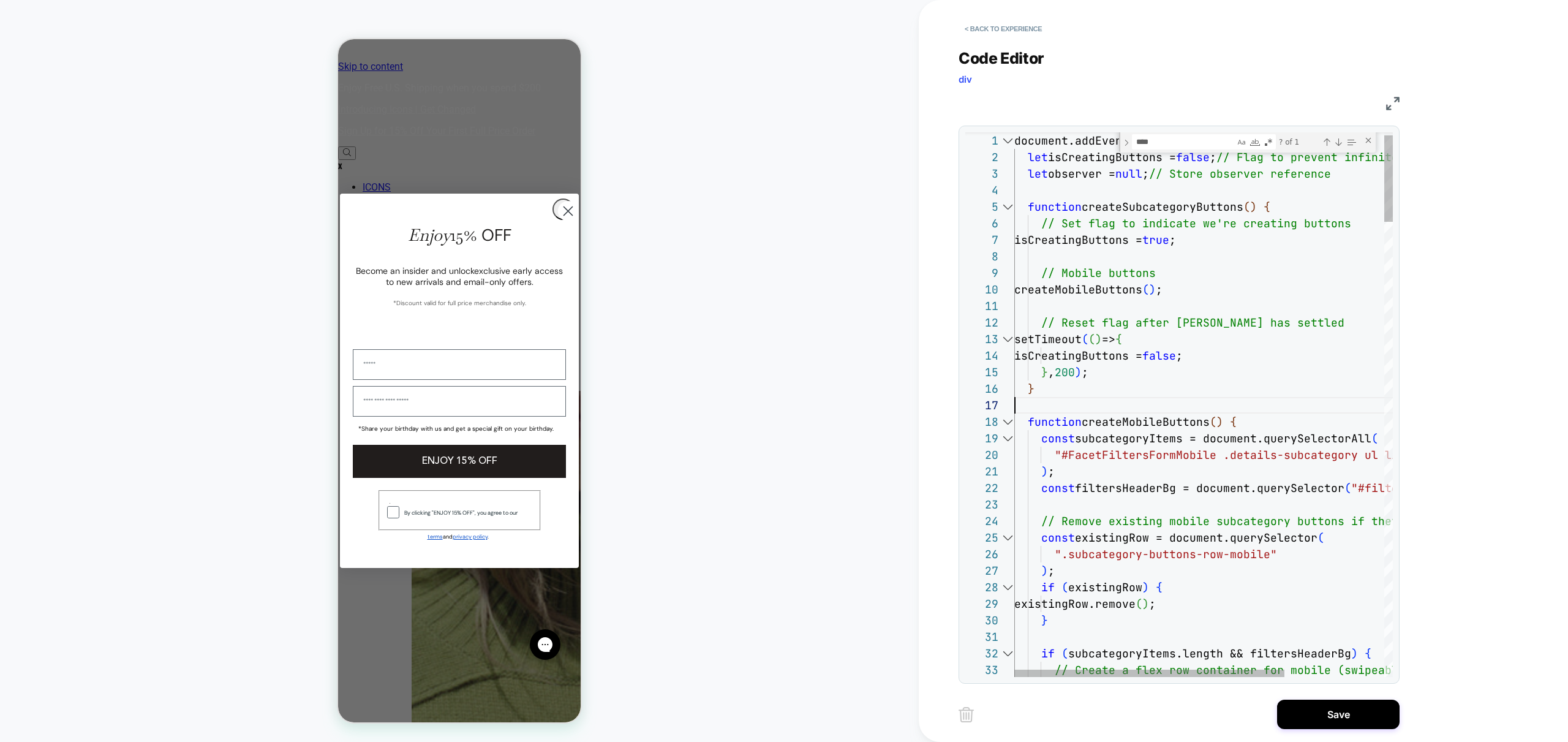
scroll to position [99, 0]
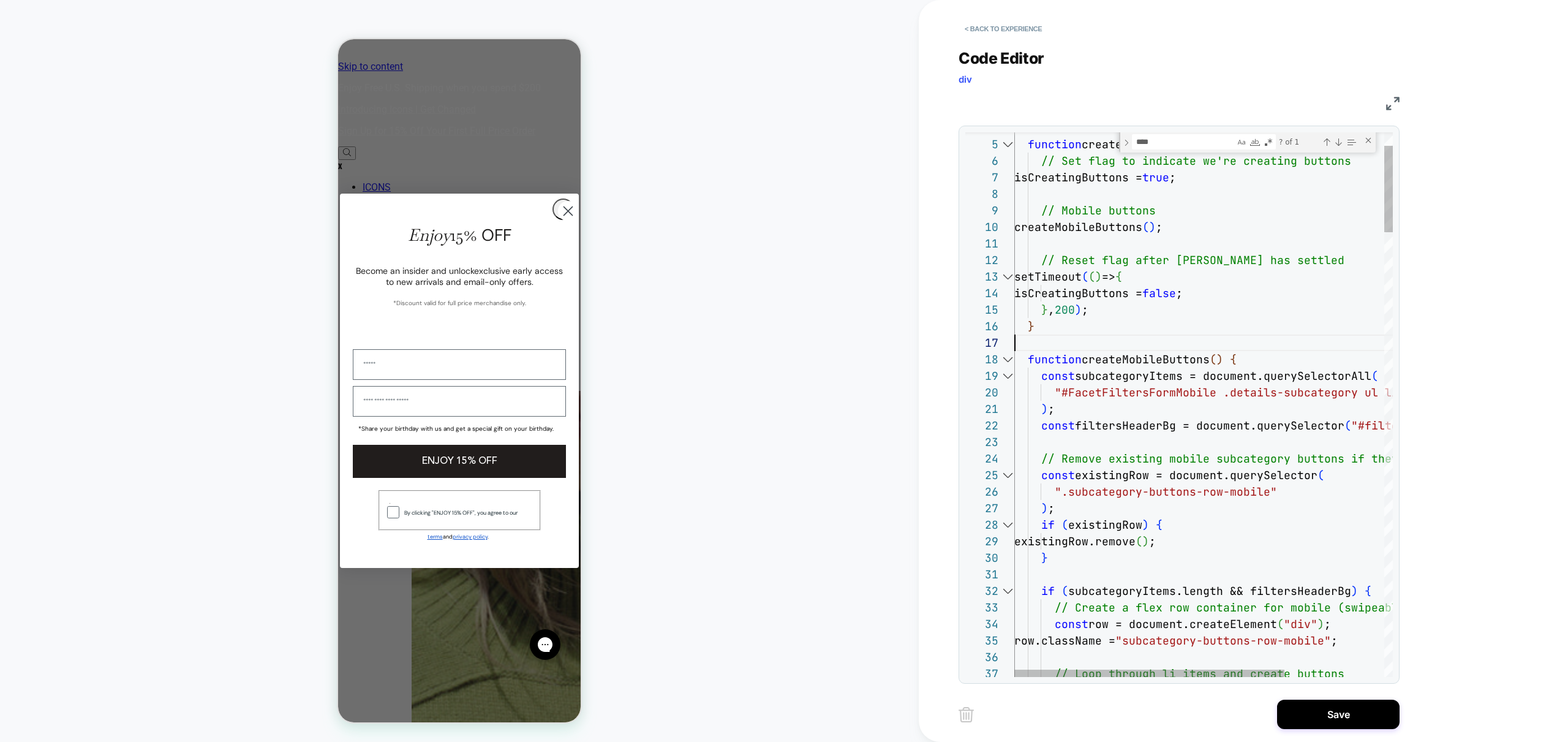
click at [1010, 357] on div at bounding box center [1008, 359] width 16 height 17
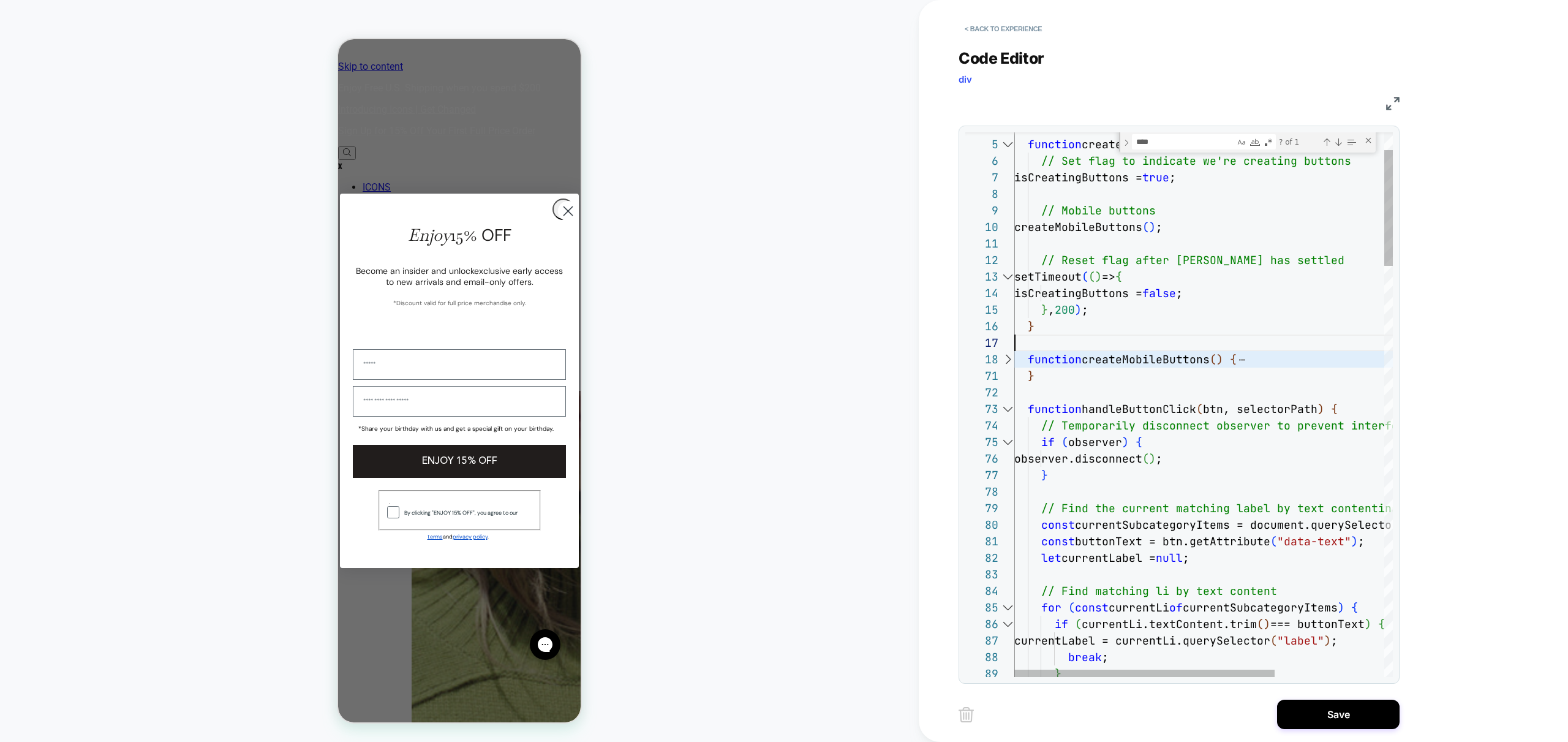
click at [1008, 410] on div at bounding box center [1008, 409] width 16 height 17
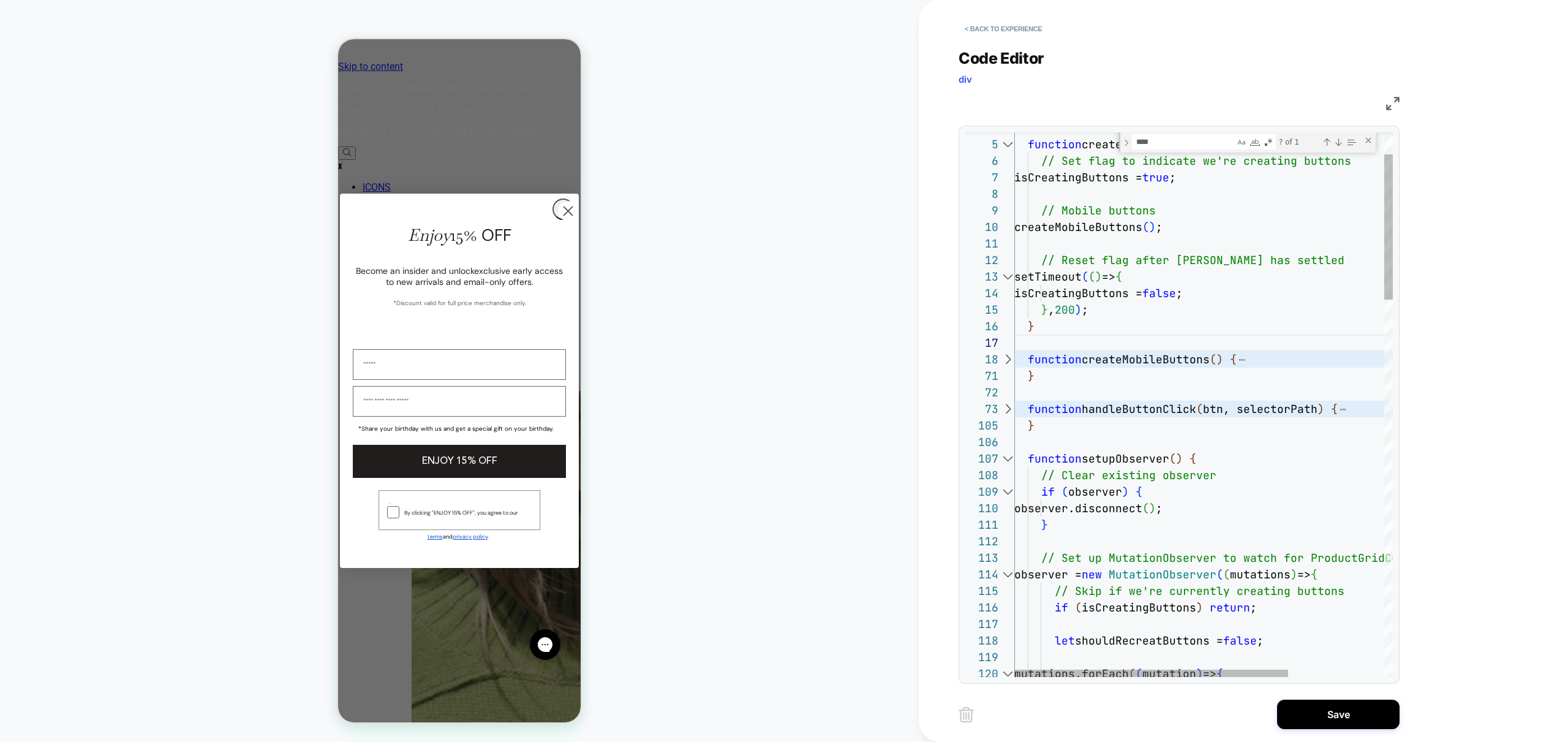
click at [1004, 460] on div at bounding box center [1008, 459] width 16 height 17
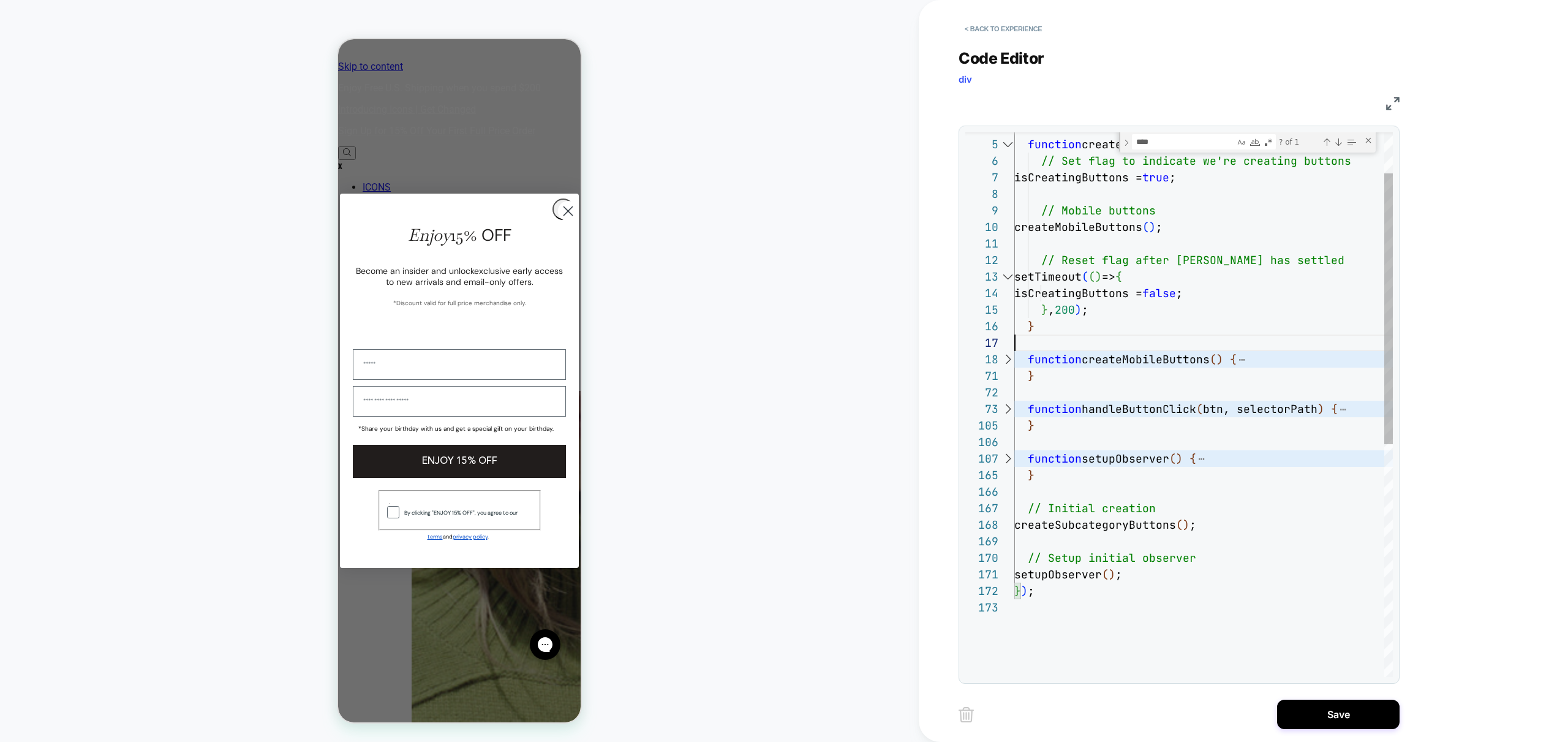
click at [1041, 522] on div "function createSubcategoryButtons ( ) { // Set flag to indicate we're creating …" at bounding box center [1203, 597] width 378 height 1095
type textarea "**********"
click at [1138, 596] on div "function createSubcategoryButtons ( ) { // Set flag to indicate we're creating …" at bounding box center [1203, 597] width 378 height 1095
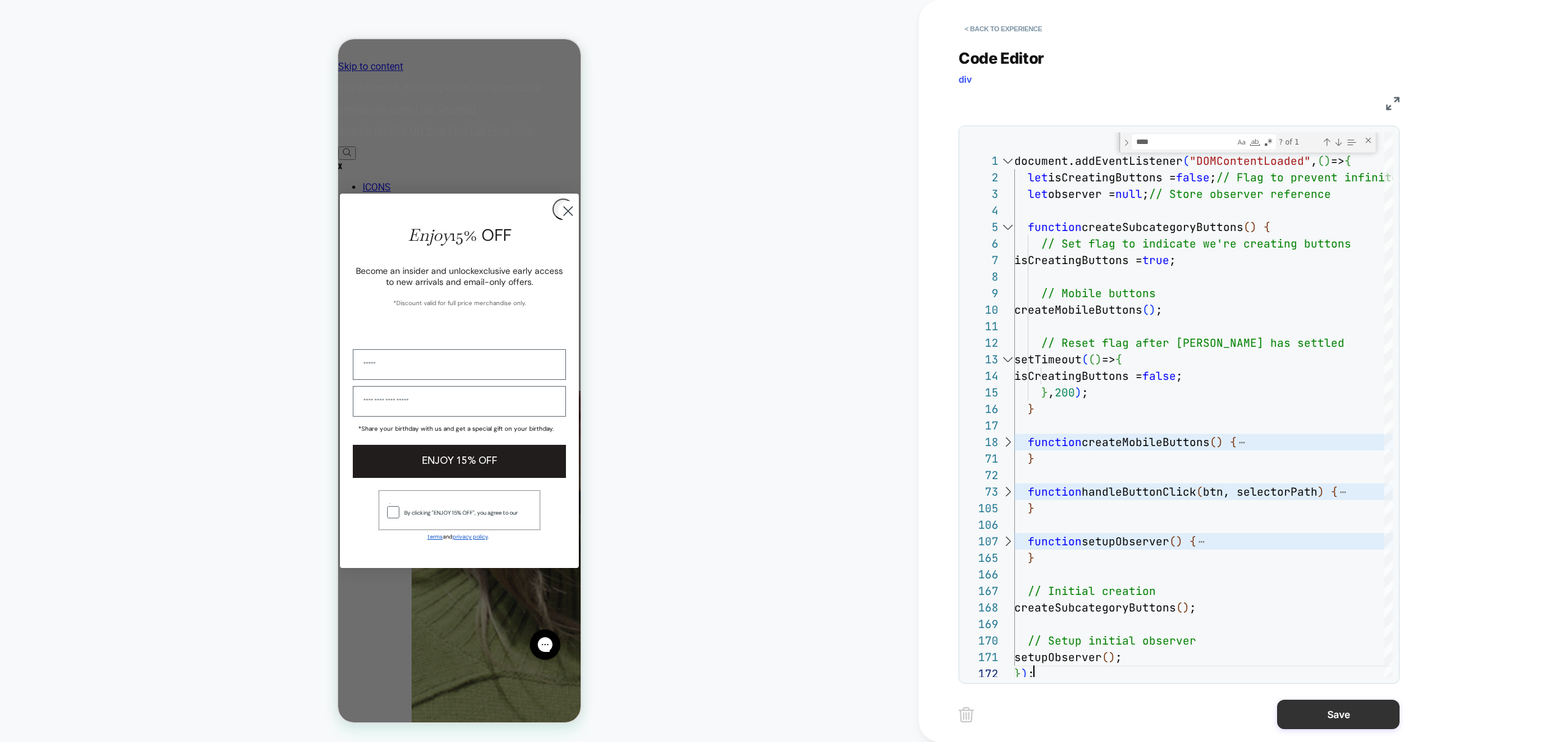
click at [1327, 716] on button "Save" at bounding box center [1338, 715] width 123 height 30
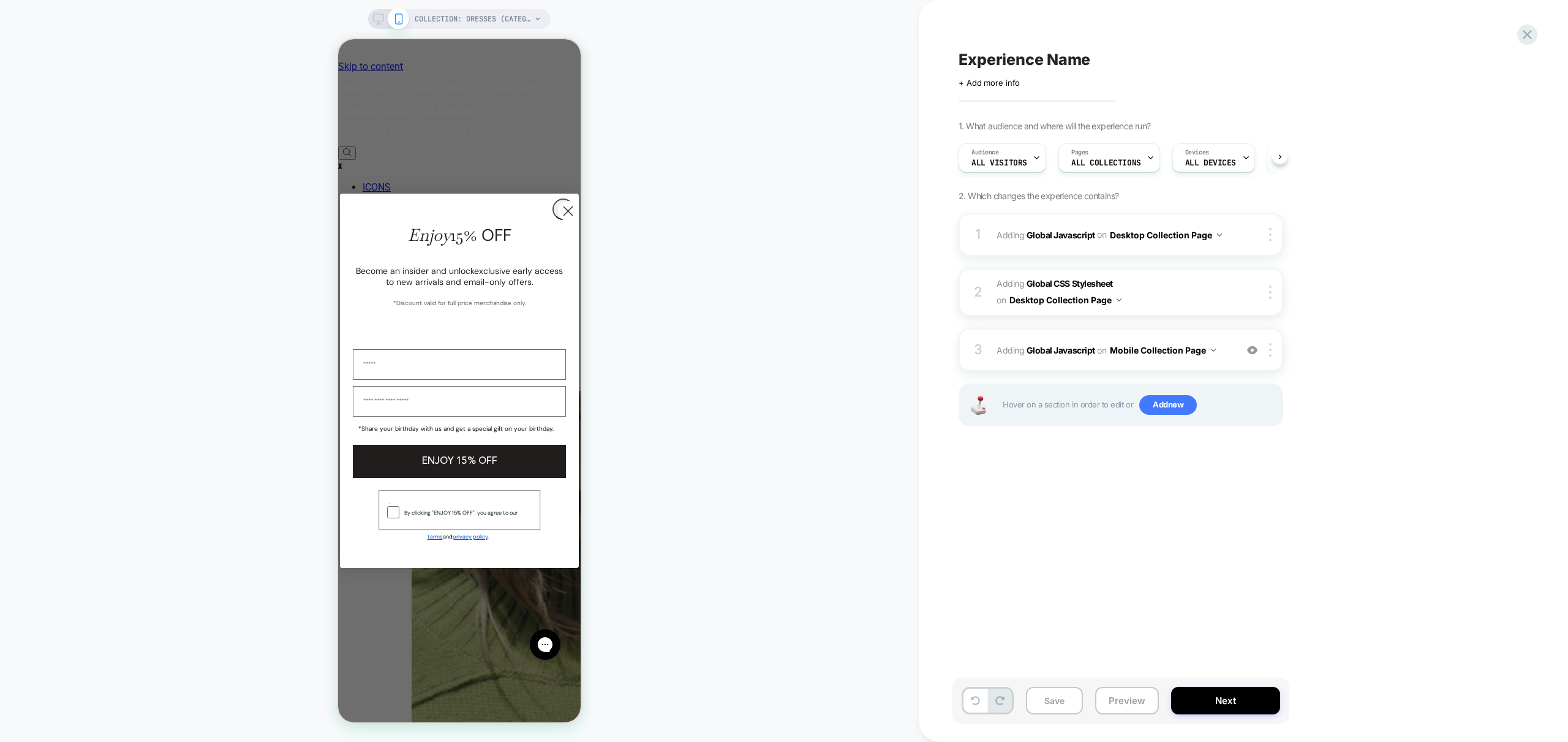
scroll to position [0, 1]
click at [1163, 402] on span "Add new" at bounding box center [1168, 405] width 58 height 19
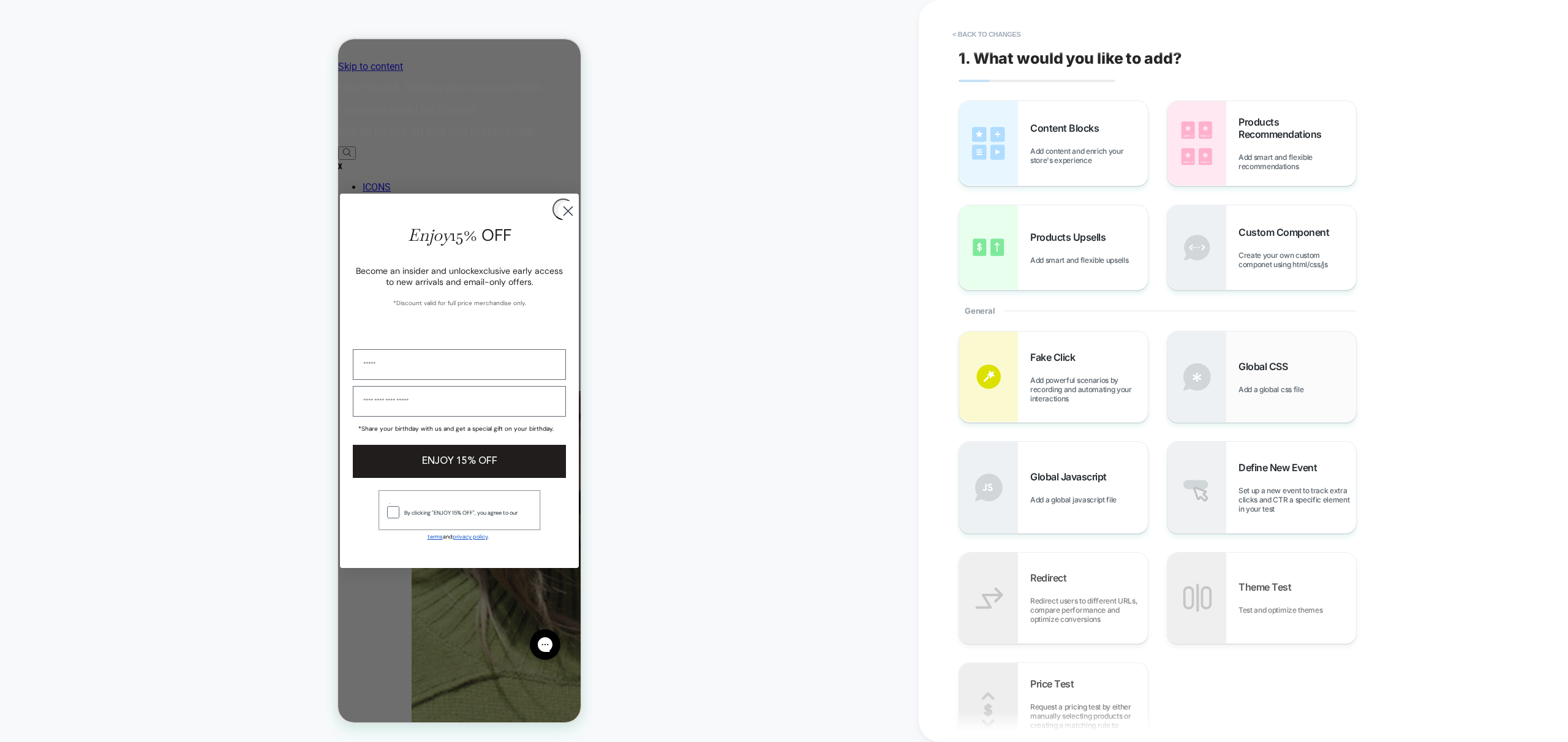
click at [1276, 375] on div "Global CSS Add a global css file" at bounding box center [1297, 377] width 118 height 34
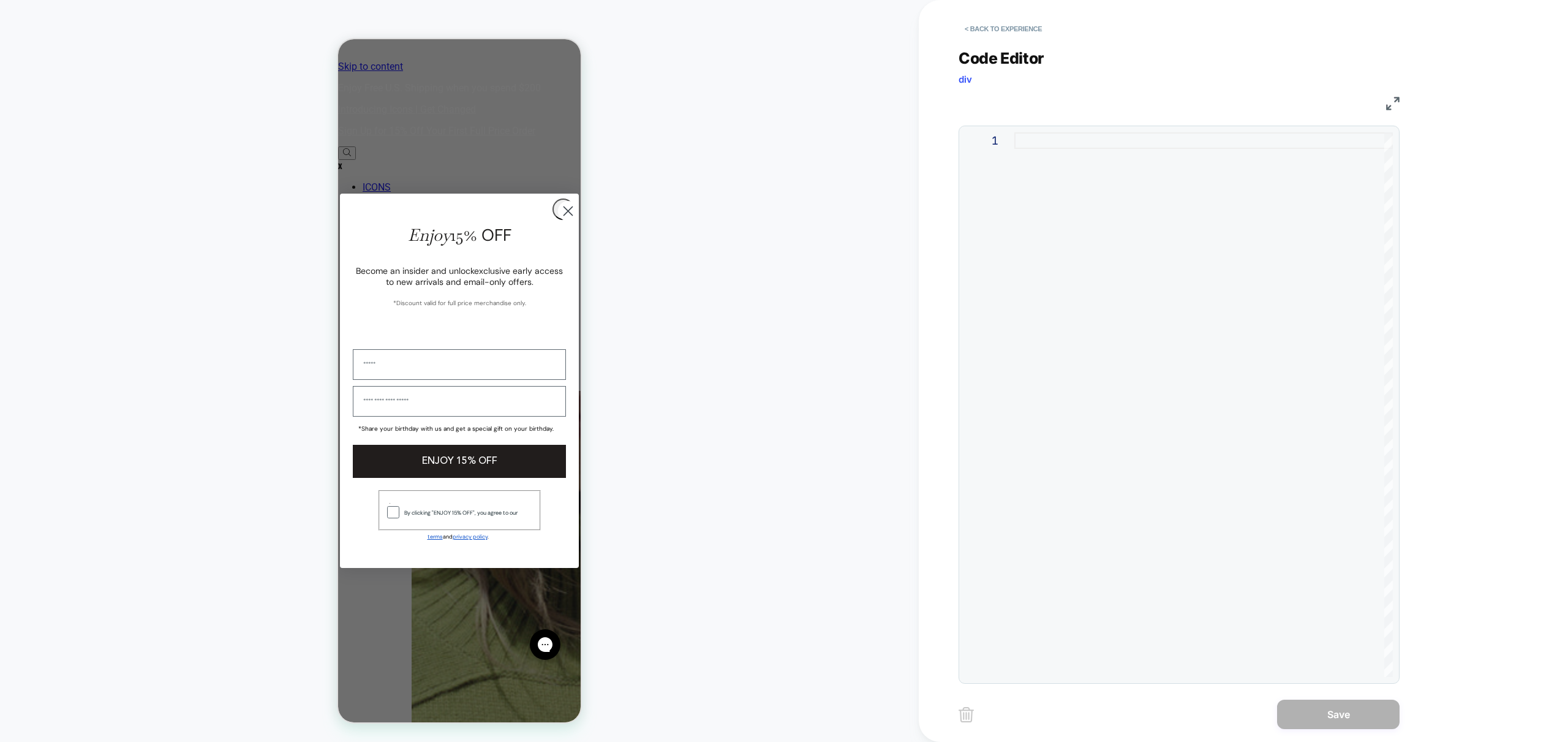
click at [1135, 337] on div at bounding box center [1203, 404] width 378 height 545
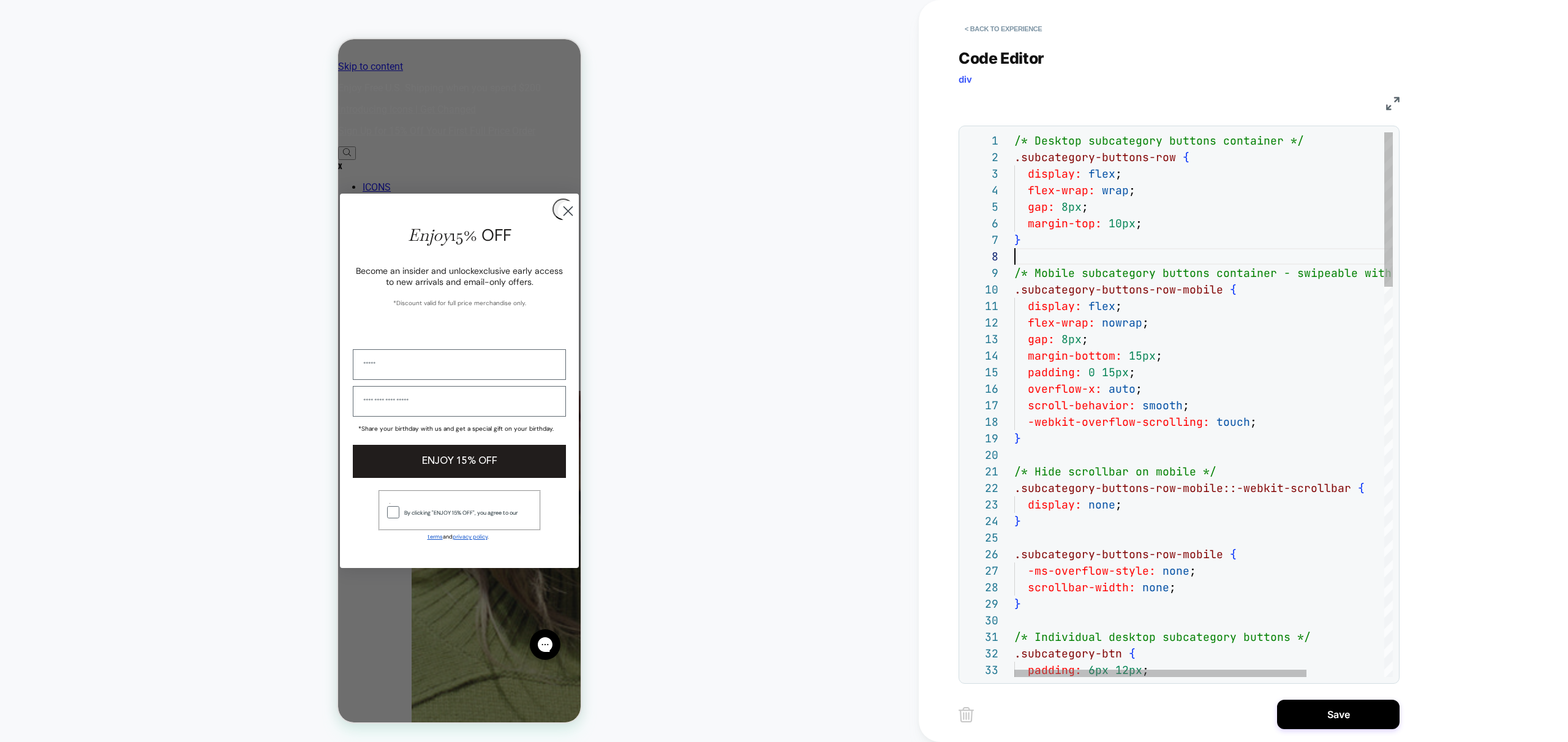
scroll to position [0, 0]
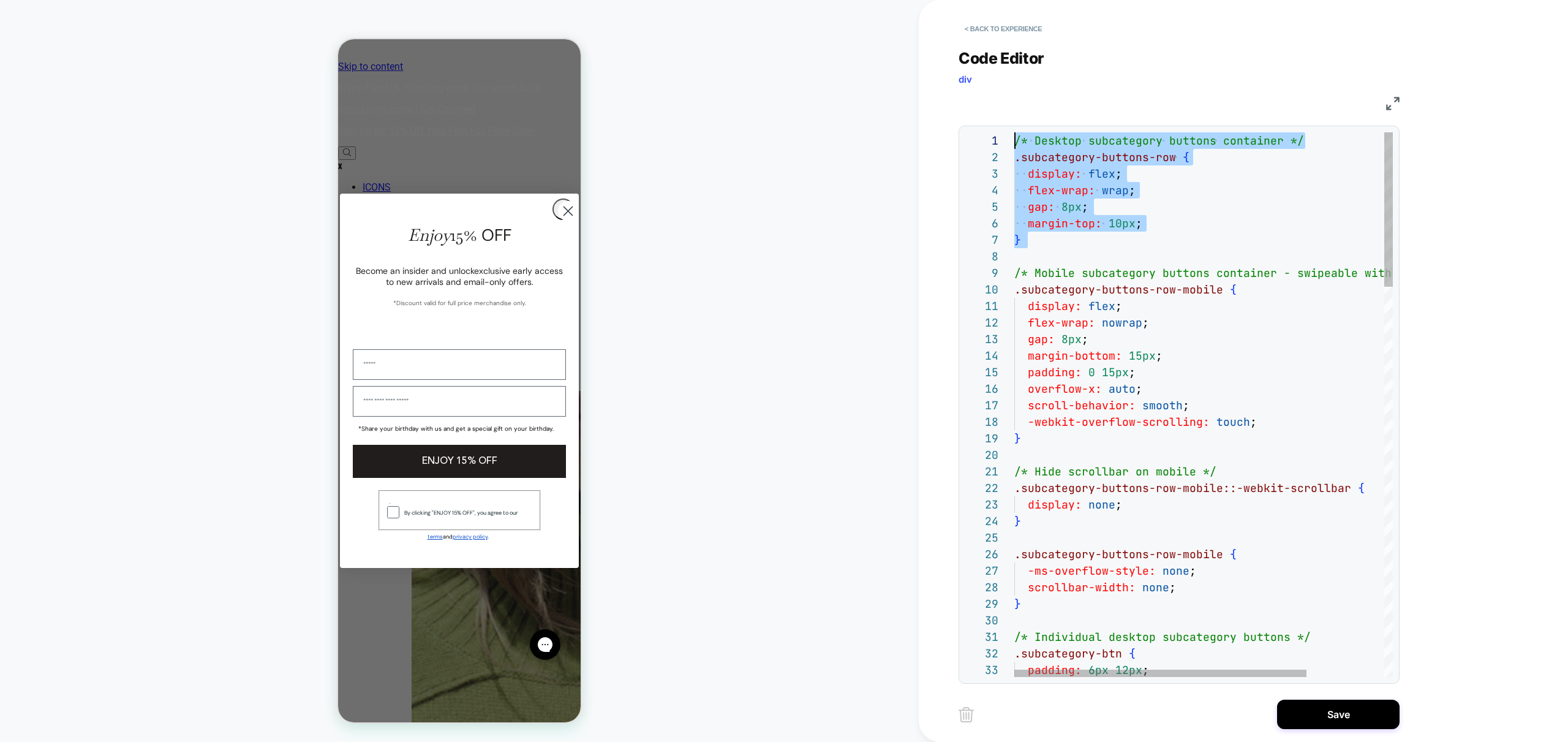
drag, startPoint x: 1060, startPoint y: 252, endPoint x: 903, endPoint y: 128, distance: 200.1
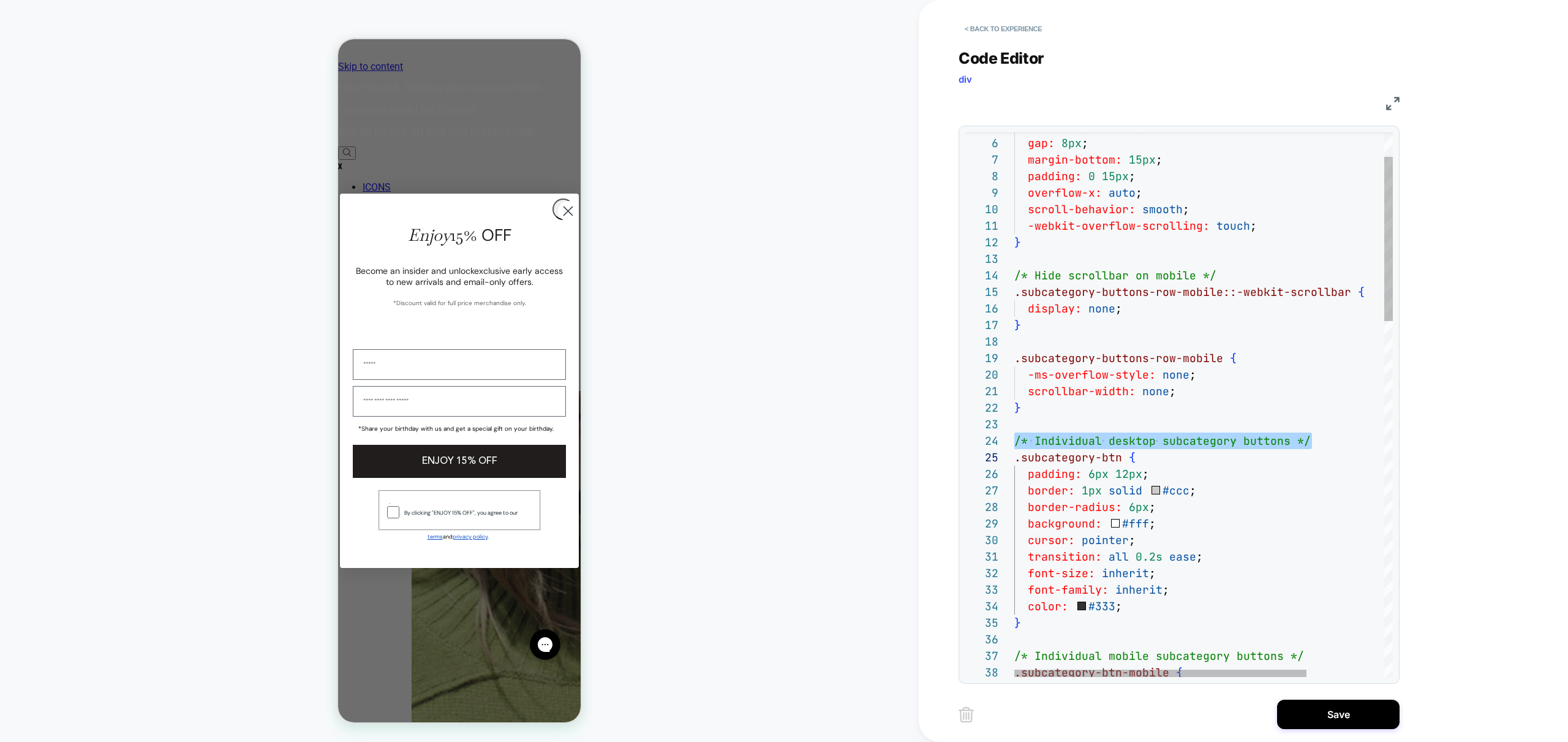
scroll to position [67, 119]
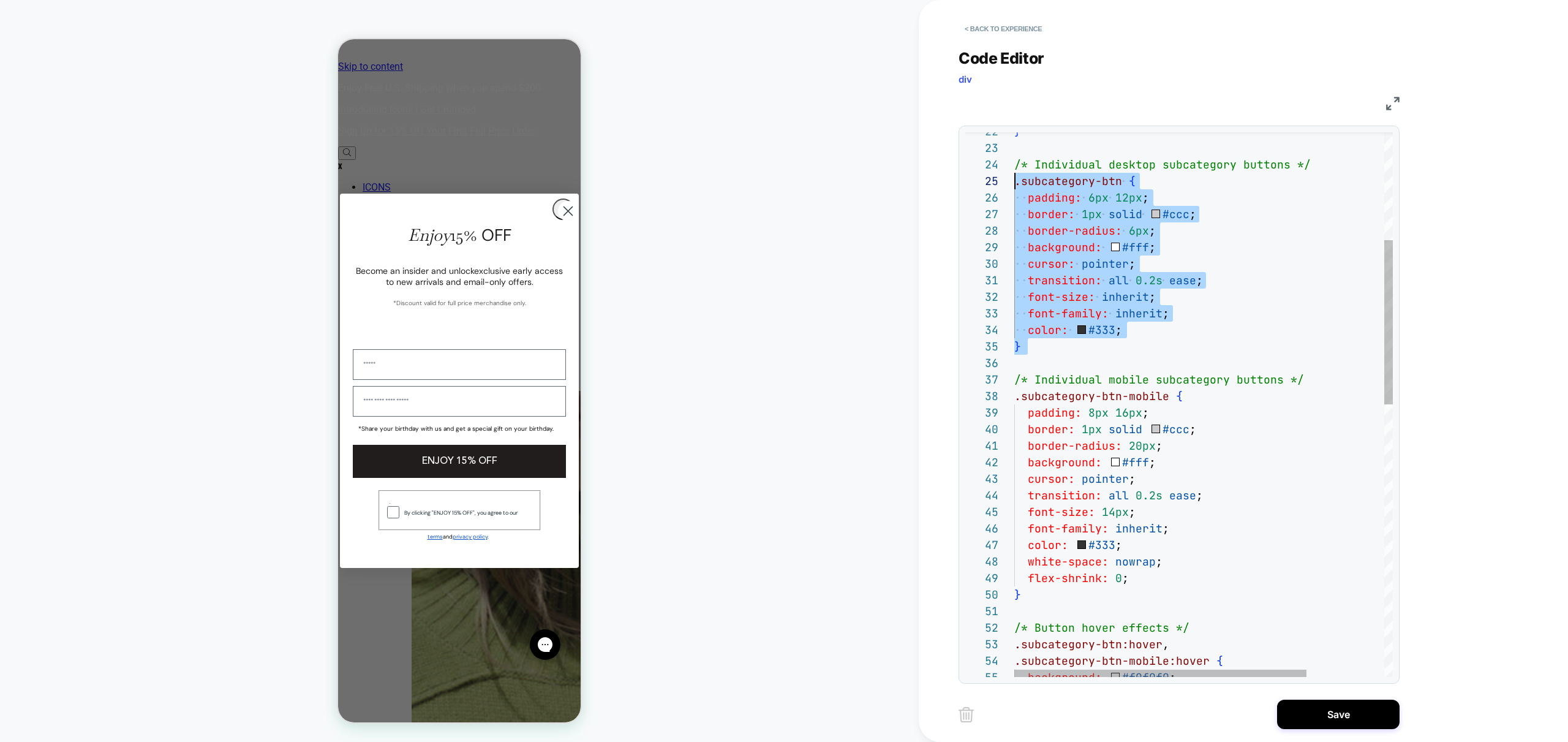
scroll to position [50, 0]
drag, startPoint x: 1065, startPoint y: 369, endPoint x: 962, endPoint y: 162, distance: 231.2
click at [1014, 162] on div "padding: 6px 12px ; border: 1px solid #ccc ; border-radius: 6px ; background: #…" at bounding box center [1253, 676] width 479 height 1802
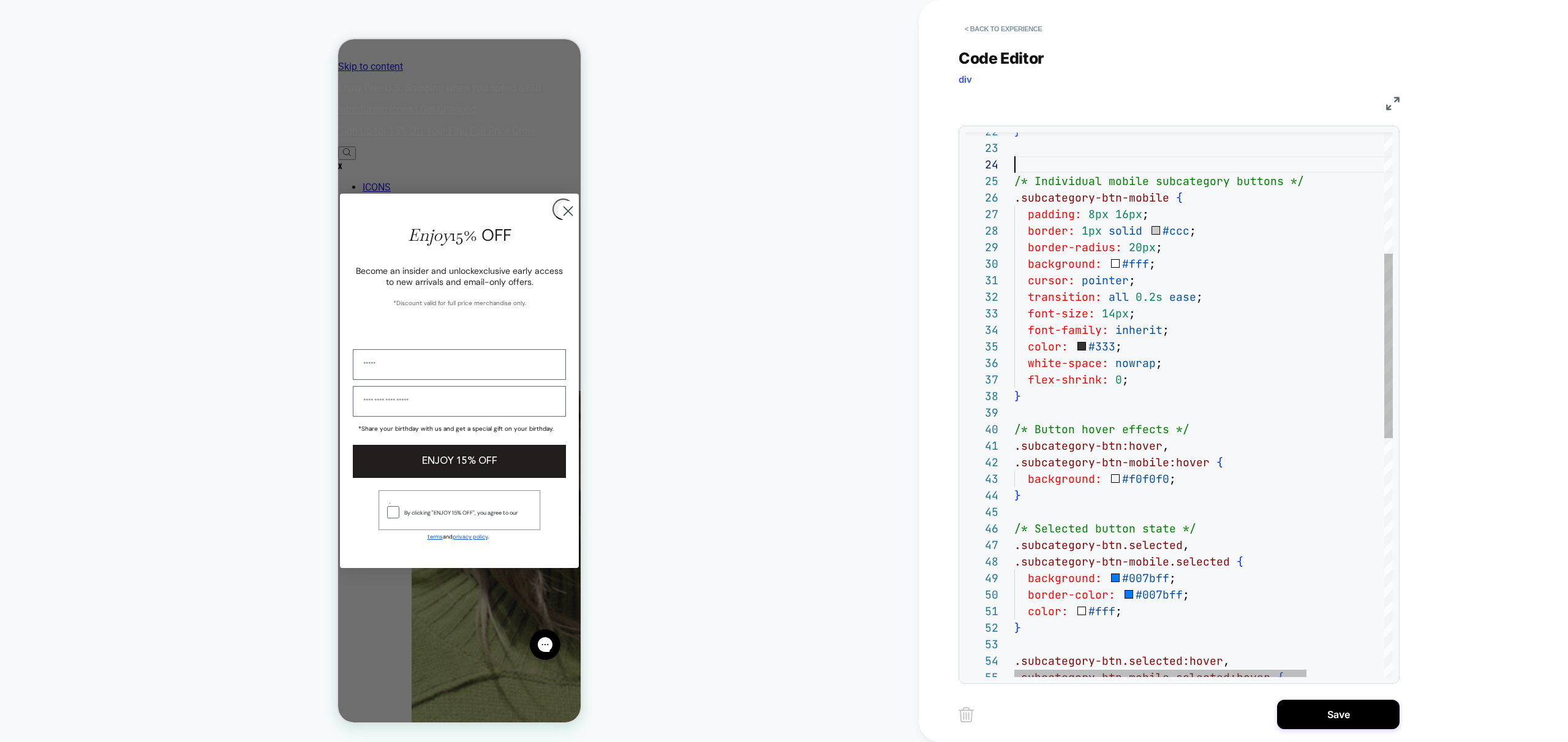
scroll to position [33, 0]
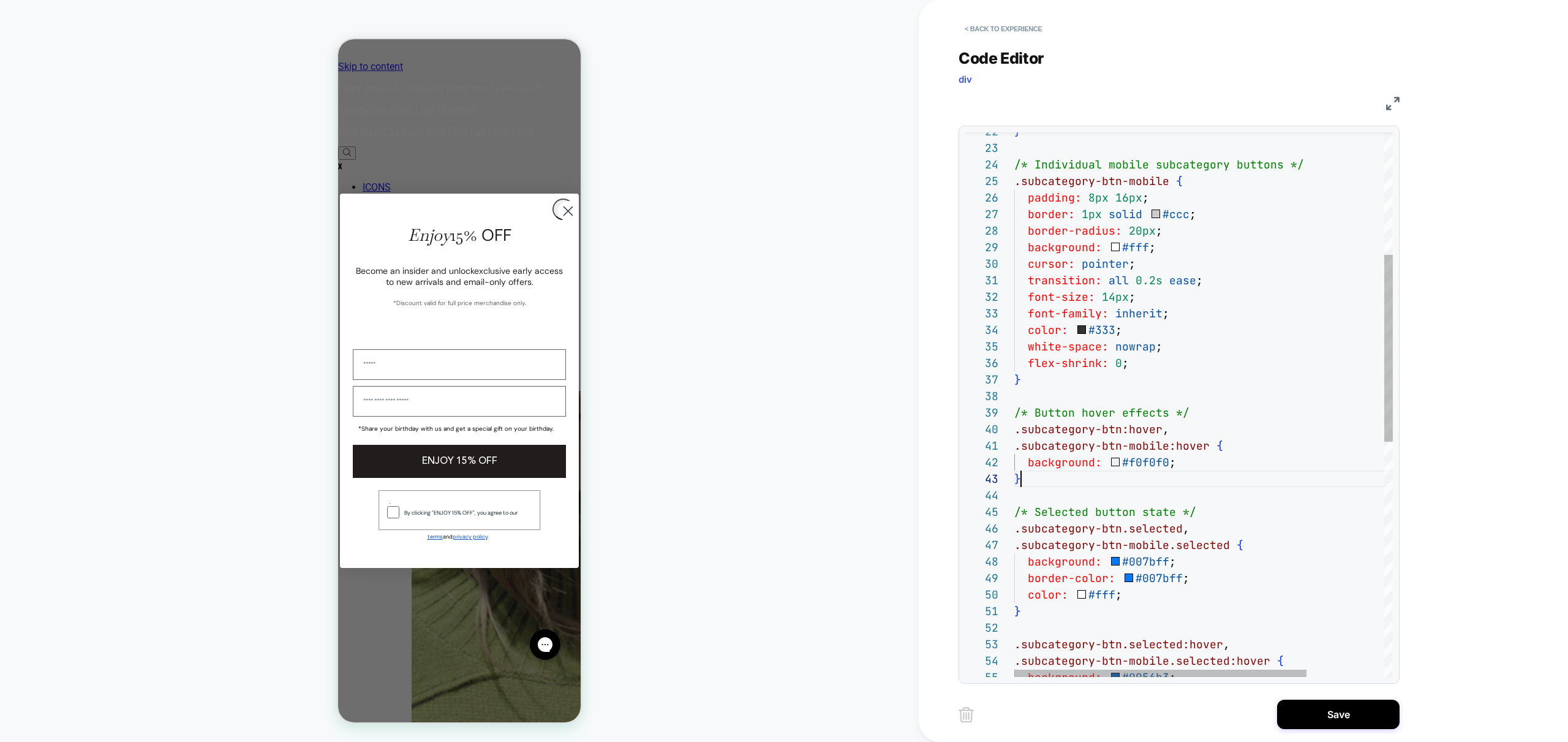
click at [1146, 476] on div "/* Individual mobile subcategory buttons */ .subcategory-btn-mobile { padding: …" at bounding box center [1253, 569] width 479 height 1587
drag, startPoint x: 1191, startPoint y: 424, endPoint x: 965, endPoint y: 415, distance: 226.2
click at [1014, 415] on div "/* Individual mobile subcategory buttons */ .subcategory-btn-mobile { padding: …" at bounding box center [1253, 569] width 479 height 1587
click at [1170, 430] on div "/* Individual mobile subcategory buttons */ .subcategory-btn-mobile { padding: …" at bounding box center [1253, 569] width 479 height 1587
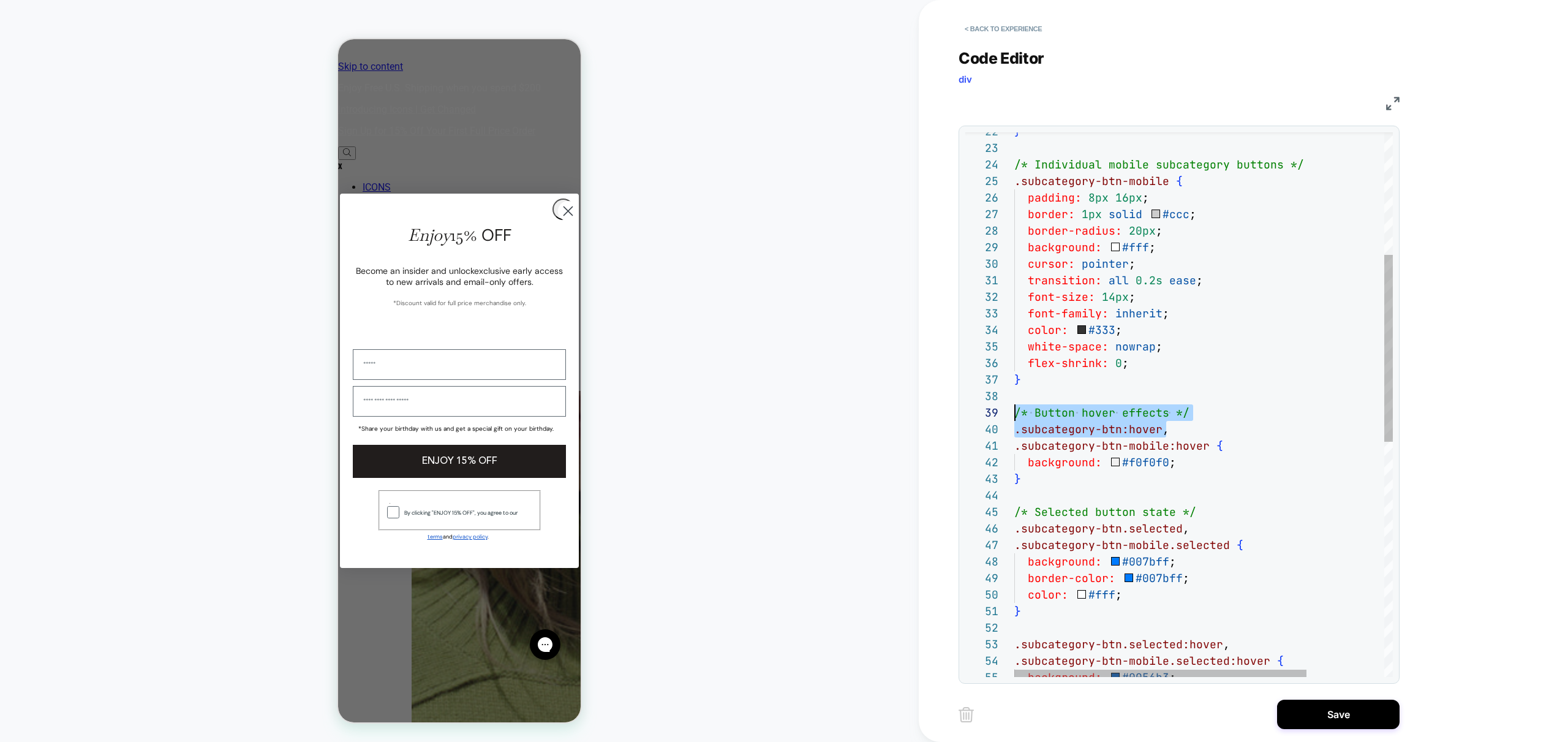
scroll to position [149, 152]
click at [1188, 430] on div "/* Individual mobile subcategory buttons */ .subcategory-btn-mobile { padding: …" at bounding box center [1253, 569] width 479 height 1587
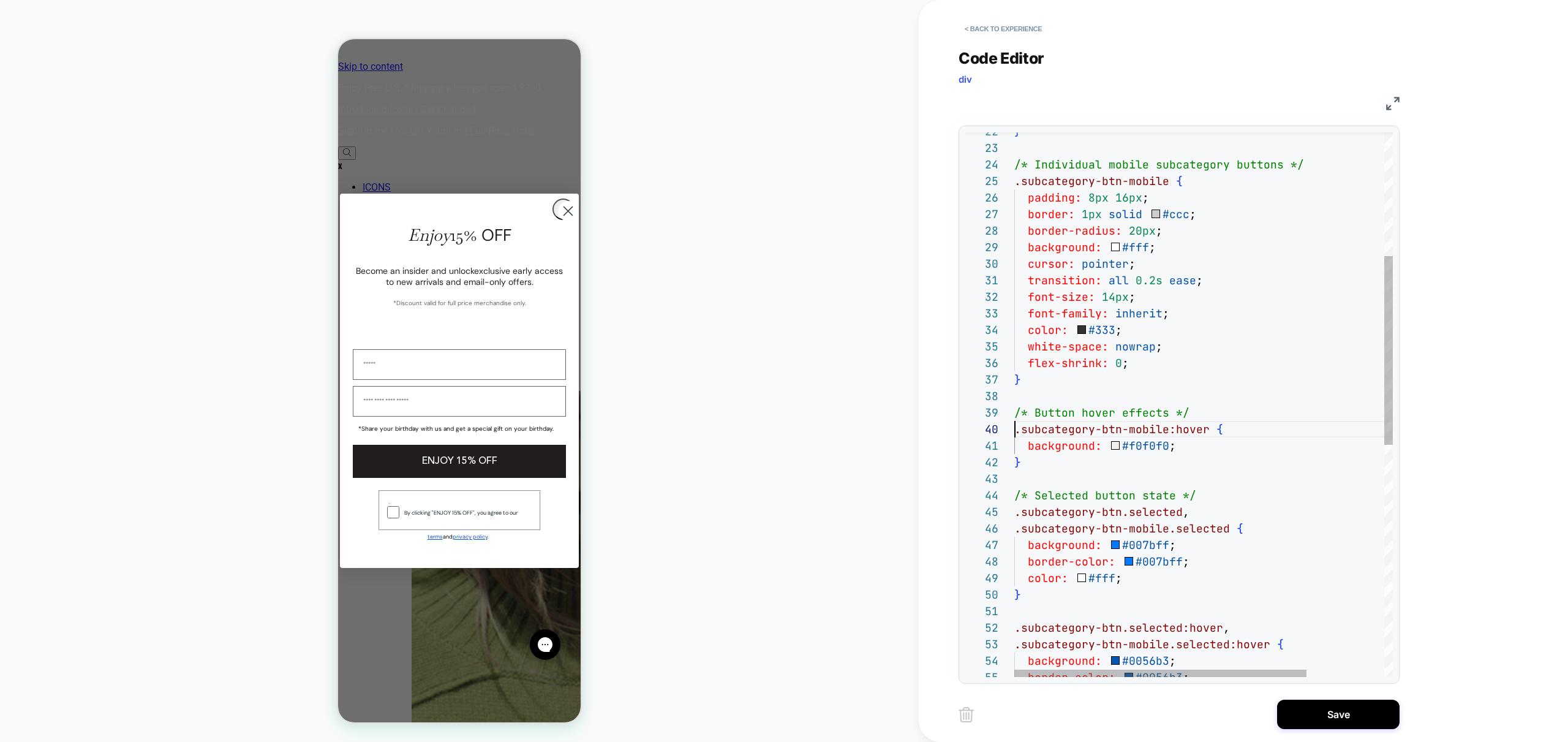
scroll to position [67, 172]
click at [1194, 513] on div "/* Individual mobile subcategory buttons */ .subcategory-btn-mobile { padding: …" at bounding box center [1253, 561] width 479 height 1571
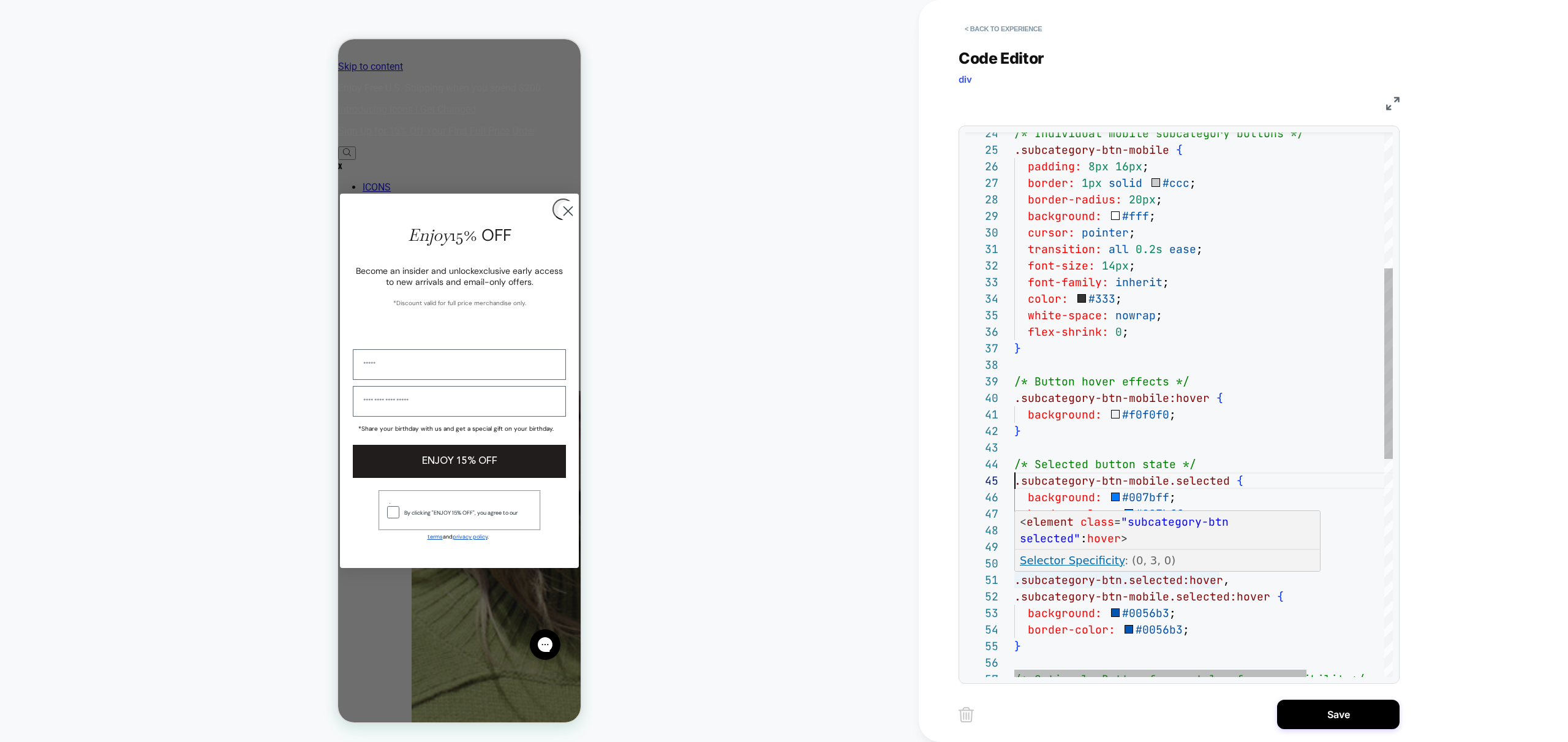
click at [1230, 580] on div ".subcategory-btn-mobile { padding: 8px 16px ; border: 1px solid #ccc ; border-r…" at bounding box center [1253, 521] width 479 height 1555
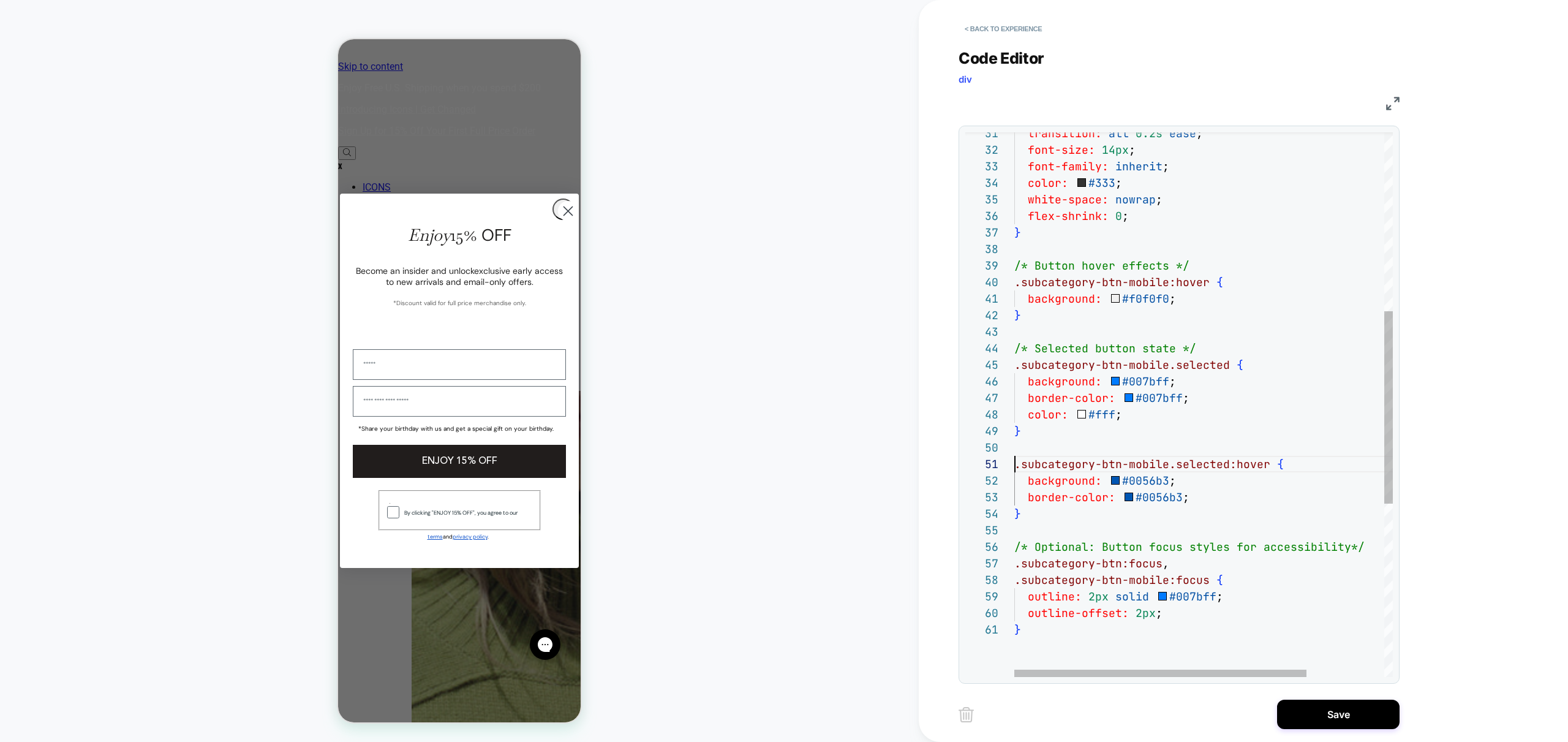
scroll to position [99, 152]
click at [1175, 559] on div "transition: all 0.2s ease ; font-size: 14px ; font-family: inherit ; color: #33…" at bounding box center [1253, 397] width 479 height 1538
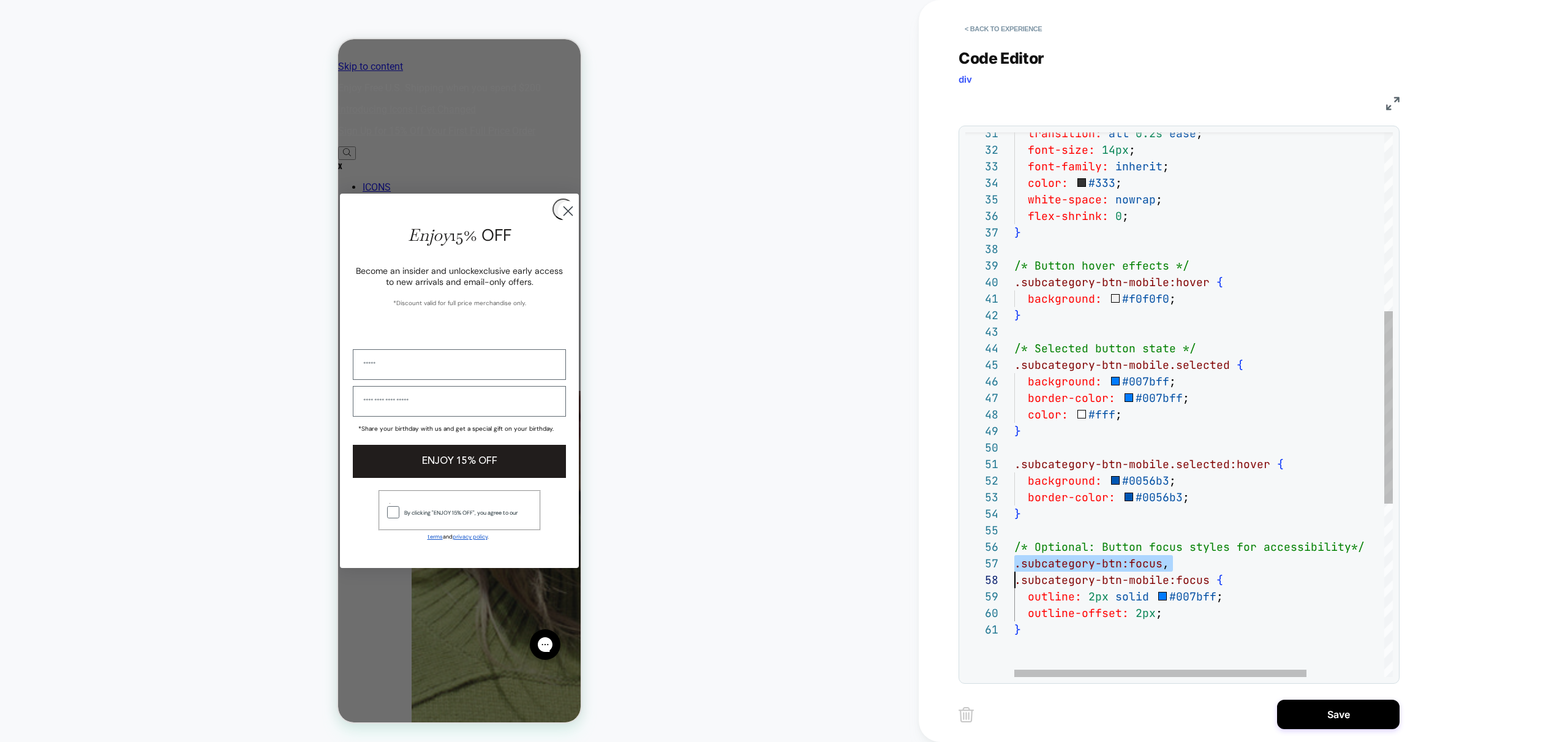
type textarea "**********"
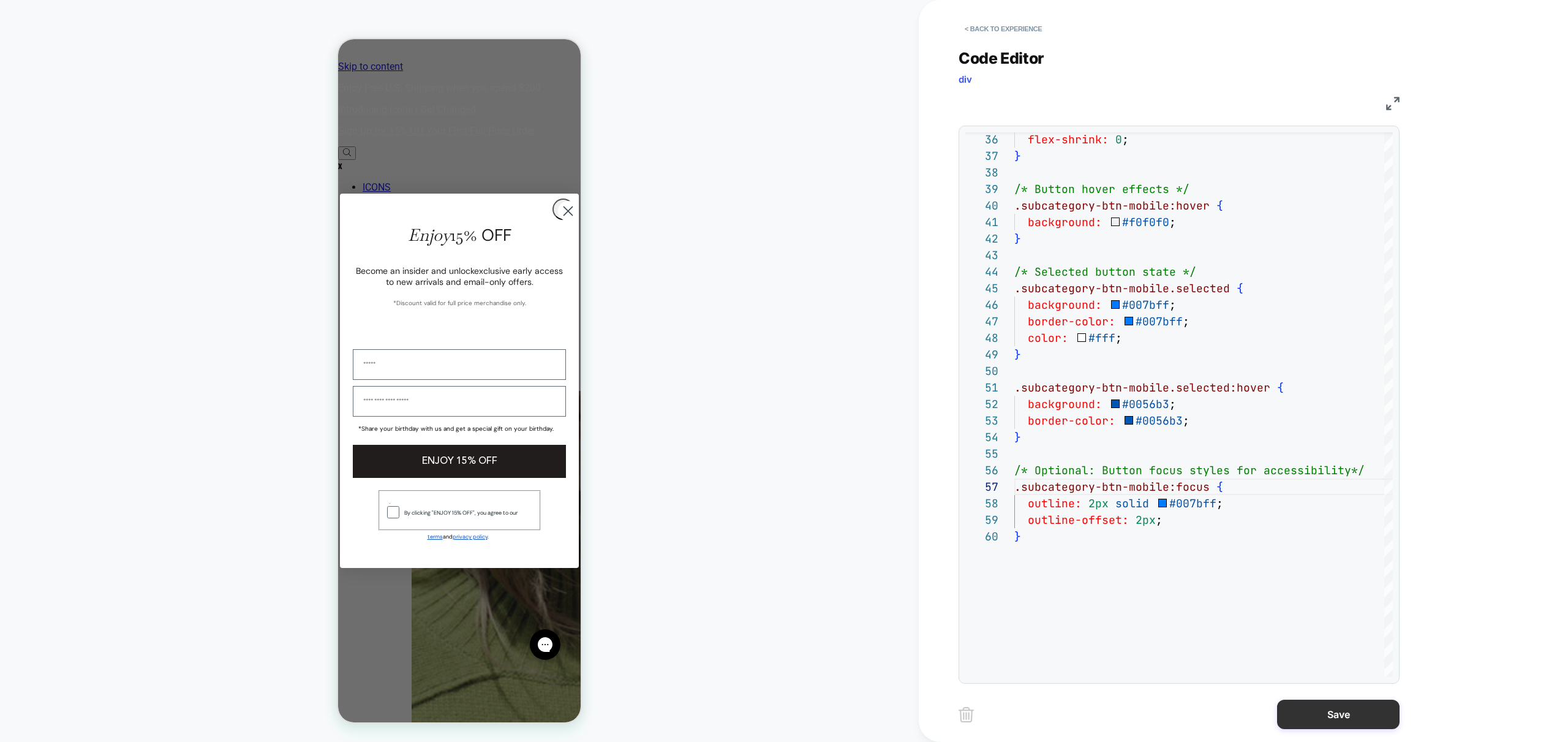
click at [1338, 717] on button "Save" at bounding box center [1338, 715] width 123 height 30
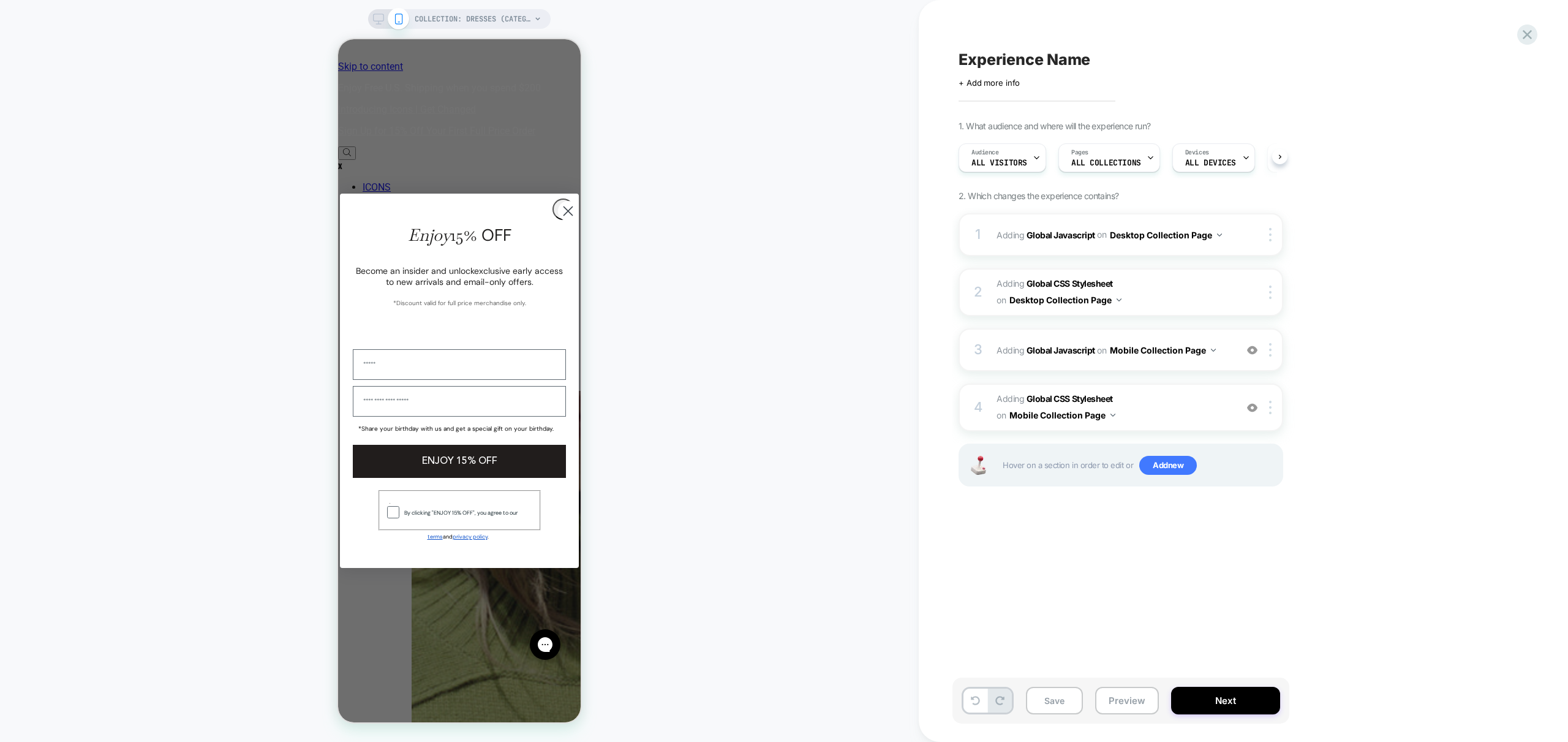
scroll to position [0, 1]
drag, startPoint x: 1129, startPoint y: 698, endPoint x: 1116, endPoint y: 738, distance: 42.1
click at [1130, 698] on button "Preview" at bounding box center [1126, 701] width 63 height 27
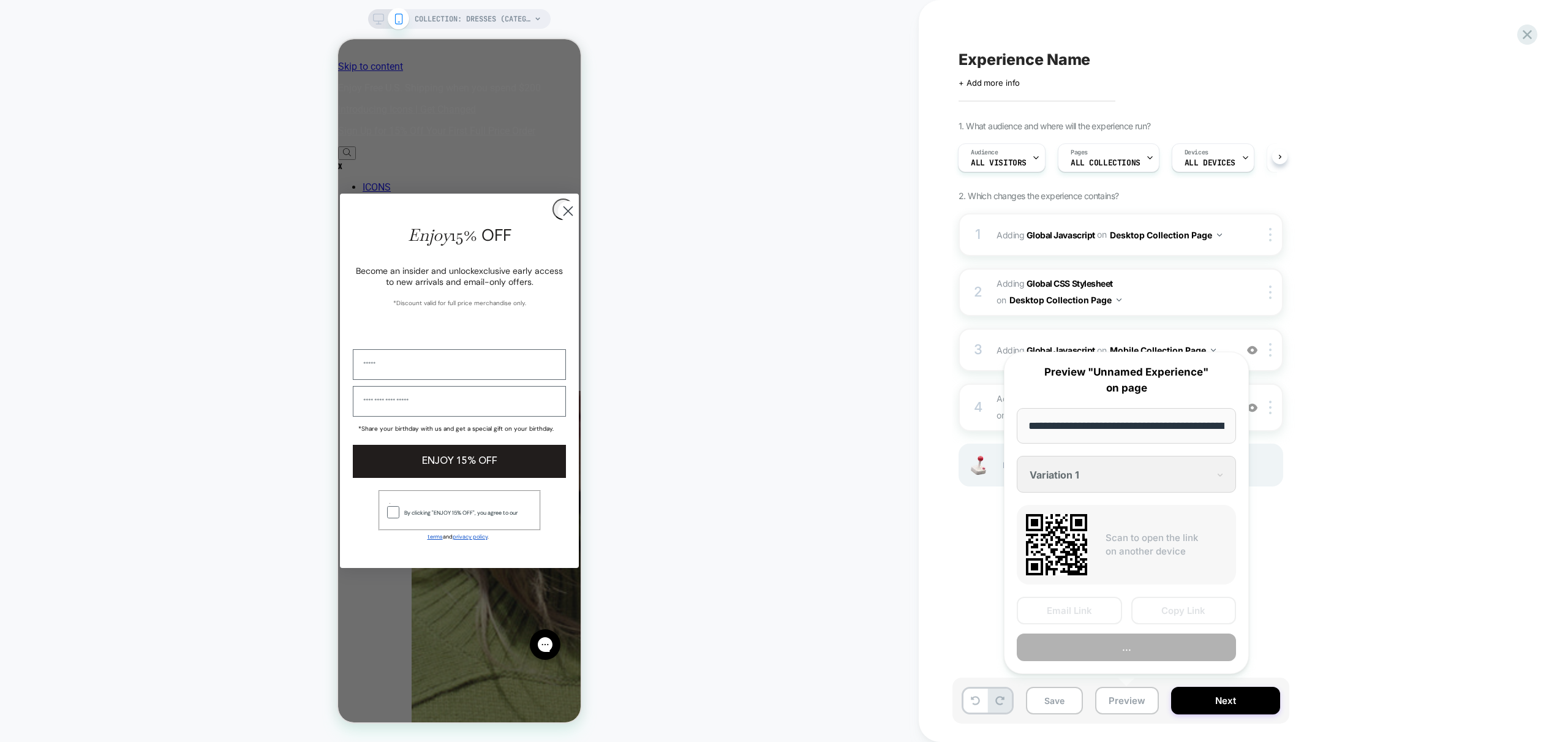
scroll to position [0, 85]
click at [1142, 641] on button "Preview" at bounding box center [1126, 648] width 220 height 27
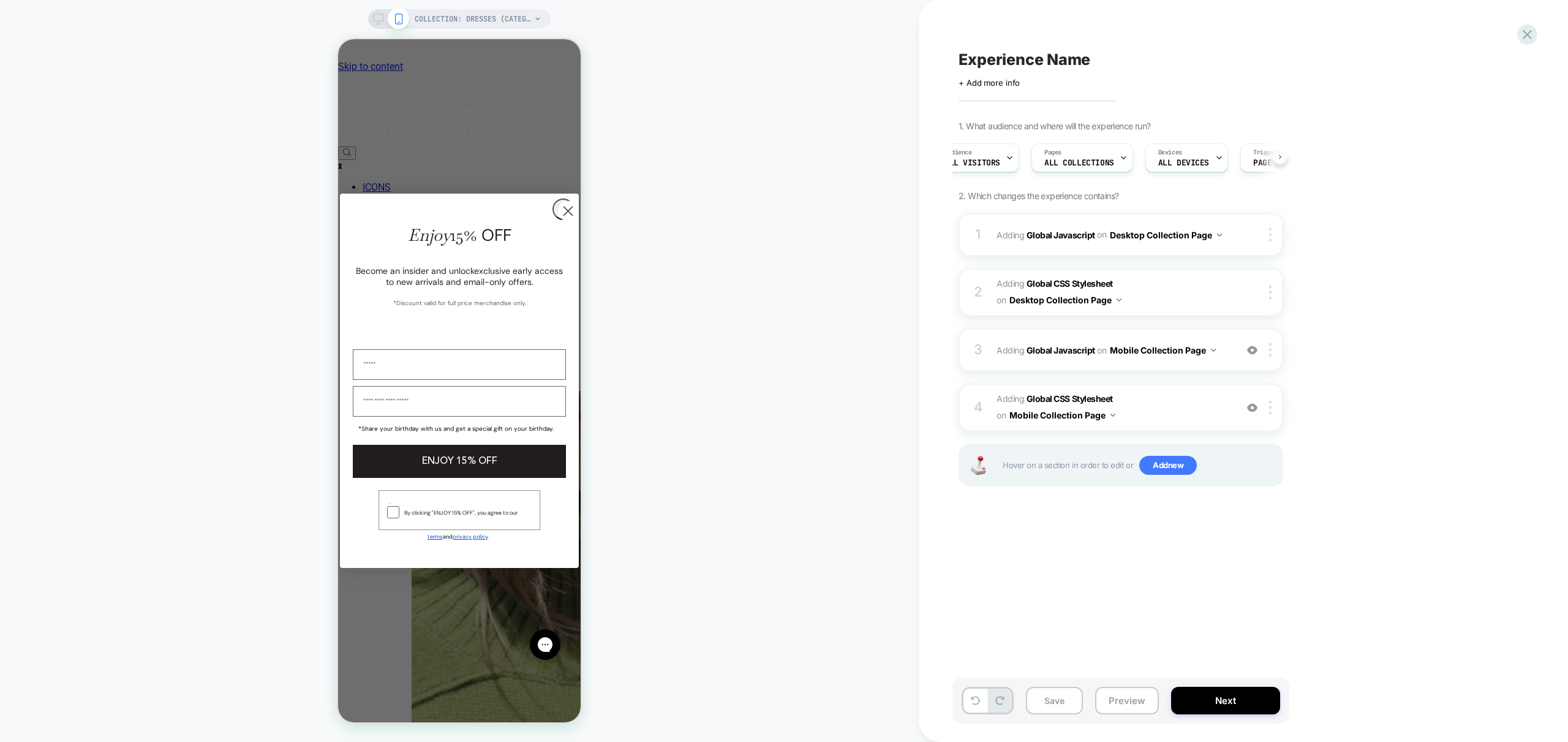
click at [1279, 157] on icon at bounding box center [1279, 156] width 2 height 4
click at [1016, 56] on span "Experience Name" at bounding box center [1024, 59] width 131 height 18
type textarea "**********"
drag, startPoint x: 1214, startPoint y: 60, endPoint x: 1170, endPoint y: 185, distance: 132.5
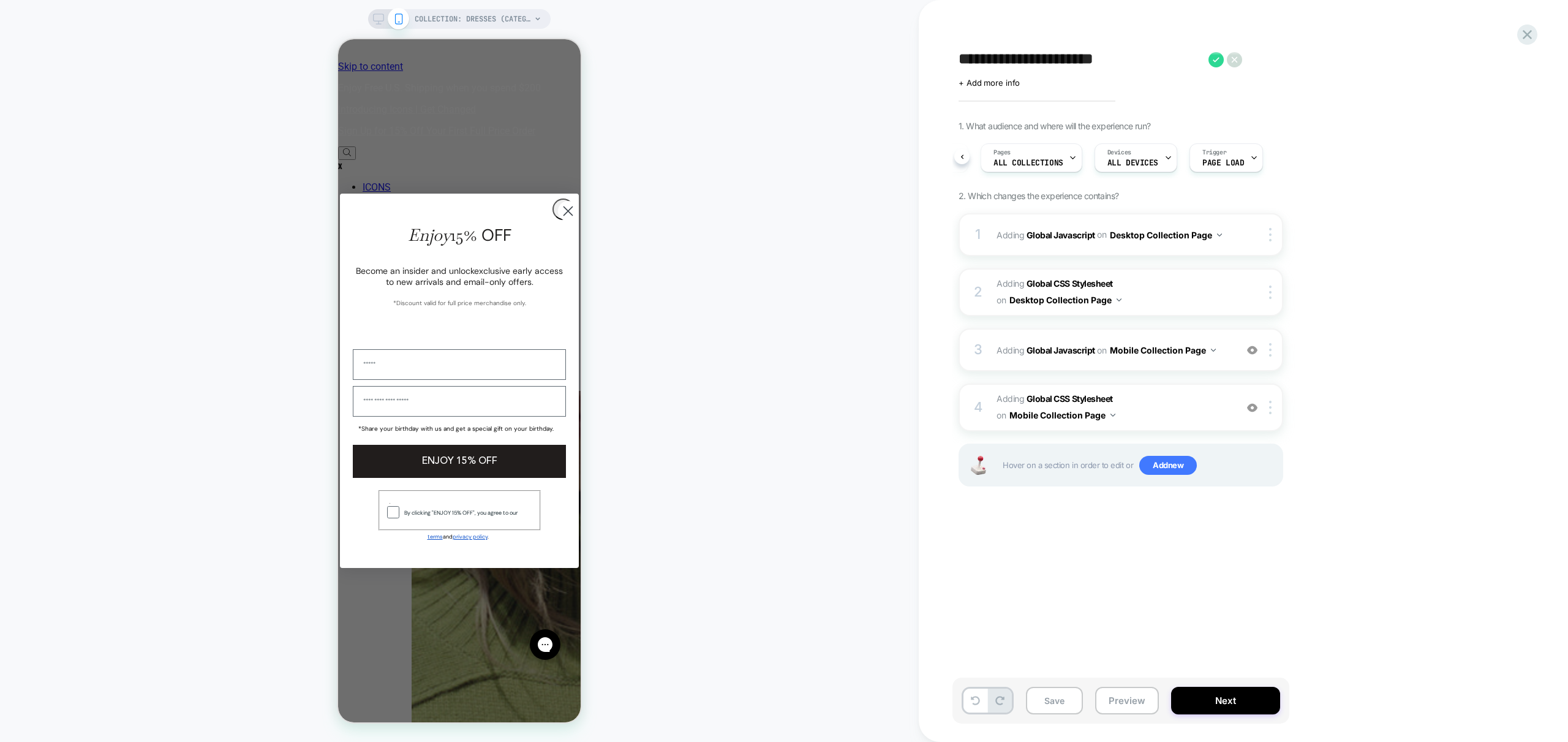
click at [1214, 60] on icon at bounding box center [1216, 59] width 15 height 15
click at [1136, 698] on button "Preview" at bounding box center [1126, 701] width 63 height 27
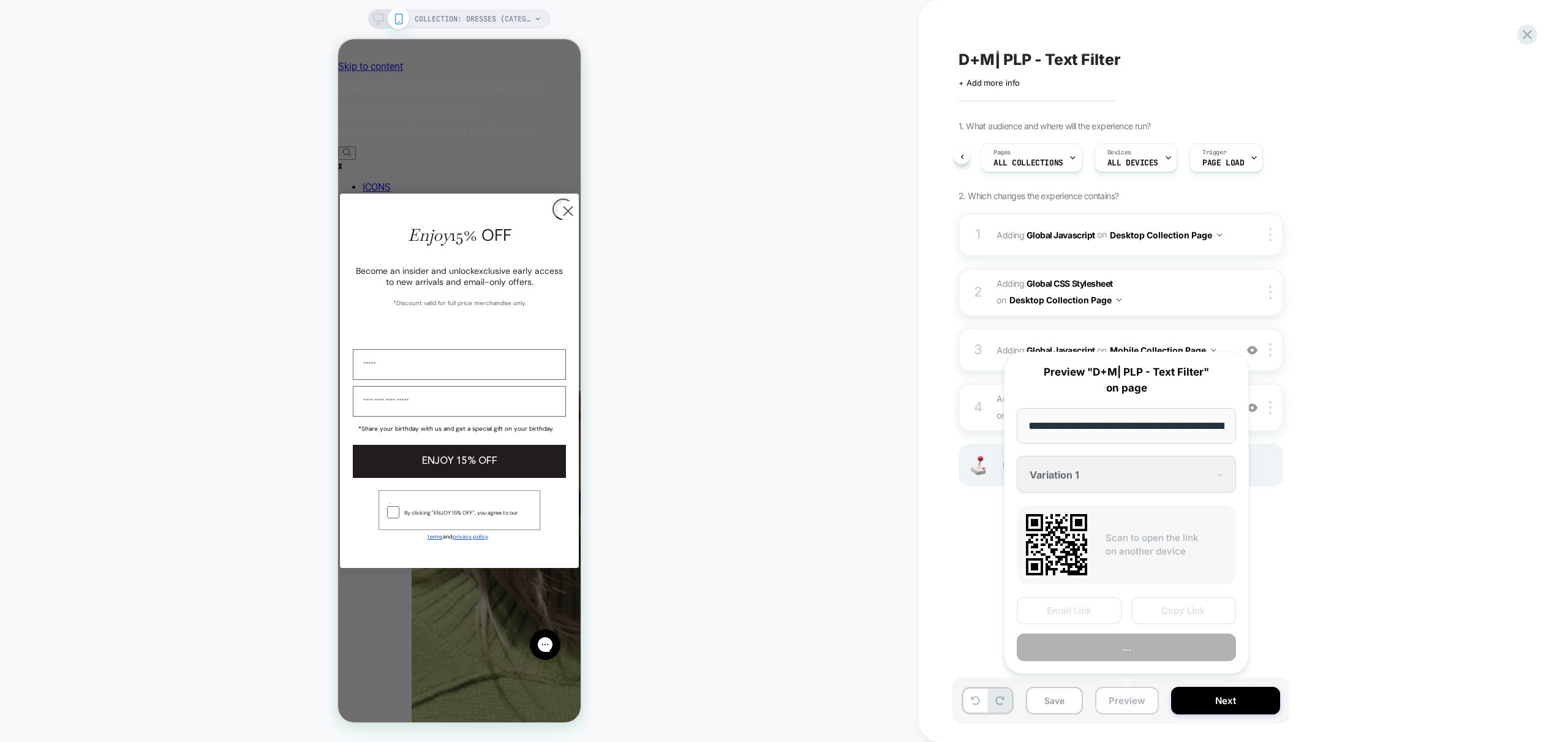
scroll to position [0, 85]
click at [1166, 657] on button "Preview" at bounding box center [1126, 648] width 220 height 27
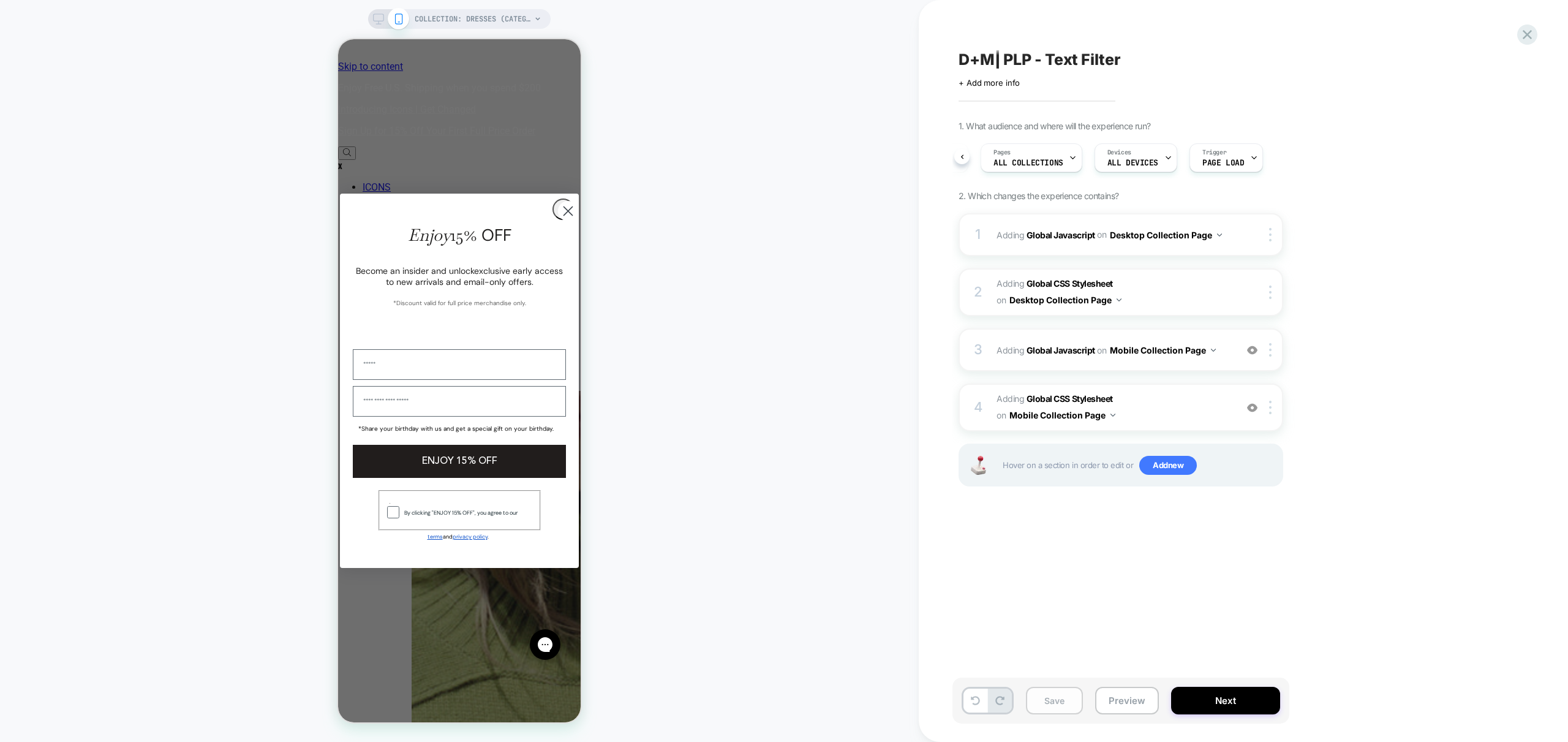
click at [1051, 708] on button "Save" at bounding box center [1054, 701] width 57 height 27
click at [1214, 364] on div "3 Adding Global Javascript on Mobile Collection Page Add Before Add After Copy …" at bounding box center [1121, 350] width 325 height 43
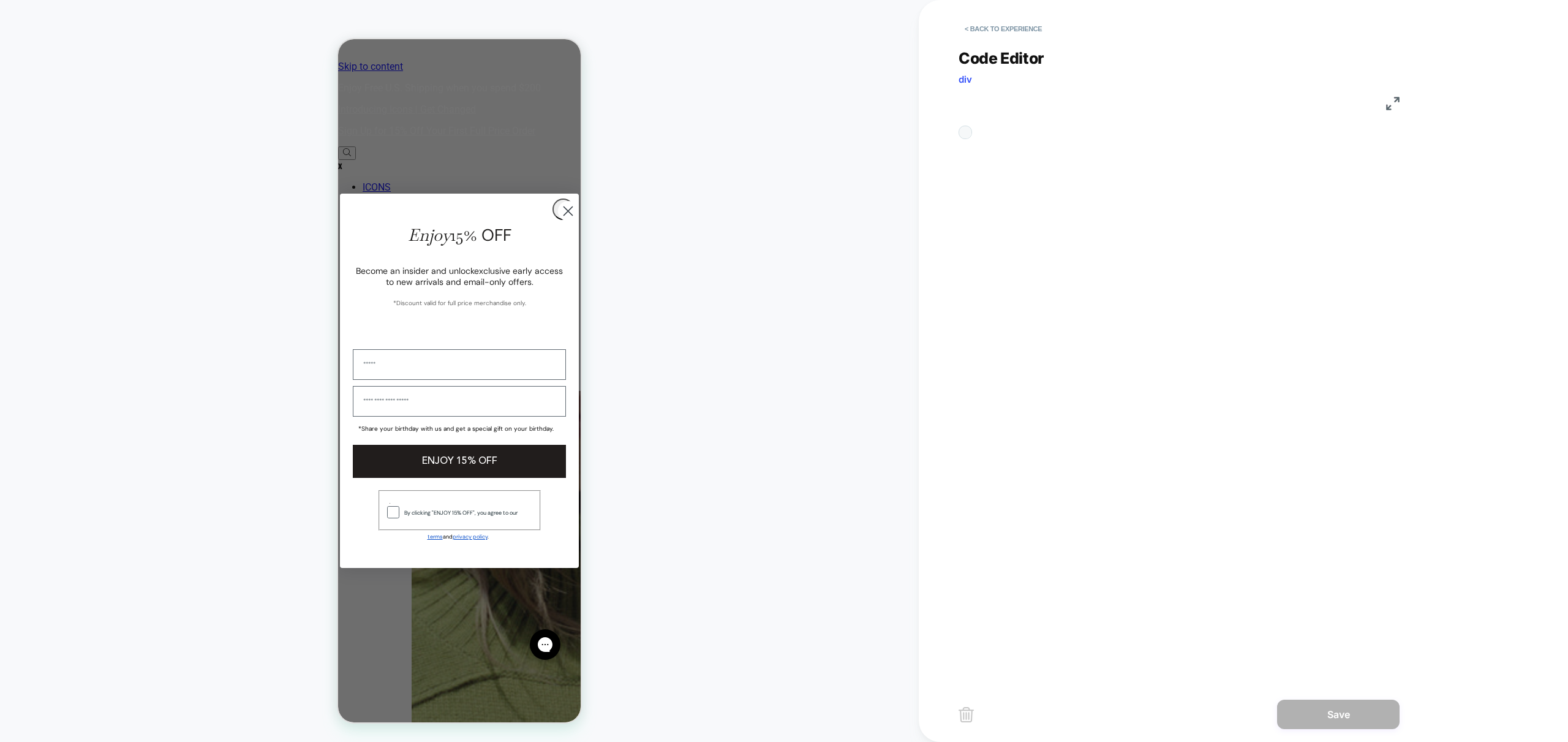
scroll to position [165, 0]
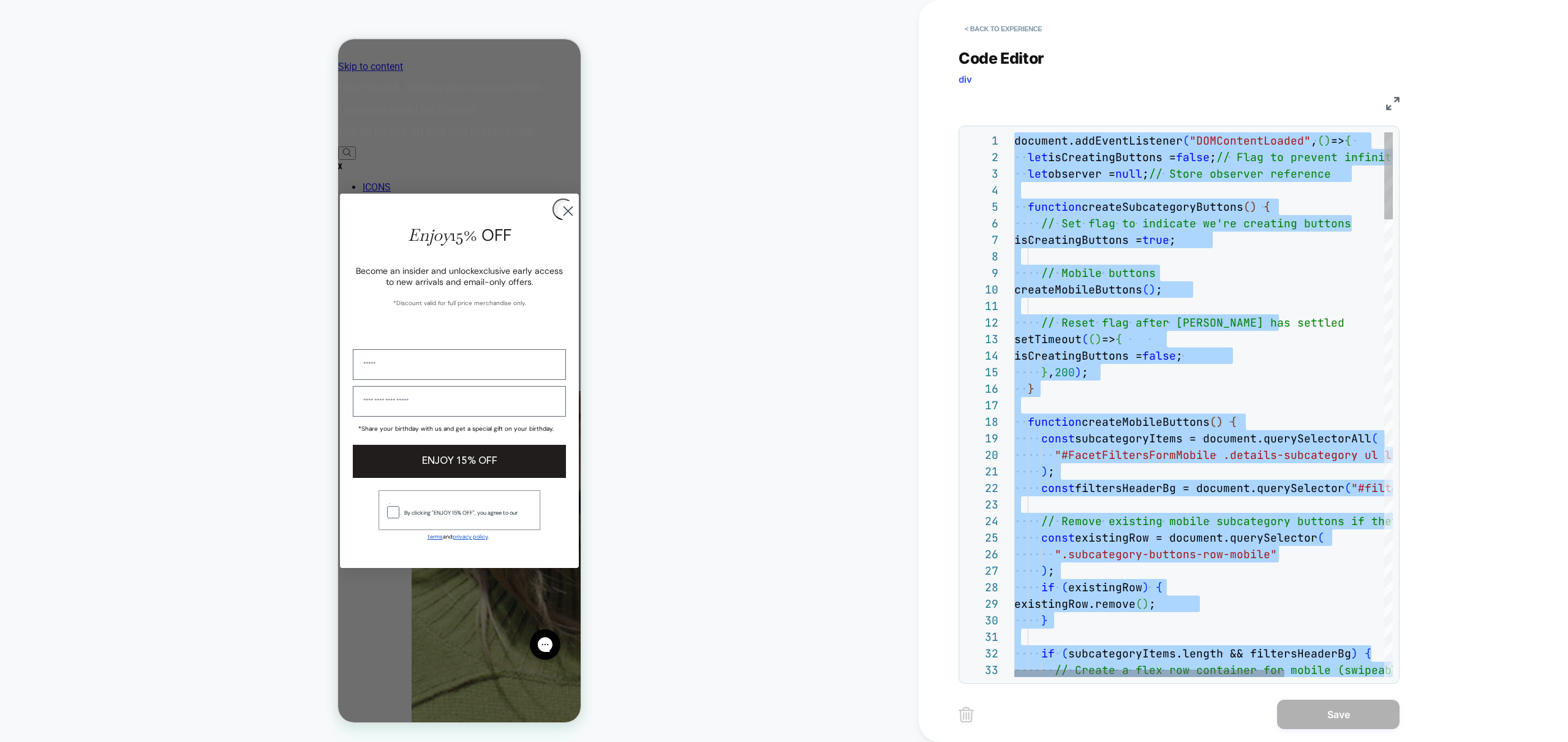
type textarea "**********"
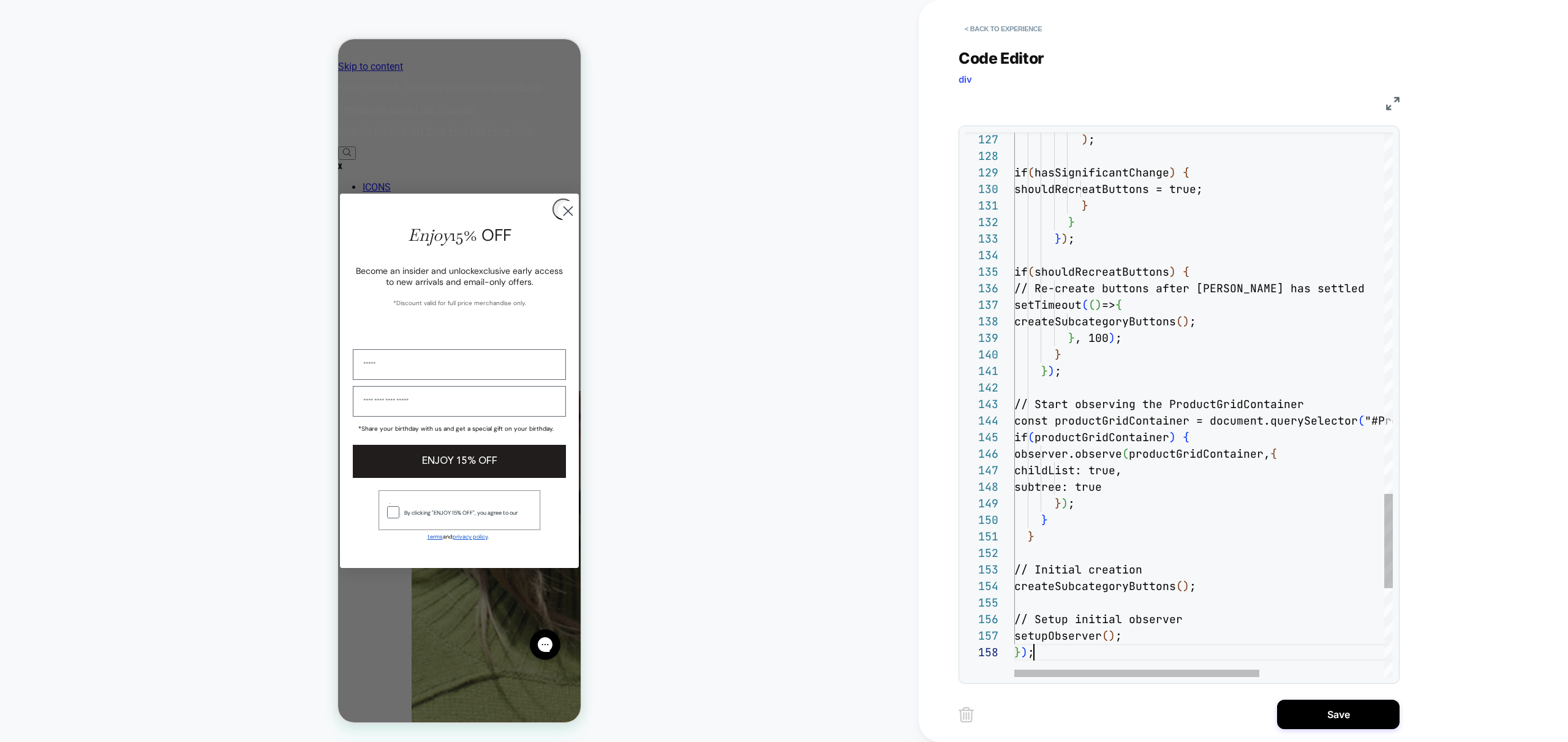
scroll to position [116, 19]
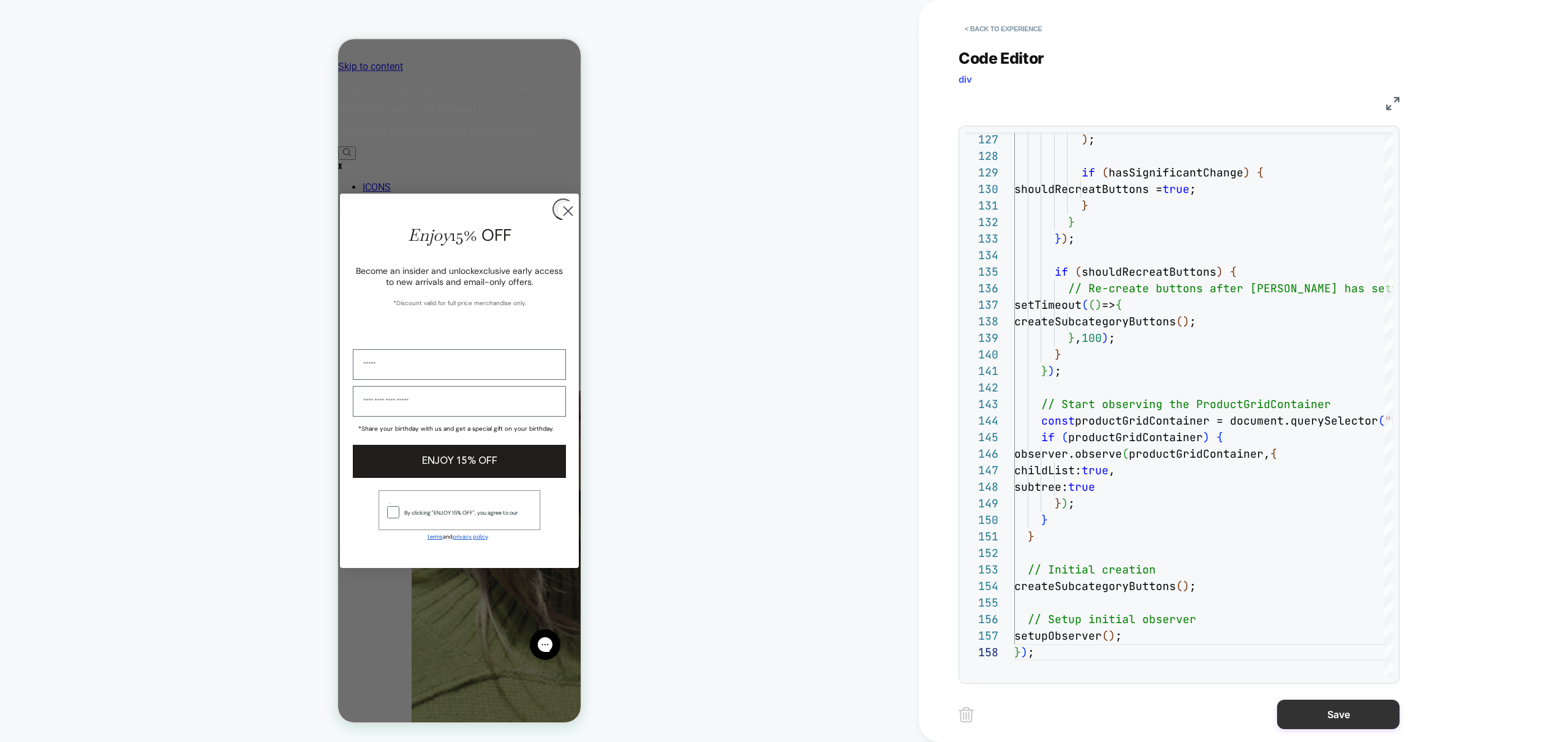
drag, startPoint x: 1343, startPoint y: 712, endPoint x: 1315, endPoint y: 704, distance: 29.1
click at [1343, 712] on button "Save" at bounding box center [1338, 715] width 123 height 30
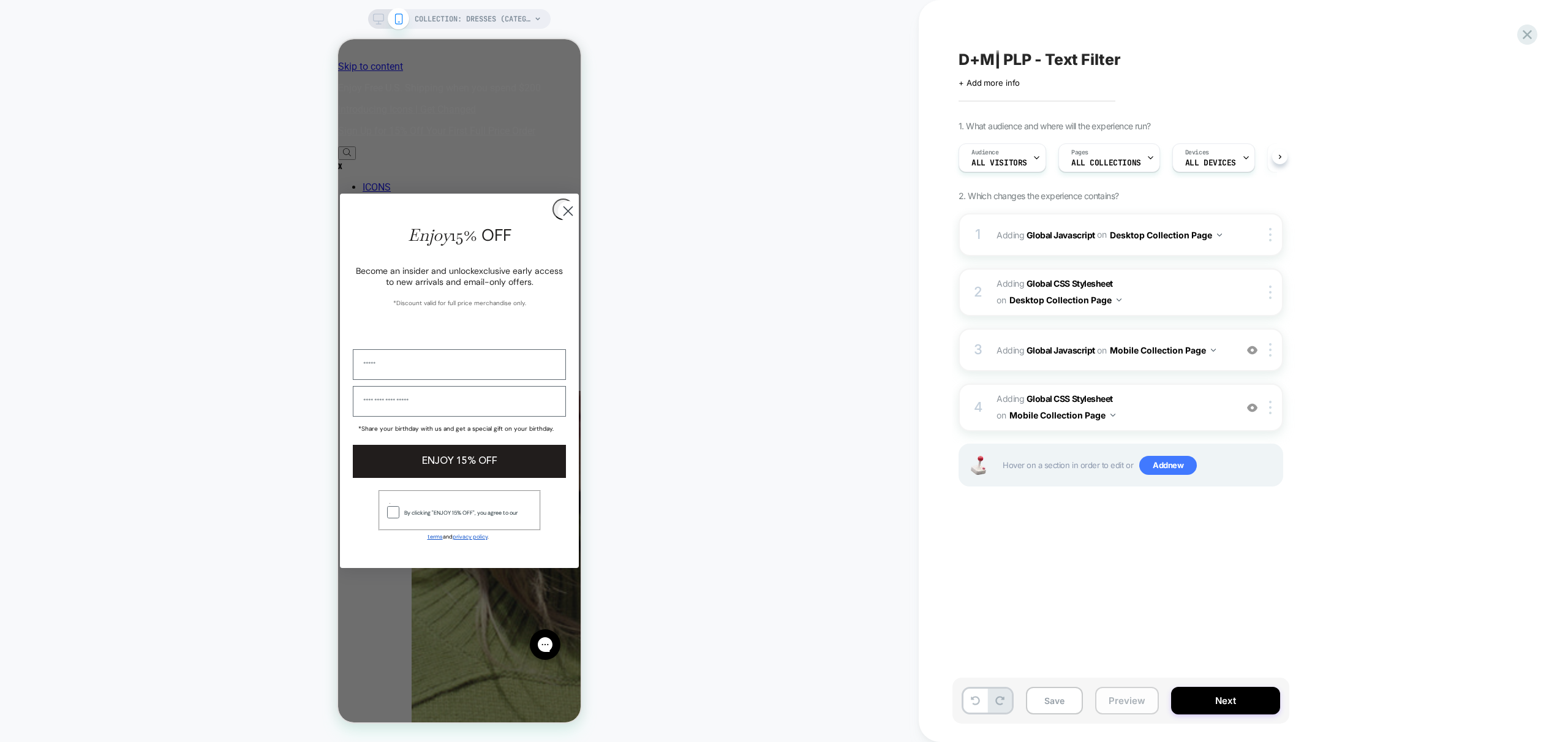
scroll to position [0, 1]
click at [1182, 412] on span "Adding Global CSS Stylesheet on Mobile Collection Page" at bounding box center [1113, 407] width 233 height 33
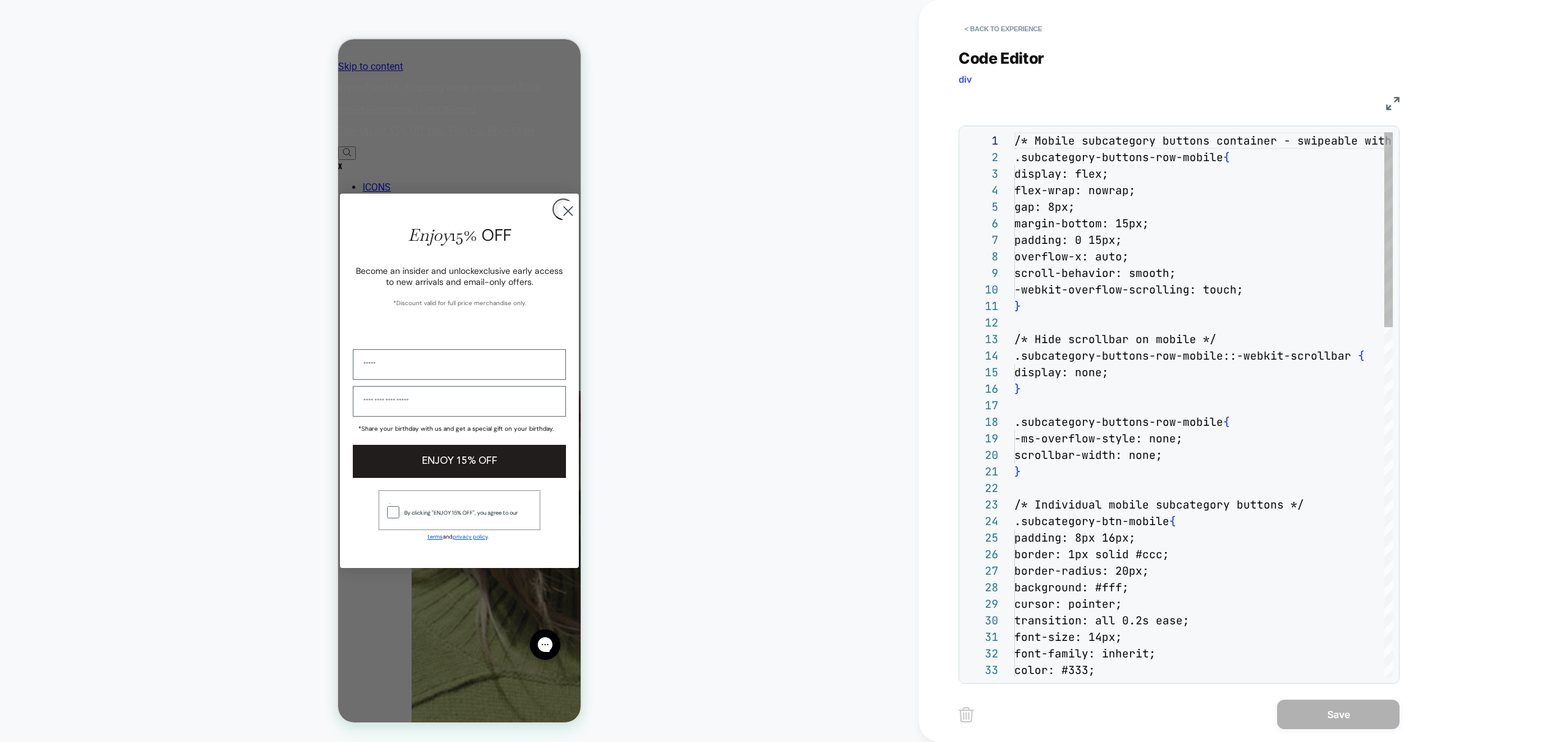
scroll to position [165, 0]
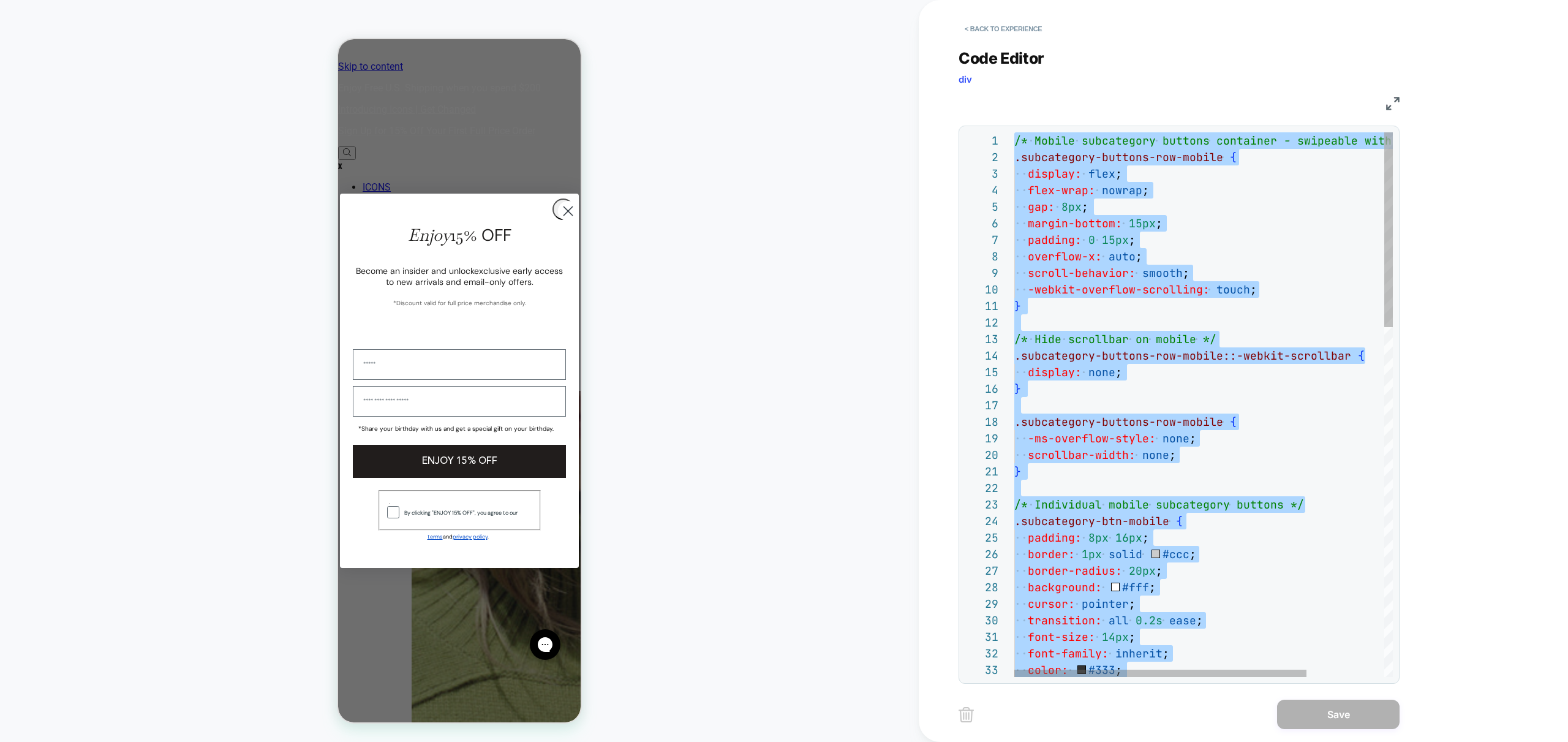
type textarea "**********"
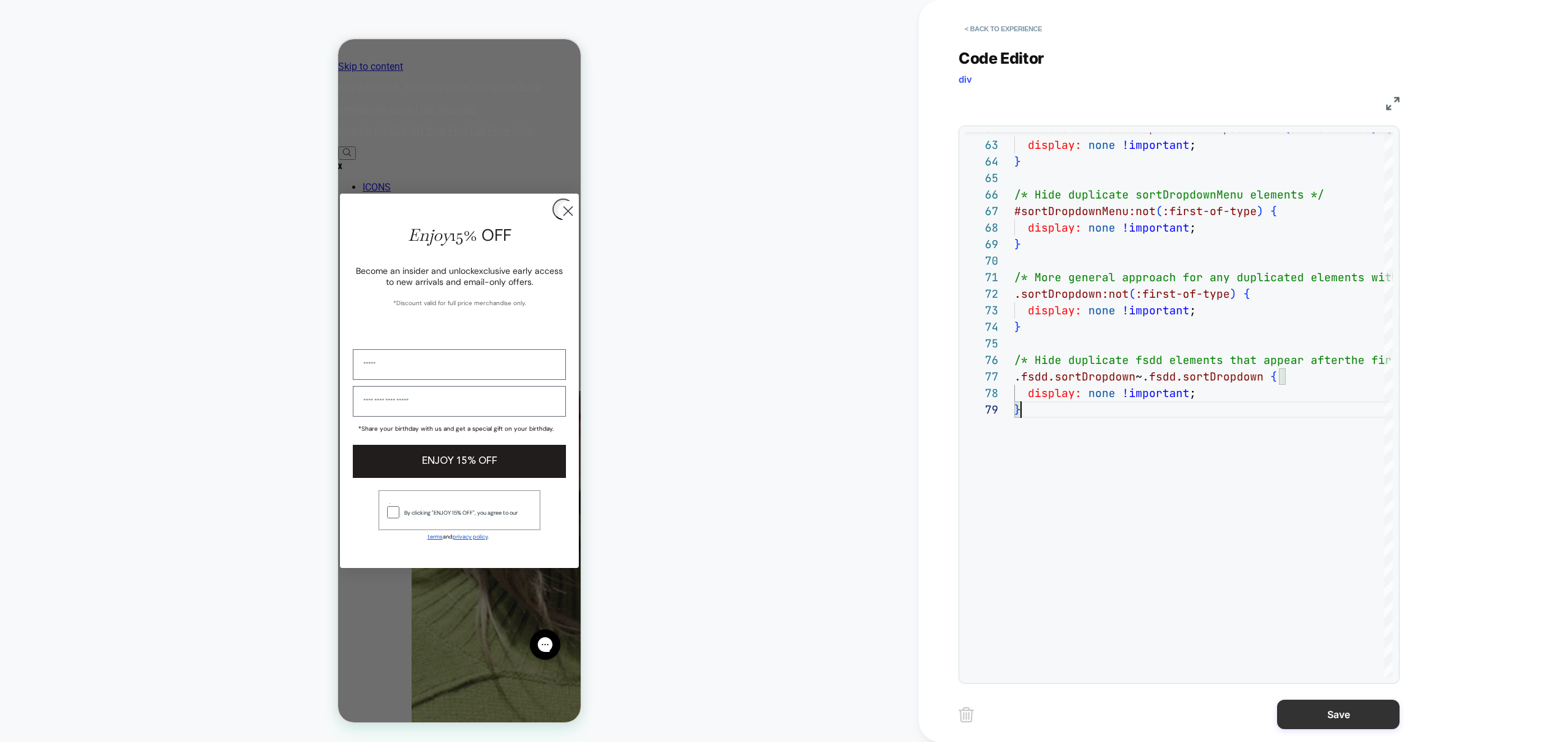
click at [1347, 711] on button "Save" at bounding box center [1338, 715] width 123 height 30
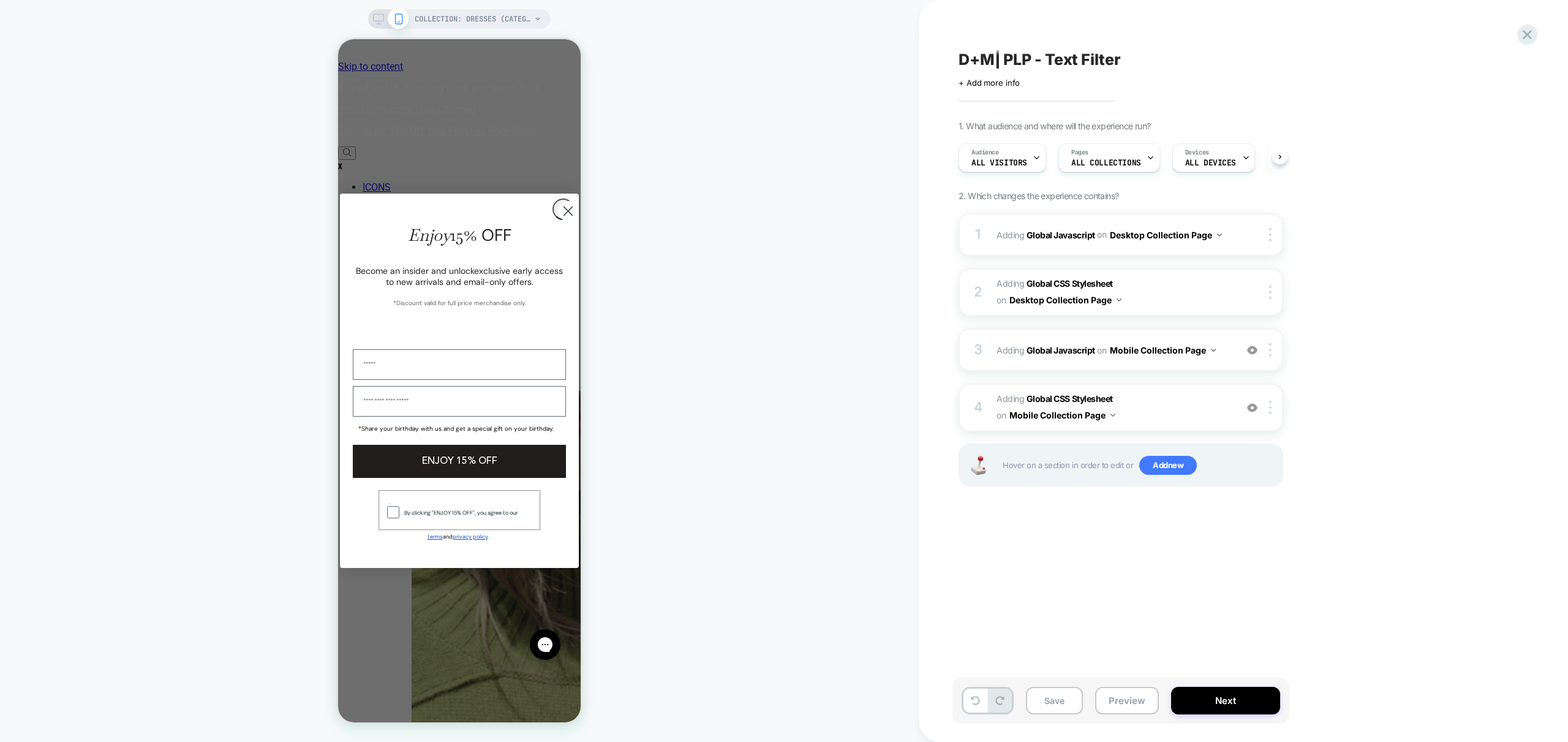
scroll to position [0, 1]
click at [1127, 703] on button "Preview" at bounding box center [1126, 701] width 63 height 27
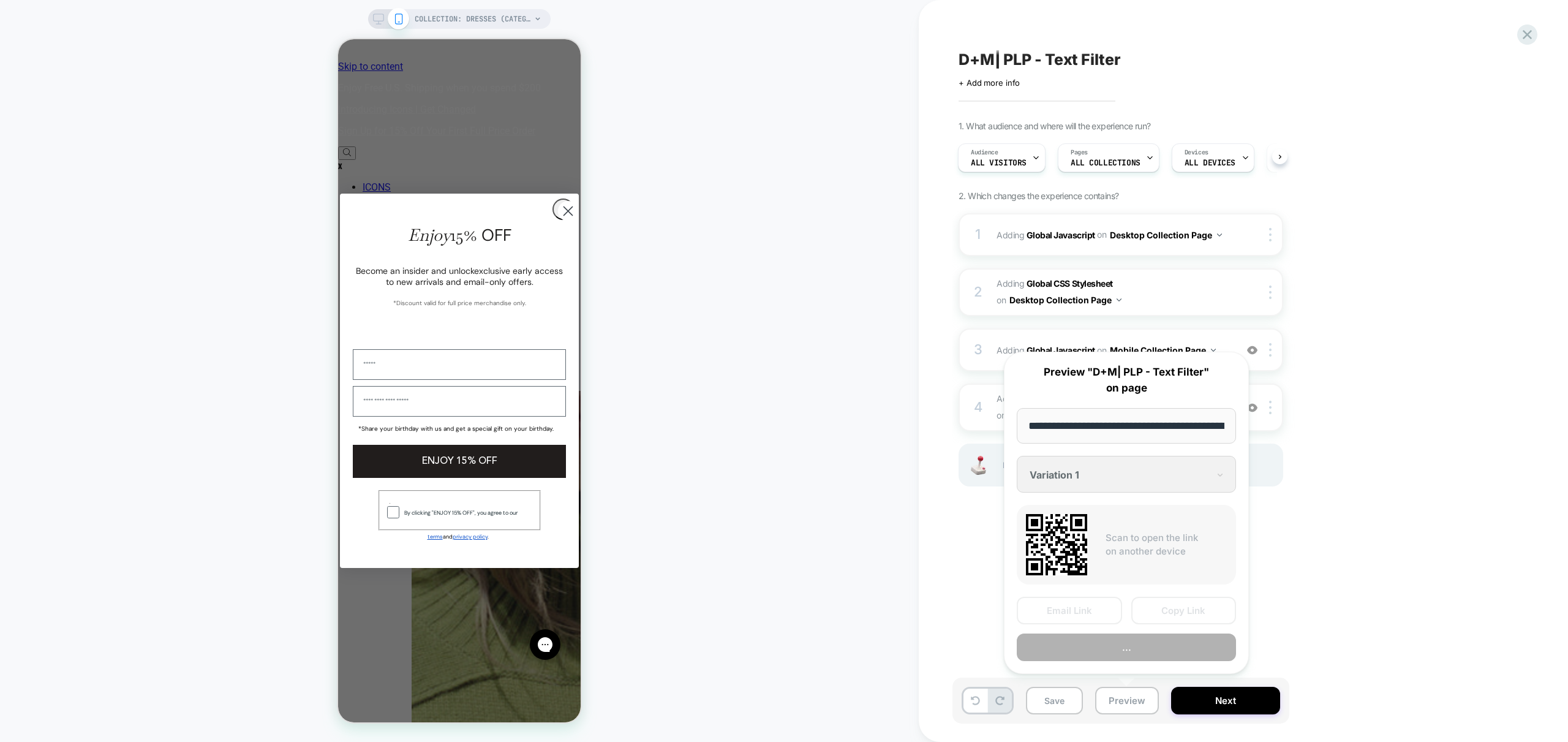
scroll to position [0, 85]
click at [1154, 658] on button "Preview" at bounding box center [1126, 648] width 220 height 27
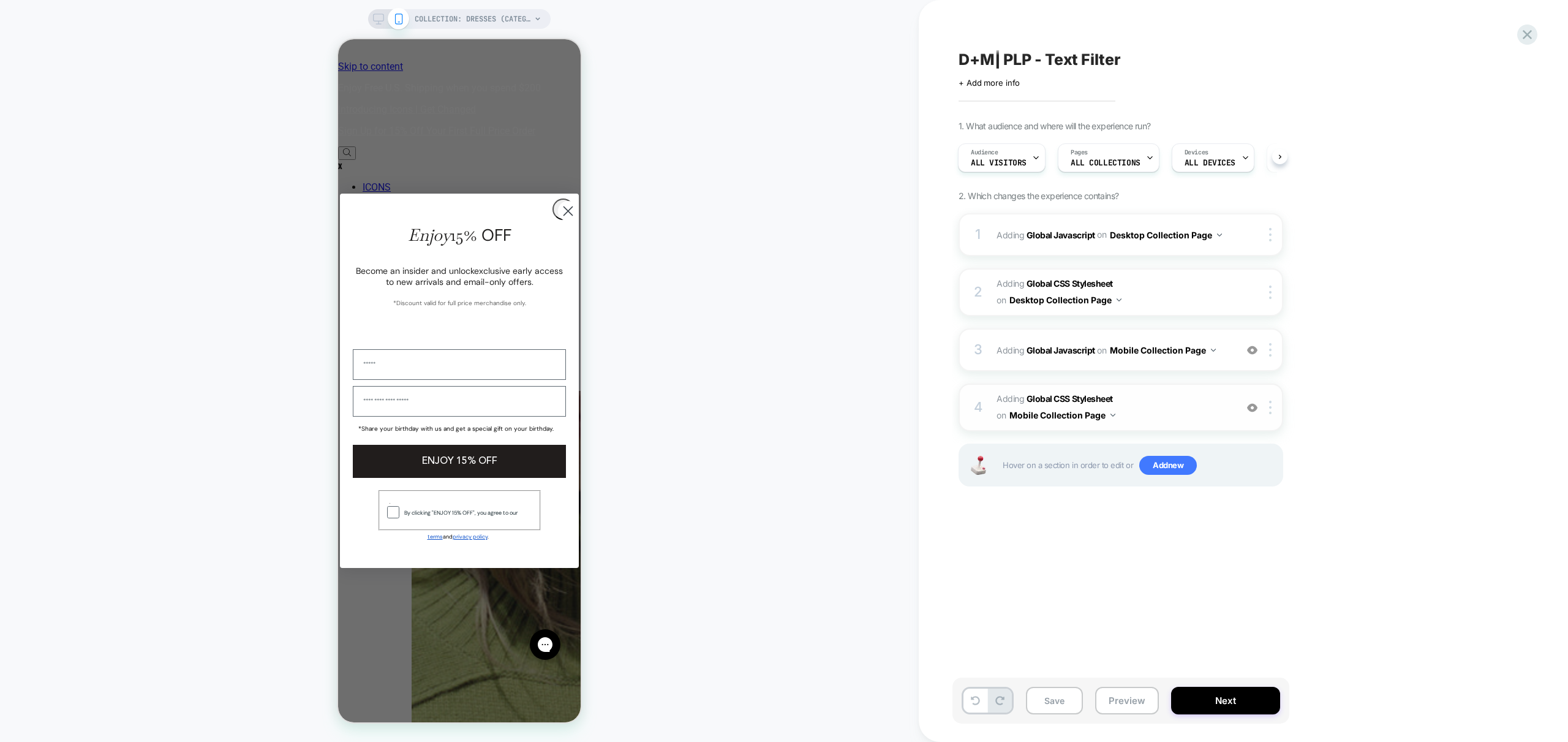
click at [1157, 416] on span "Adding Global CSS Stylesheet on Mobile Collection Page" at bounding box center [1113, 407] width 233 height 33
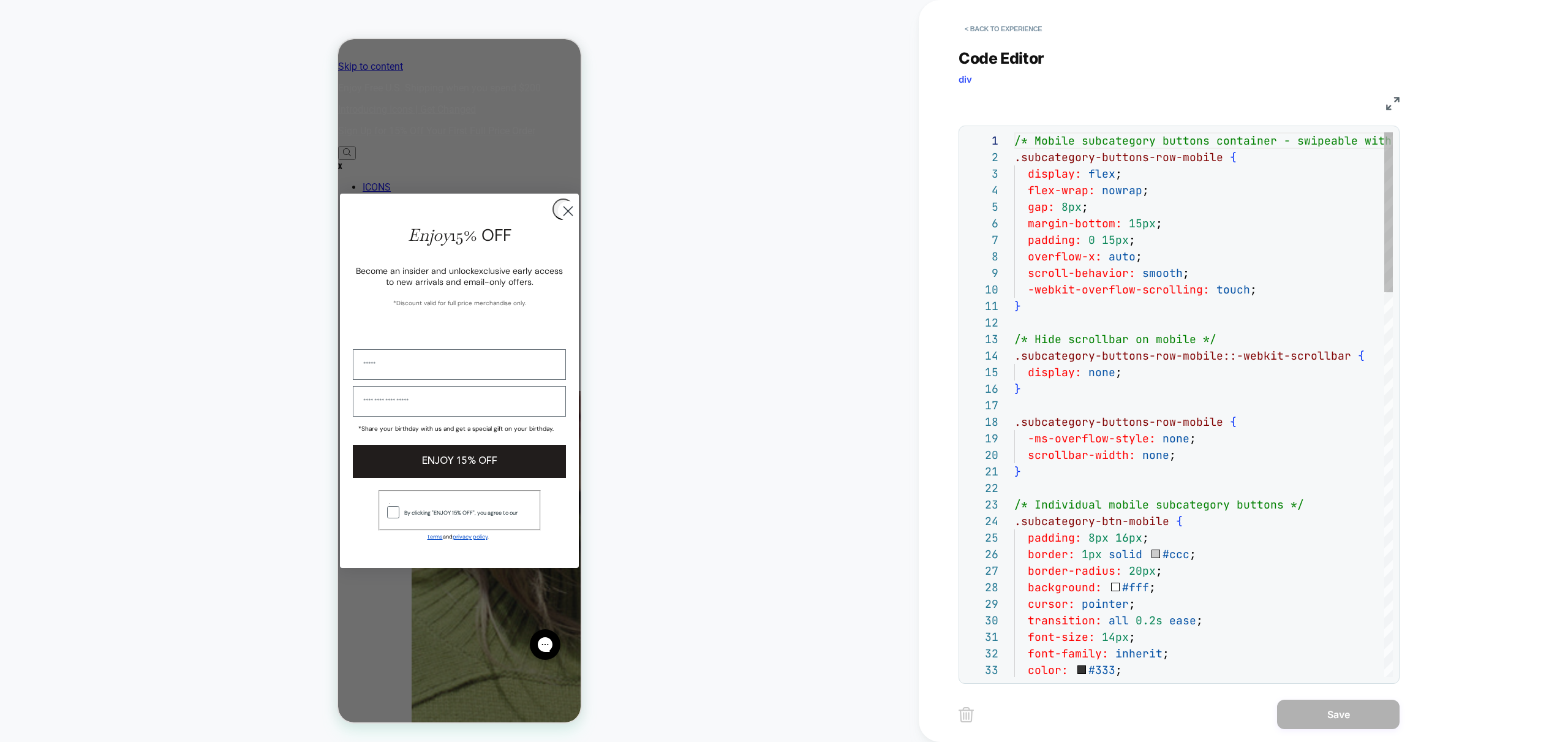
scroll to position [165, 0]
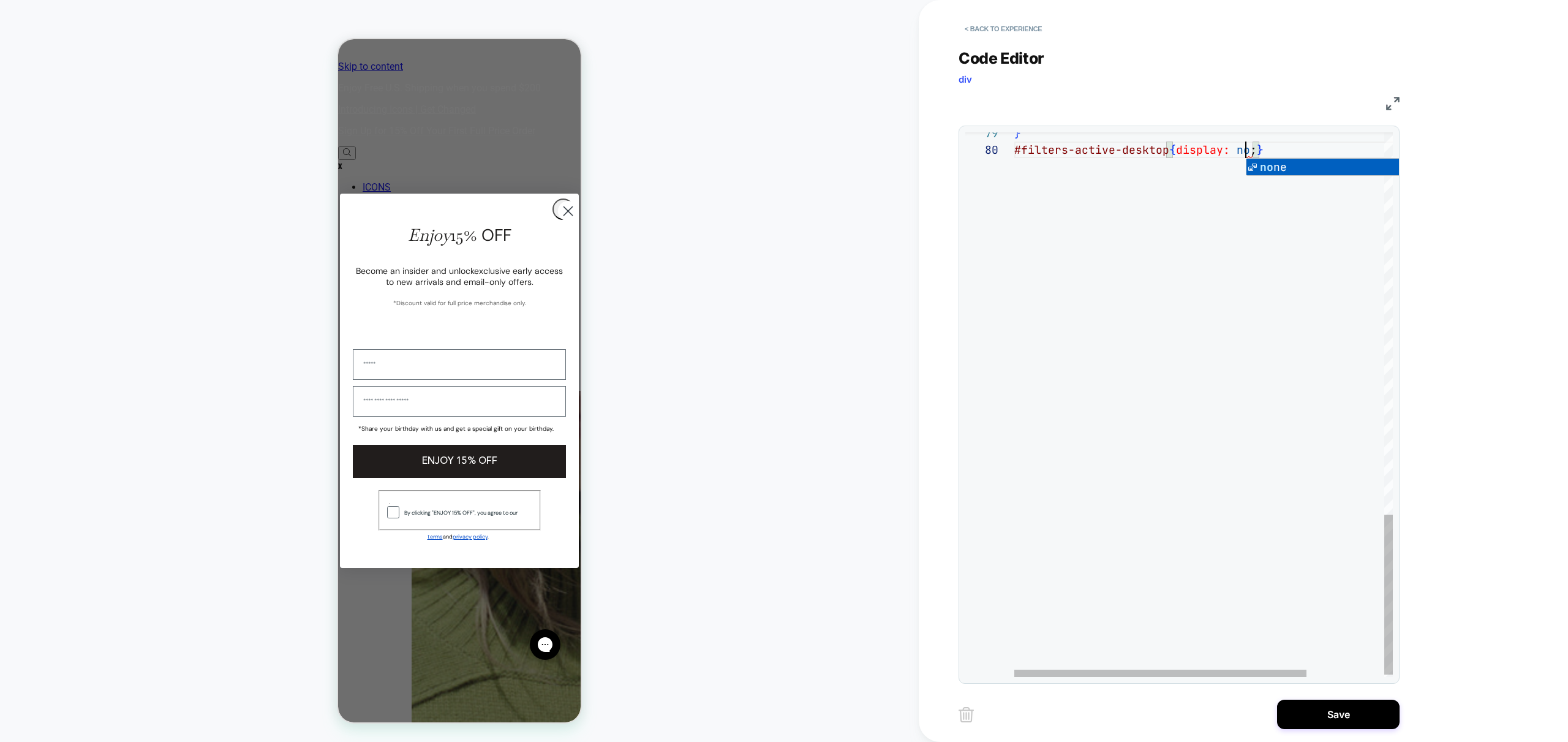
scroll to position [149, 245]
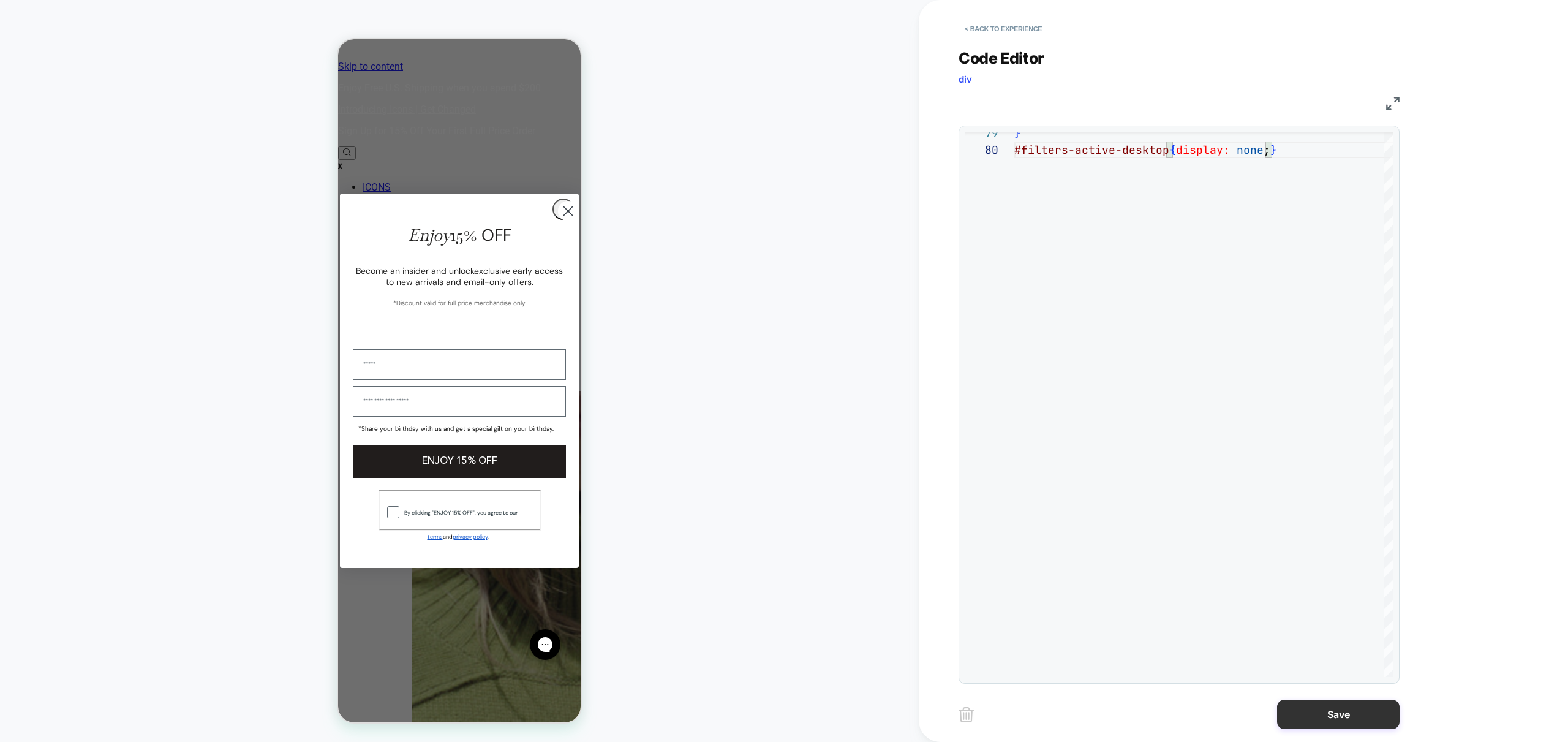
type textarea "**********"
click at [1306, 722] on button "Save" at bounding box center [1338, 715] width 123 height 30
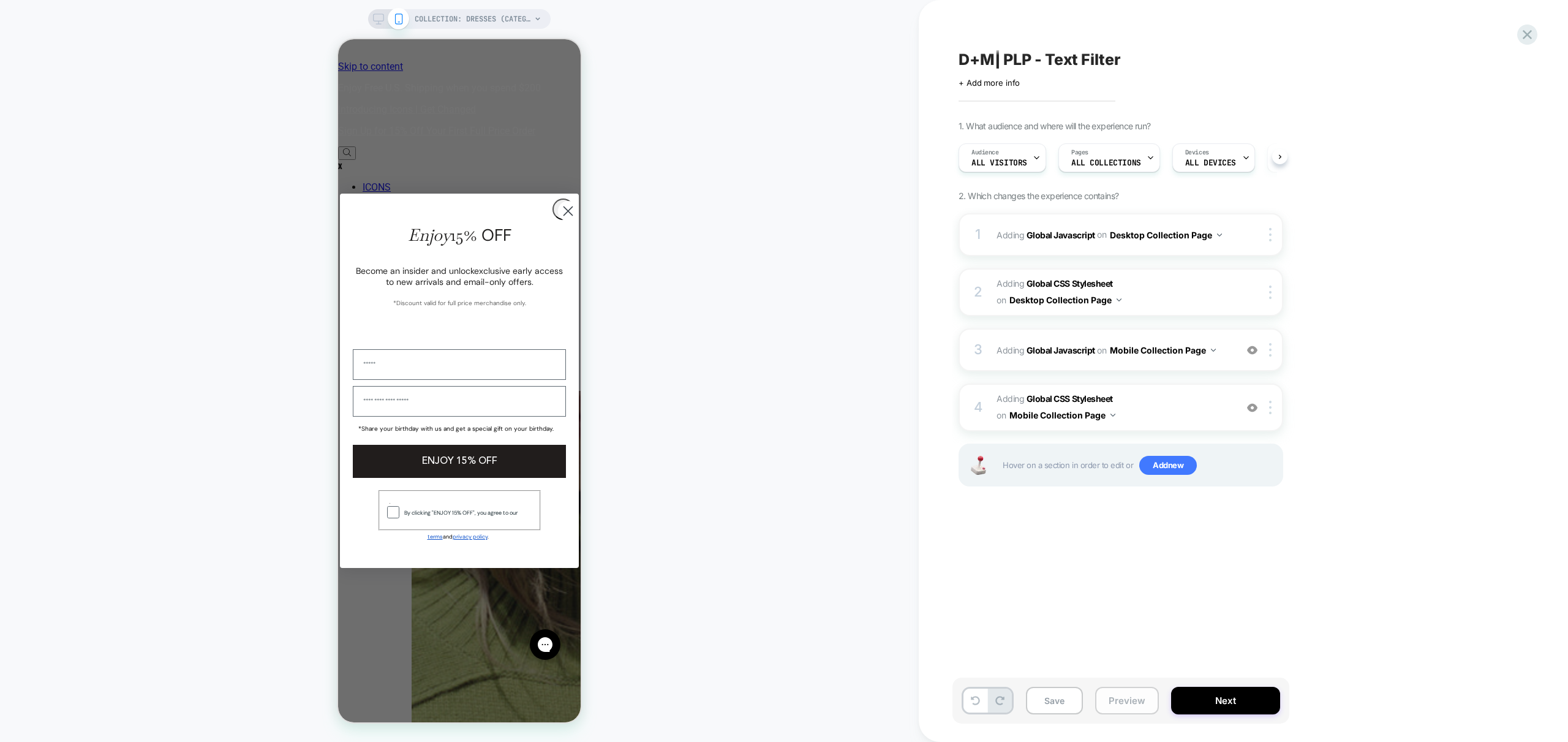
click at [1150, 697] on button "Preview" at bounding box center [1126, 701] width 63 height 27
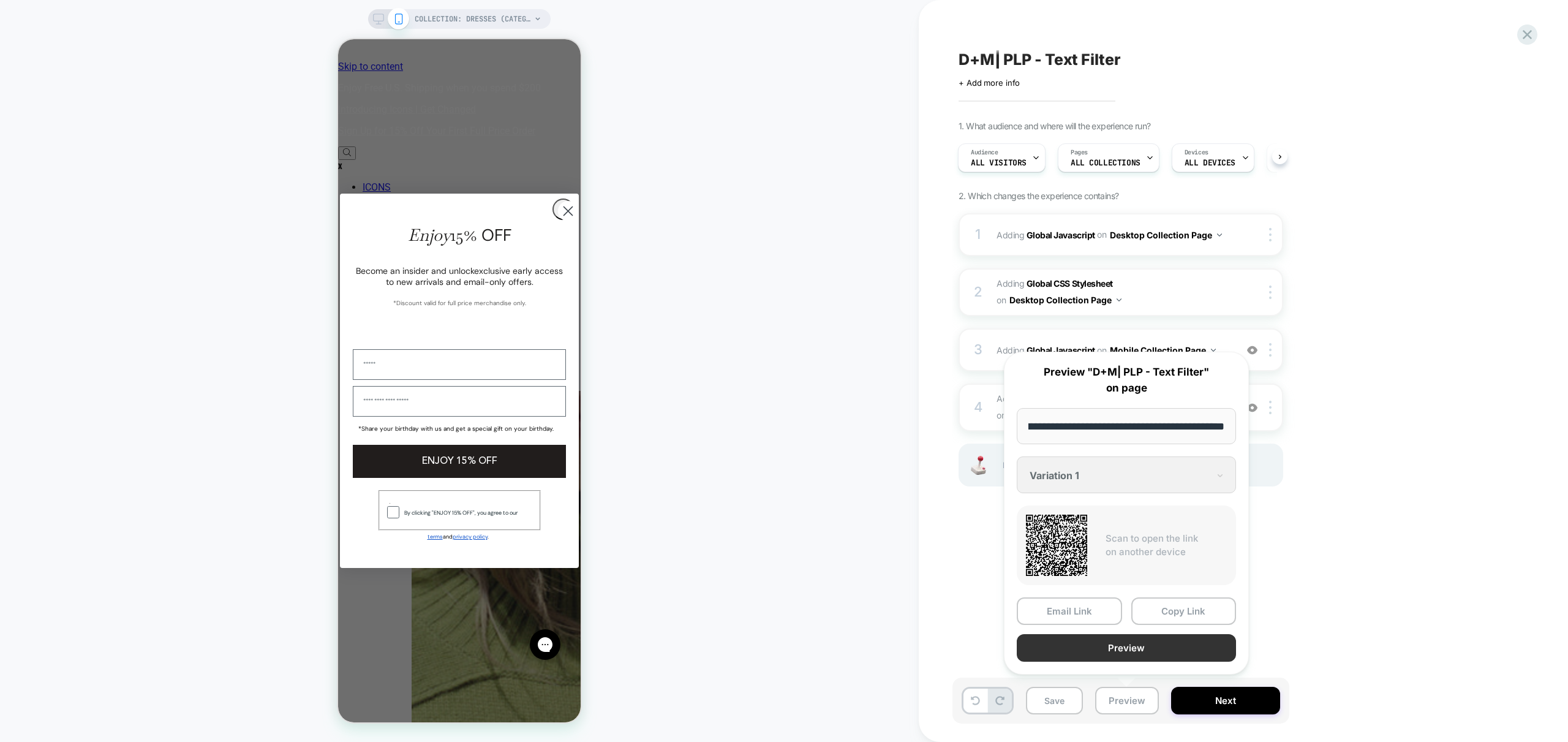
scroll to position [0, 0]
click at [1158, 654] on button "Preview" at bounding box center [1126, 648] width 220 height 27
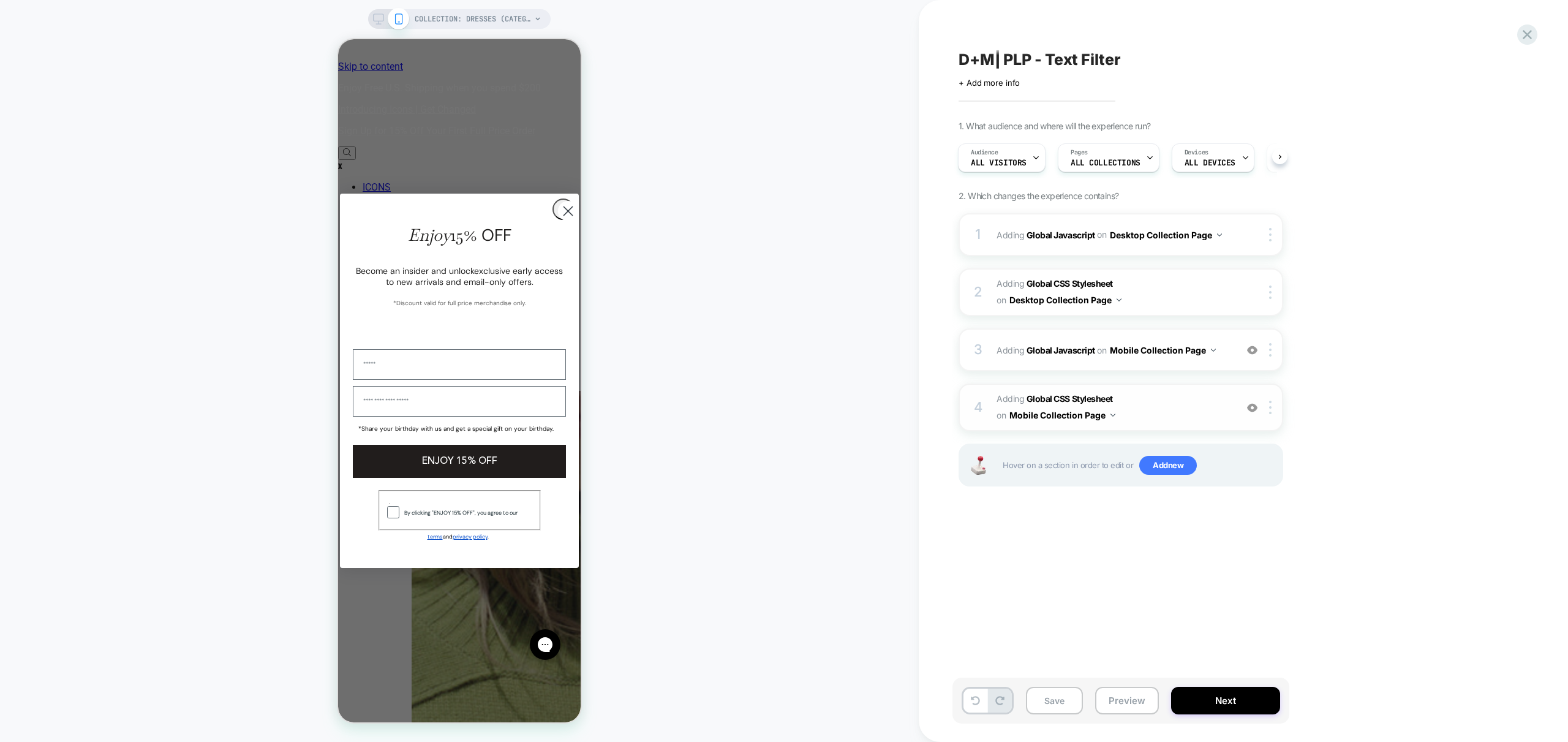
click at [1157, 413] on span "Adding Global CSS Stylesheet on Mobile Collection Page" at bounding box center [1113, 407] width 233 height 33
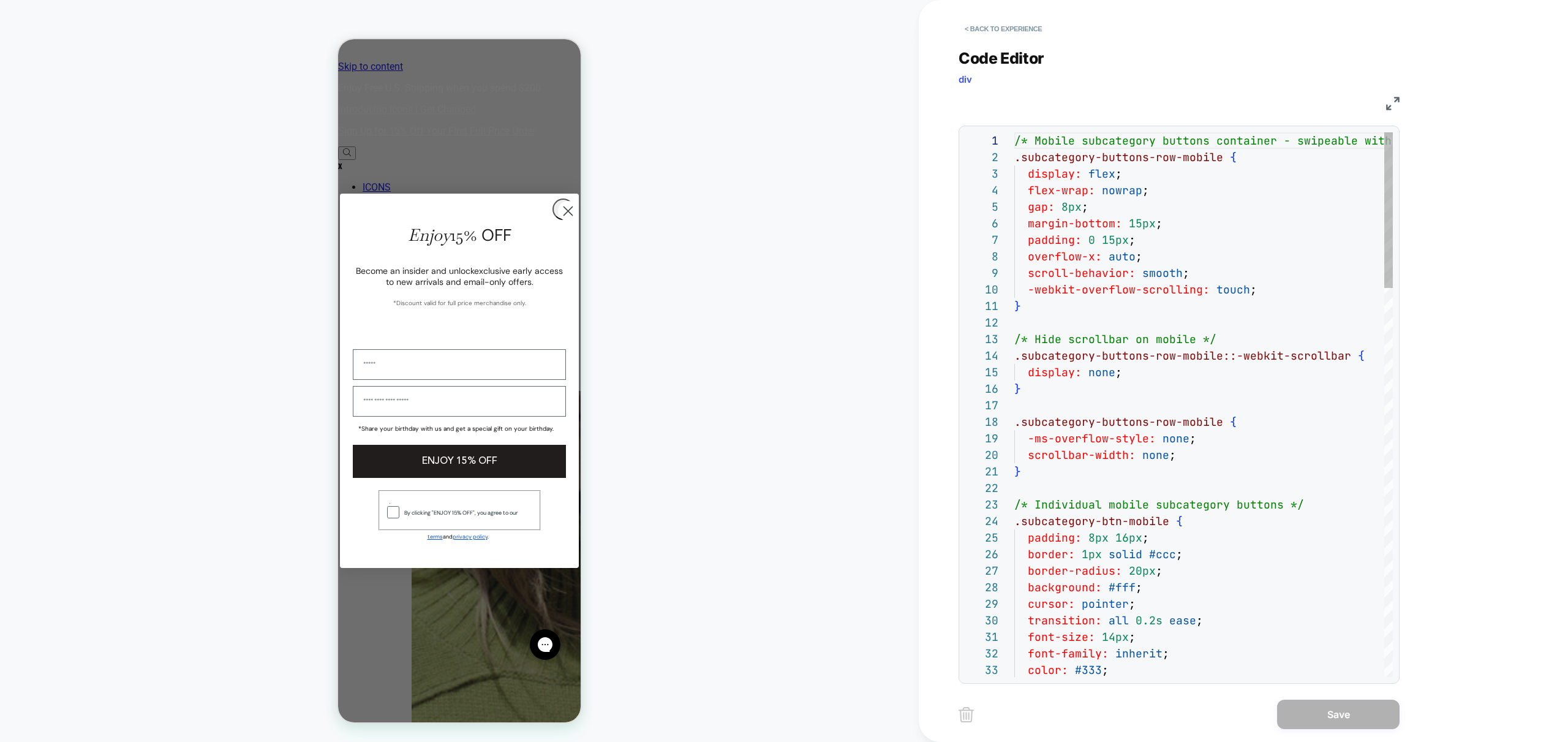
scroll to position [165, 0]
click at [998, 27] on button "< Back to experience" at bounding box center [1004, 29] width 90 height 19
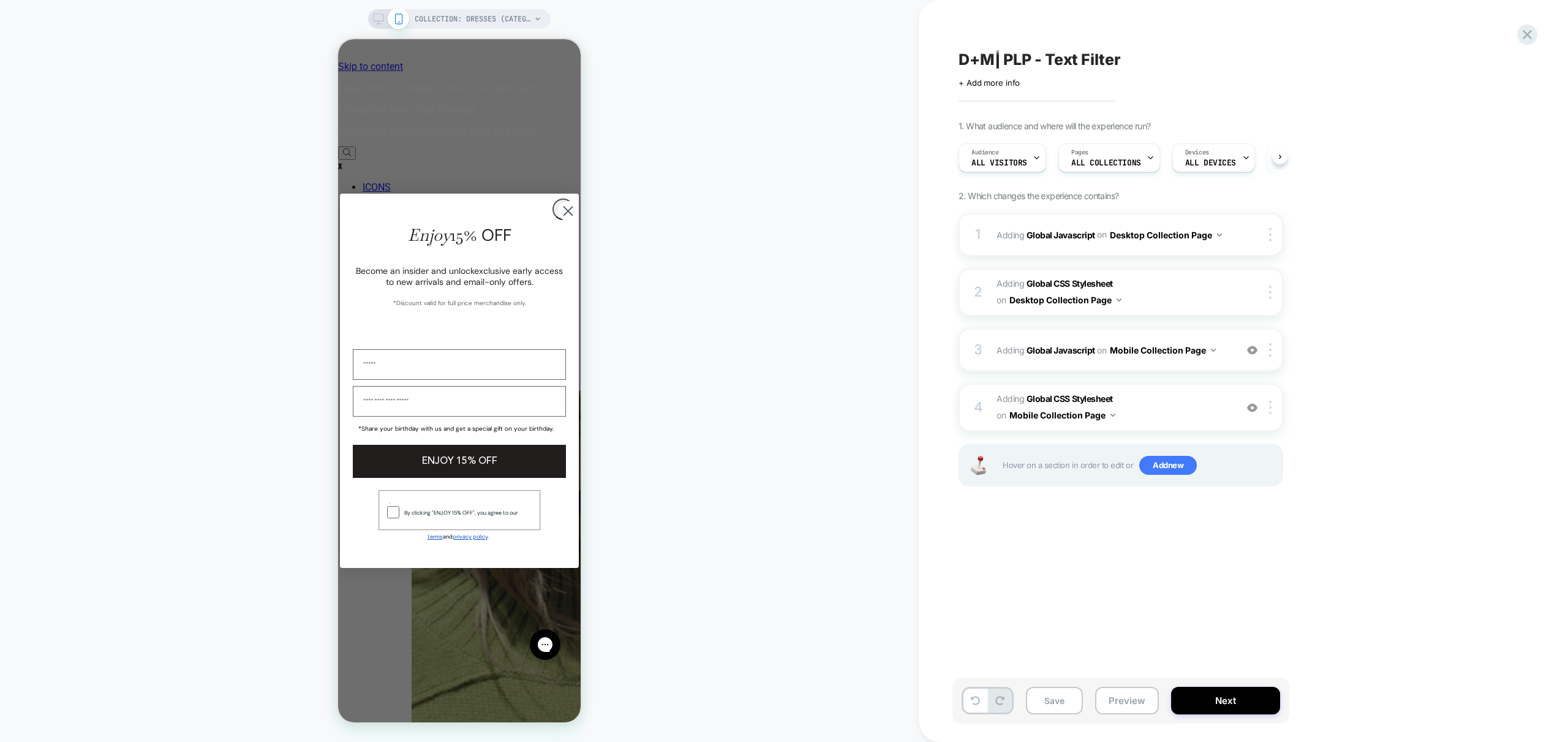
scroll to position [0, 1]
click at [383, 16] on rect at bounding box center [378, 18] width 10 height 6
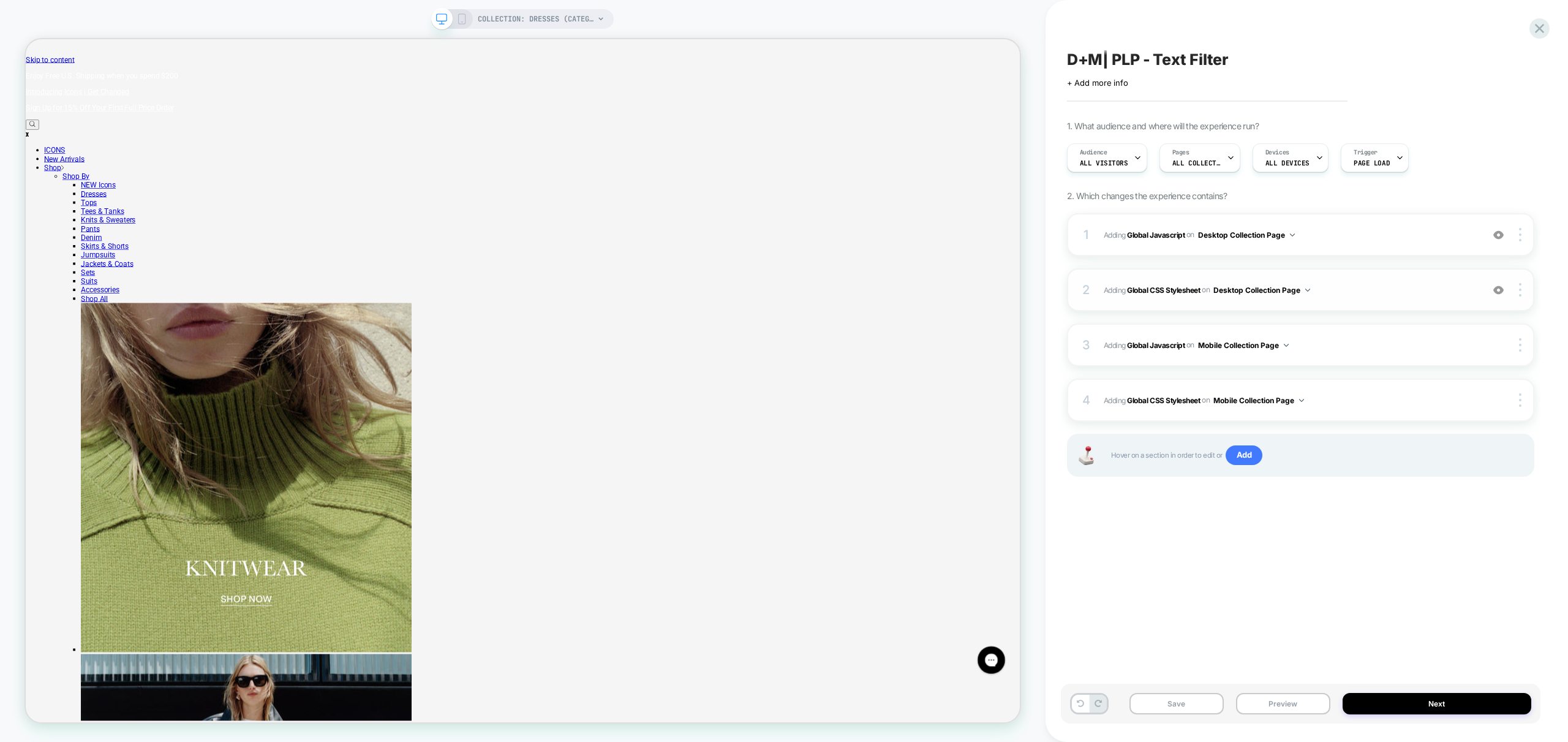
click at [1385, 286] on span "Adding Global CSS Stylesheet on Desktop Collection Page" at bounding box center [1290, 290] width 373 height 15
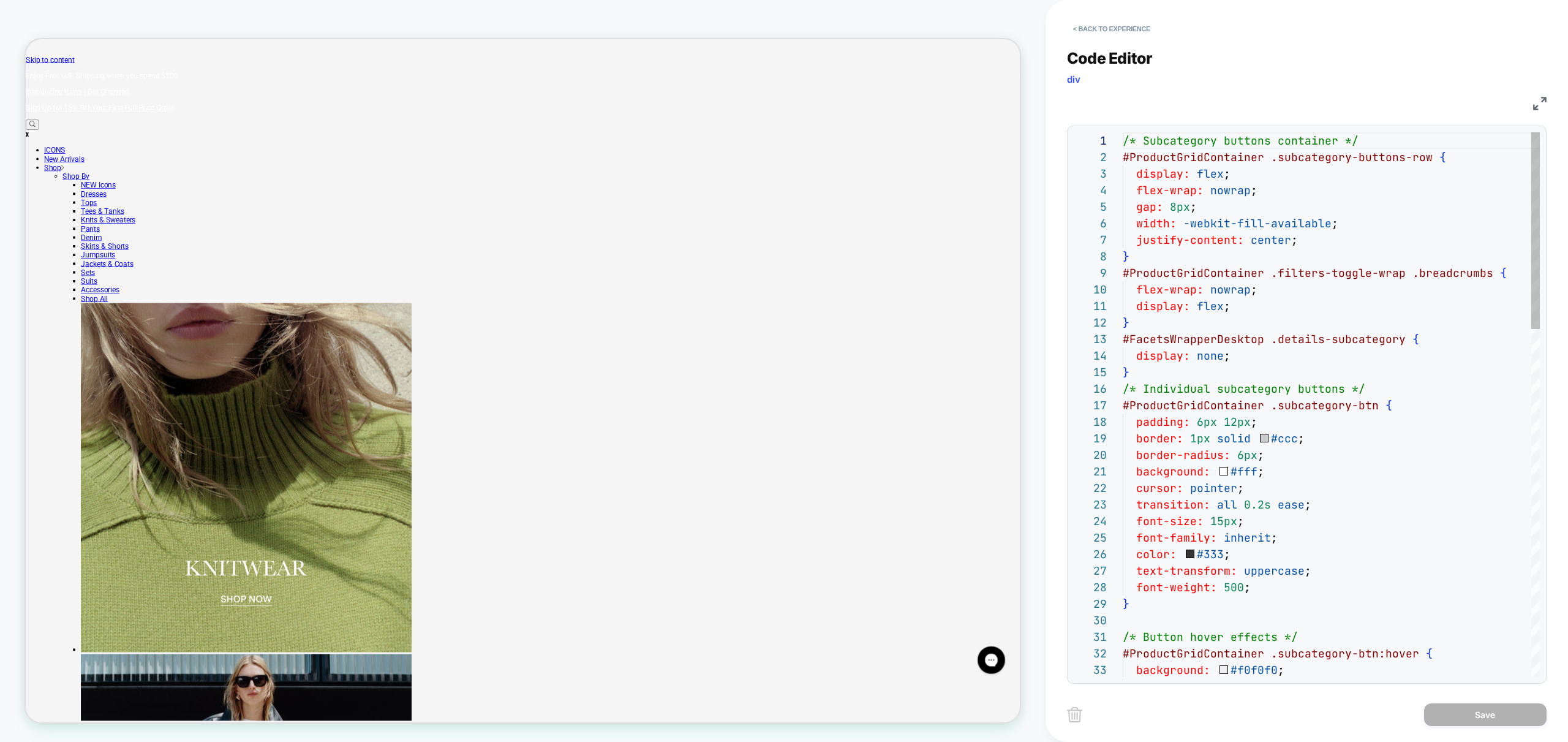
scroll to position [165, 0]
type textarea "**********"
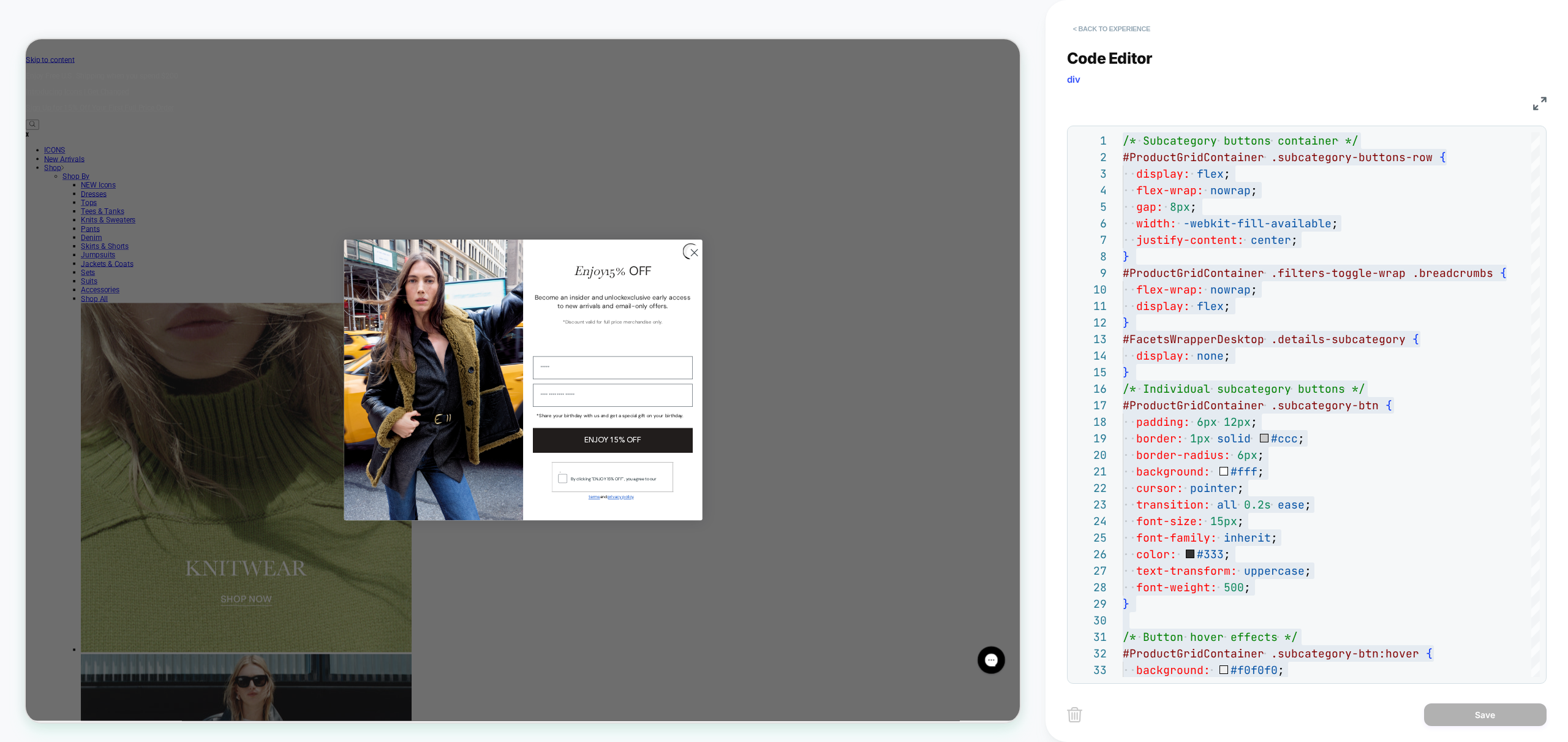
click at [1110, 23] on button "< Back to experience" at bounding box center [1112, 29] width 90 height 19
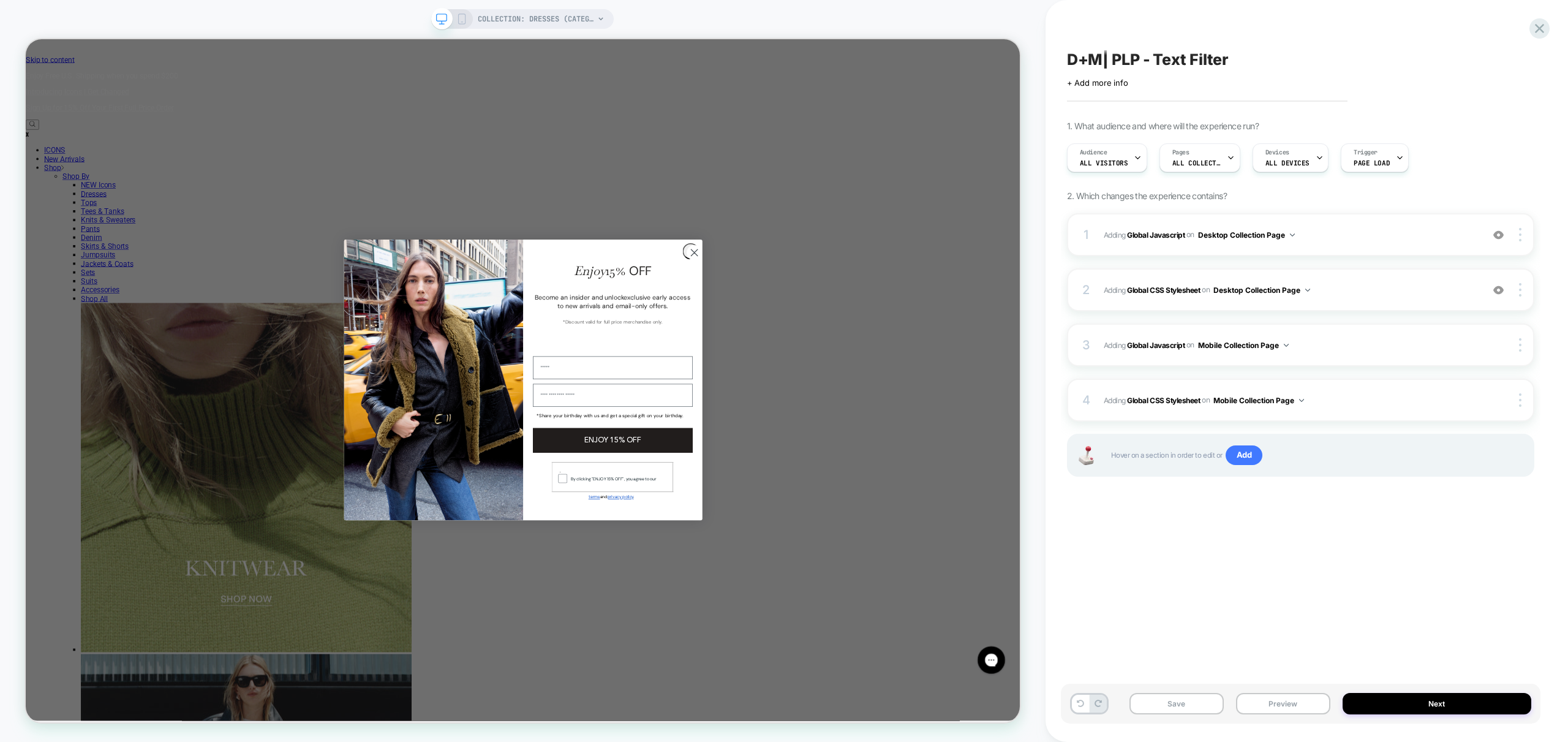
click at [467, 21] on div "COLLECTION: Dresses (Category)" at bounding box center [523, 18] width 183 height 19
click at [461, 18] on icon at bounding box center [462, 19] width 11 height 11
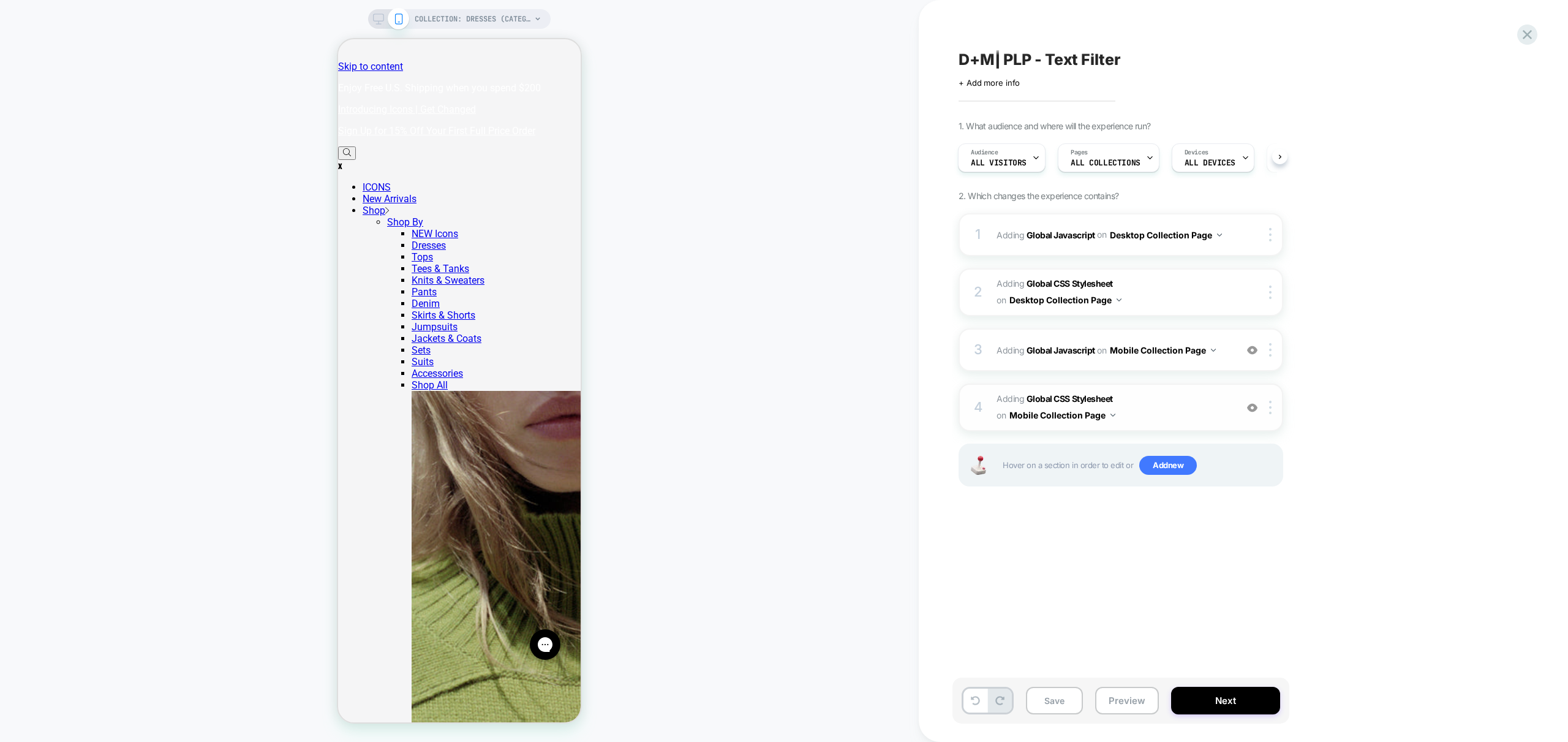
click at [1144, 412] on span "Adding Global CSS Stylesheet on Mobile Collection Page" at bounding box center [1113, 407] width 233 height 33
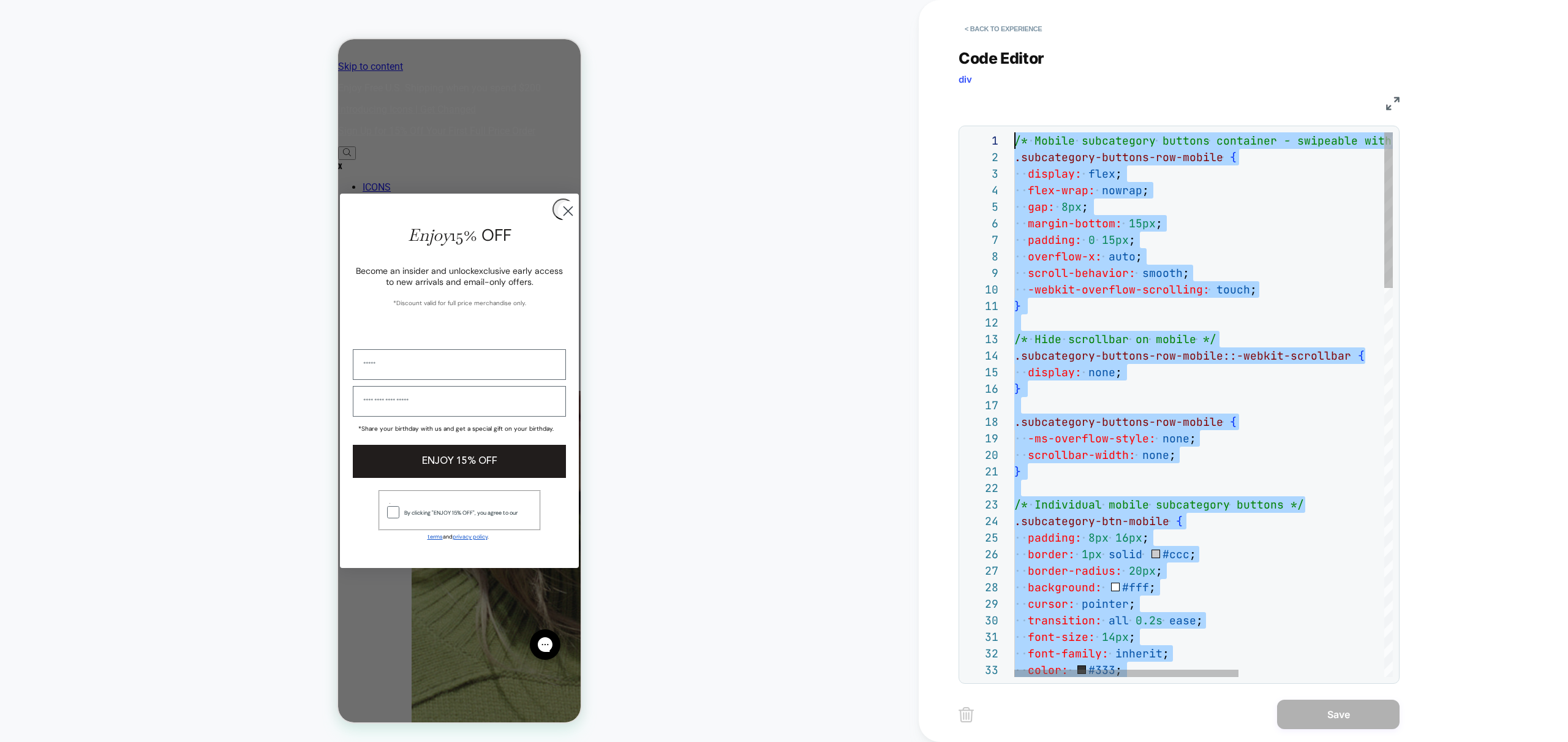
drag, startPoint x: 1035, startPoint y: 386, endPoint x: 822, endPoint y: -2, distance: 442.6
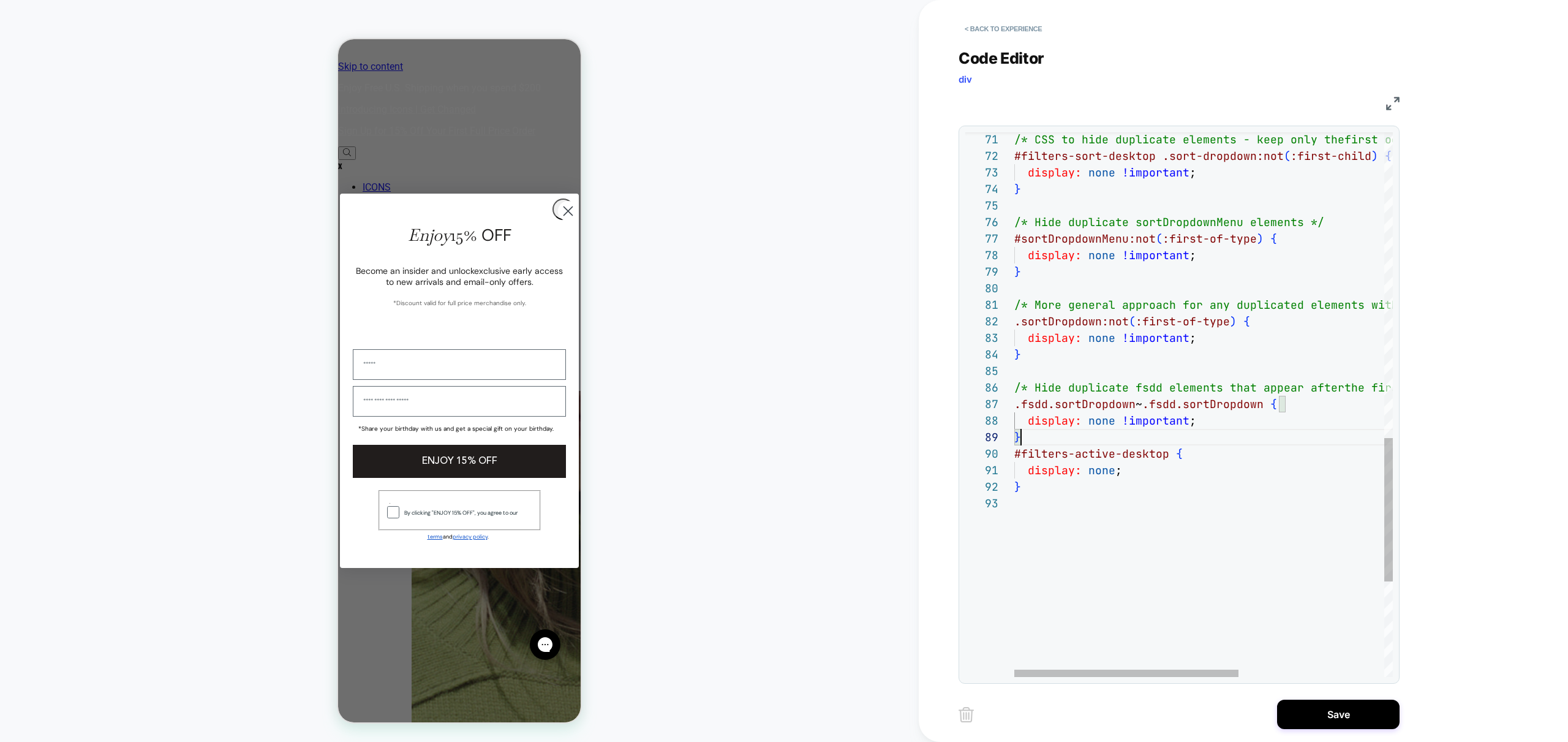
scroll to position [33, 0]
click at [1118, 529] on div "/* CSS to hide duplicate elements - keep only the first occurrence */ #filters-…" at bounding box center [1326, 6] width 624 height 2067
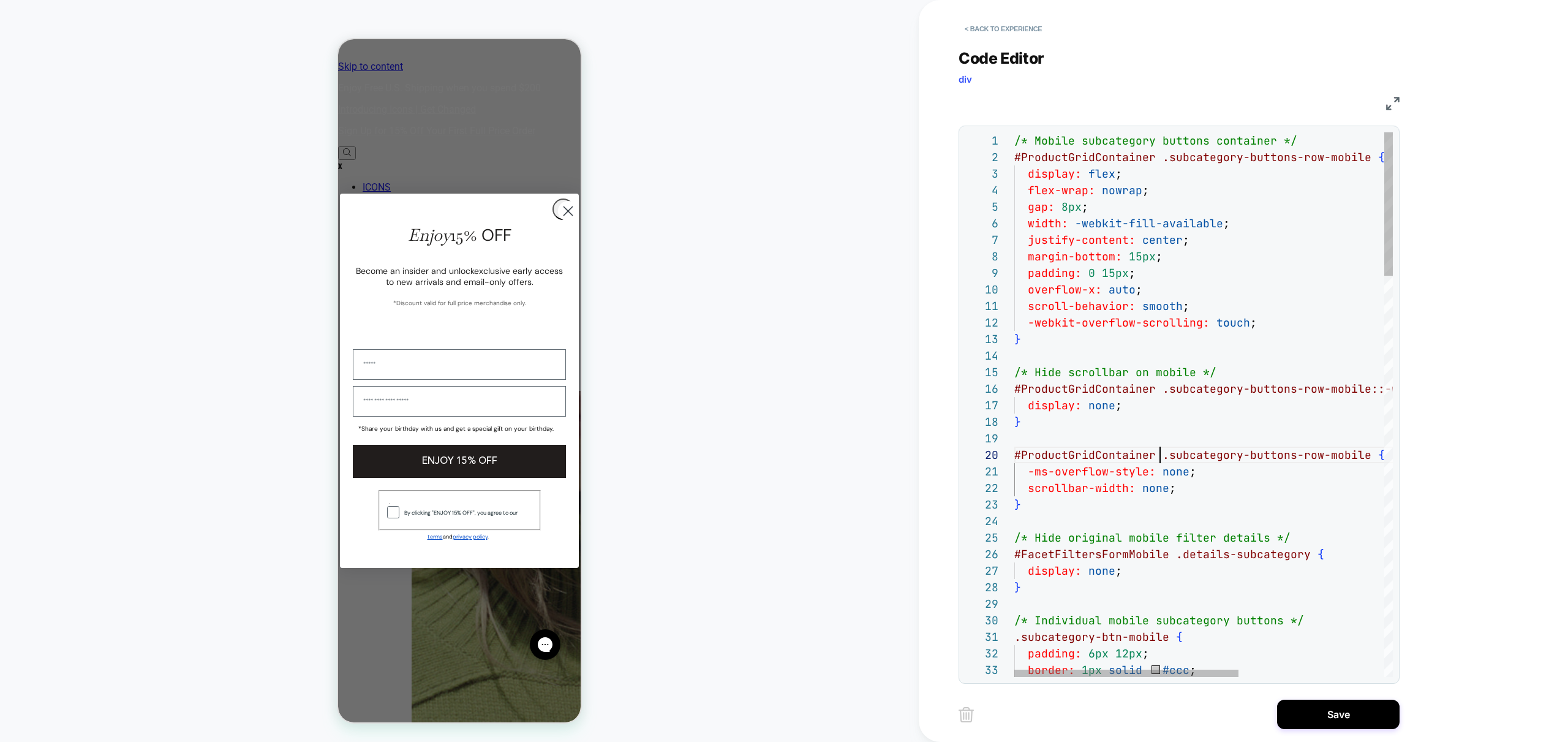
scroll to position [149, 146]
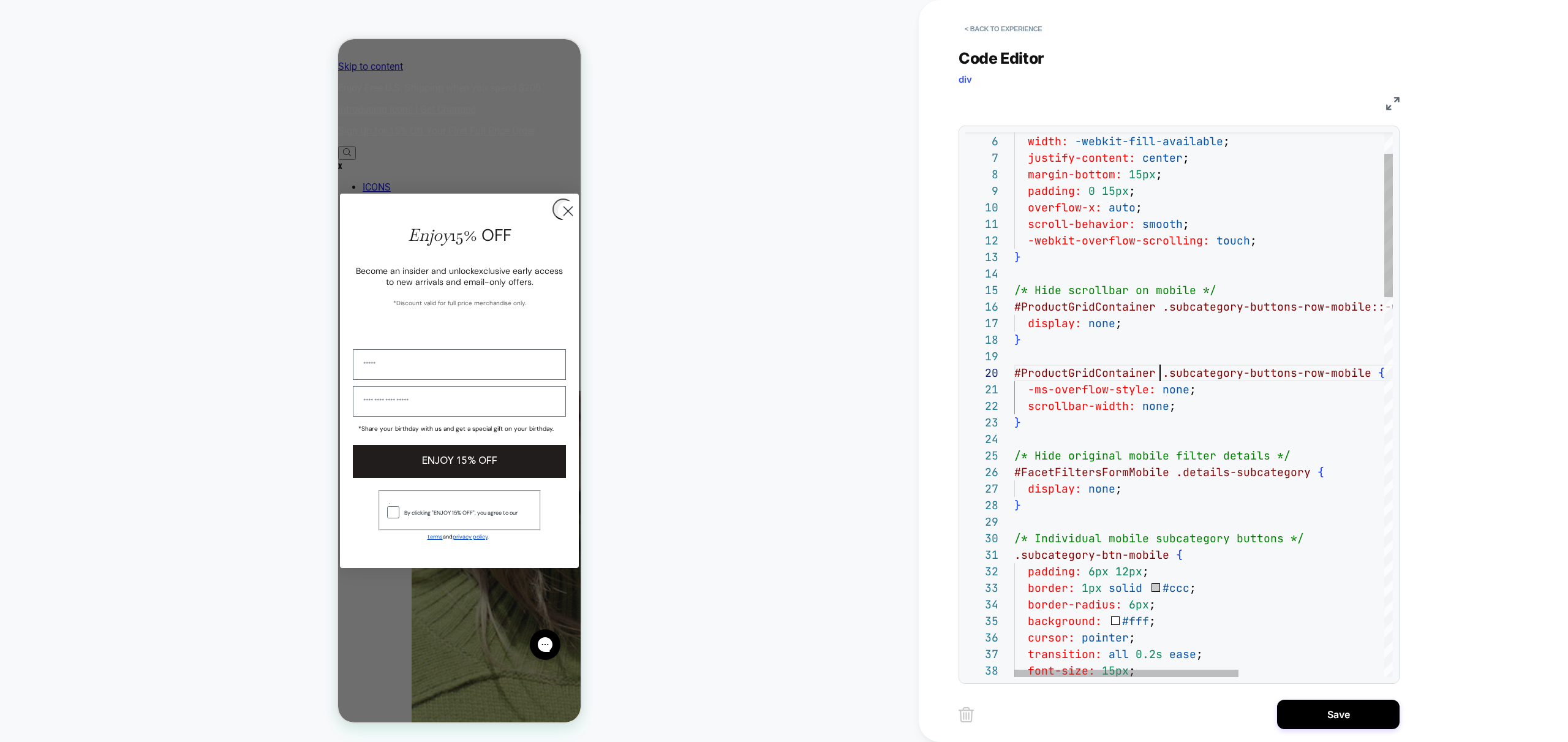
click at [1014, 469] on span "#FacetFiltersFormMobile" at bounding box center [1091, 472] width 155 height 14
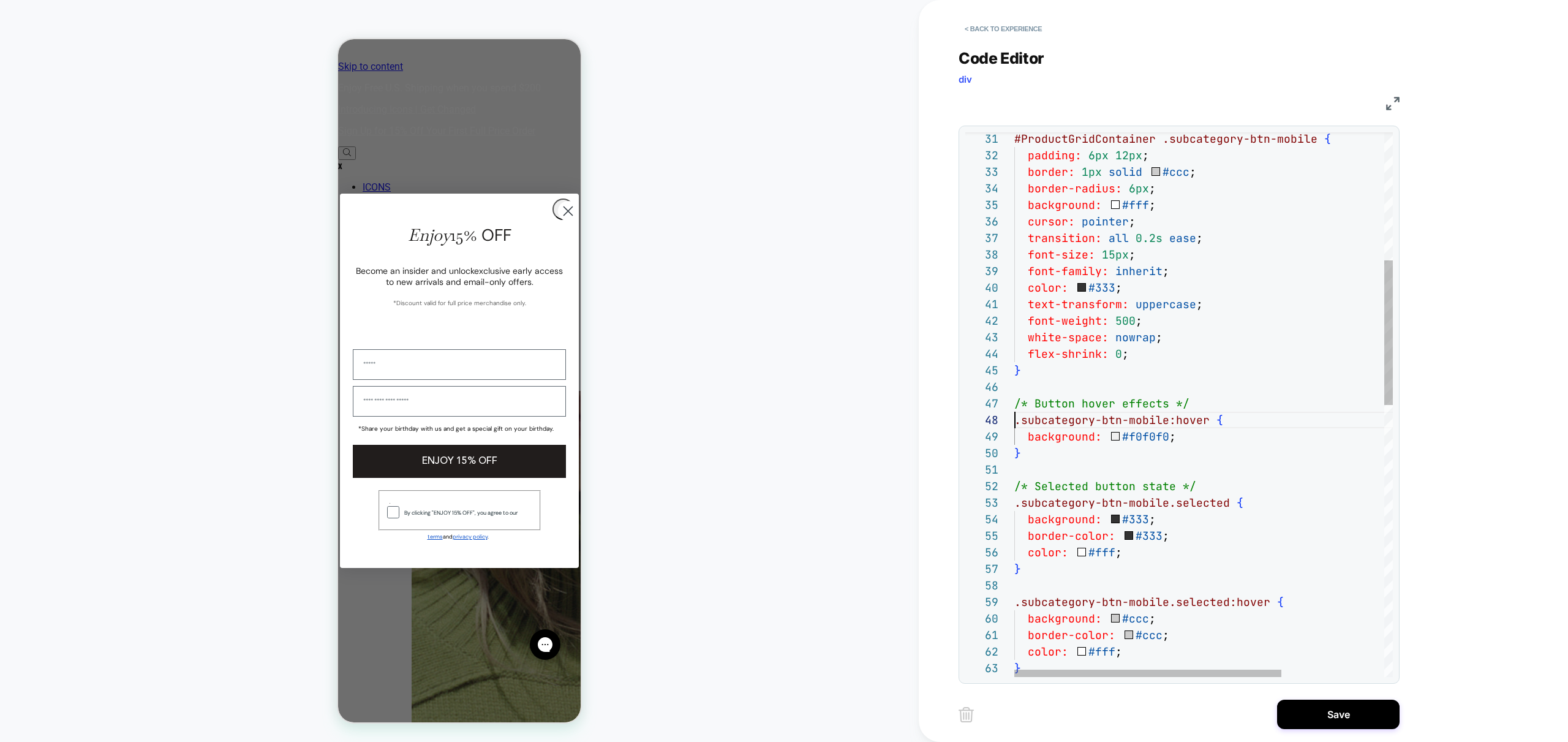
scroll to position [99, 0]
click at [1016, 422] on div "#ProductGridContainer .subcategory-btn-mobile { padding: 6px 12px ; border: 1px…" at bounding box center [1276, 675] width 524 height 2051
click at [1015, 503] on div "#ProductGridContainer .subcategory-btn-mobile { padding: 6px 12px ; border: 1px…" at bounding box center [1276, 675] width 524 height 2051
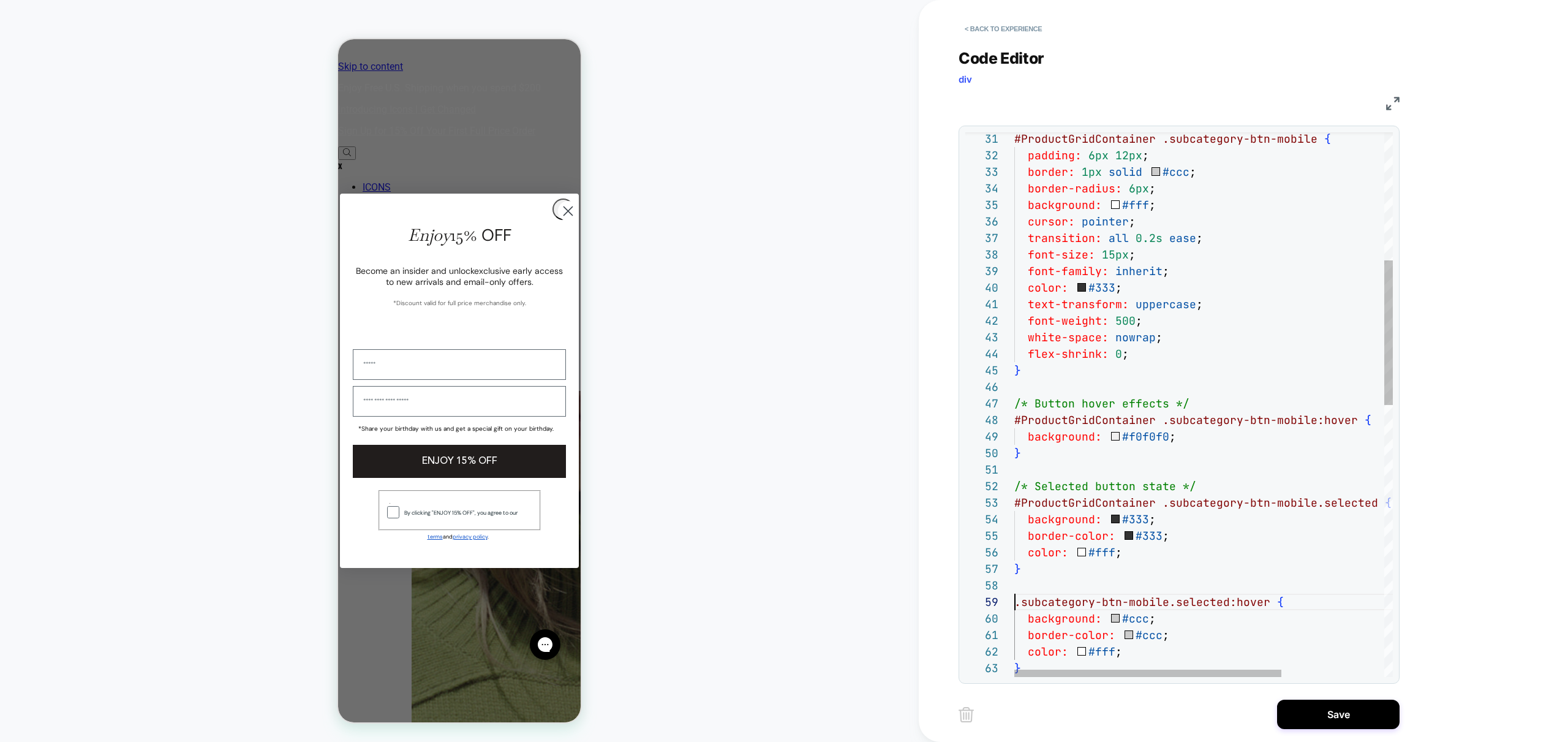
click at [1015, 602] on div "#ProductGridContainer .subcategory-btn-mobile { padding: 6px 12px ; border: 1px…" at bounding box center [1276, 675] width 524 height 2051
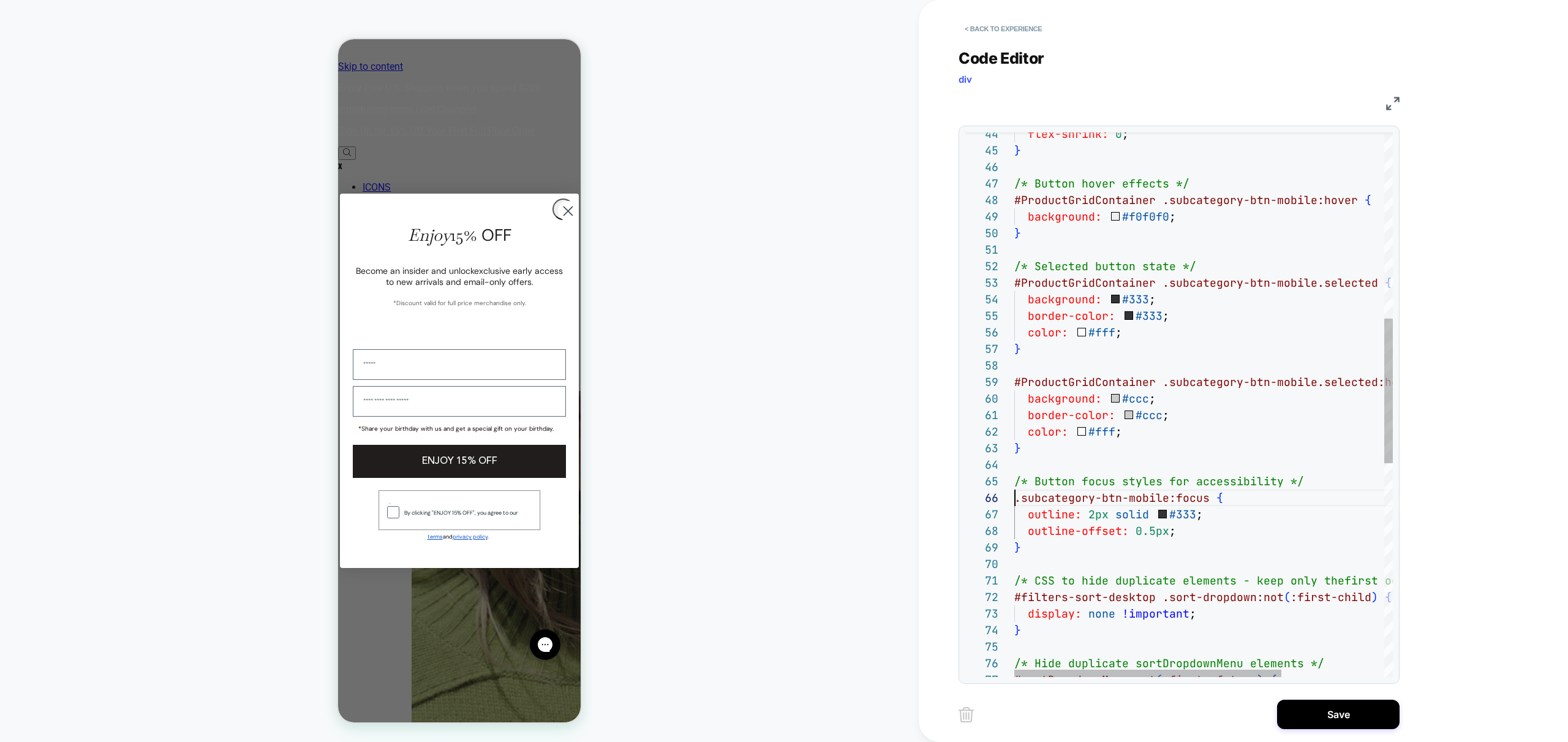
drag, startPoint x: 1015, startPoint y: 497, endPoint x: 1017, endPoint y: 505, distance: 8.2
click at [1015, 497] on div "flex-shrink: 0 ; } /* Button hover effects */ #ProductGridContainer .subcategor…" at bounding box center [1276, 456] width 524 height 2051
click at [1014, 596] on div "flex-shrink: 0 ; } /* Button hover effects */ #ProductGridContainer .subcategor…" at bounding box center [1276, 456] width 524 height 2051
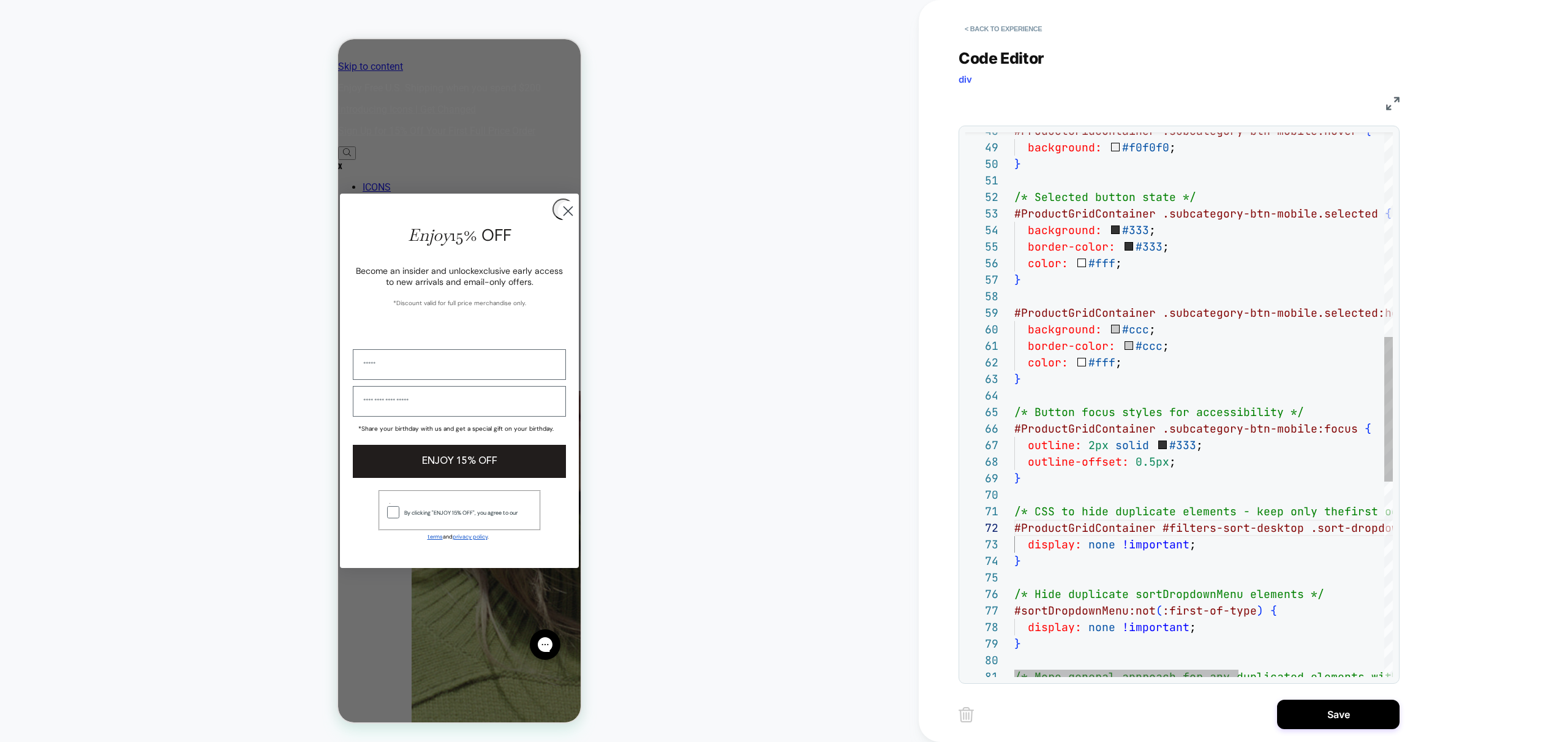
click at [1015, 610] on div "background: #f0f0f0 ; } /* Selected button state */ #ProductGridContainer .subc…" at bounding box center [1326, 387] width 624 height 2051
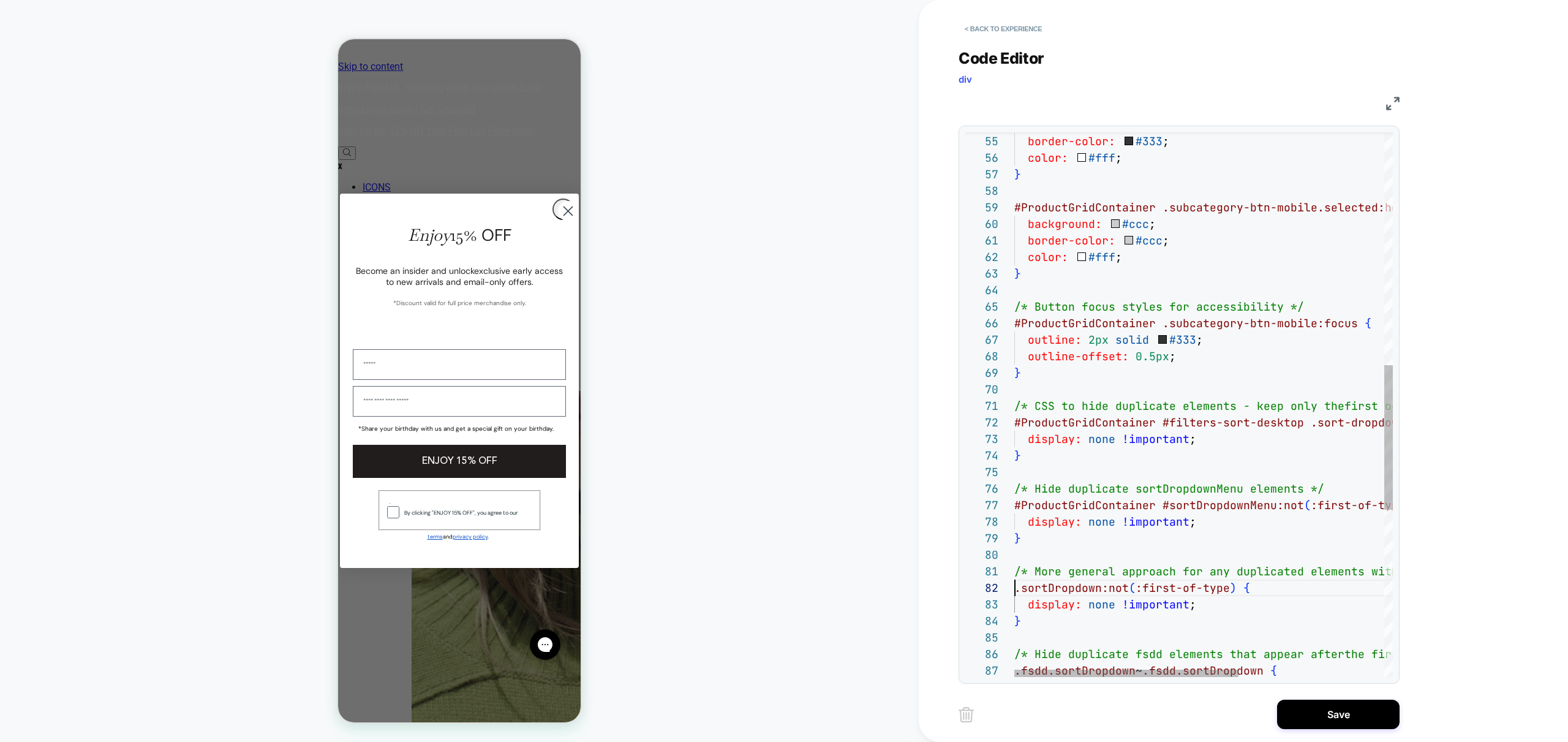
click at [1016, 590] on div "background: #333 ; border-color: #333 ; color: #fff ; } #ProductGridContainer .…" at bounding box center [1326, 281] width 624 height 2051
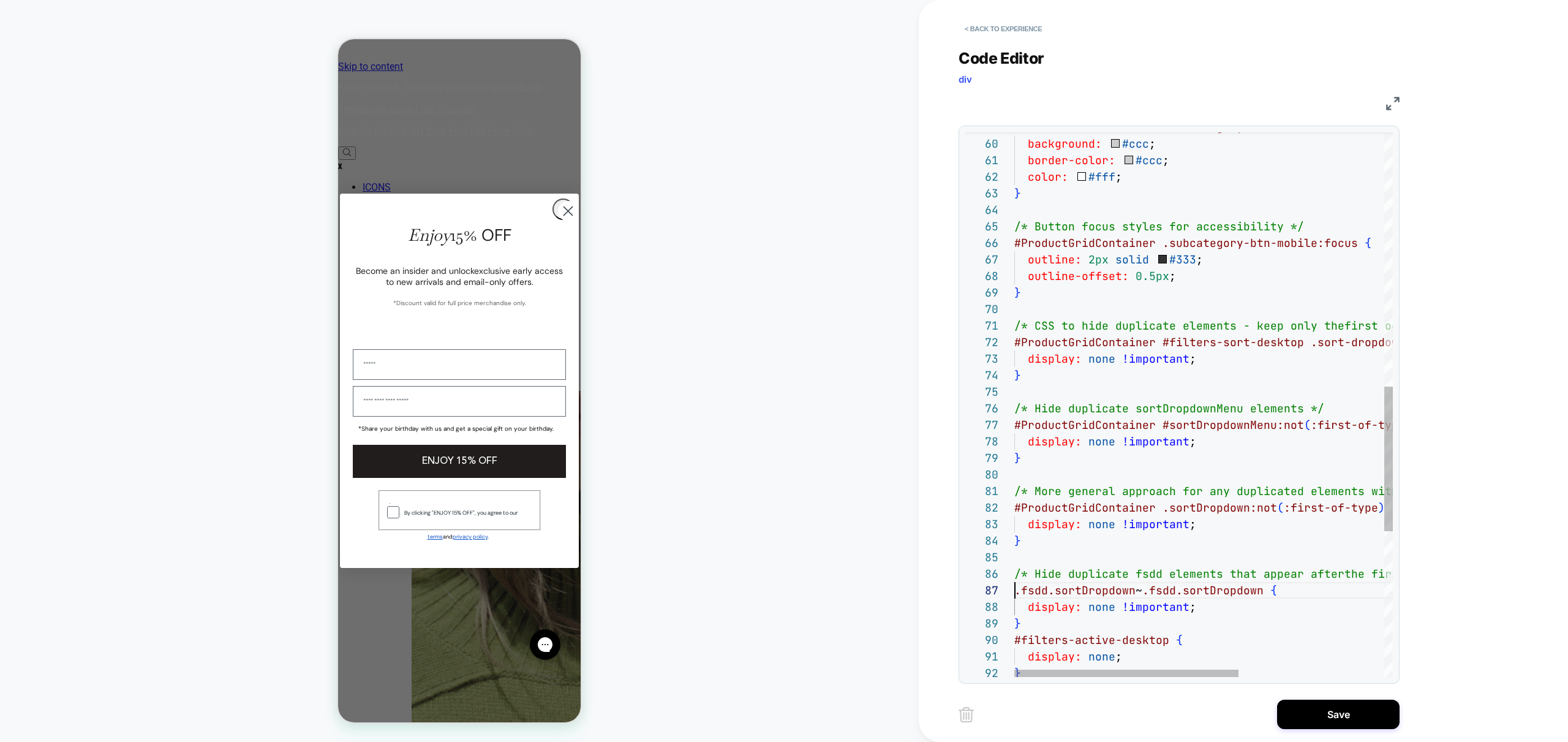
scroll to position [83, 0]
click at [1016, 591] on div "#ProductGridContainer .subcategory-btn-mobile.selected:hover { background: #ccc…" at bounding box center [1326, 201] width 624 height 2051
click at [1012, 639] on div at bounding box center [1008, 640] width 16 height 17
click at [1014, 639] on span "#filters-active-desktop" at bounding box center [1091, 640] width 155 height 14
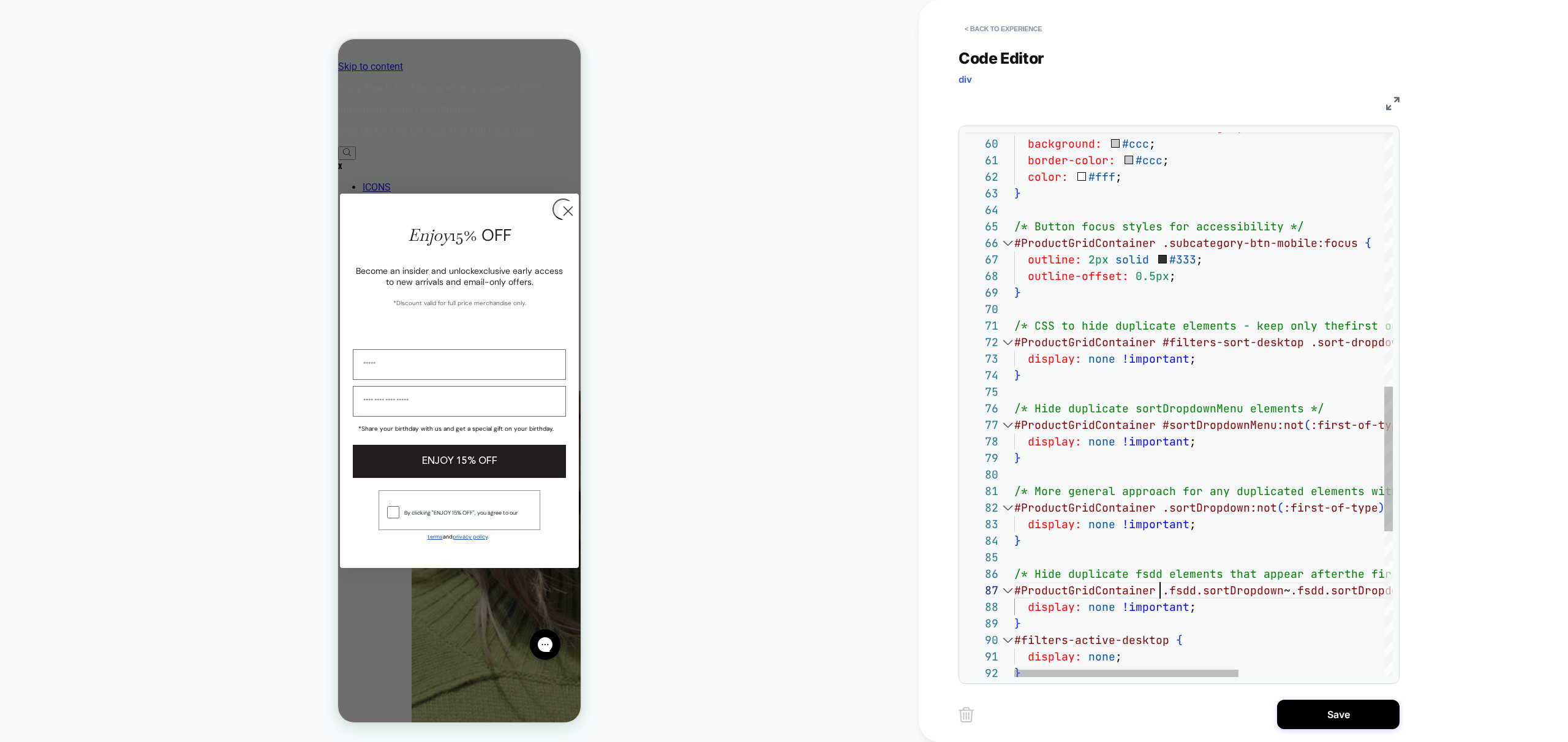
click at [1014, 639] on span "#filters-active-desktop" at bounding box center [1091, 640] width 155 height 14
click at [1016, 640] on div "#ProductGridContainer .subcategory-btn-mobile.selected:hover { background: #ccc…" at bounding box center [1326, 193] width 624 height 2034
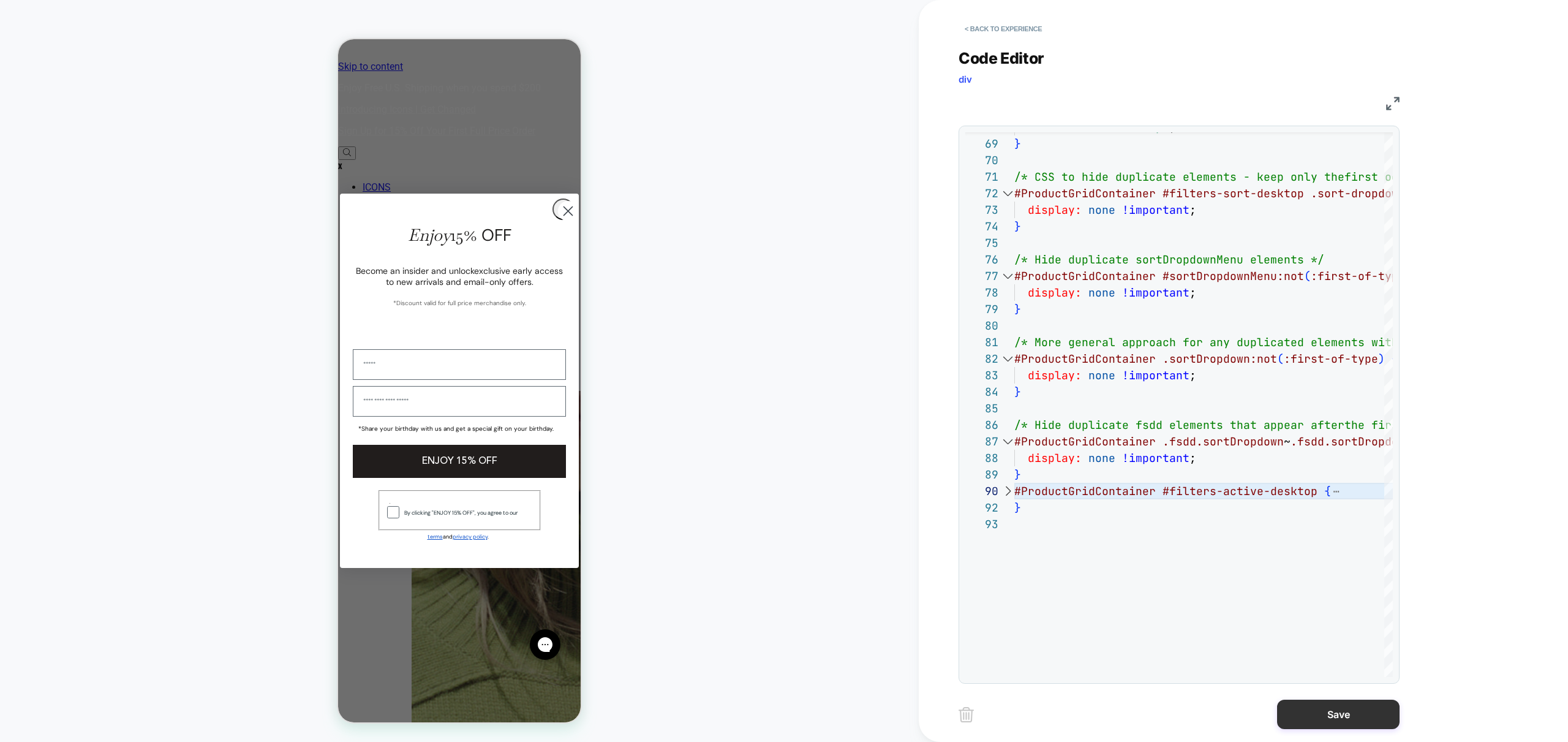
type textarea "**********"
click at [1349, 716] on button "Save" at bounding box center [1338, 715] width 123 height 30
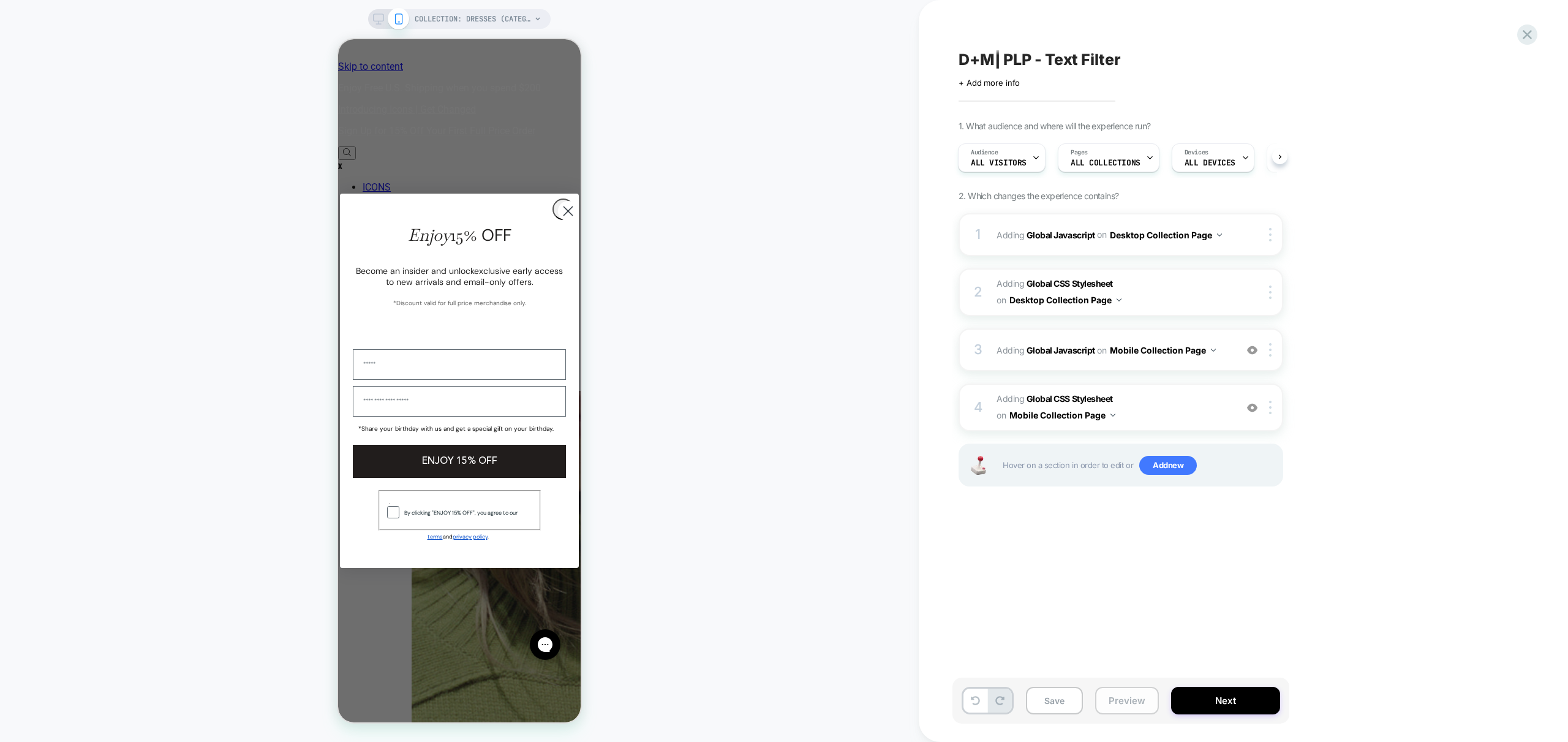
click at [1121, 706] on button "Preview" at bounding box center [1126, 701] width 63 height 27
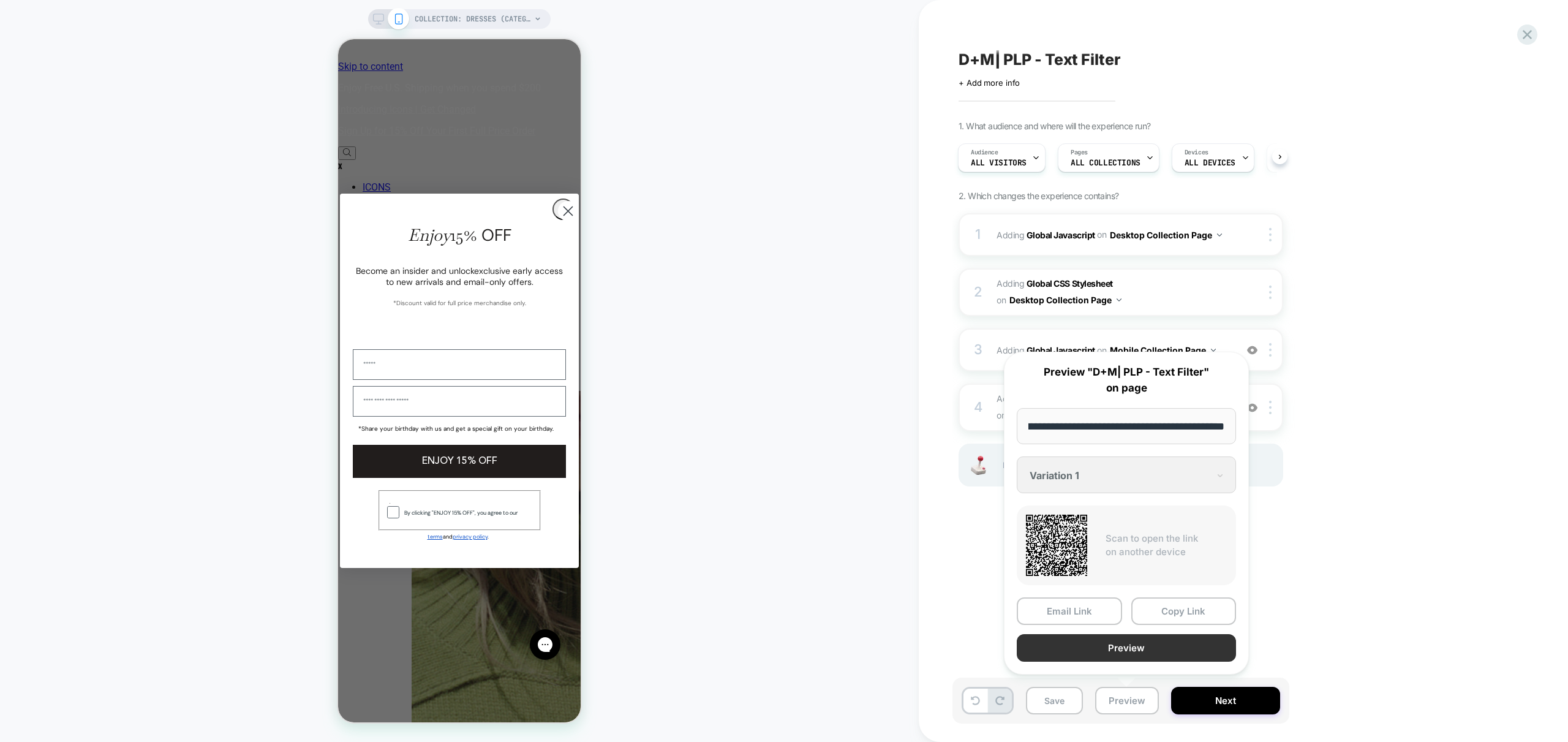
click at [1159, 646] on button "Preview" at bounding box center [1126, 648] width 220 height 27
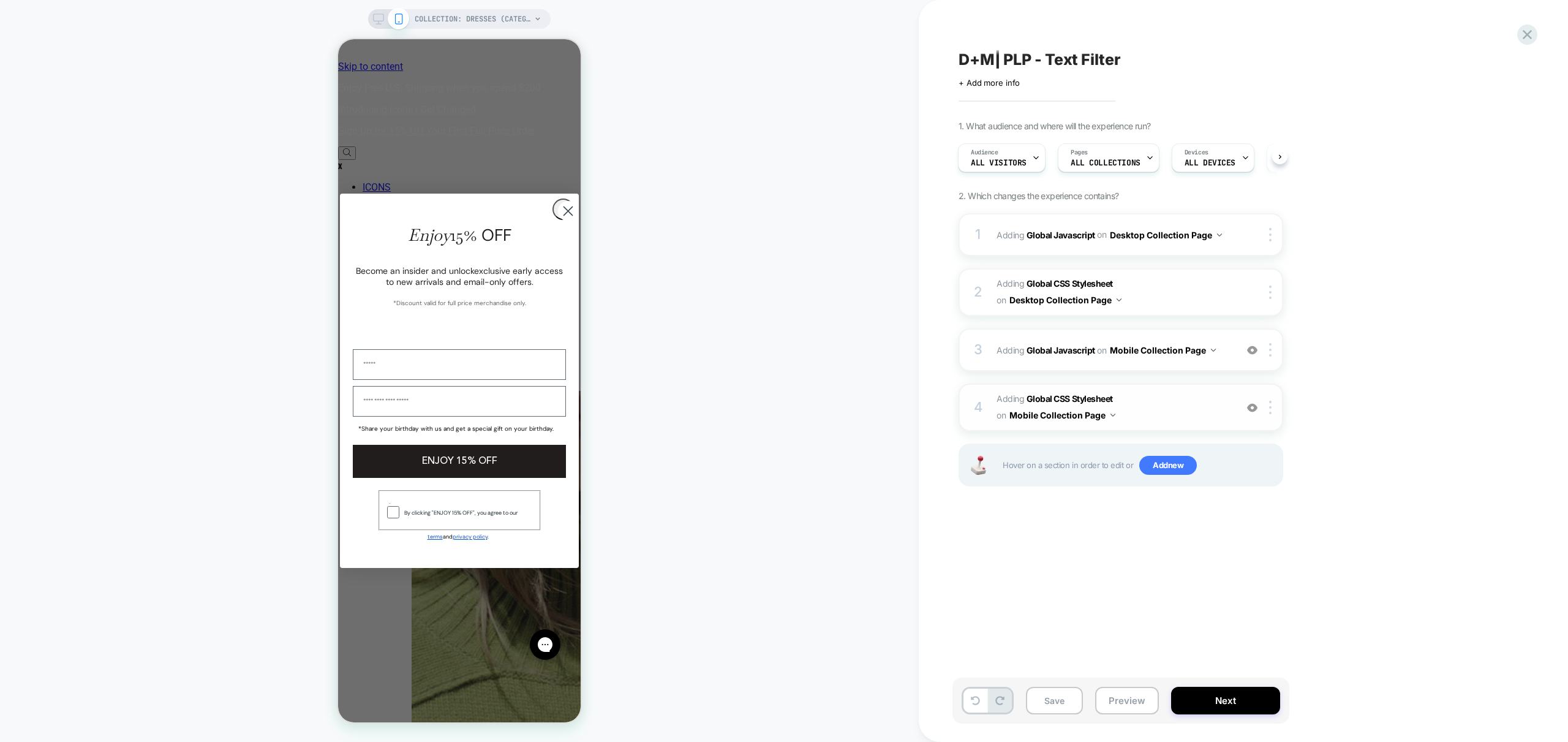
click at [1170, 405] on span "Adding Global CSS Stylesheet on Mobile Collection Page" at bounding box center [1113, 407] width 233 height 33
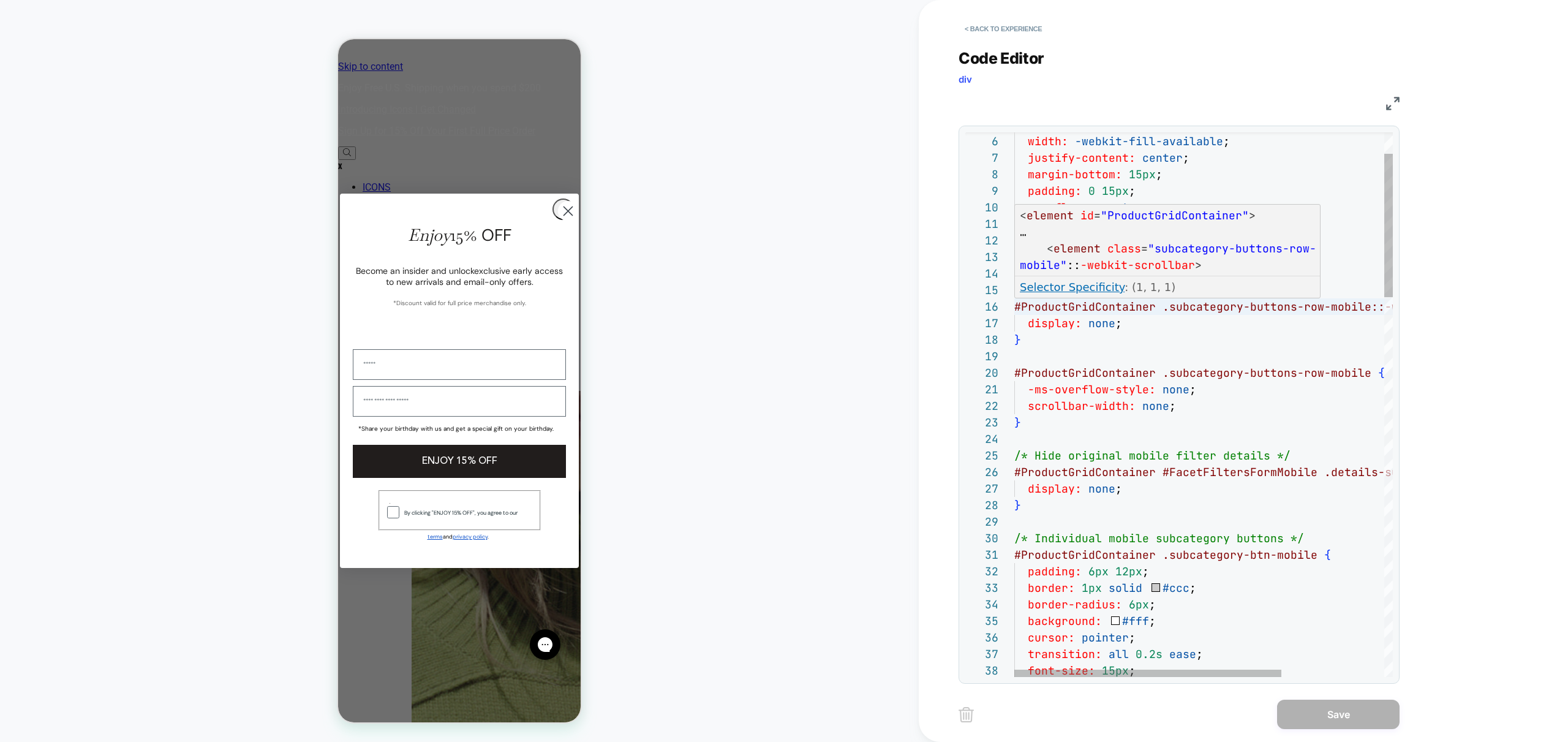
scroll to position [83, 278]
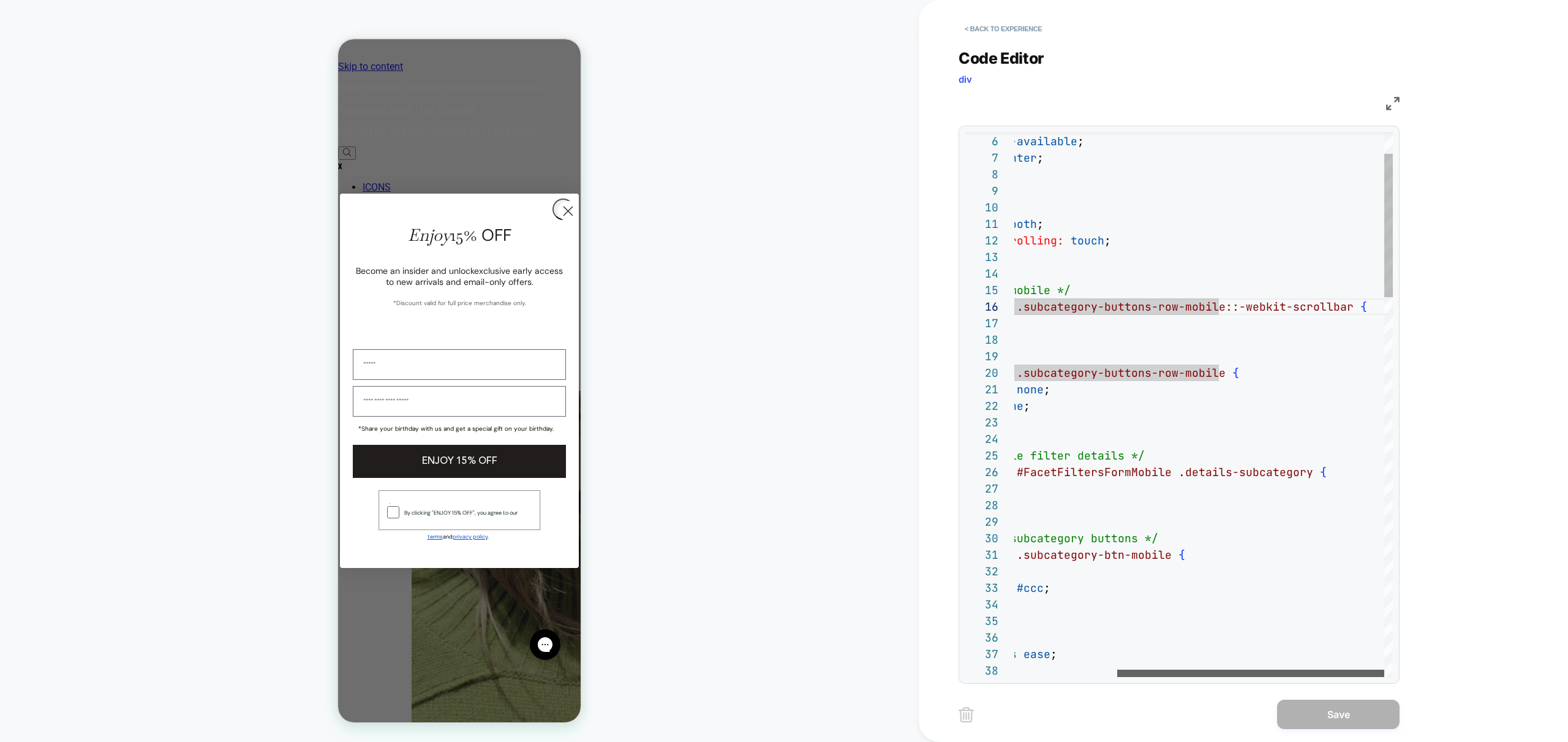
click at [1250, 672] on div at bounding box center [1251, 673] width 267 height 7
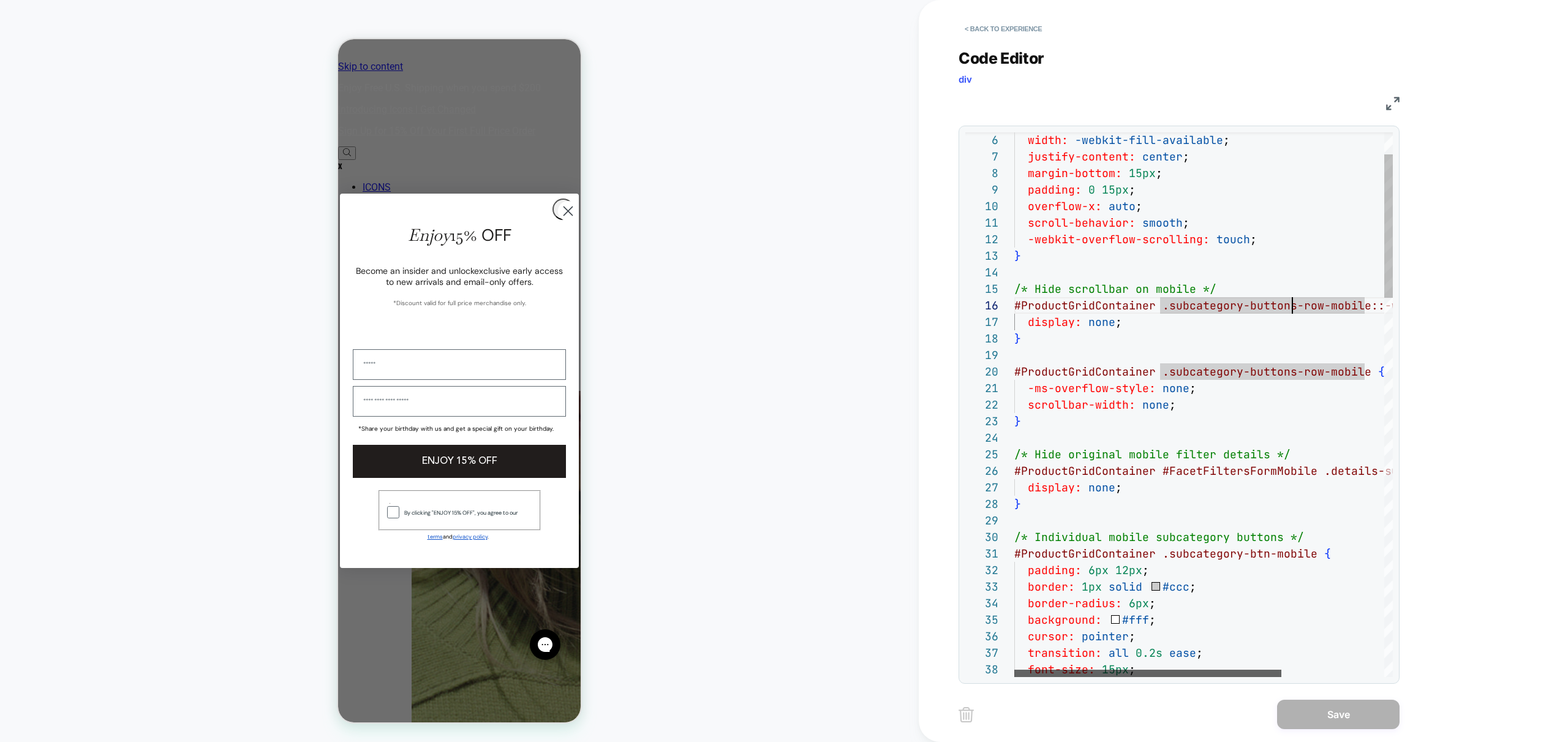
click at [1014, 670] on div at bounding box center [1147, 673] width 267 height 7
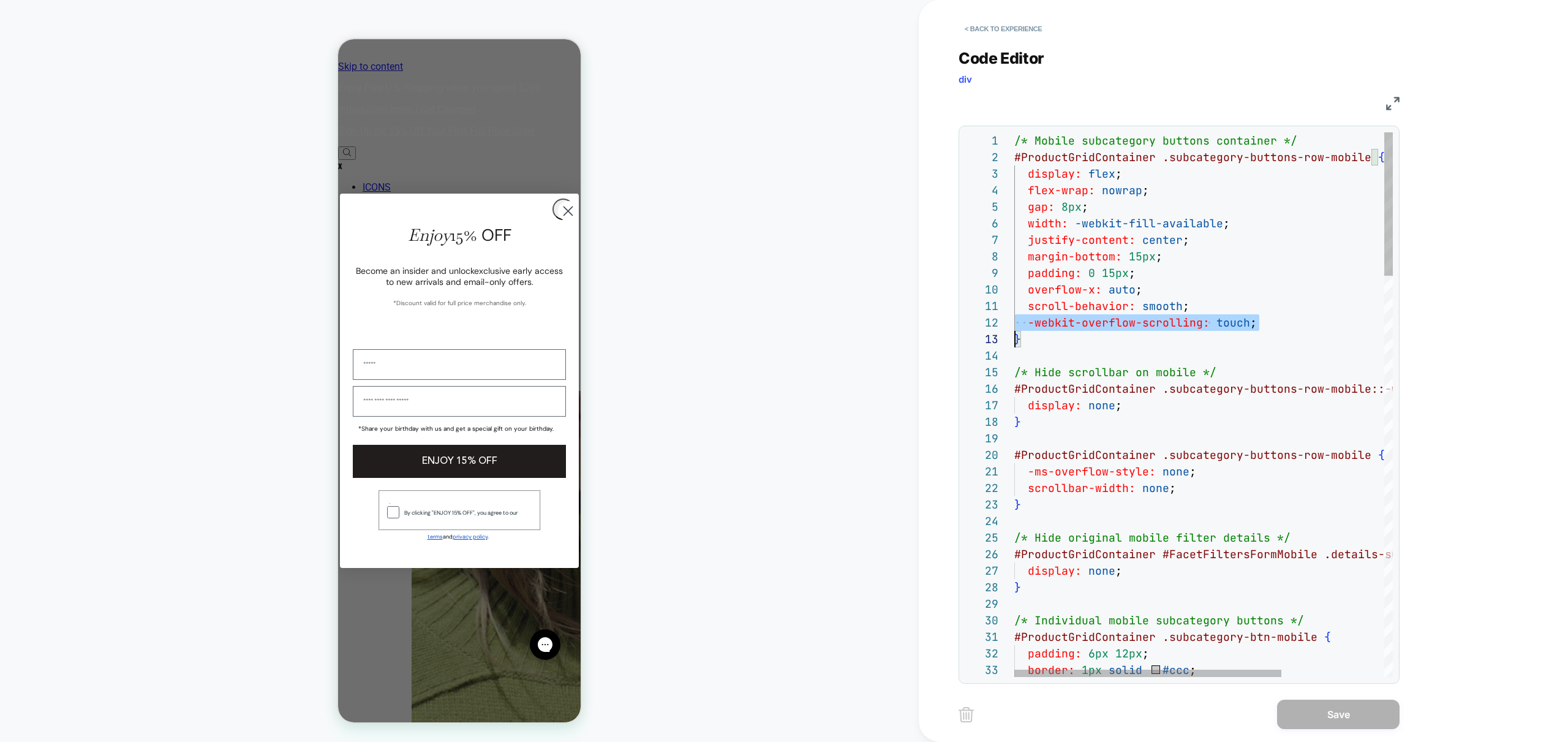
scroll to position [17, 0]
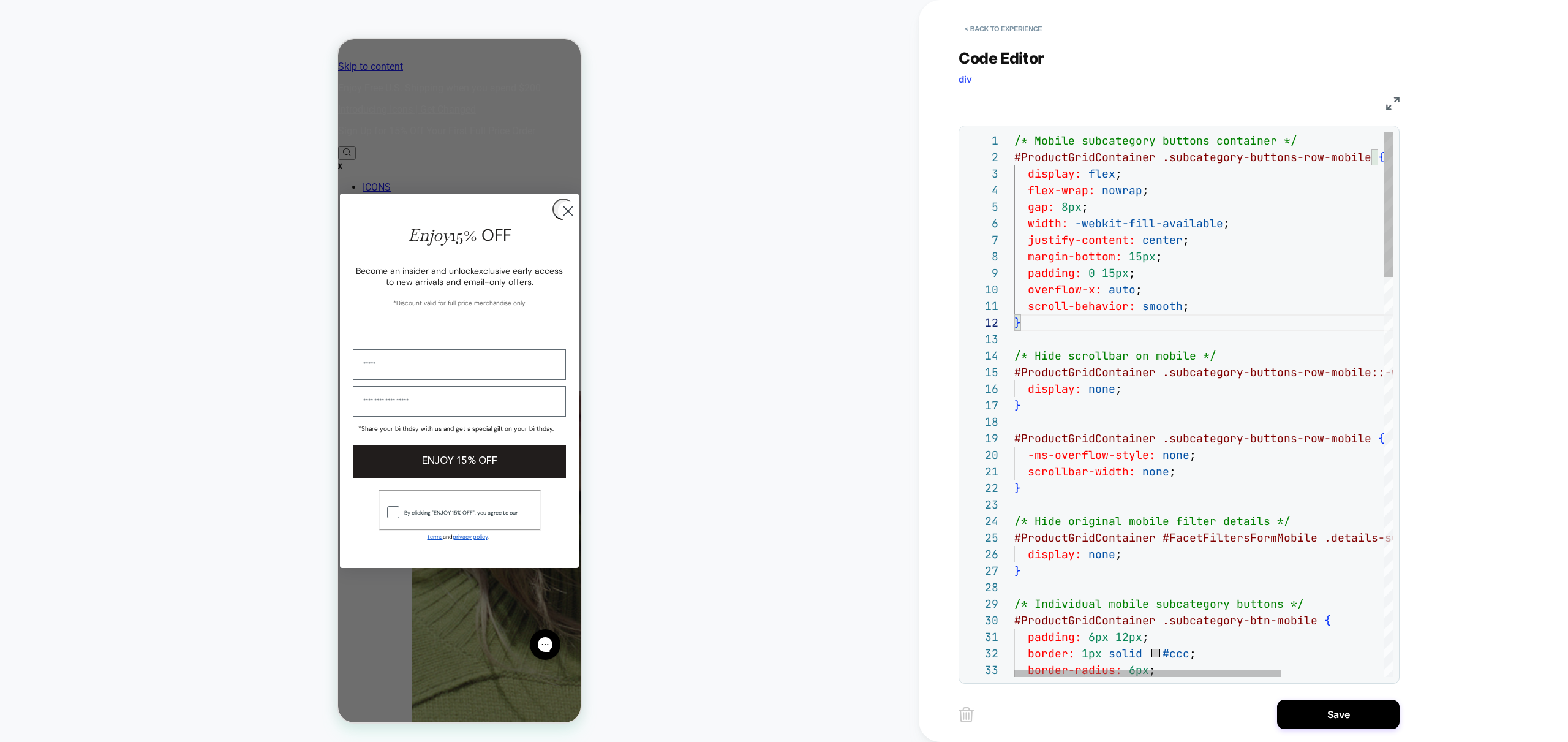
type textarea "**********"
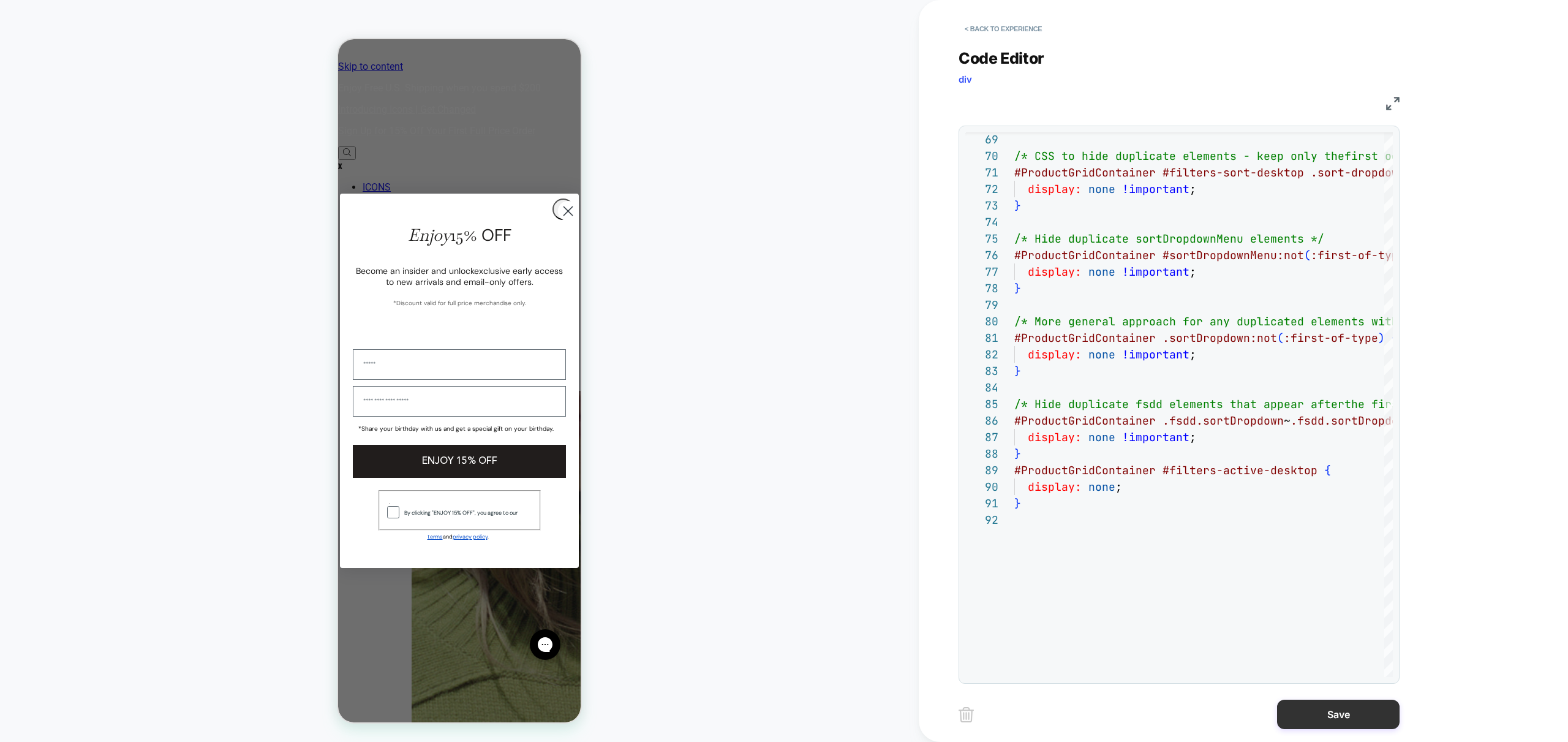
click at [1340, 708] on button "Save" at bounding box center [1338, 715] width 123 height 30
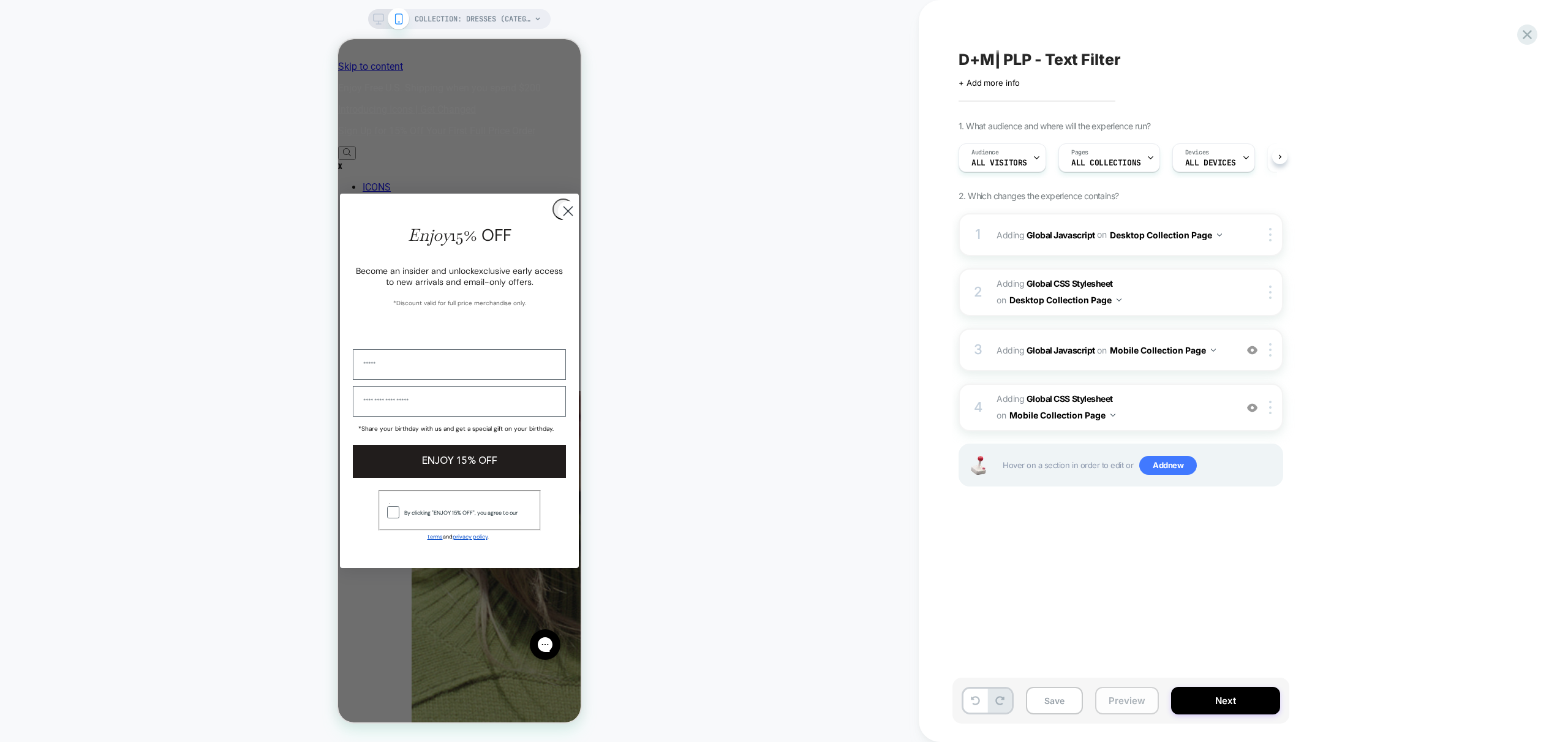
click at [1132, 700] on button "Preview" at bounding box center [1126, 701] width 63 height 27
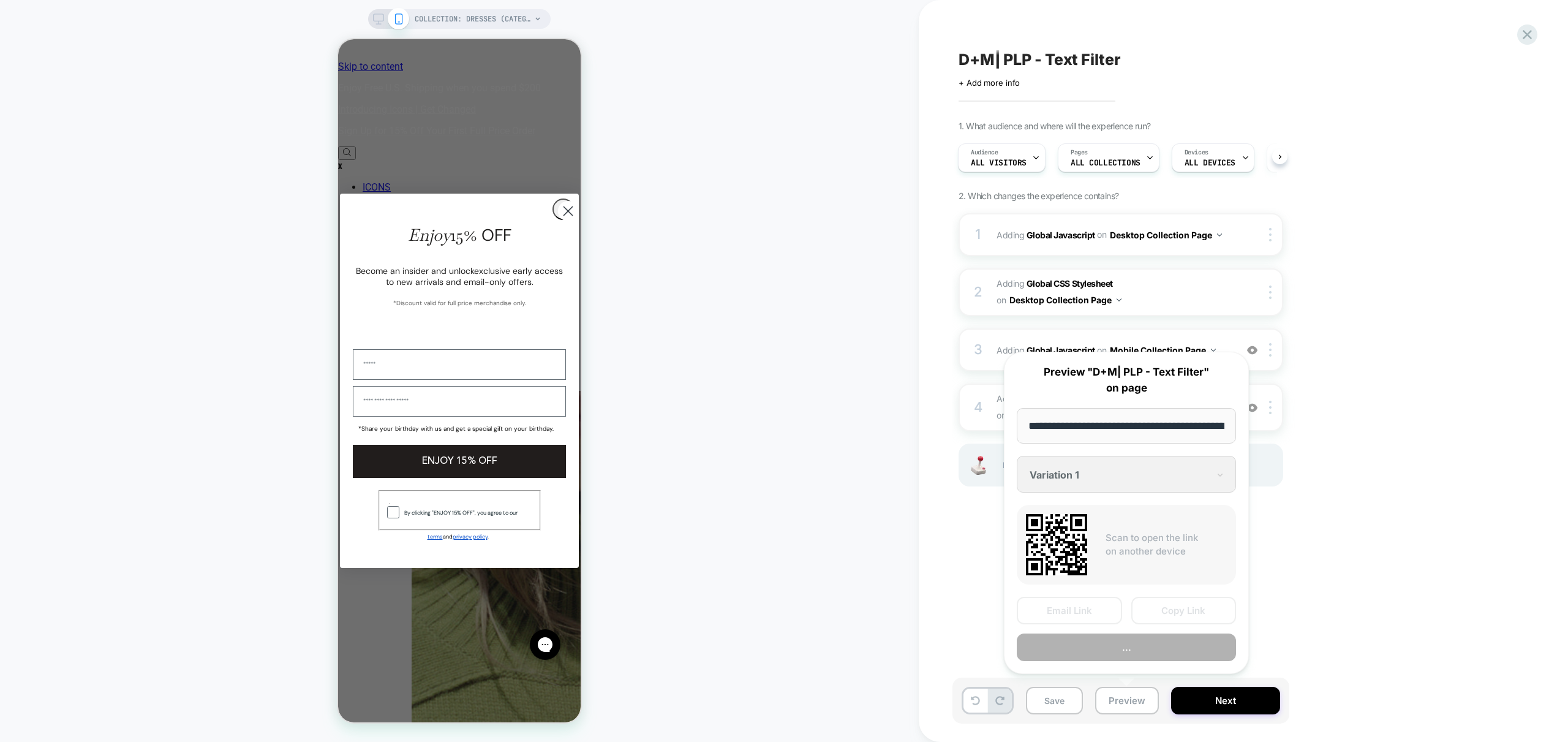
scroll to position [0, 85]
click at [1142, 646] on button "Preview" at bounding box center [1126, 648] width 220 height 27
